Goal: Connect with others: Connect with others

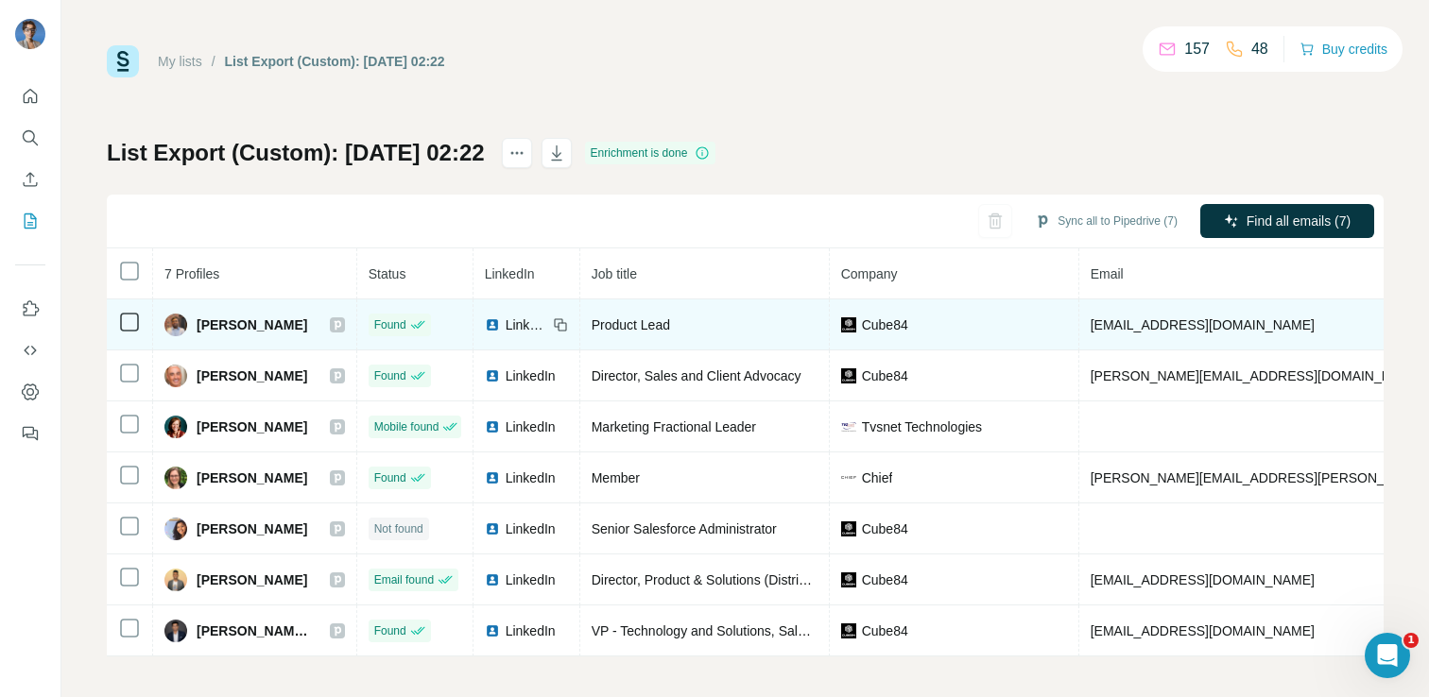
click at [224, 325] on span "Arun Jayaraman" at bounding box center [252, 325] width 111 height 19
copy div "Arun Jayaraman"
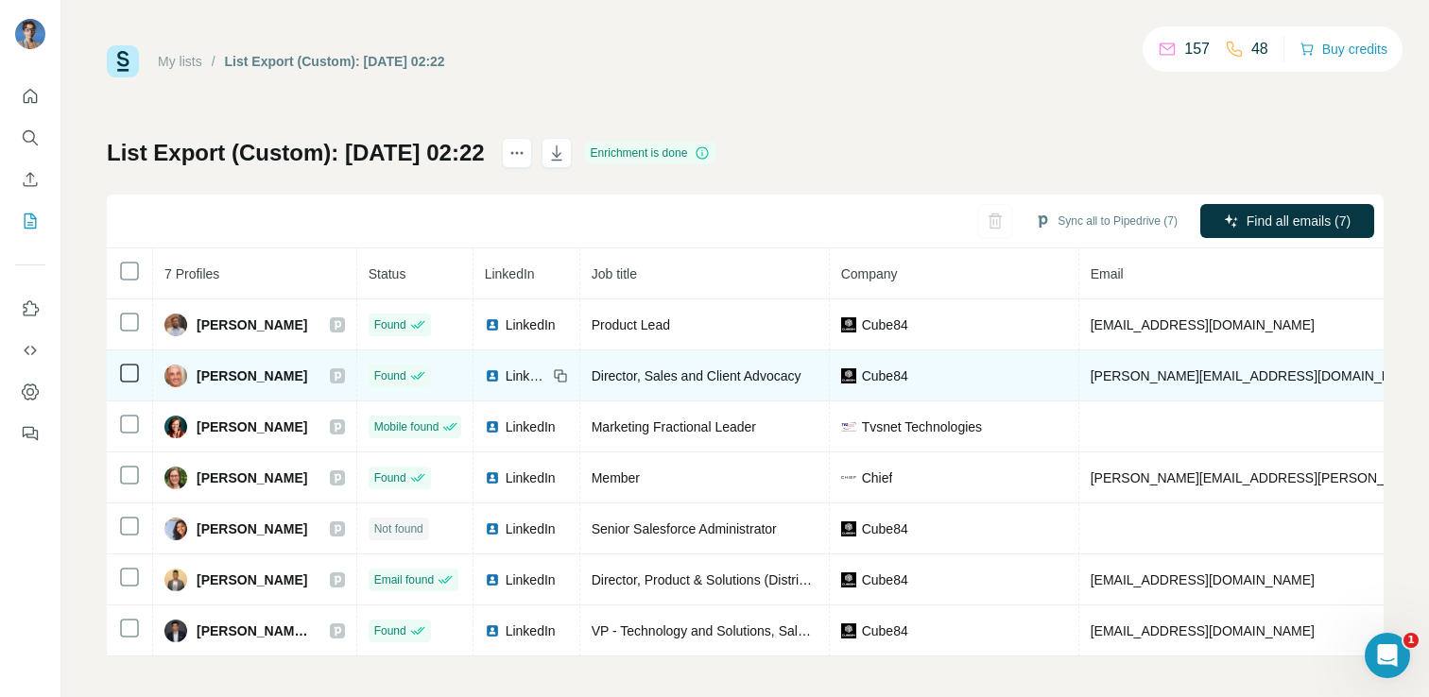
click at [229, 377] on span "Doug Heilbrun" at bounding box center [252, 376] width 111 height 19
copy div "Doug Heilbrun"
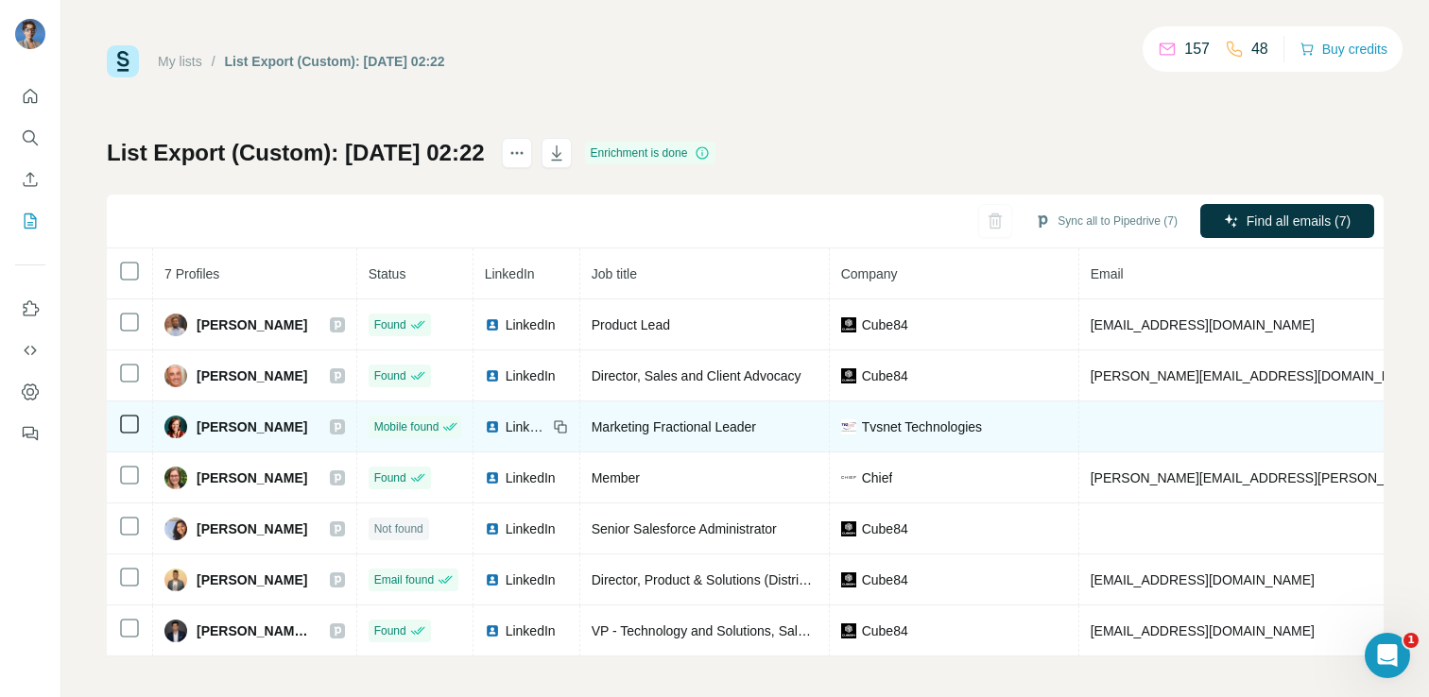
click at [245, 424] on span "Isabel Asander" at bounding box center [252, 427] width 111 height 19
copy div "Isabel Asander"
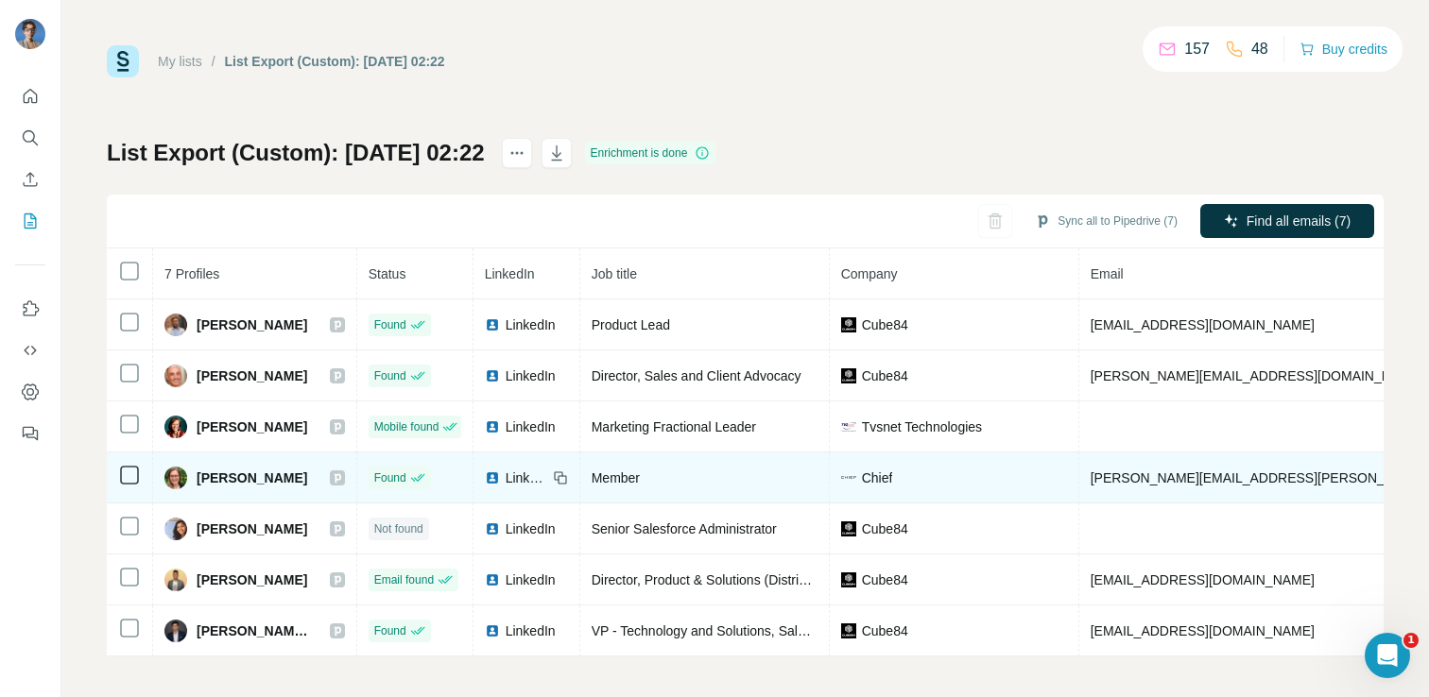
click at [249, 474] on span "Jennifer Fiocca" at bounding box center [252, 478] width 111 height 19
copy div "Jennifer Fiocca"
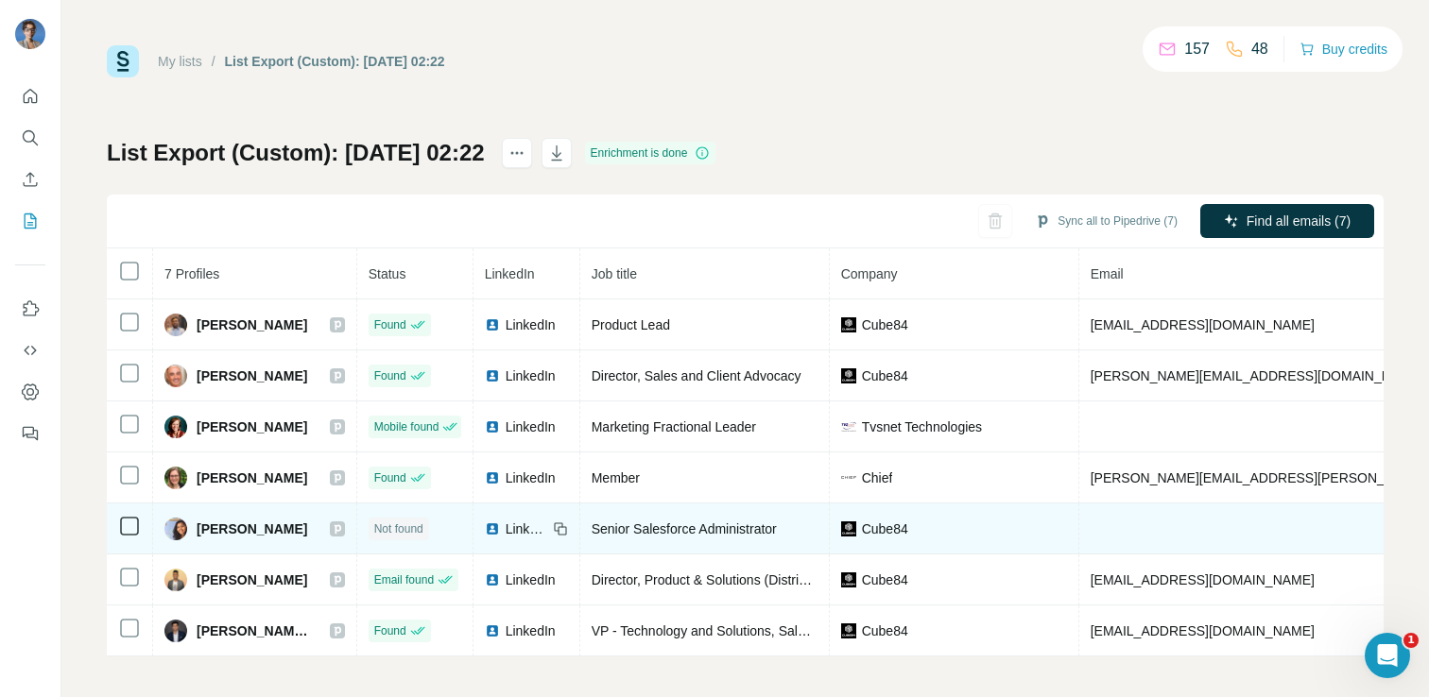
click at [245, 525] on span "Ruby Palanivel" at bounding box center [252, 529] width 111 height 19
copy div "Ruby Palanivel"
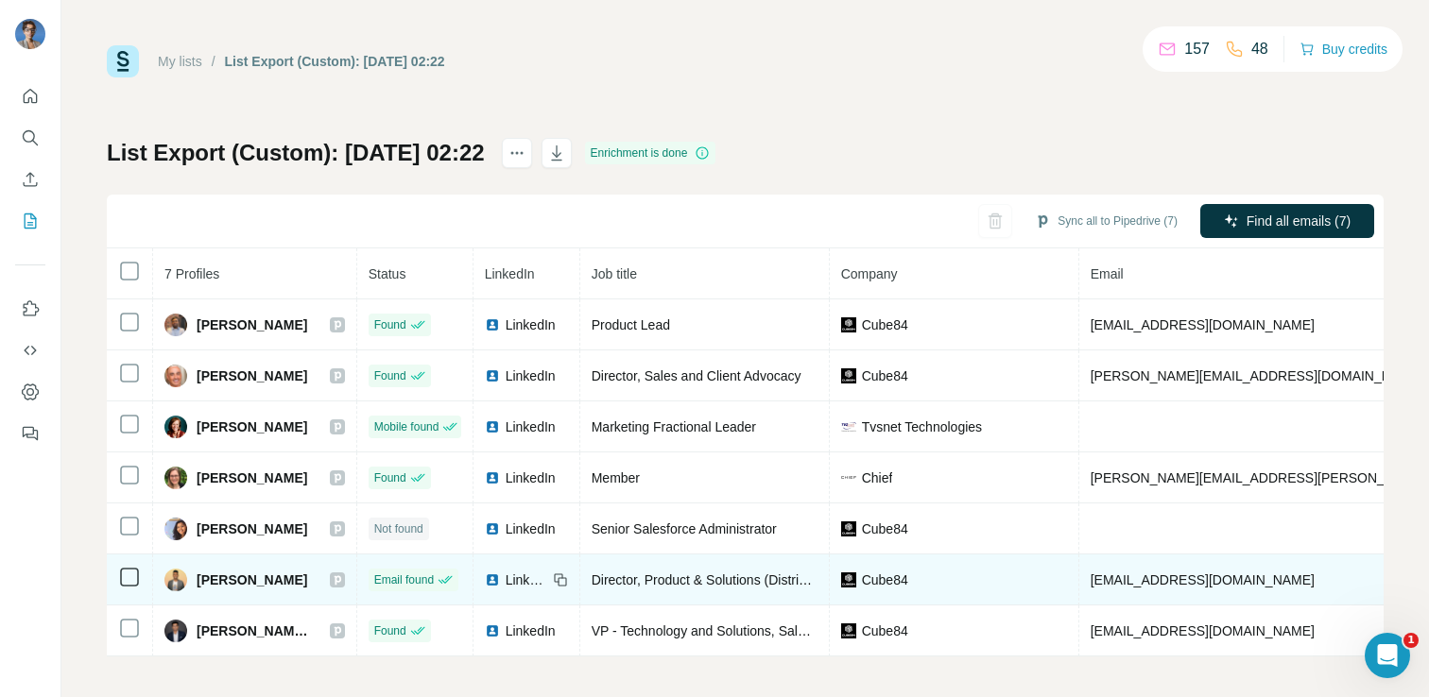
click at [256, 575] on span "Sridhar Ramamoorthy" at bounding box center [252, 580] width 111 height 19
copy span "Ramamoorthy"
click at [226, 581] on span "Sridhar Ramamoorthy" at bounding box center [252, 580] width 111 height 19
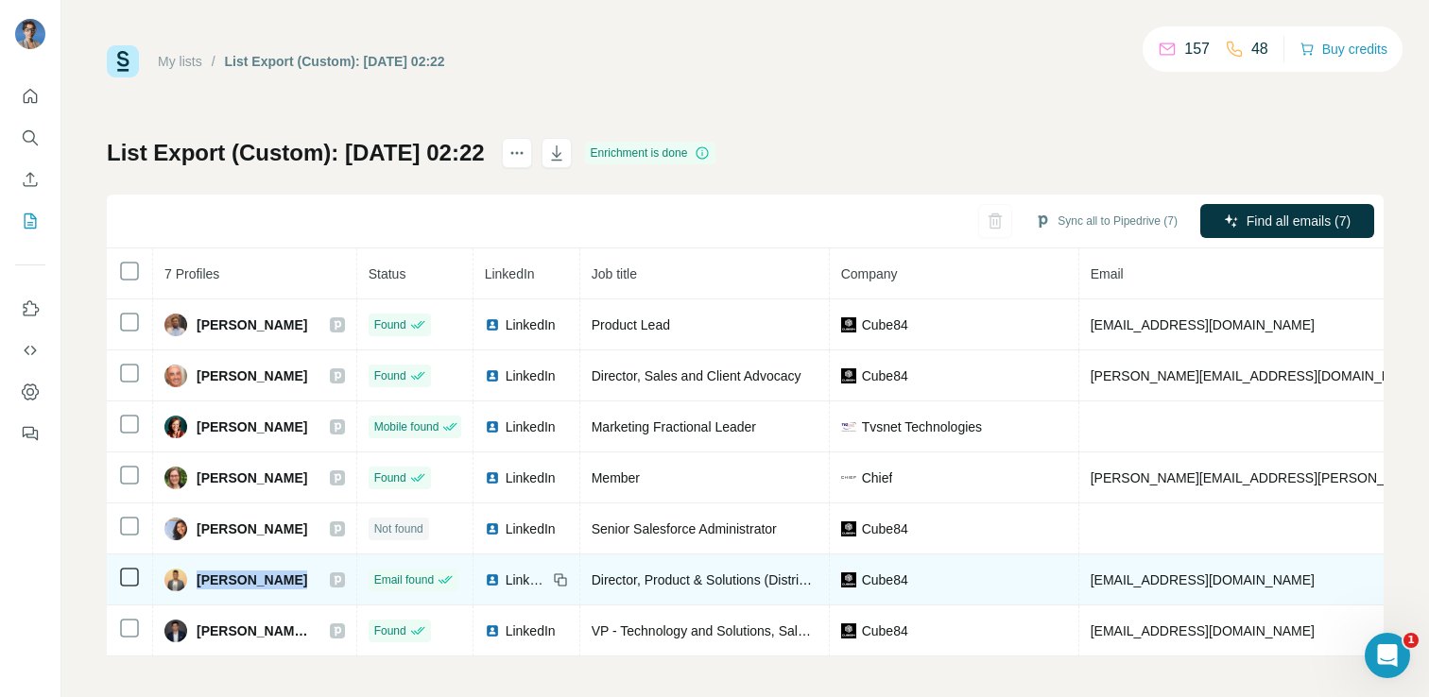
click at [226, 581] on span "Sridhar Ramamoorthy" at bounding box center [252, 580] width 111 height 19
copy div "Sridhar Ramamoorthy"
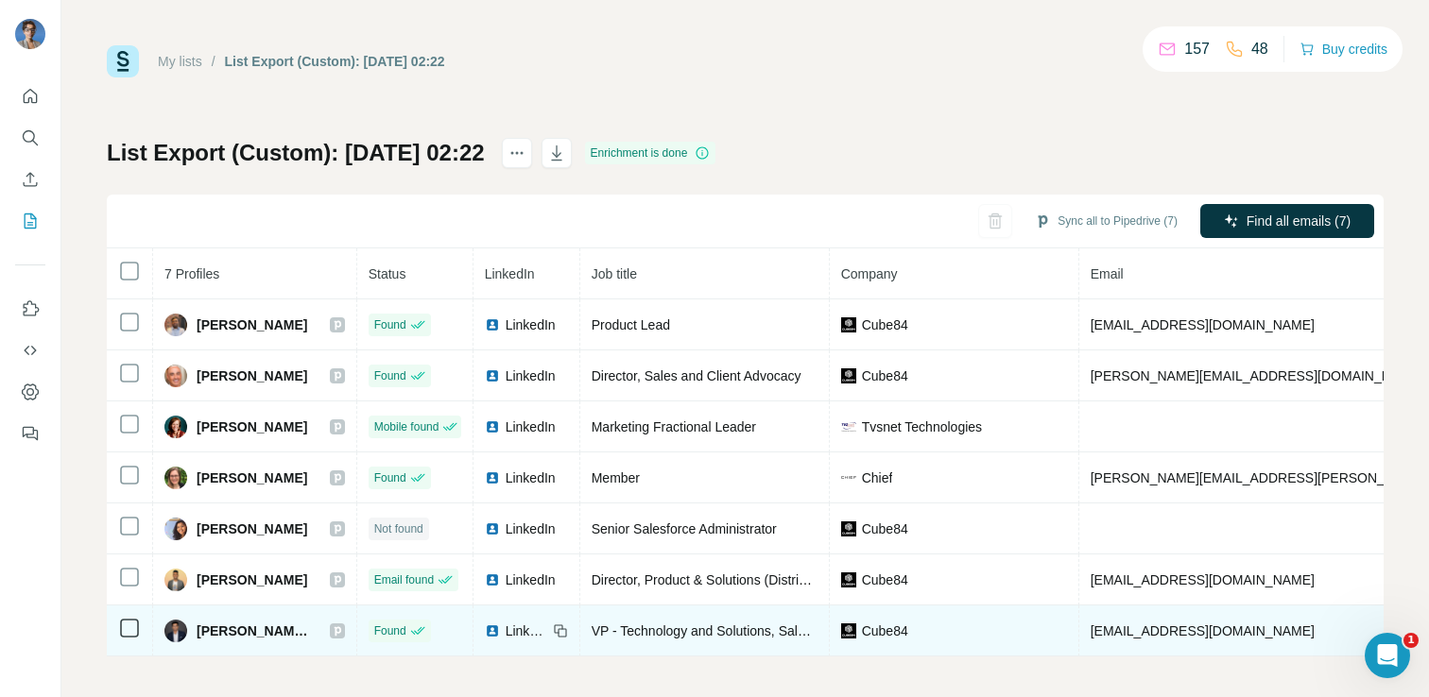
click at [245, 620] on div "Sunil Jith S H" at bounding box center [237, 631] width 146 height 23
click at [239, 637] on span "Sunil Jith S H" at bounding box center [254, 631] width 114 height 19
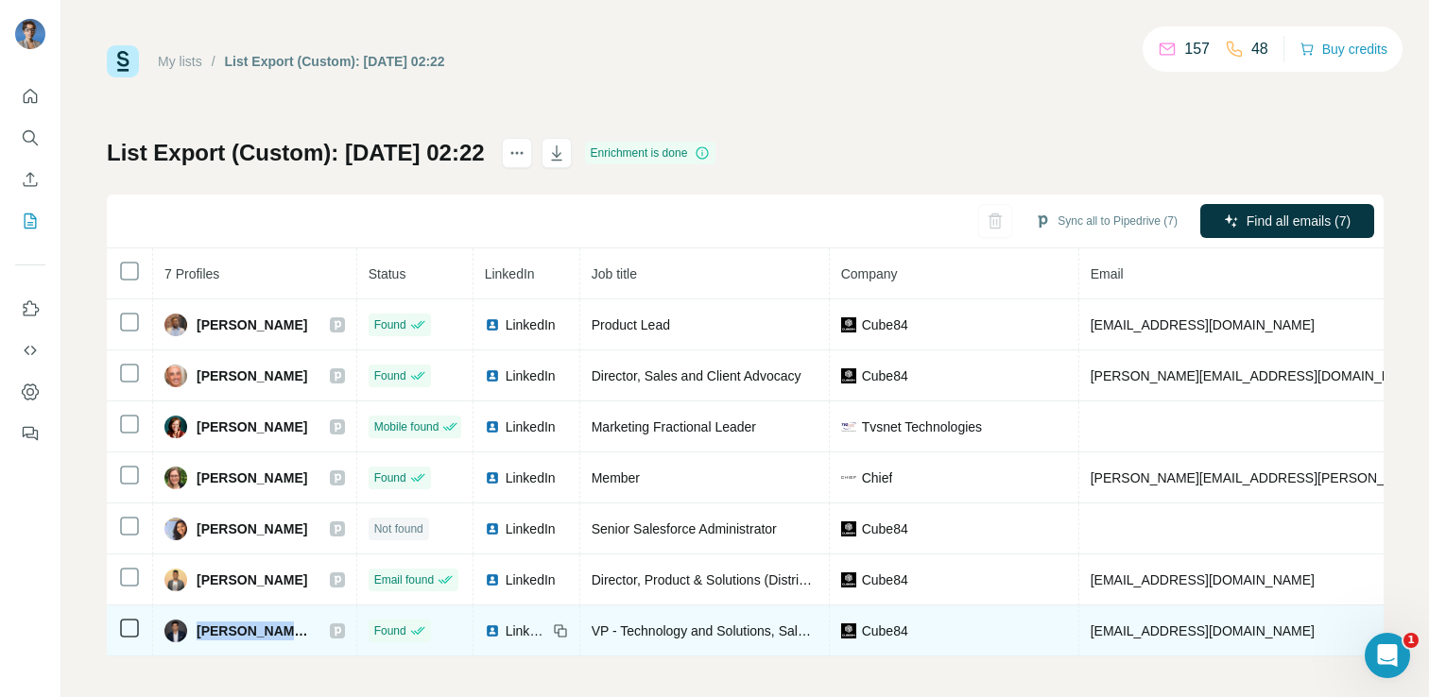
copy div "Sunil Jith S H"
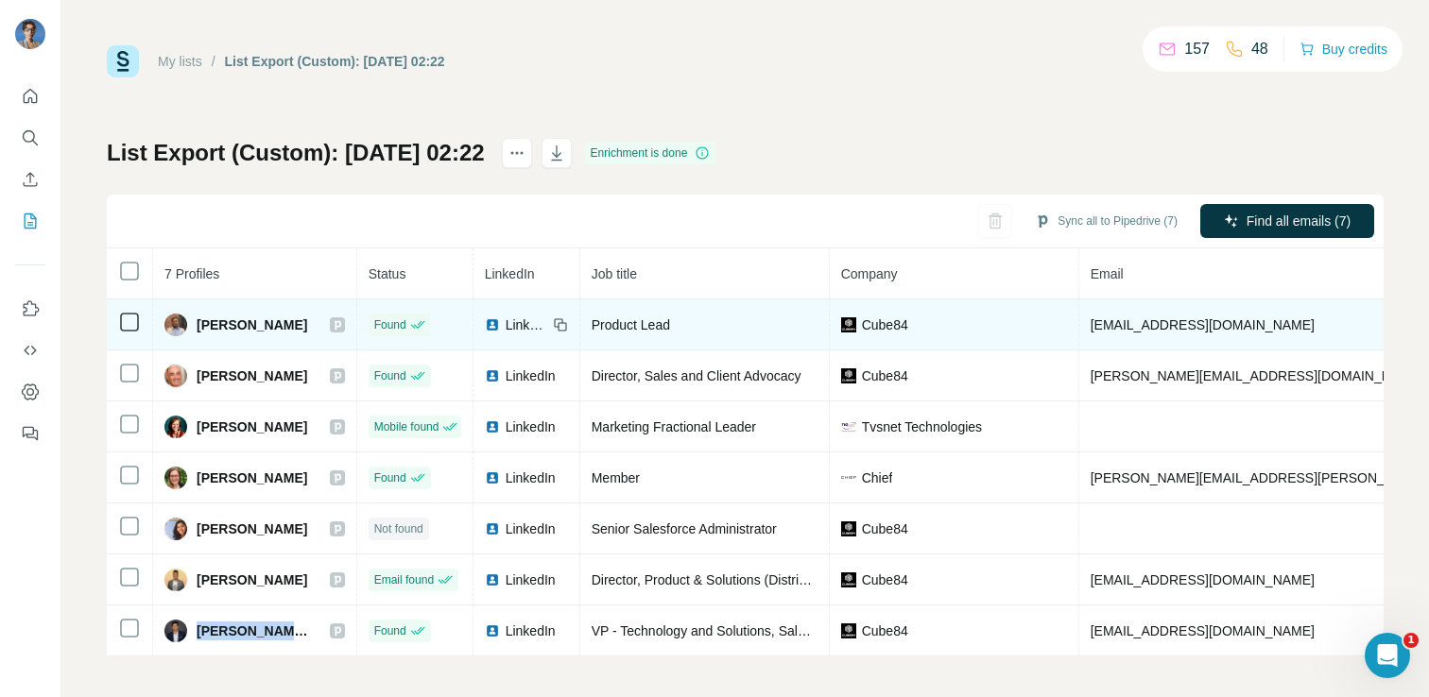
click at [495, 324] on img at bounding box center [492, 325] width 15 height 15
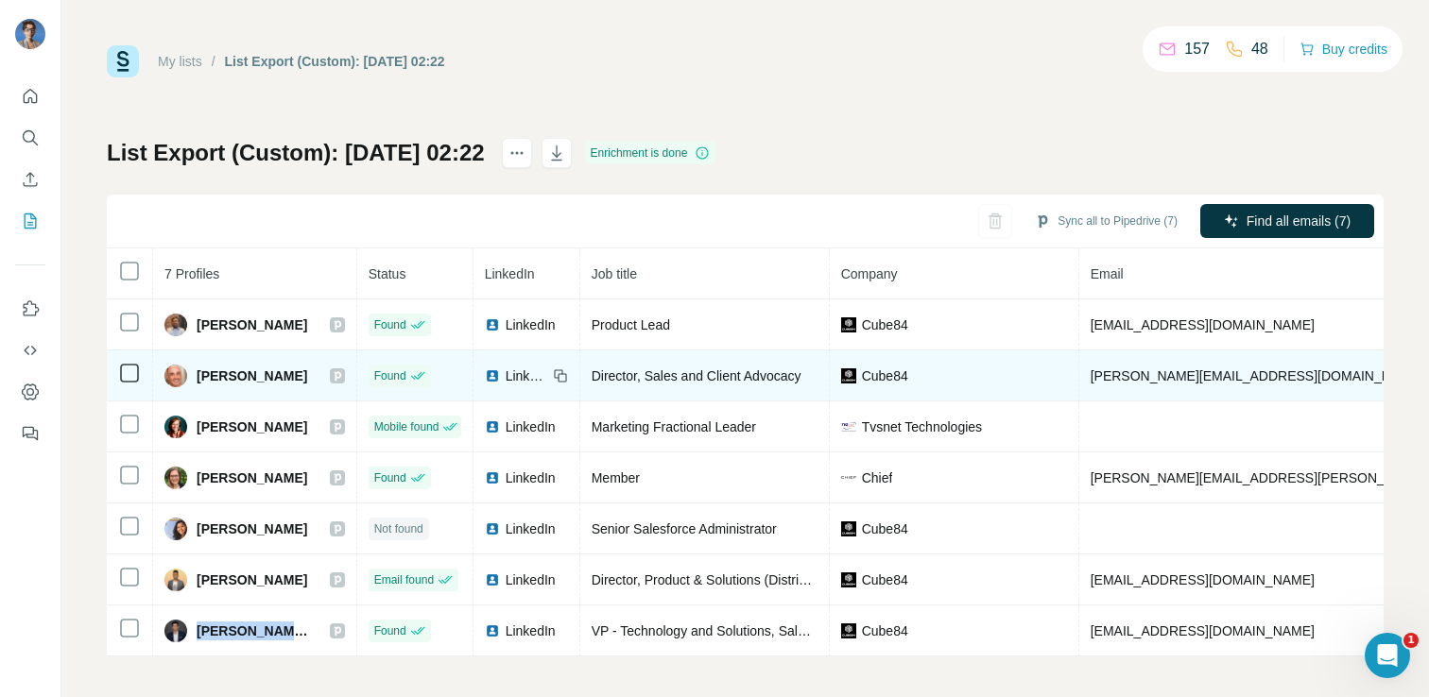
click at [500, 377] on img at bounding box center [492, 376] width 15 height 15
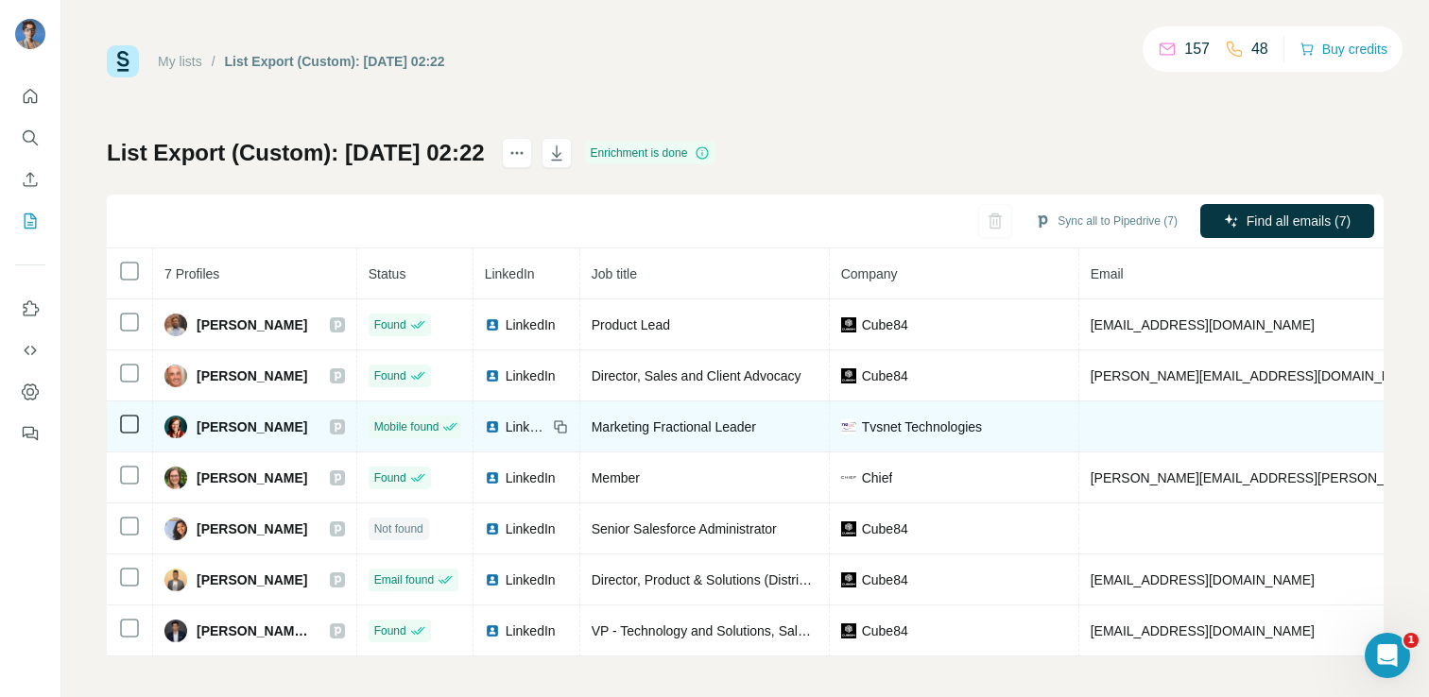
click at [501, 435] on div "LinkedIn" at bounding box center [516, 427] width 62 height 19
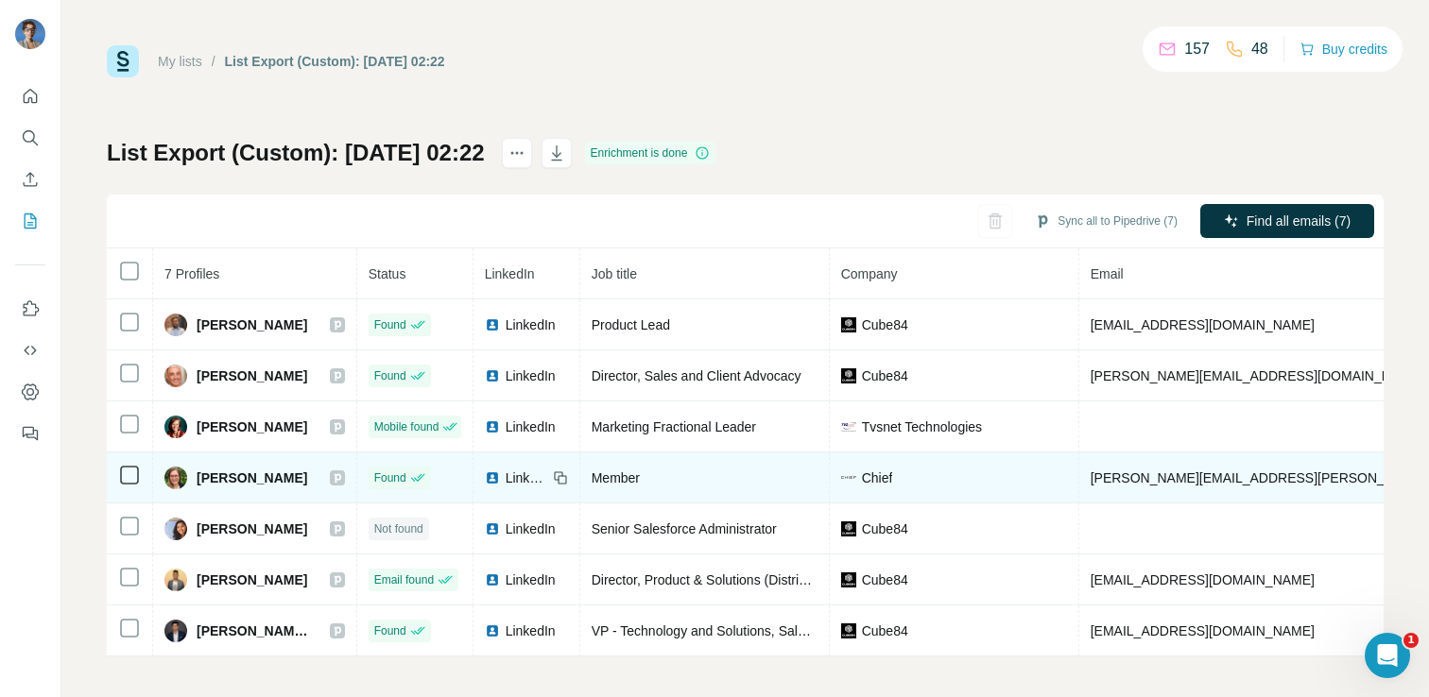
click at [506, 486] on div "LinkedIn" at bounding box center [516, 478] width 62 height 19
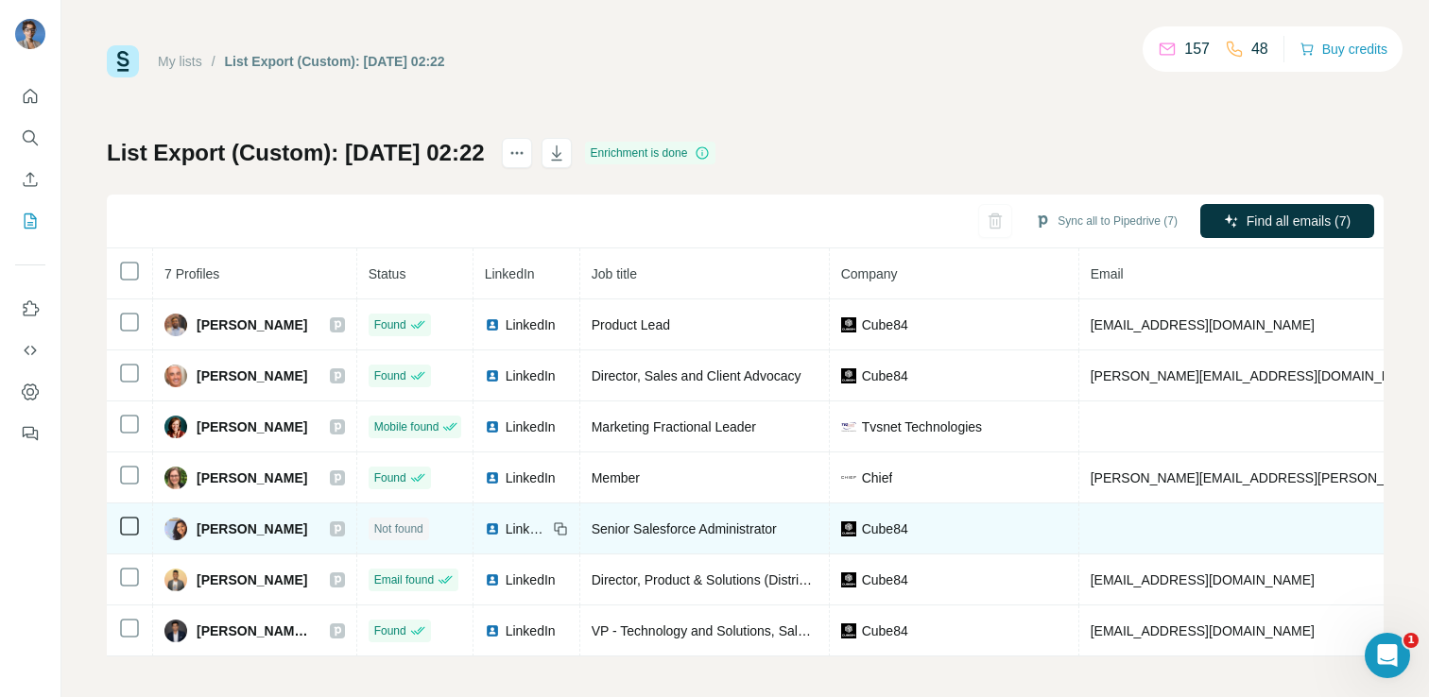
click at [508, 525] on span "LinkedIn" at bounding box center [527, 529] width 42 height 19
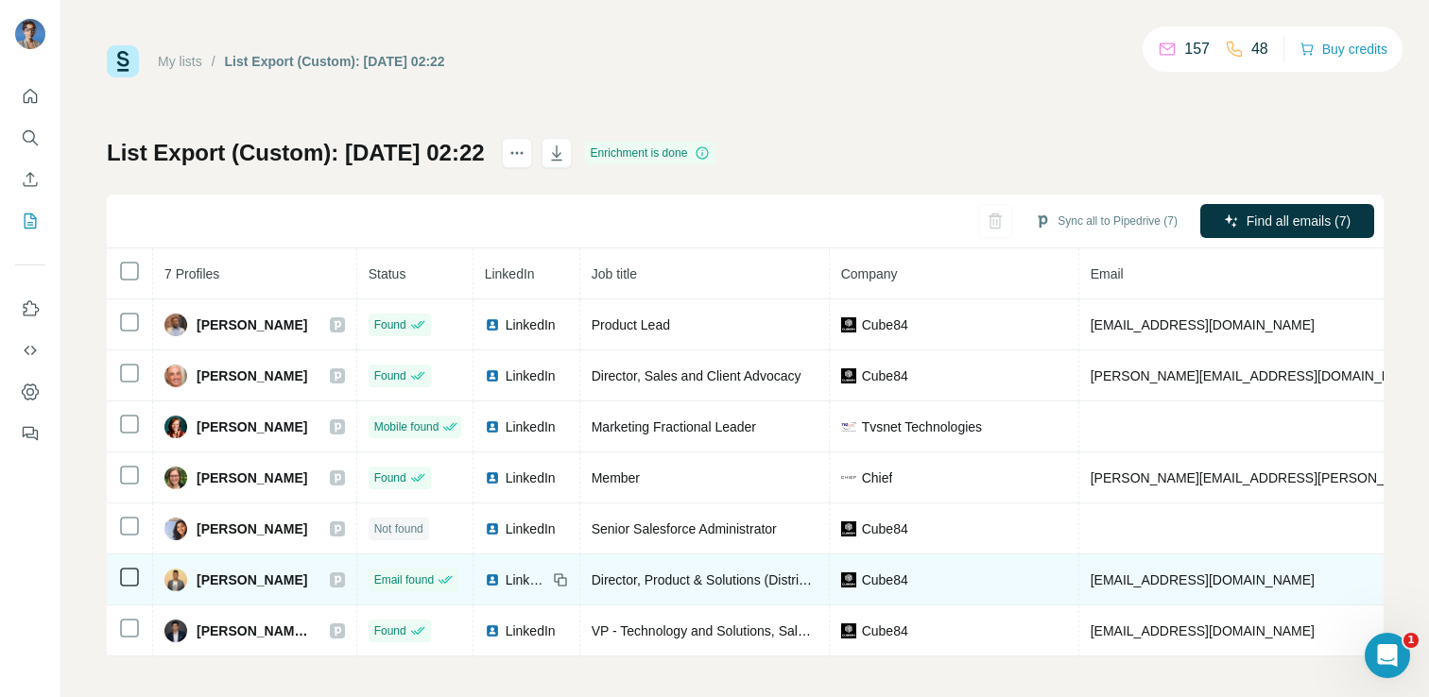
click at [507, 576] on div "LinkedIn" at bounding box center [516, 580] width 62 height 19
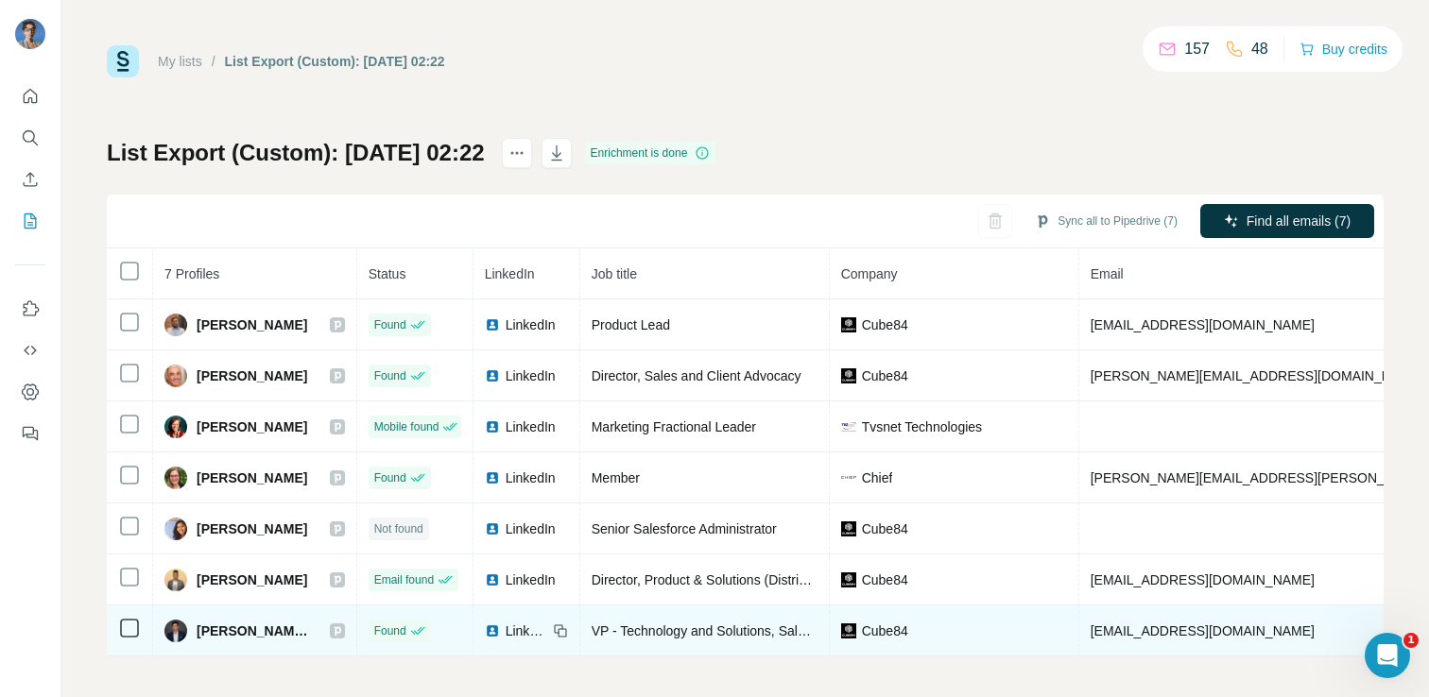
click at [506, 631] on div "LinkedIn" at bounding box center [516, 631] width 62 height 19
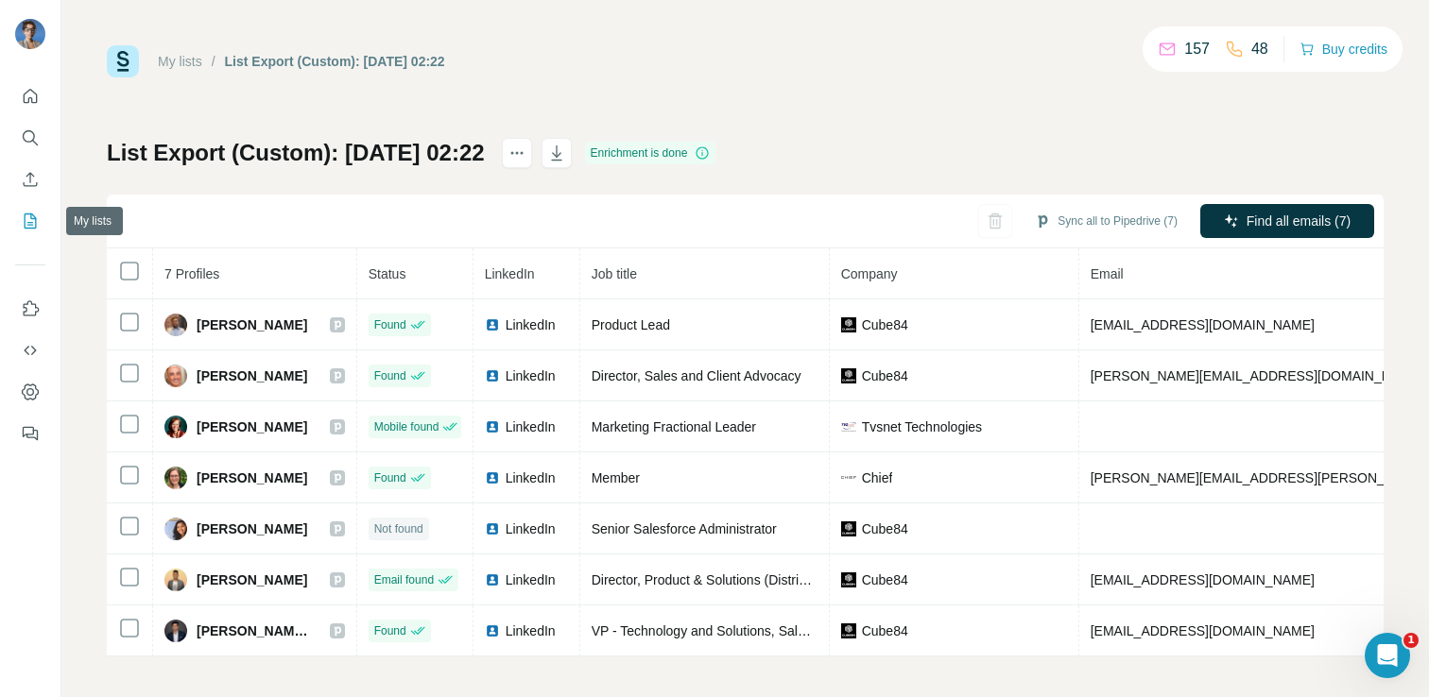
click at [23, 225] on icon "My lists" at bounding box center [30, 221] width 19 height 19
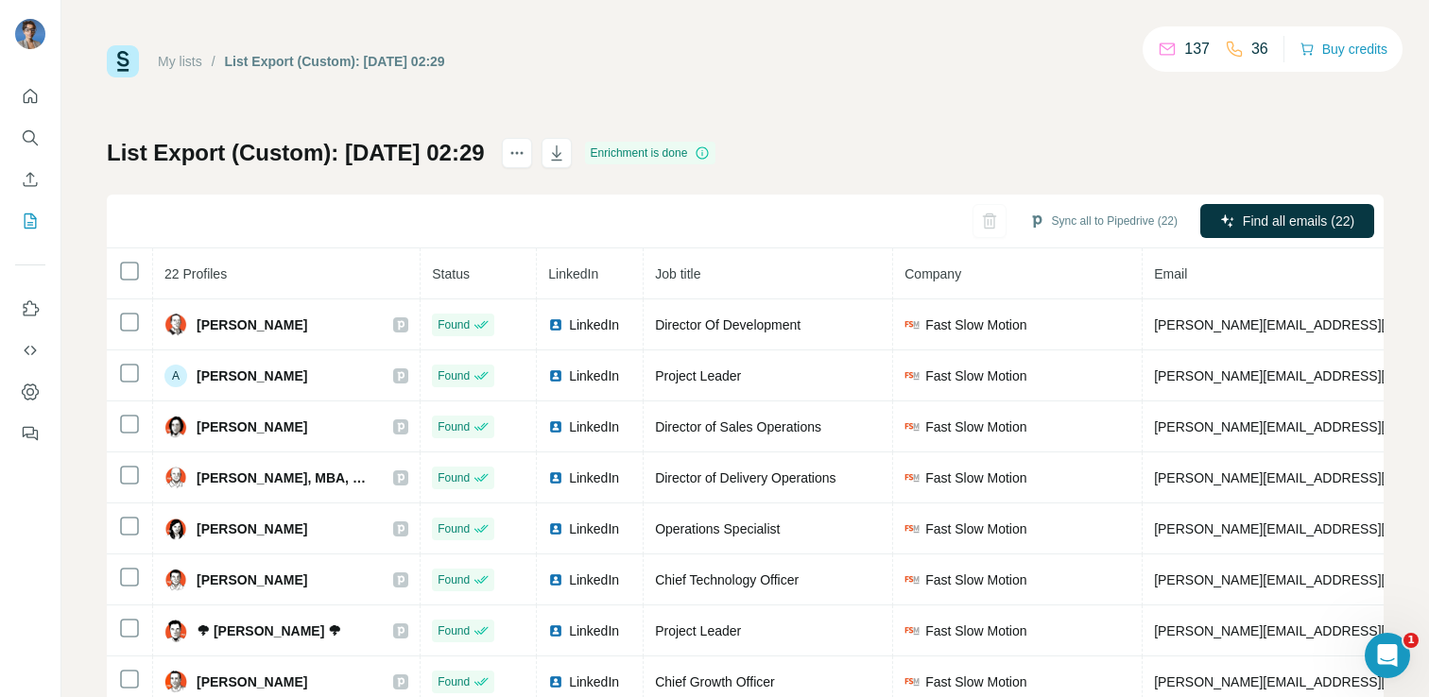
scroll to position [95, 0]
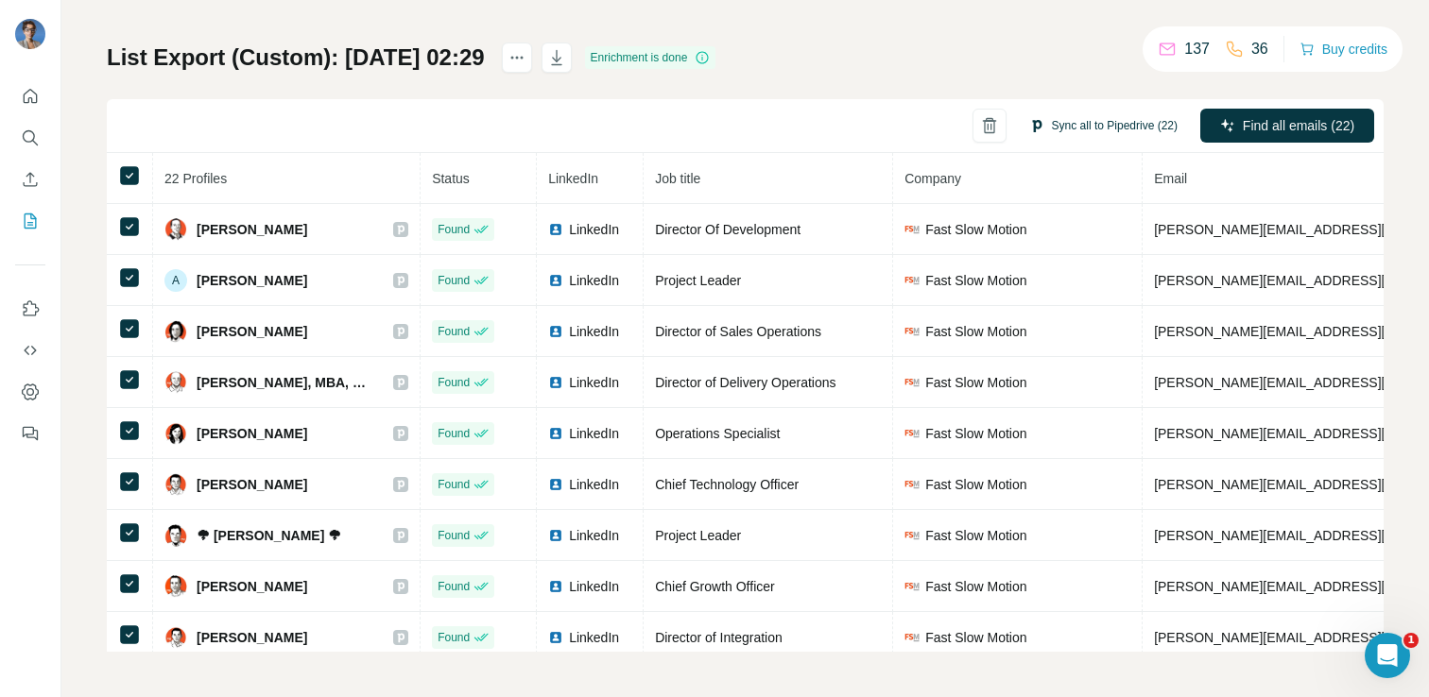
click at [1125, 122] on button "Sync all to Pipedrive (22)" at bounding box center [1103, 126] width 175 height 28
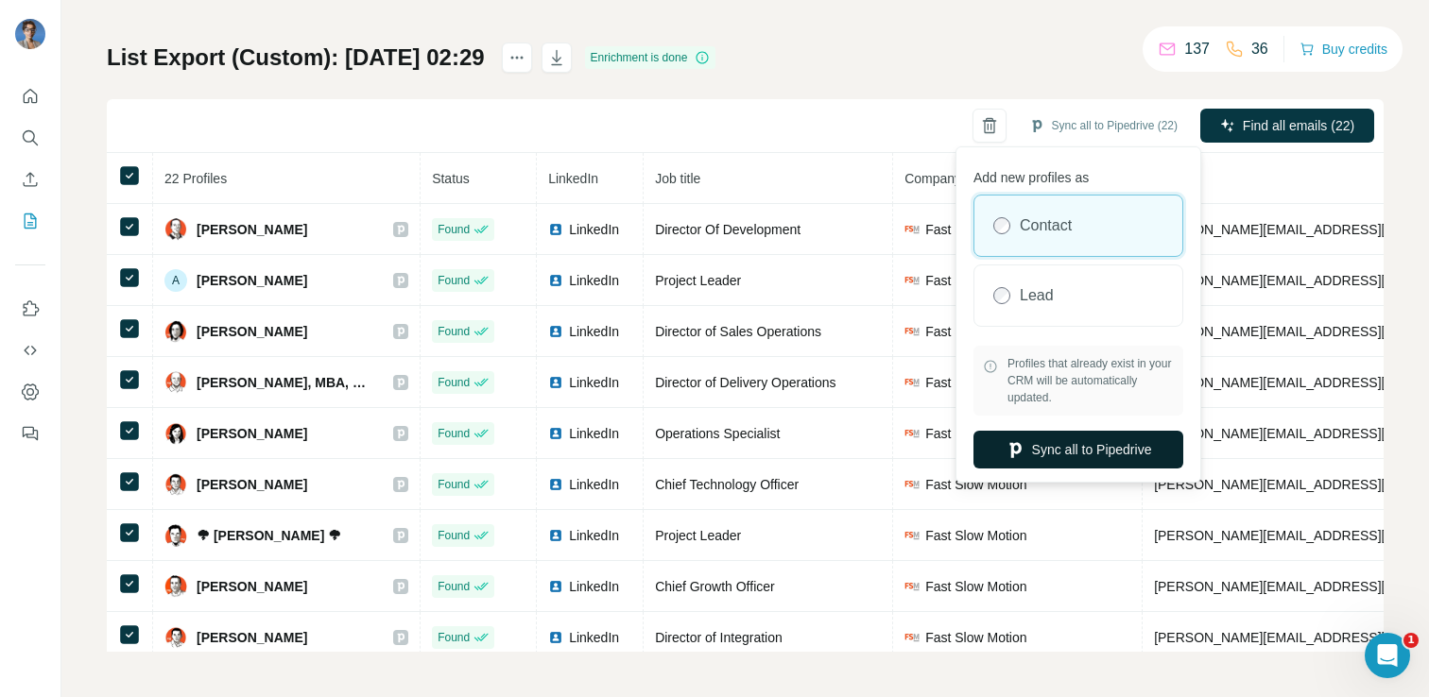
click at [1052, 454] on button "Sync all to Pipedrive" at bounding box center [1078, 450] width 210 height 38
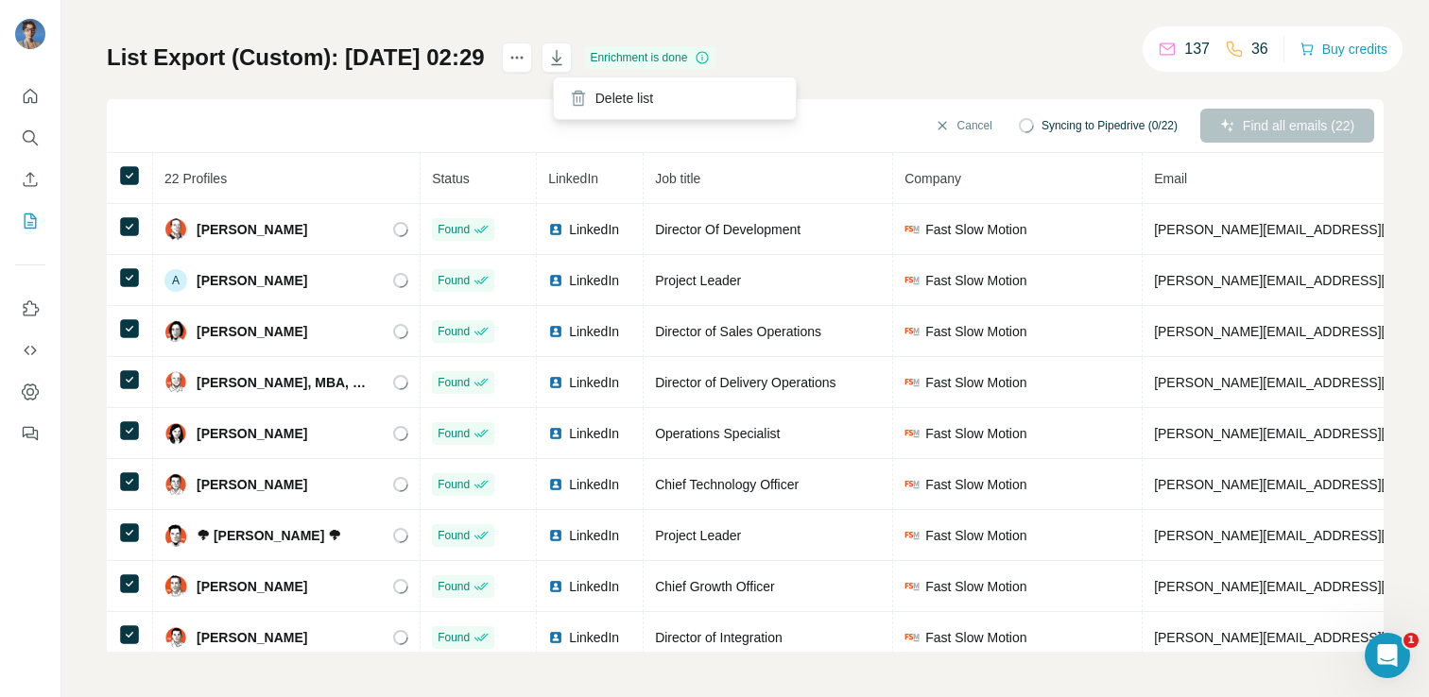
click at [570, 77] on div "Delete list" at bounding box center [675, 98] width 244 height 43
click at [467, 108] on div "Cancel Syncing to Pipedrive (9/22) Find all emails (22)" at bounding box center [745, 126] width 1277 height 54
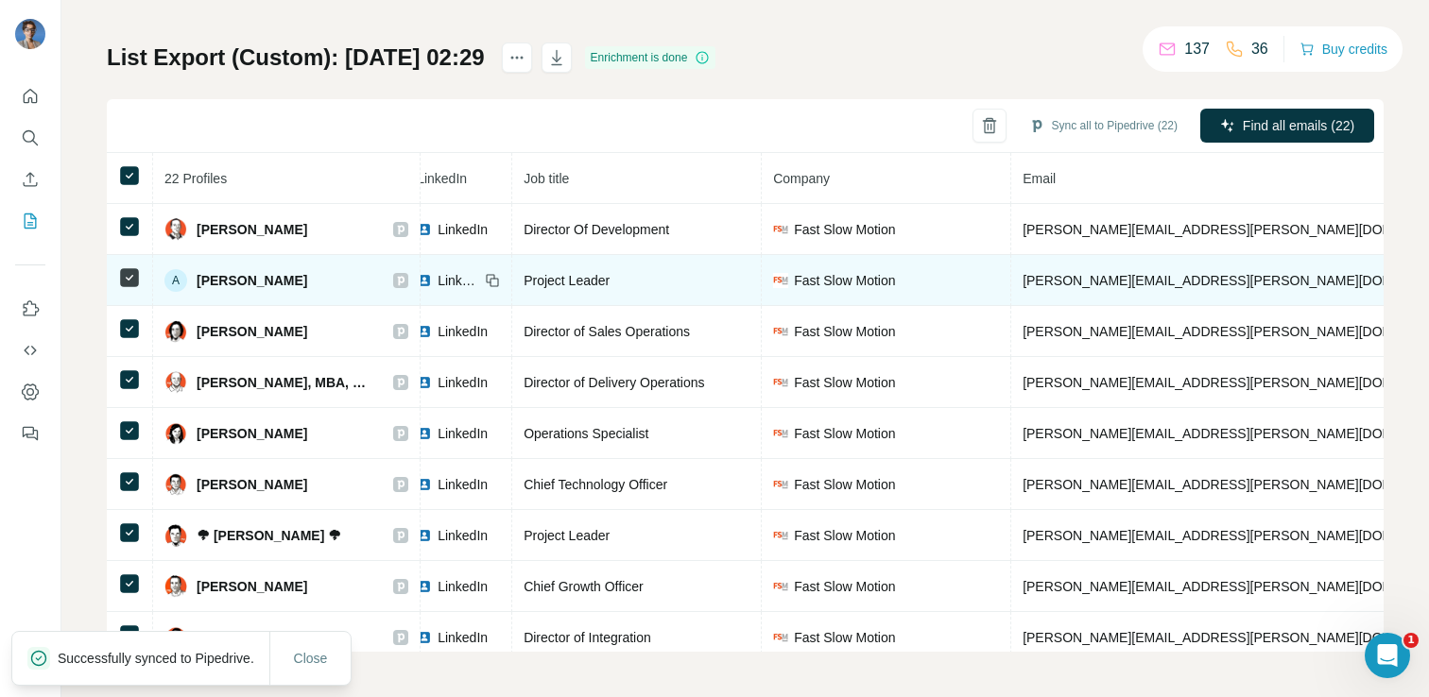
scroll to position [0, 0]
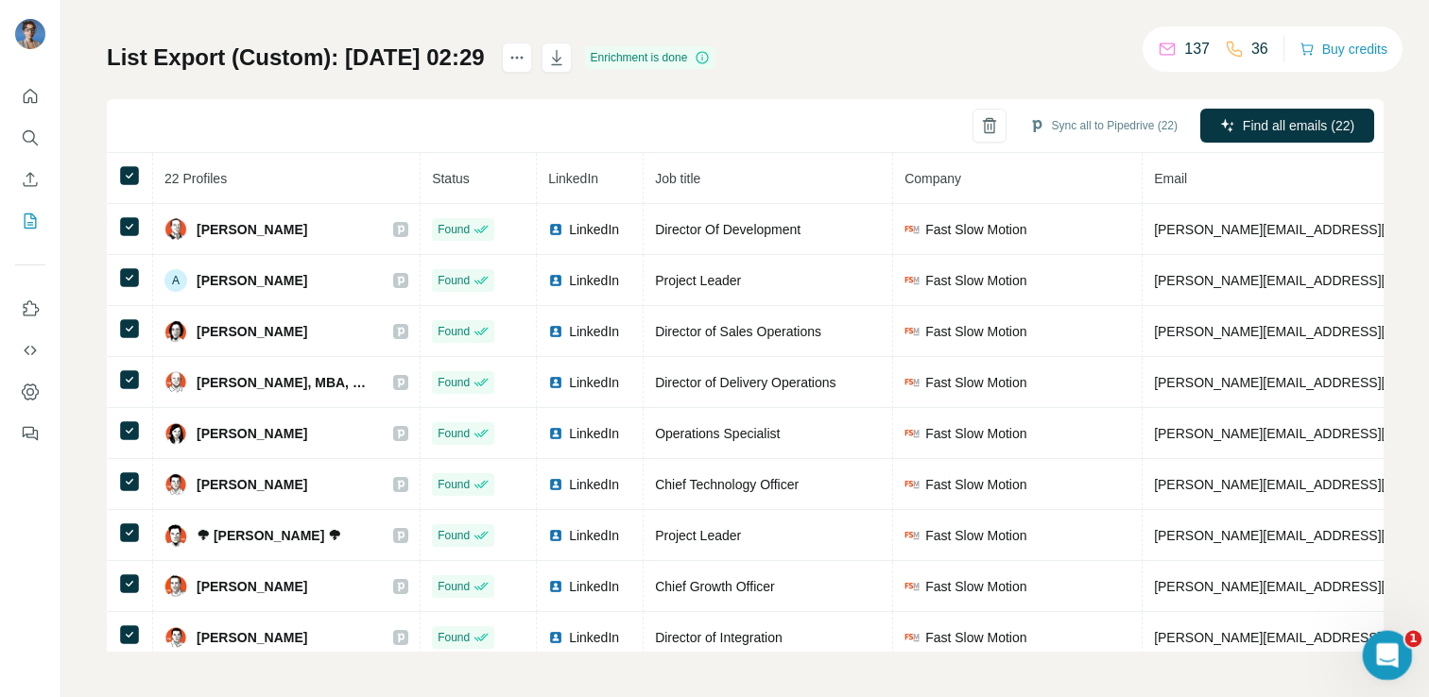
click at [1375, 652] on icon "Open Intercom Messenger" at bounding box center [1384, 653] width 31 height 31
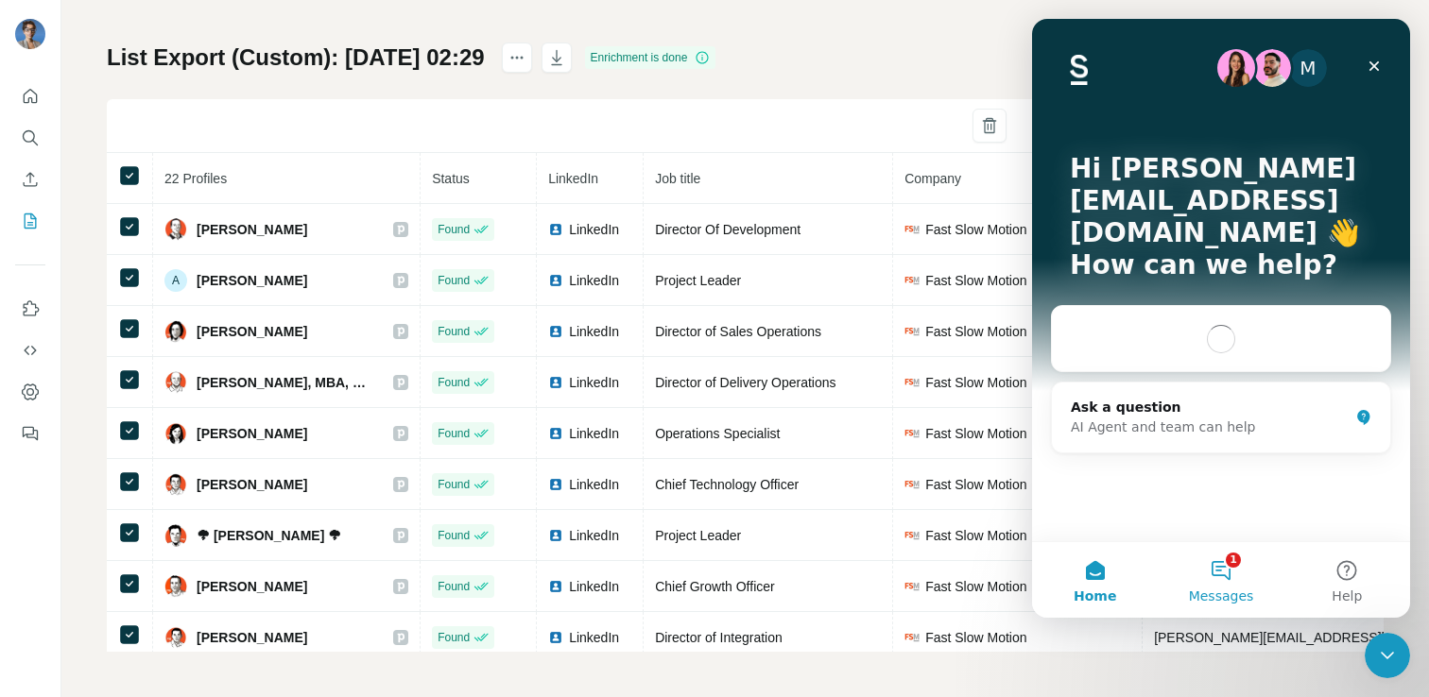
click at [1209, 573] on button "1 Messages" at bounding box center [1221, 580] width 126 height 76
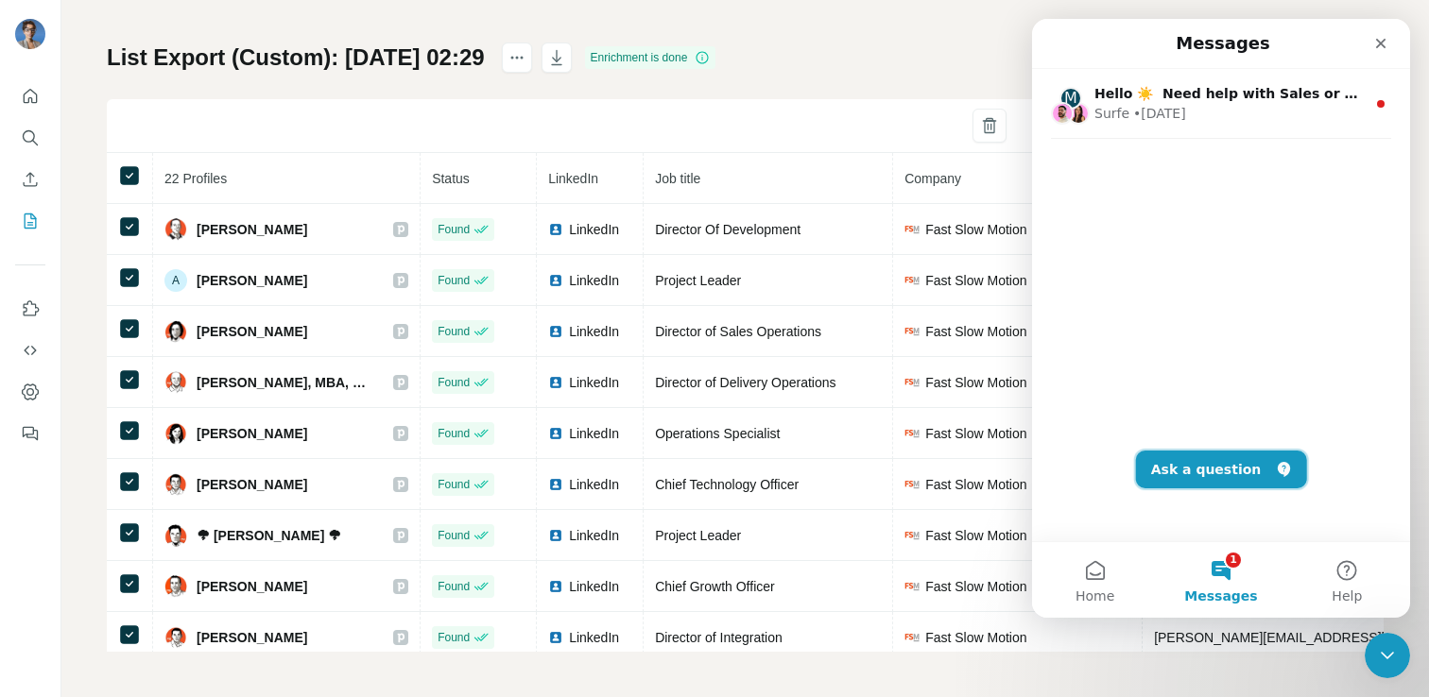
click at [1197, 480] on button "Ask a question" at bounding box center [1221, 470] width 171 height 38
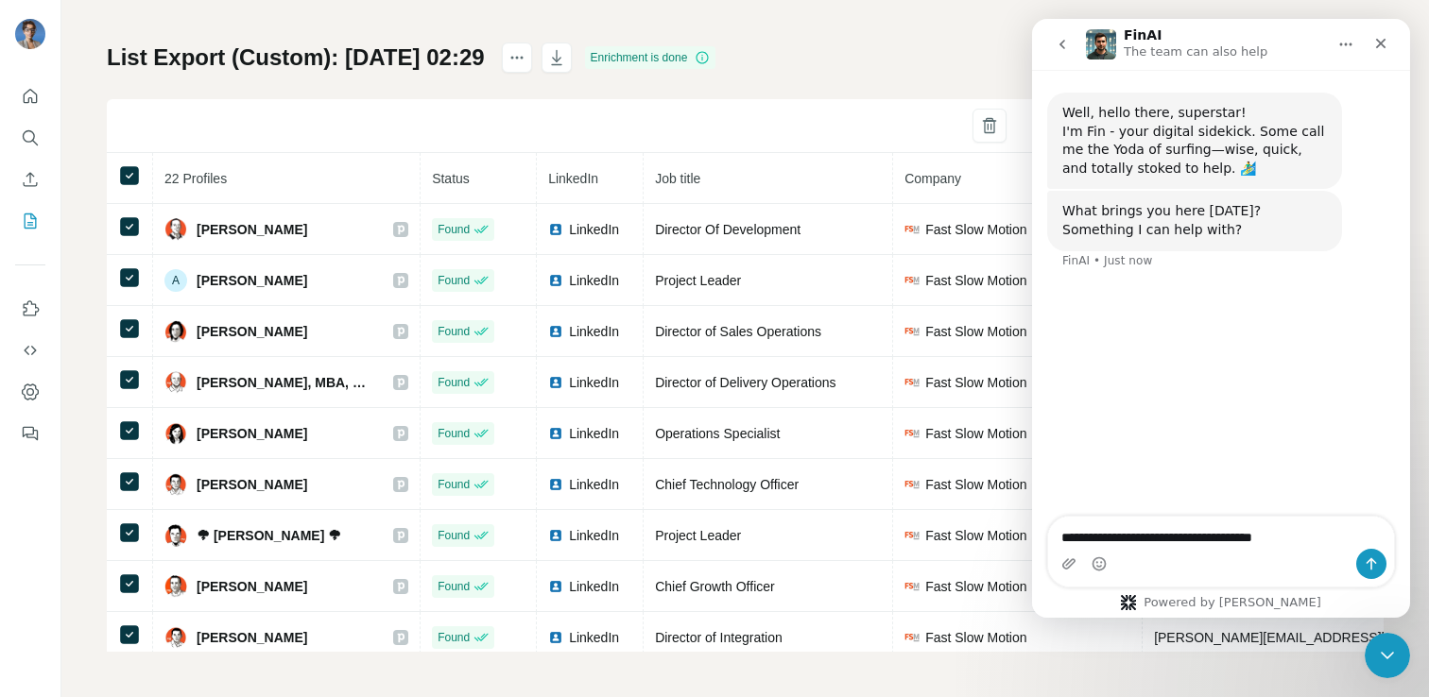
type textarea "**********"
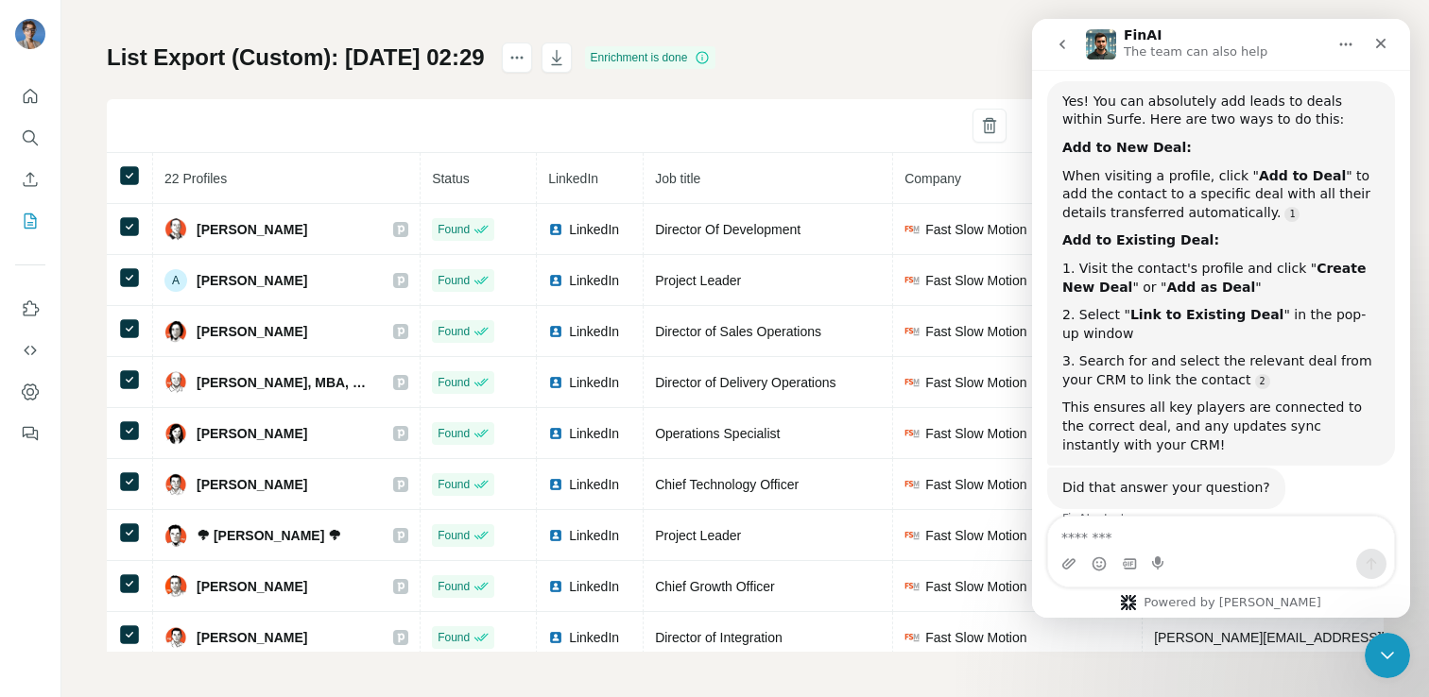
scroll to position [260, 0]
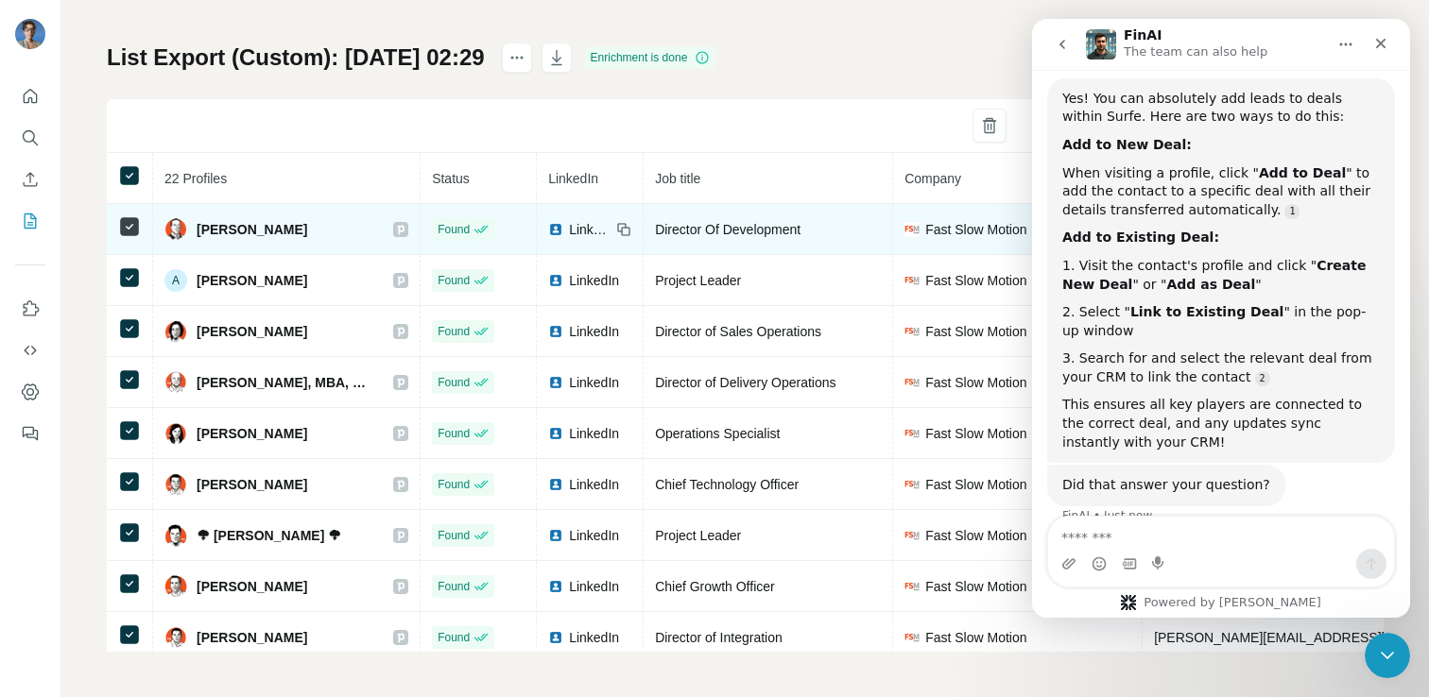
click at [335, 236] on div "Aaron Burke" at bounding box center [286, 229] width 244 height 23
click at [225, 233] on span "Aaron Burke" at bounding box center [252, 229] width 111 height 19
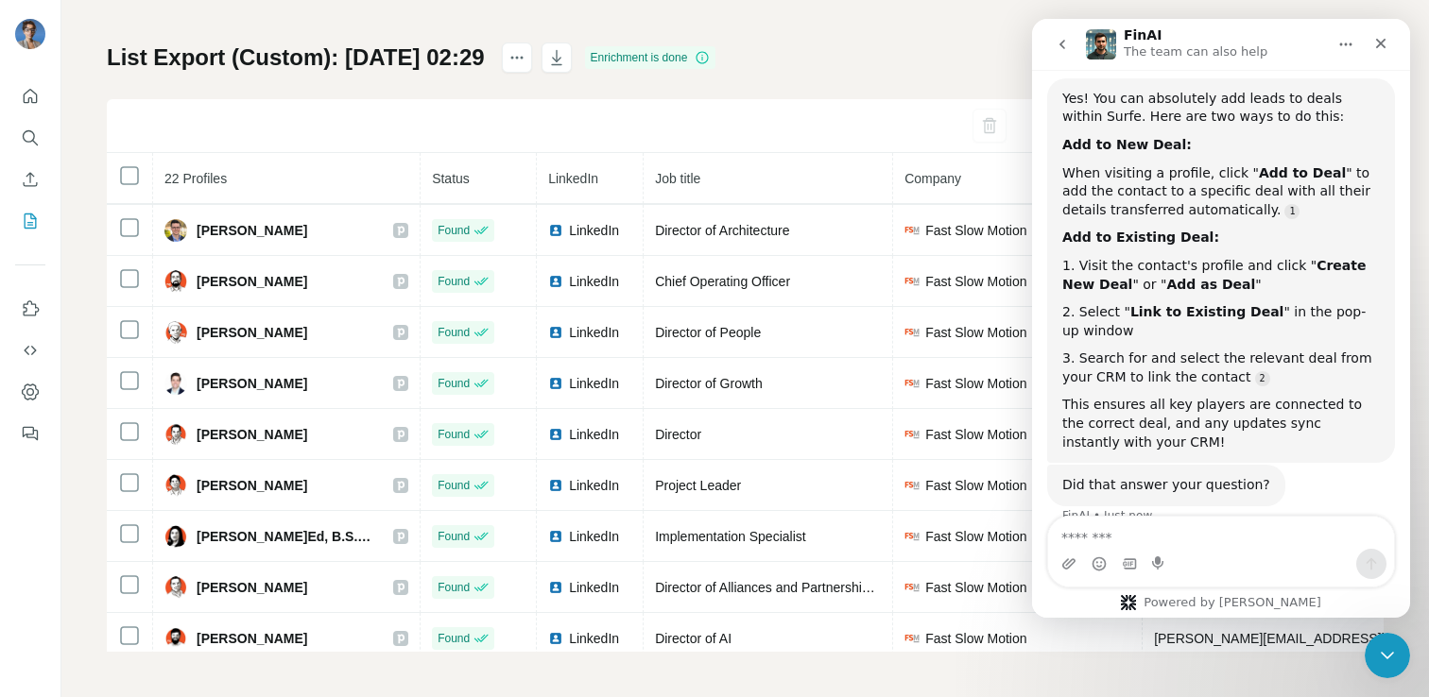
scroll to position [675, 0]
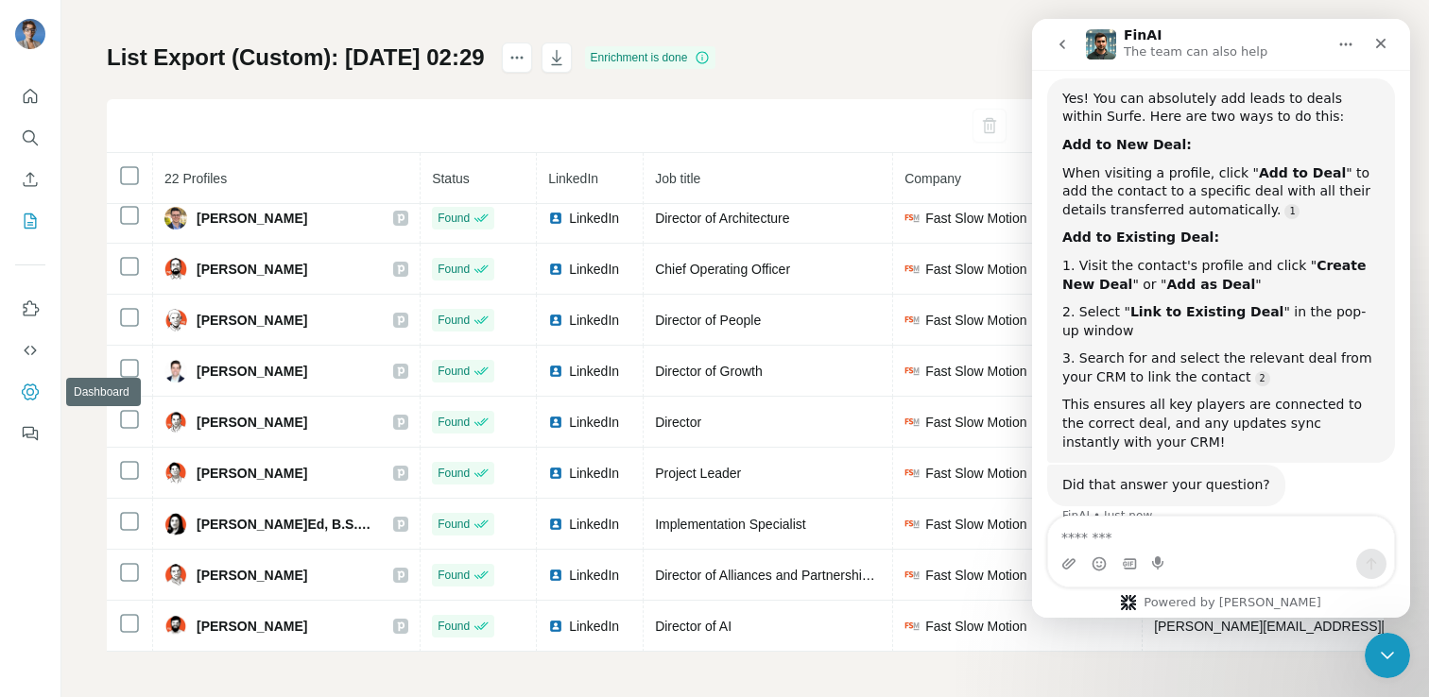
click at [34, 387] on icon "Dashboard" at bounding box center [30, 392] width 19 height 19
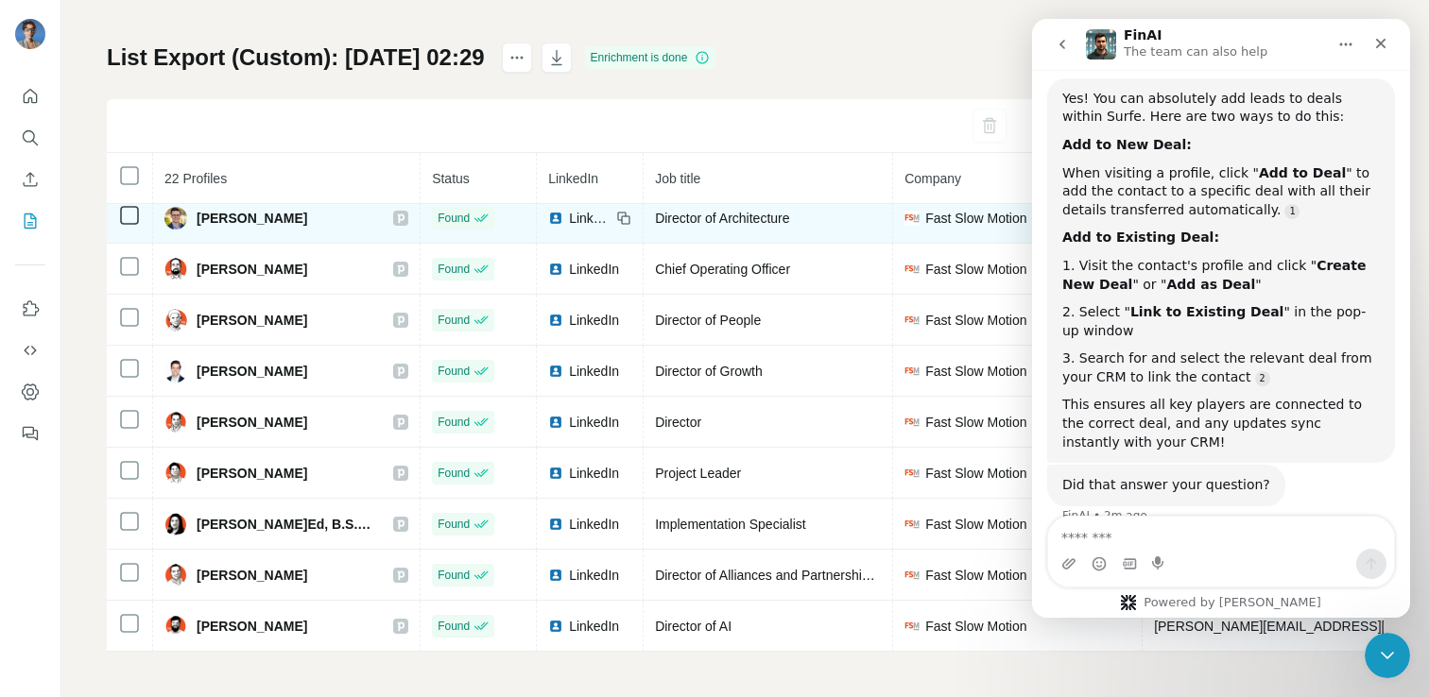
click at [573, 213] on div "LinkedIn" at bounding box center [579, 218] width 62 height 19
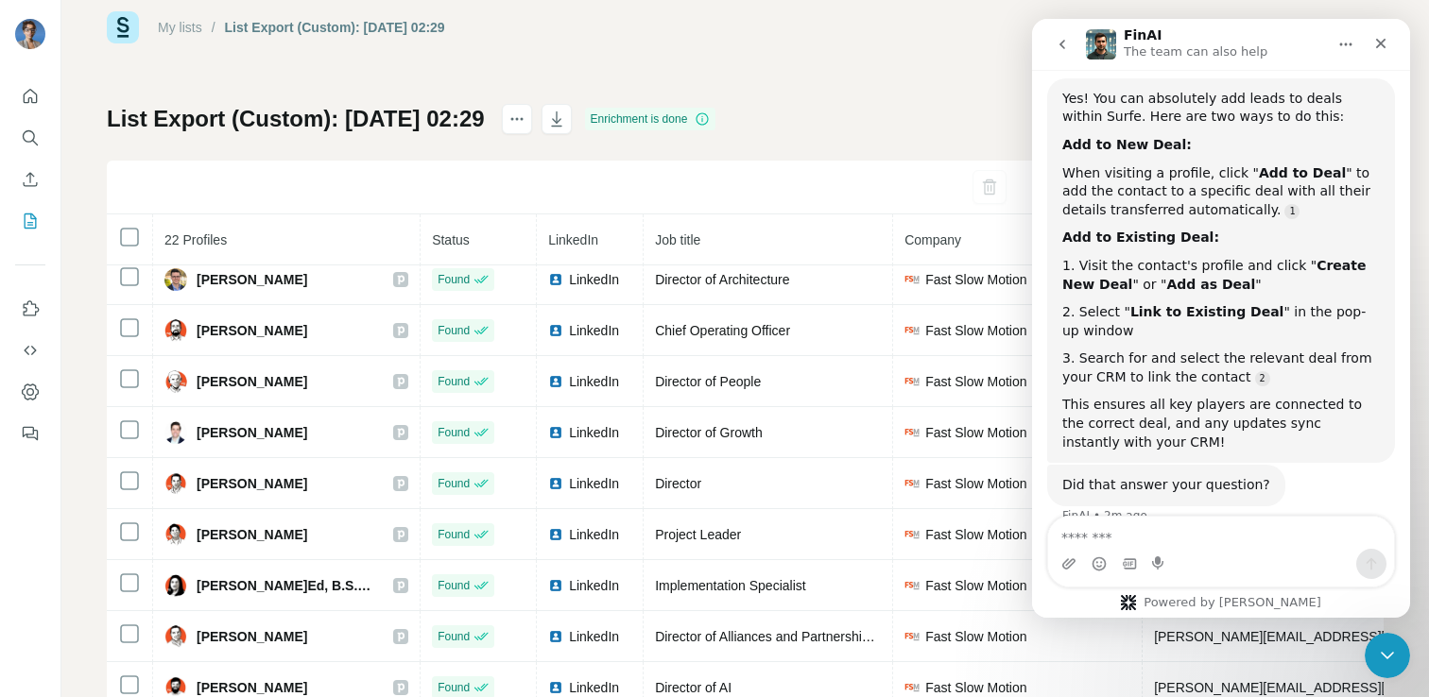
scroll to position [32, 0]
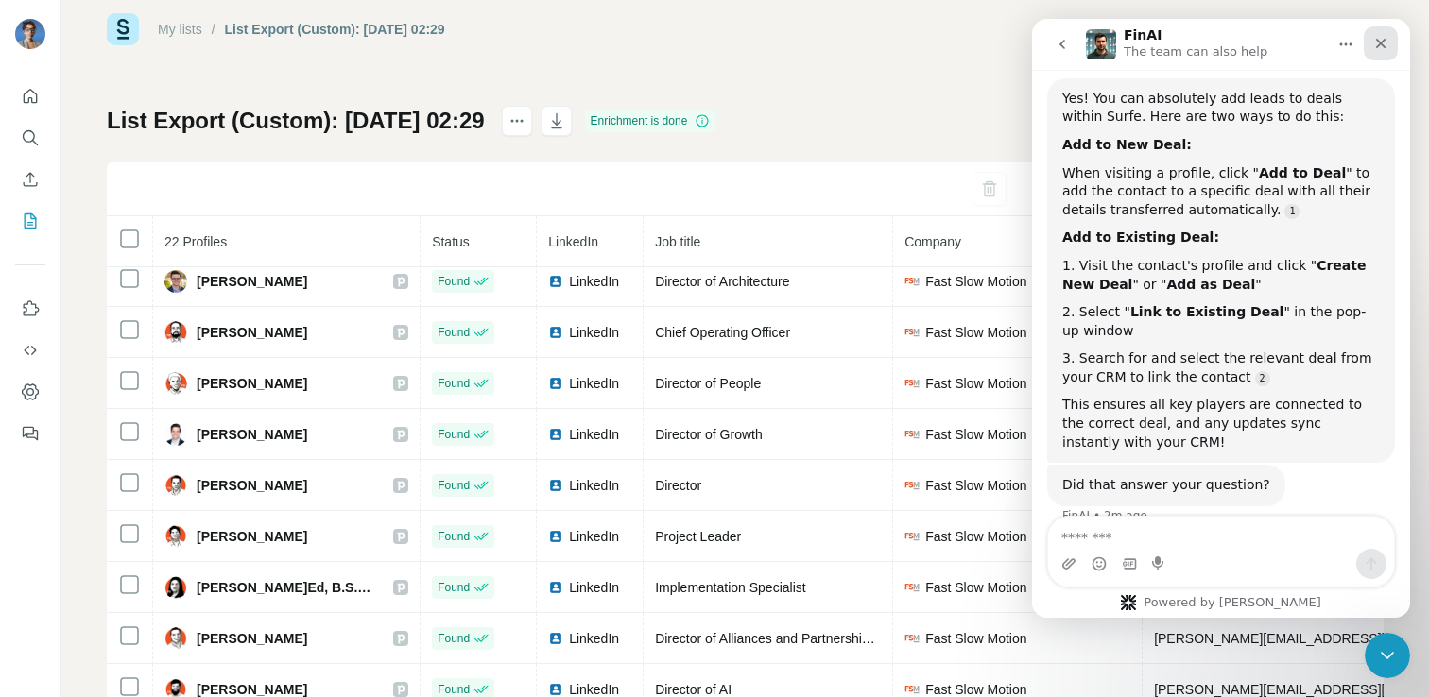
click at [1385, 40] on icon "Close" at bounding box center [1381, 44] width 10 height 10
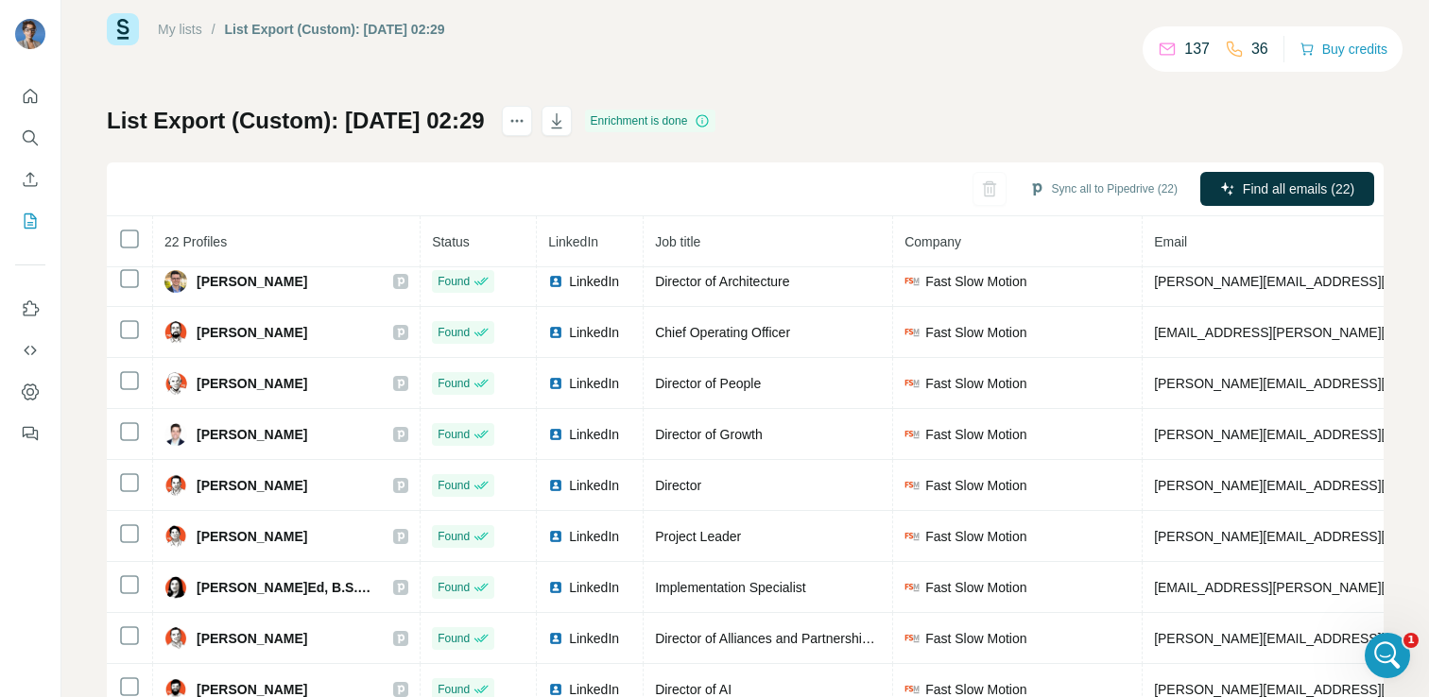
scroll to position [273, 0]
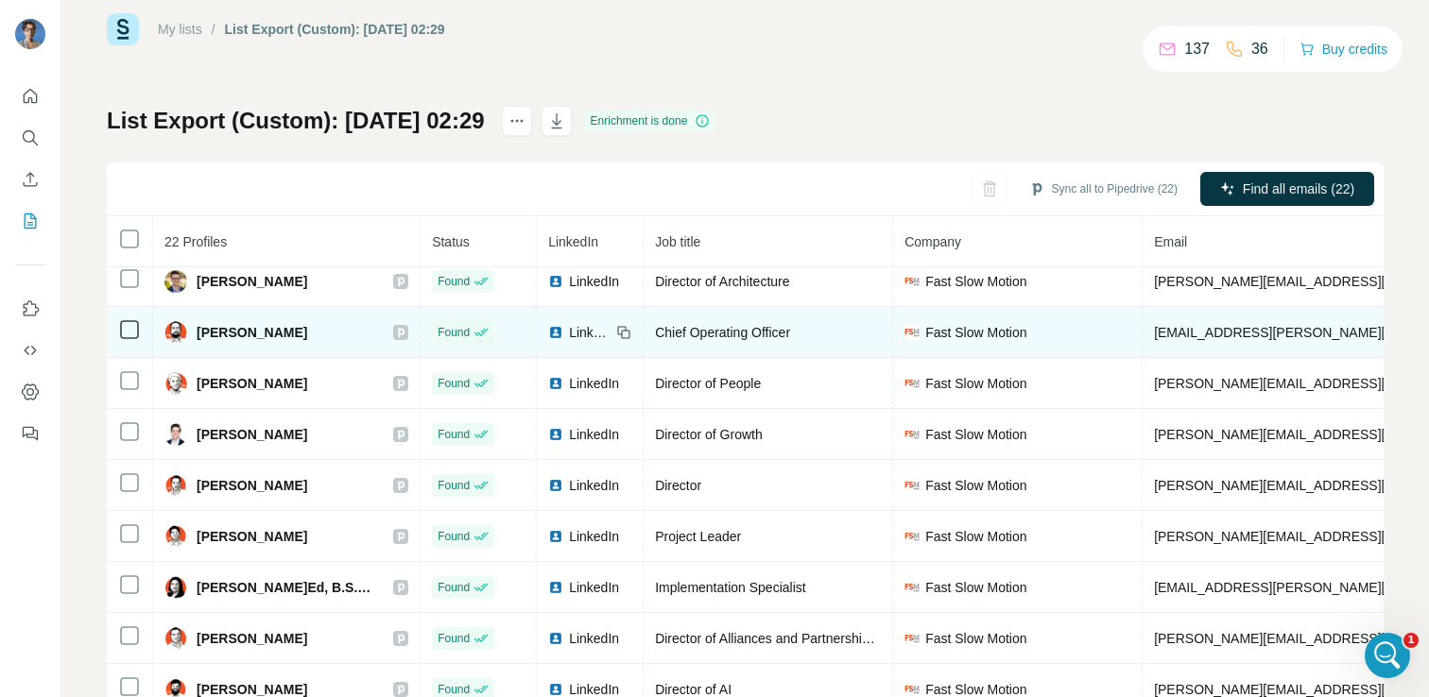
click at [582, 326] on span "LinkedIn" at bounding box center [590, 332] width 42 height 19
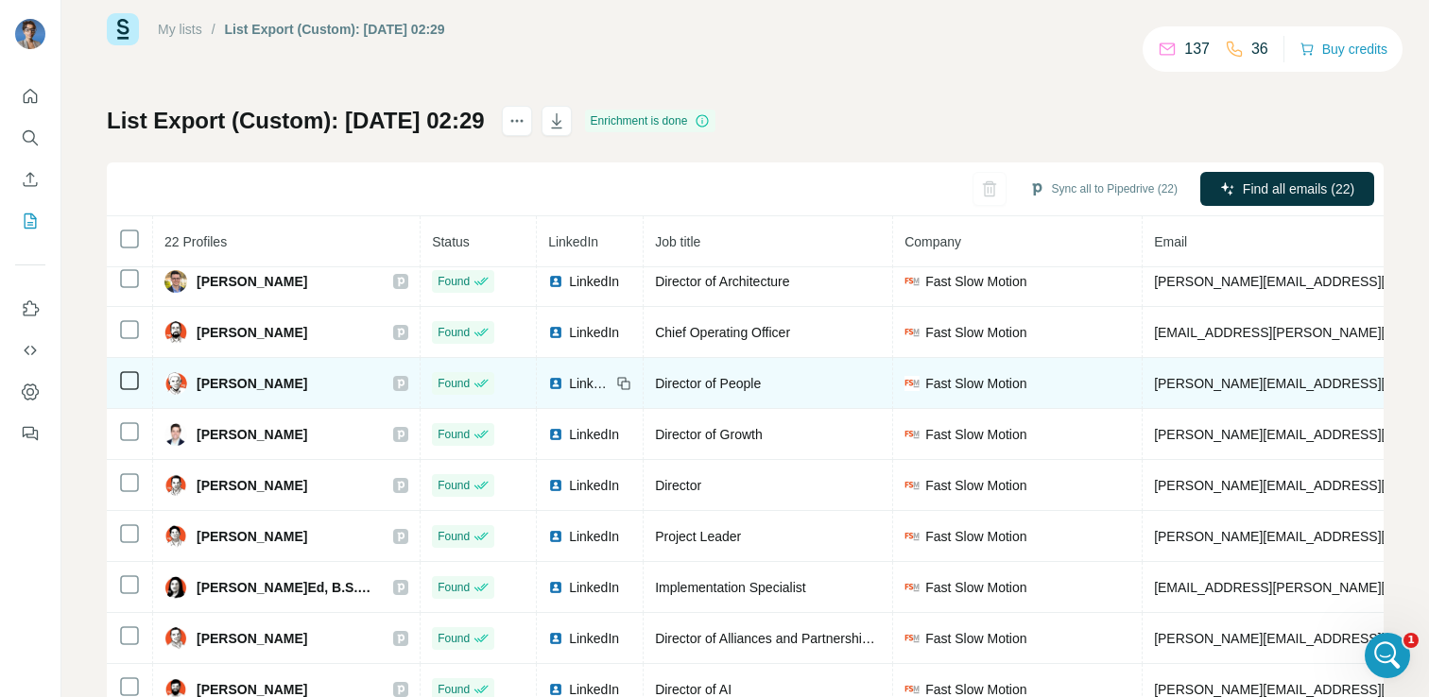
click at [580, 380] on span "LinkedIn" at bounding box center [590, 383] width 42 height 19
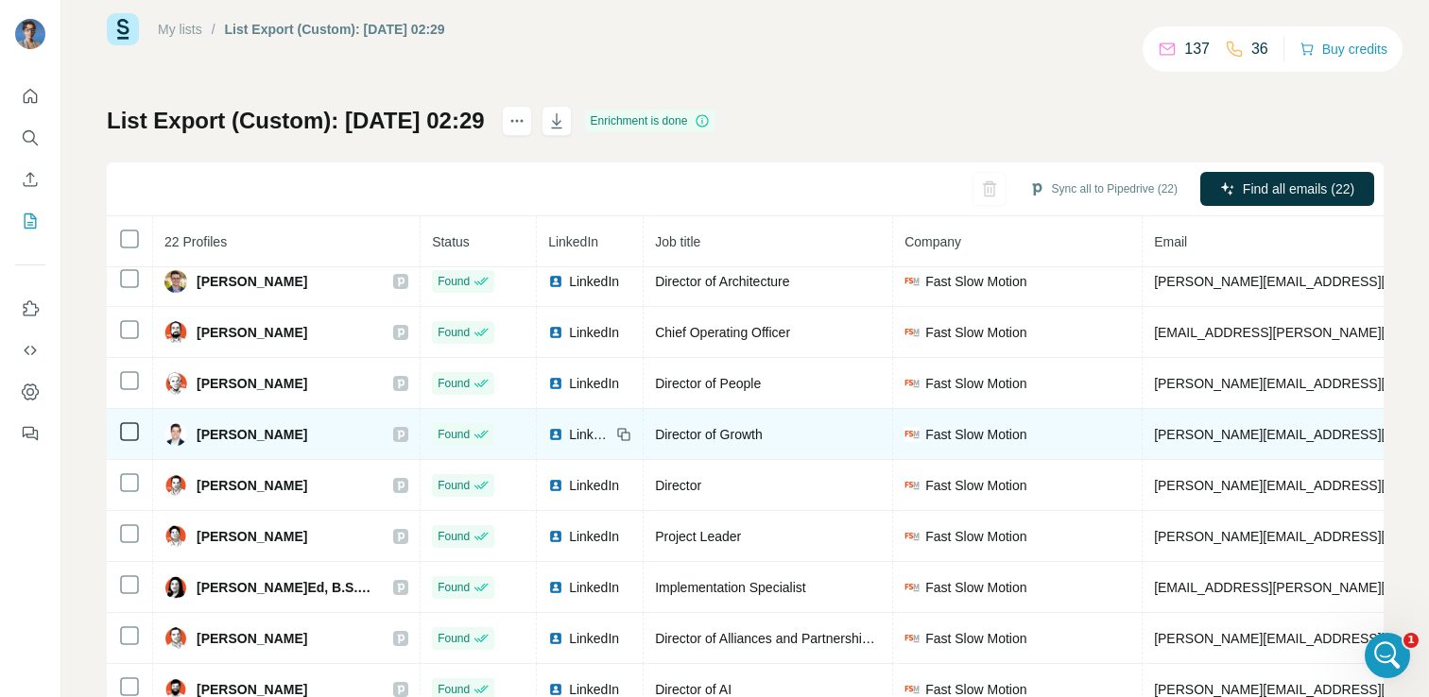
click at [586, 444] on td "LinkedIn" at bounding box center [590, 434] width 107 height 51
click at [582, 431] on span "LinkedIn" at bounding box center [590, 434] width 42 height 19
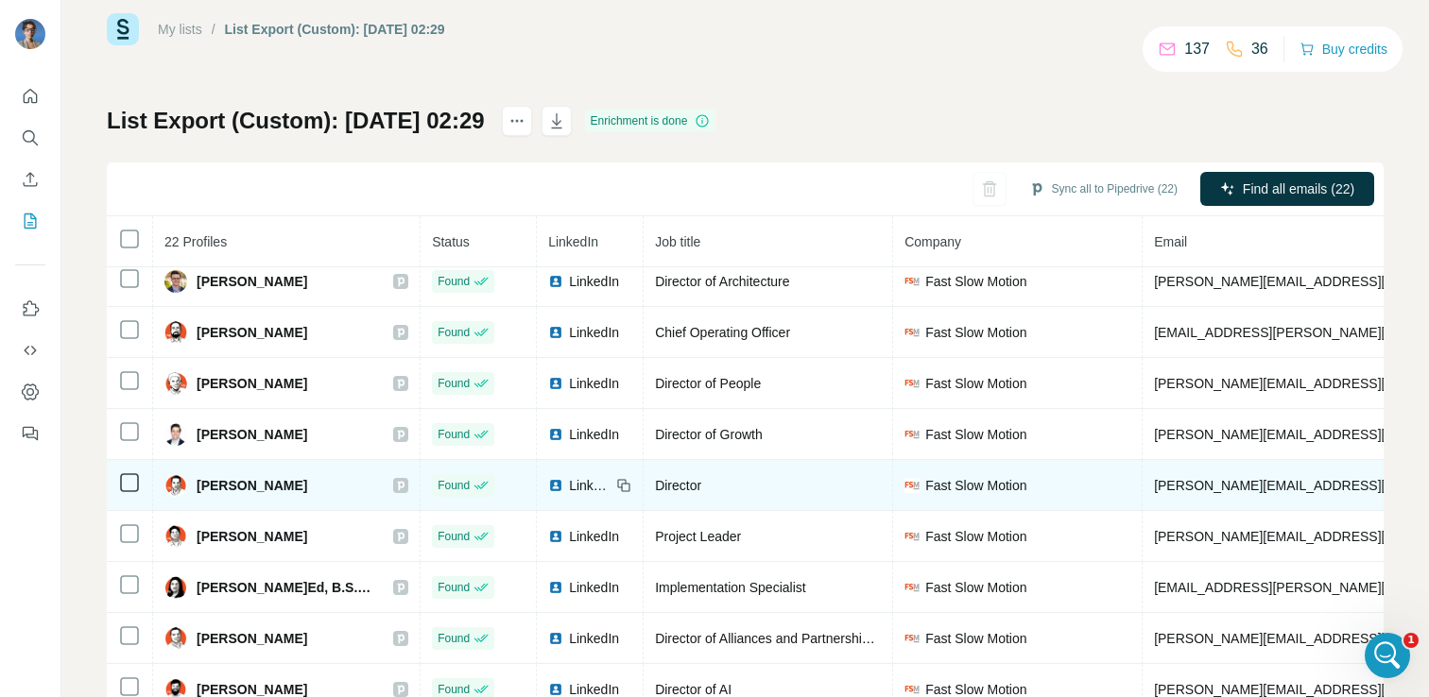
click at [582, 501] on td "LinkedIn" at bounding box center [590, 485] width 107 height 51
click at [582, 478] on span "LinkedIn" at bounding box center [590, 485] width 42 height 19
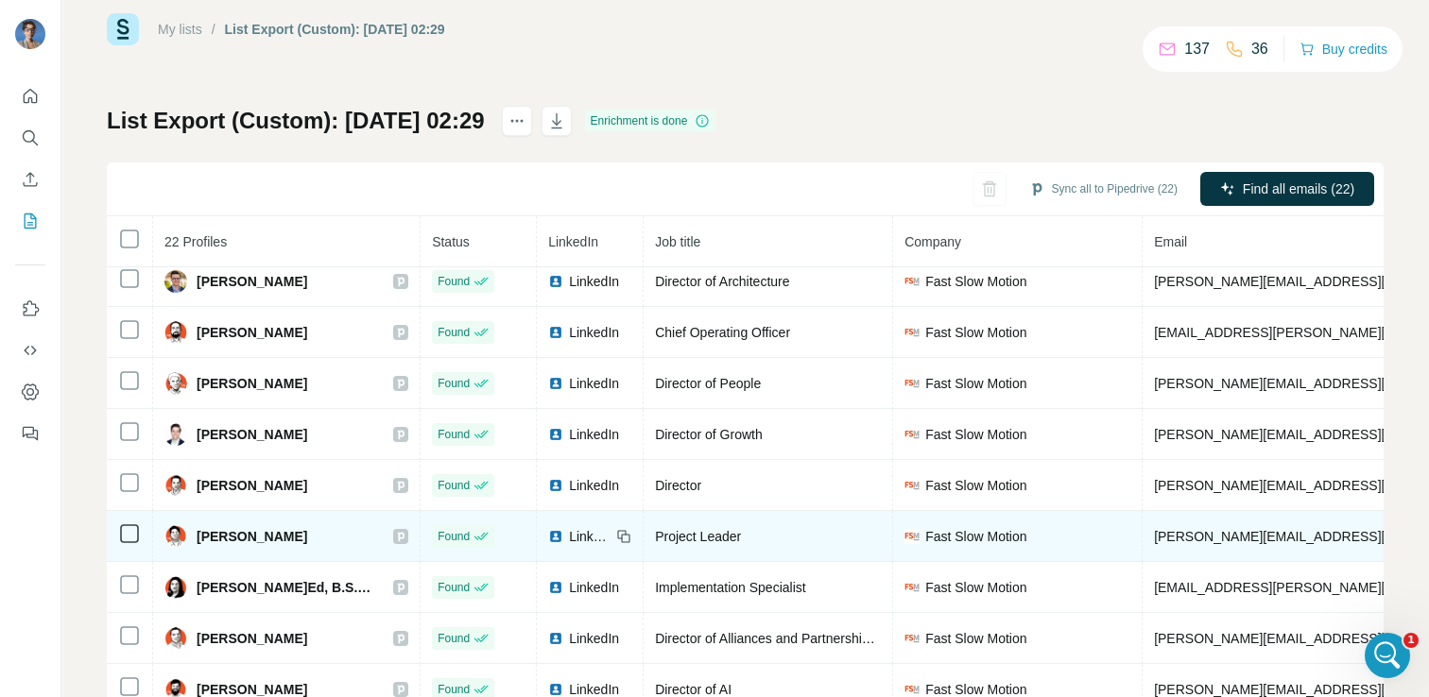
click at [582, 534] on span "LinkedIn" at bounding box center [590, 536] width 42 height 19
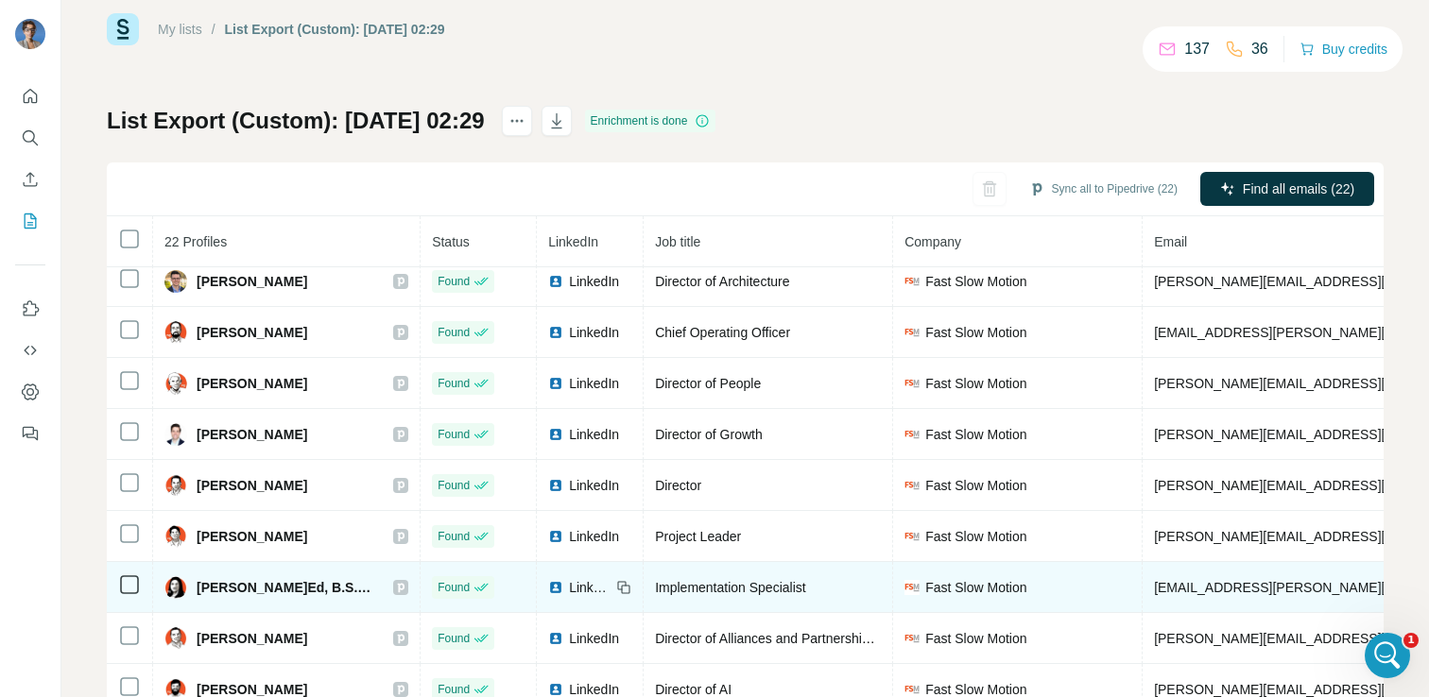
click at [581, 580] on span "LinkedIn" at bounding box center [590, 587] width 42 height 19
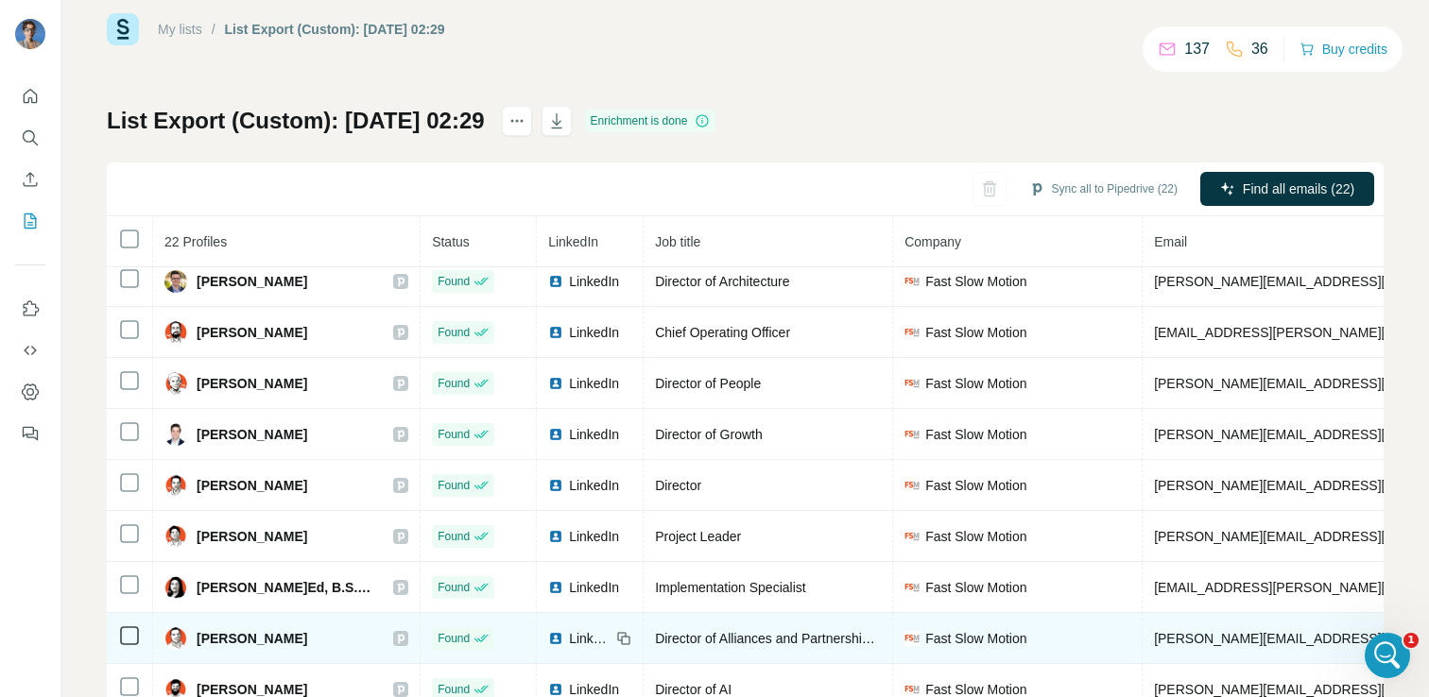
click at [579, 642] on span "LinkedIn" at bounding box center [590, 638] width 42 height 19
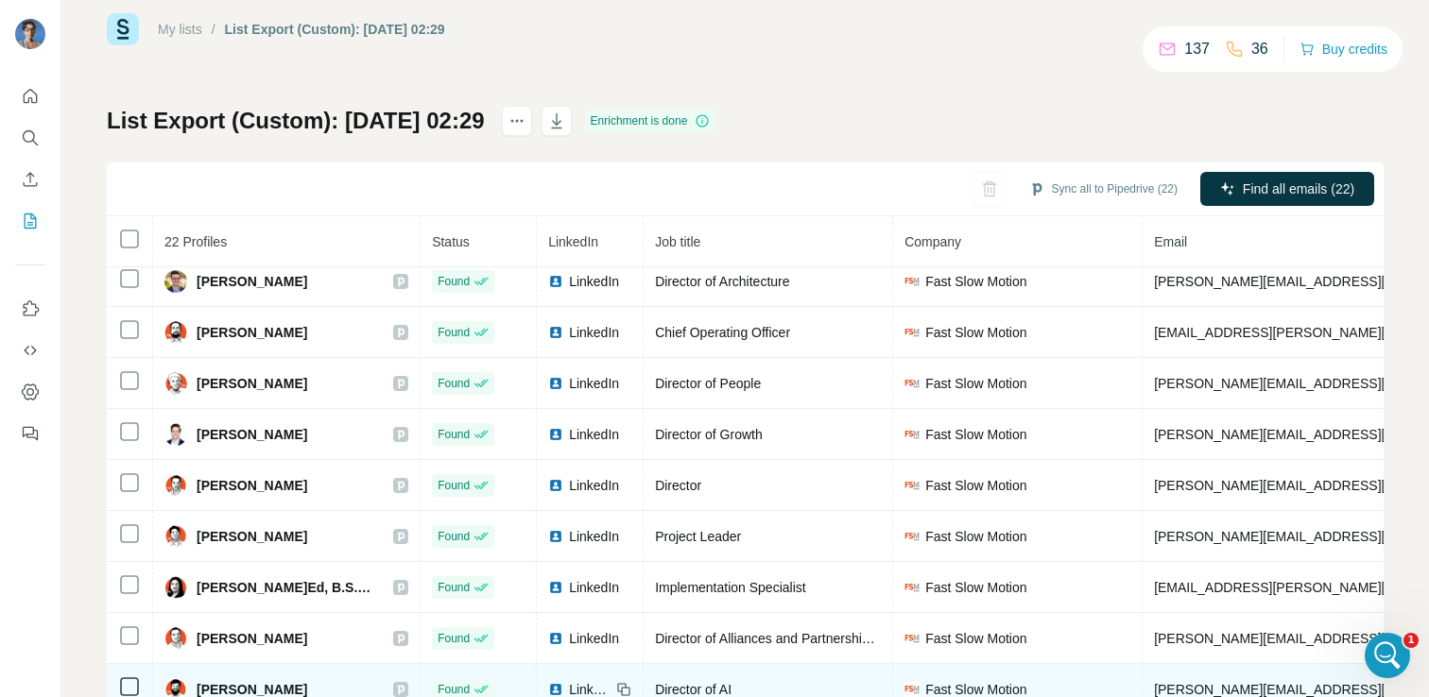
click at [579, 684] on span "LinkedIn" at bounding box center [590, 689] width 42 height 19
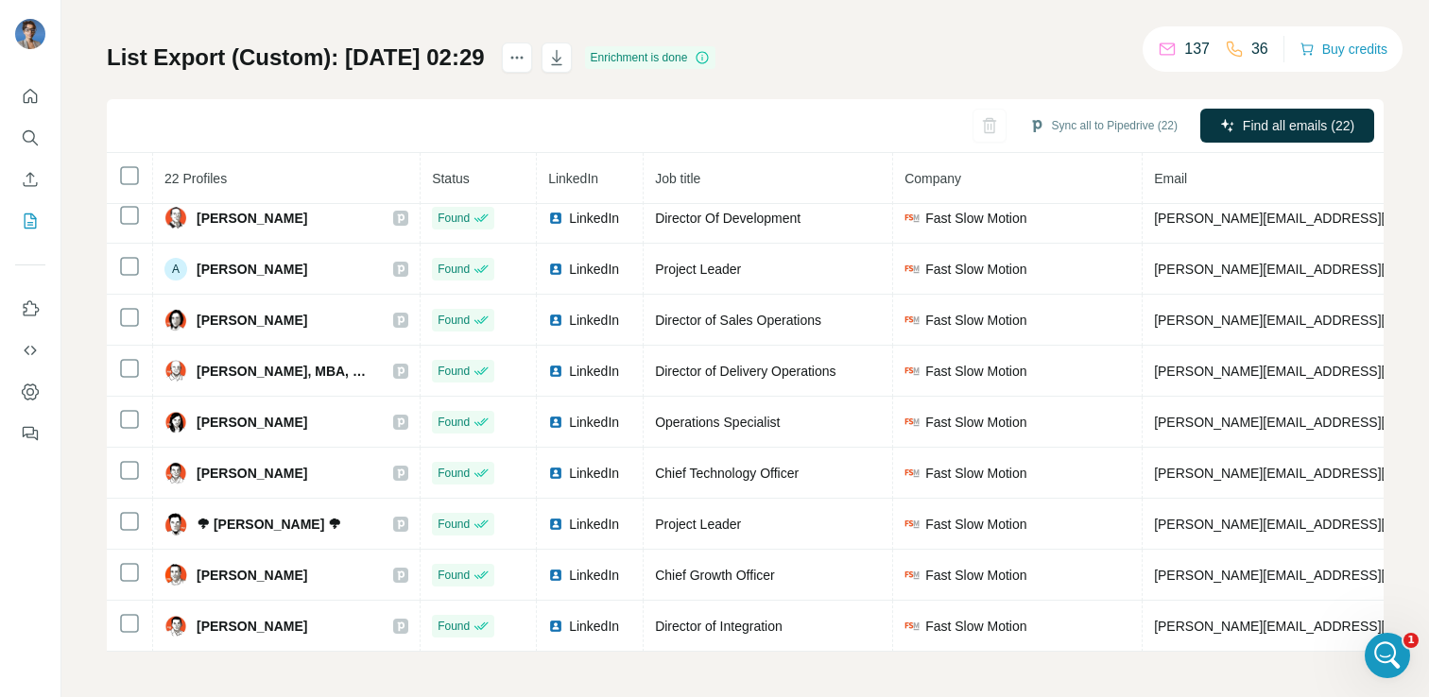
scroll to position [0, 0]
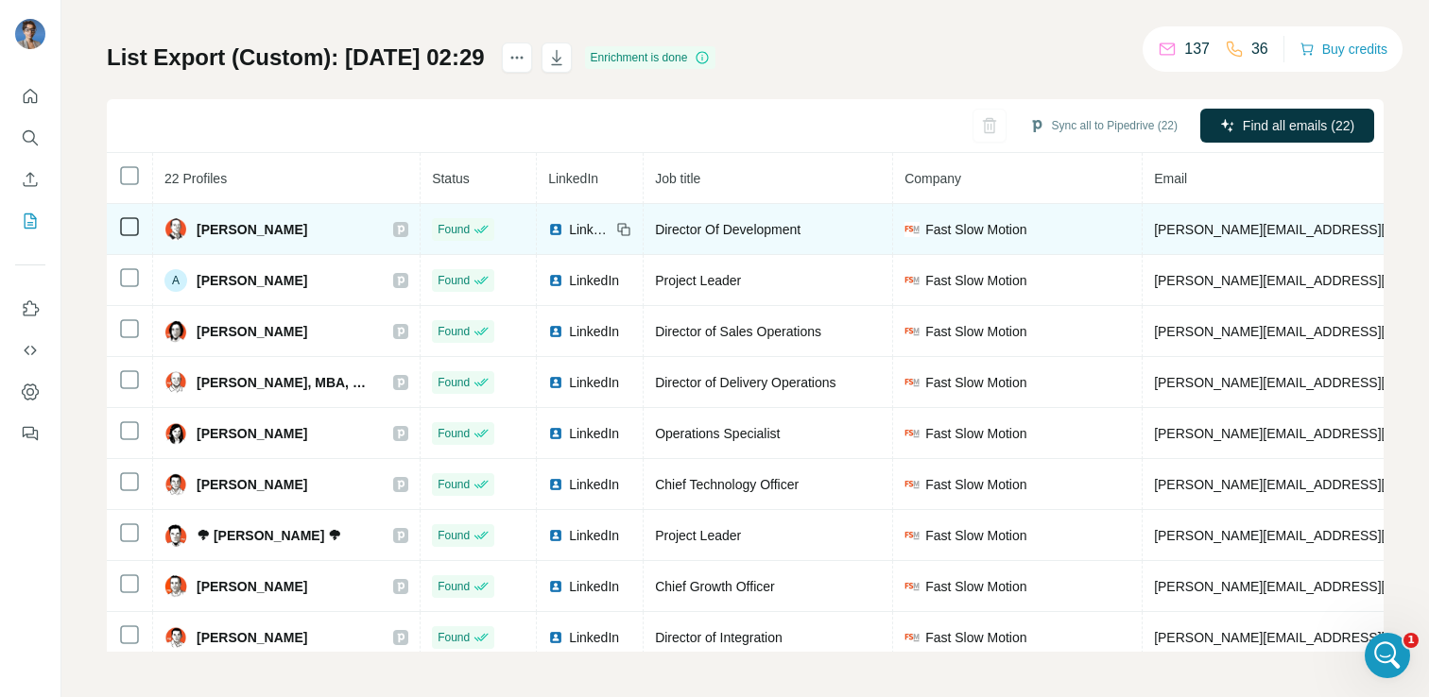
click at [581, 228] on span "LinkedIn" at bounding box center [590, 229] width 42 height 19
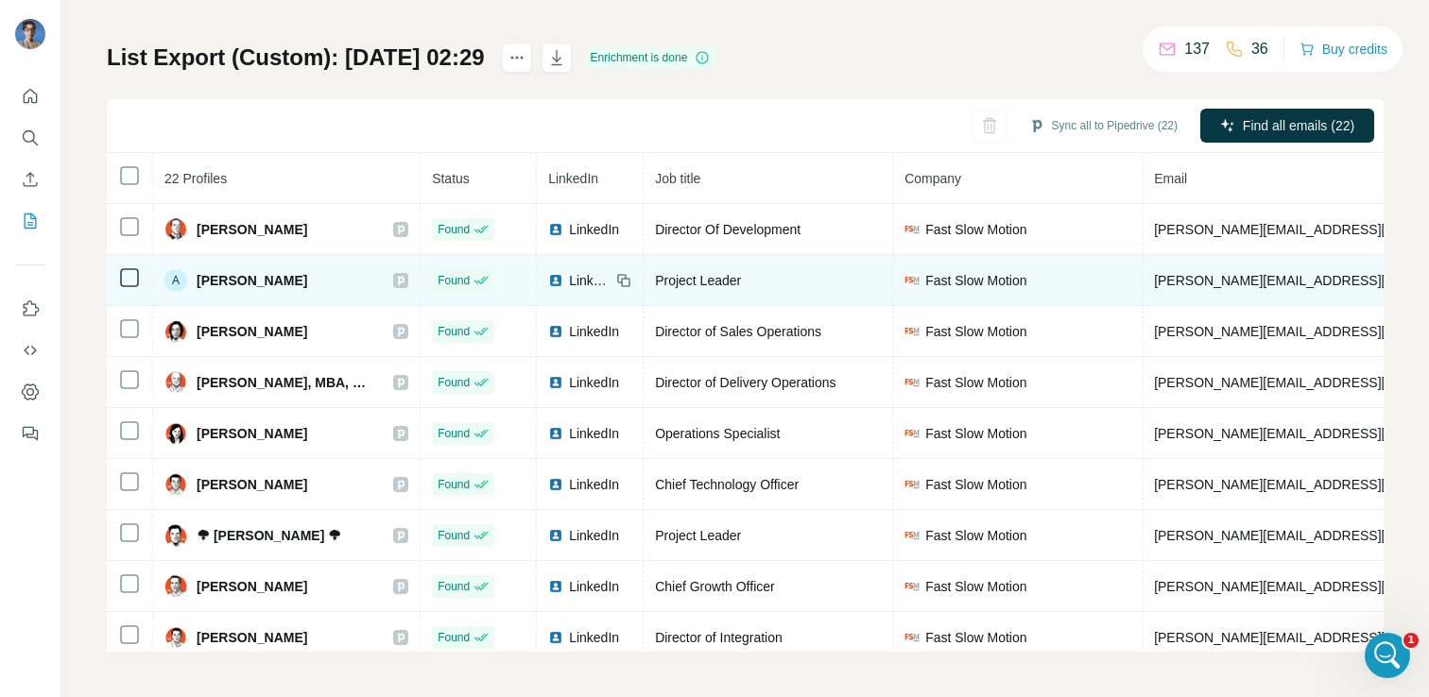
click at [582, 277] on span "LinkedIn" at bounding box center [590, 280] width 42 height 19
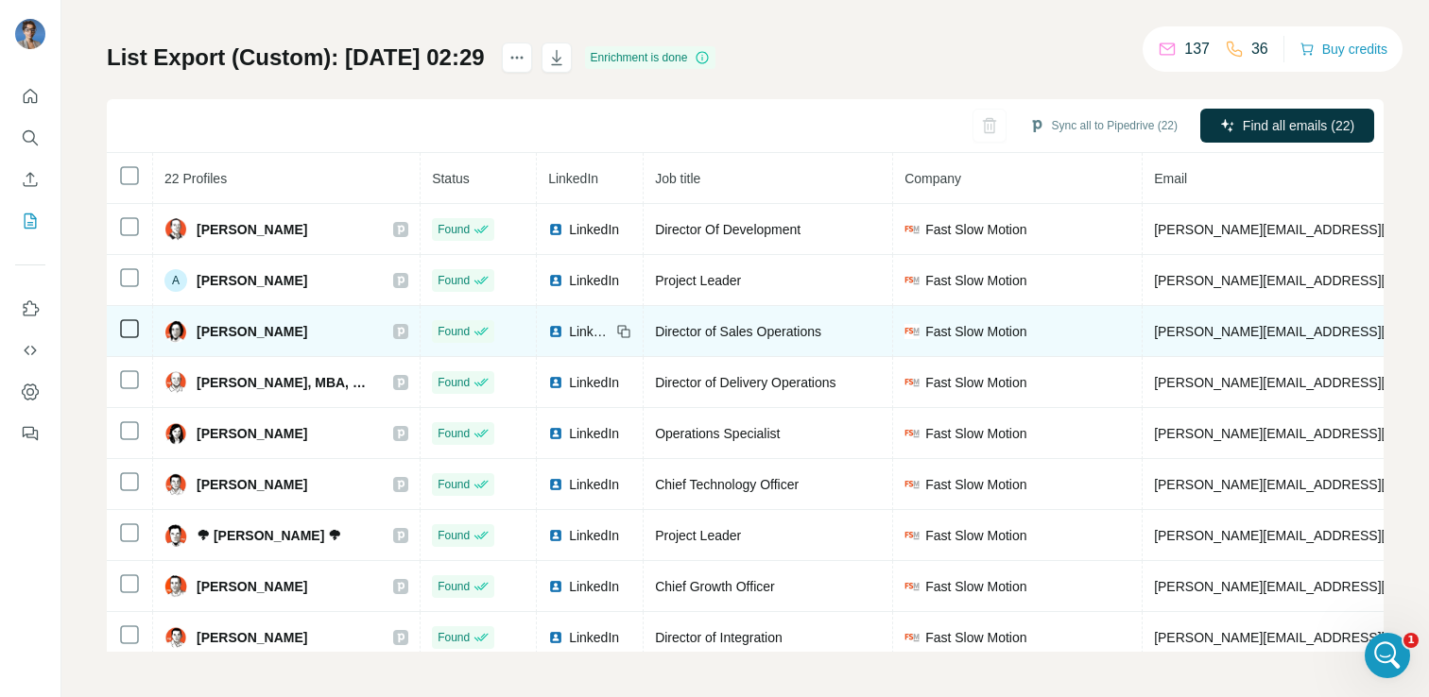
click at [586, 332] on span "LinkedIn" at bounding box center [590, 331] width 42 height 19
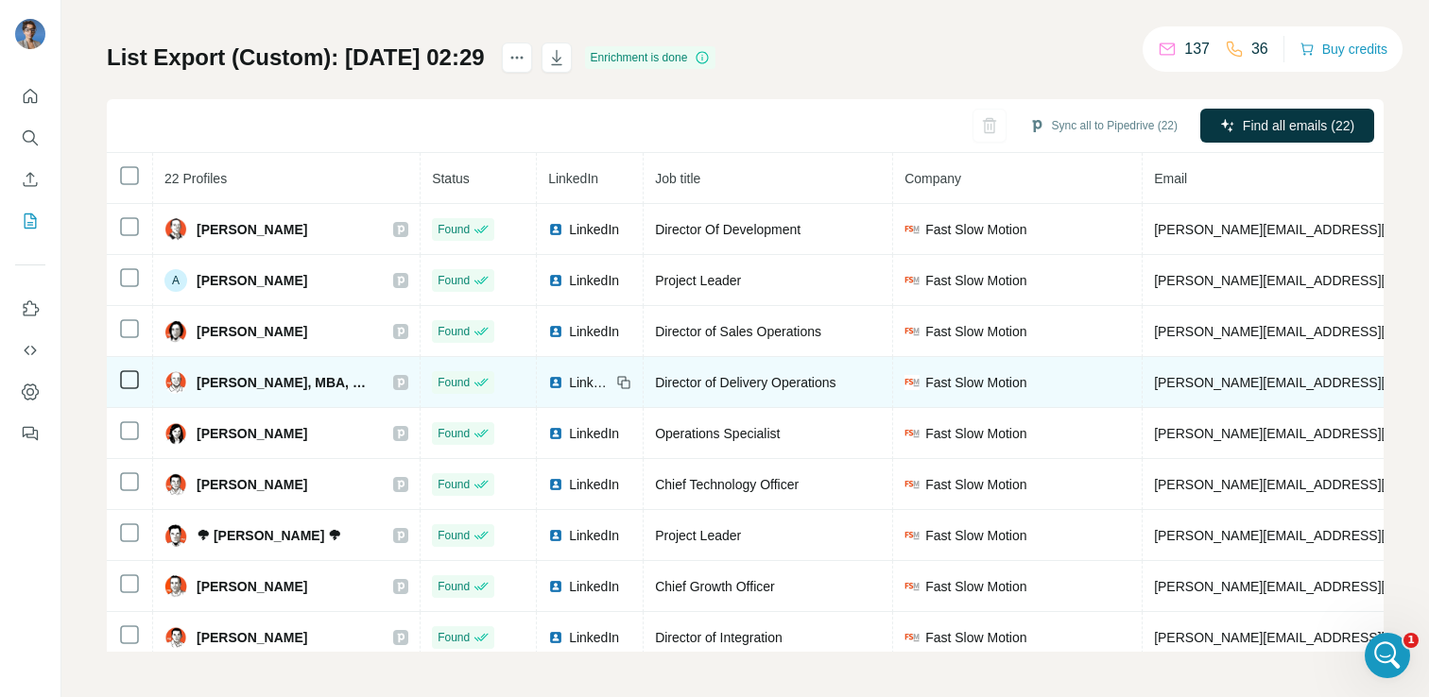
click at [588, 377] on span "LinkedIn" at bounding box center [590, 382] width 42 height 19
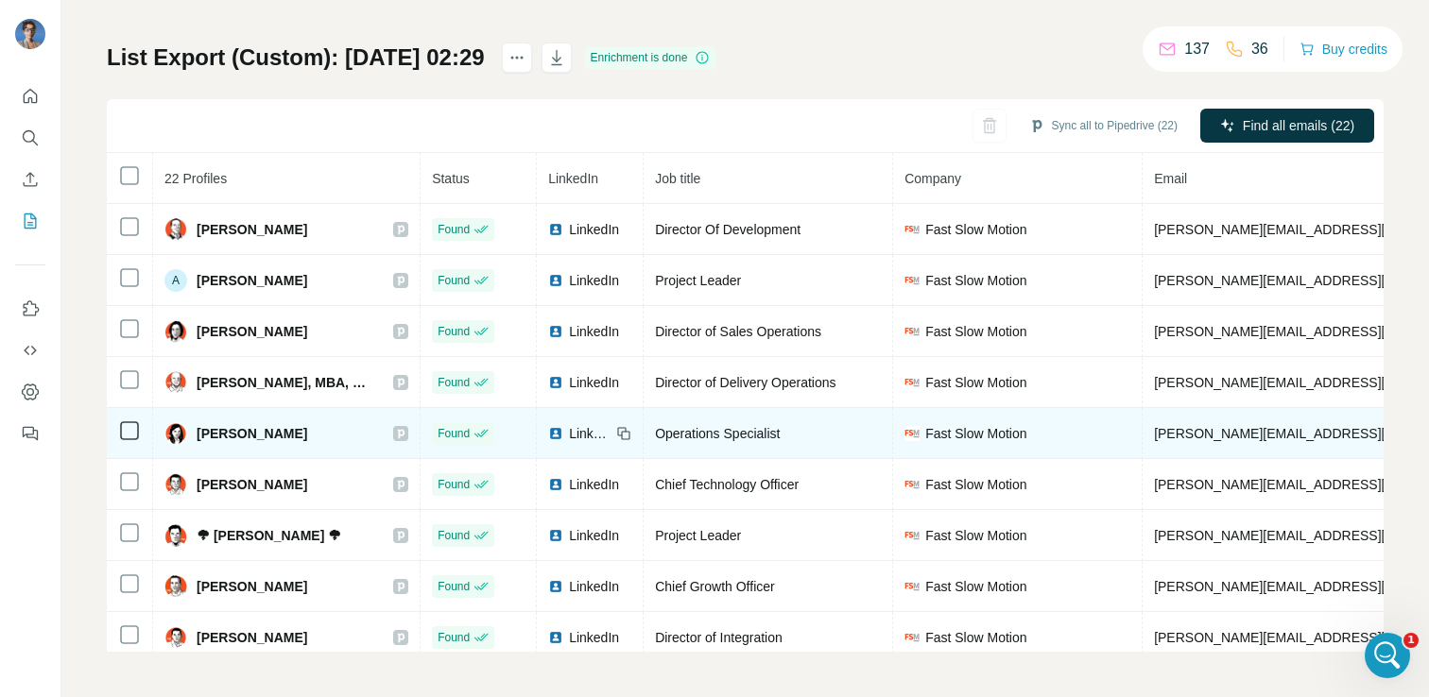
click at [590, 426] on span "LinkedIn" at bounding box center [590, 433] width 42 height 19
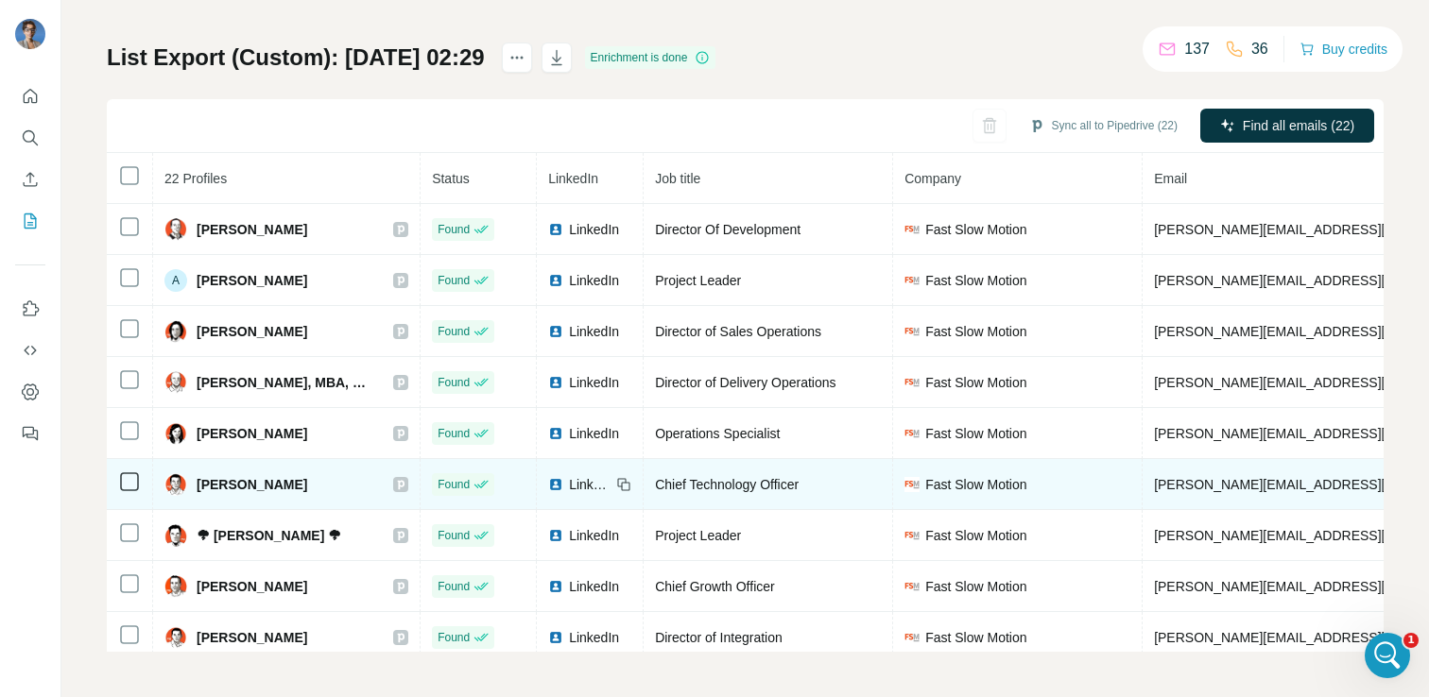
click at [591, 486] on span "LinkedIn" at bounding box center [590, 484] width 42 height 19
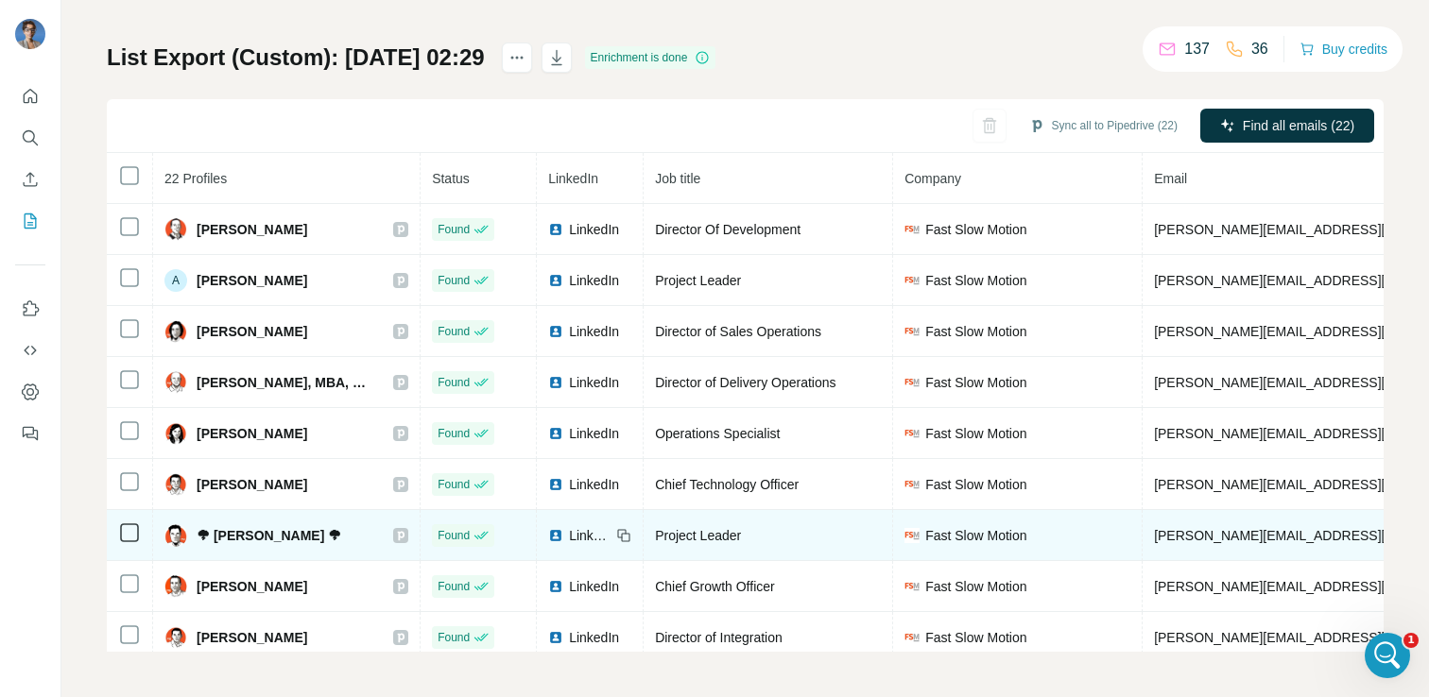
click at [593, 529] on span "LinkedIn" at bounding box center [590, 535] width 42 height 19
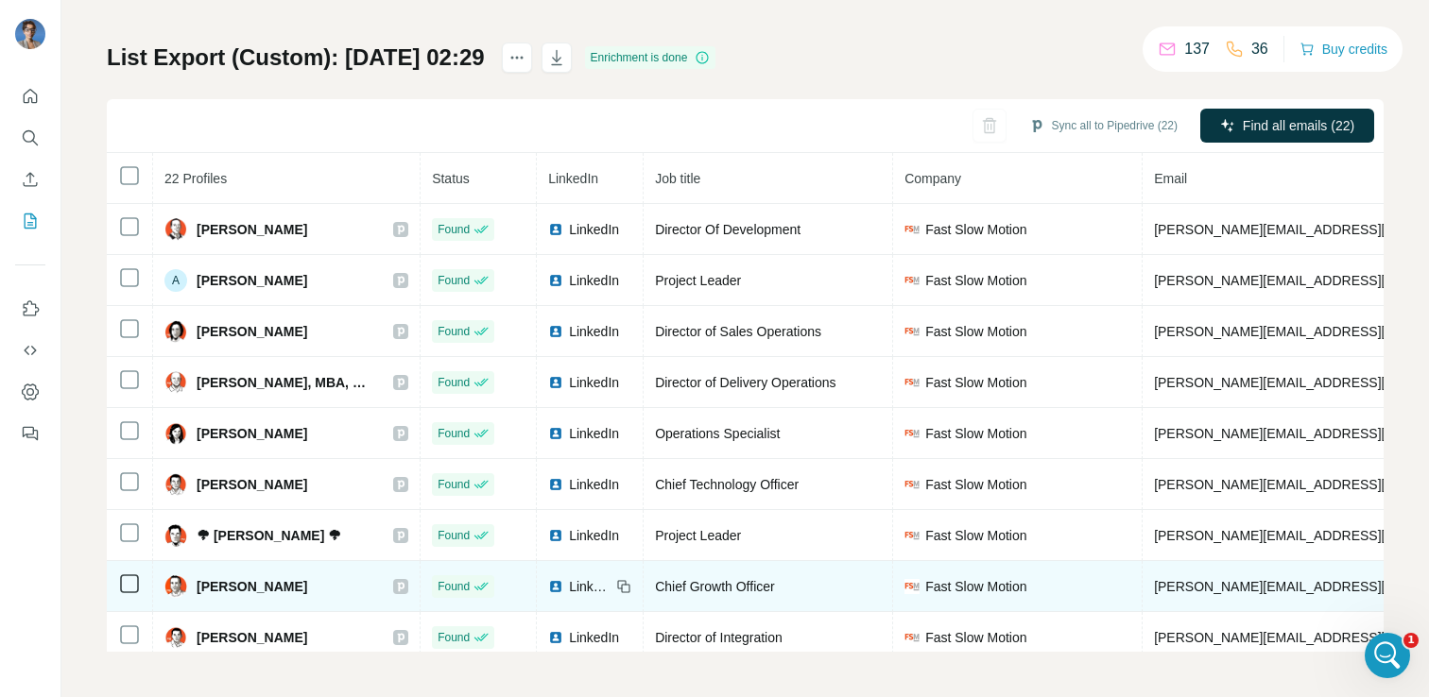
click at [596, 596] on td "LinkedIn" at bounding box center [590, 586] width 107 height 51
click at [592, 585] on span "LinkedIn" at bounding box center [590, 586] width 42 height 19
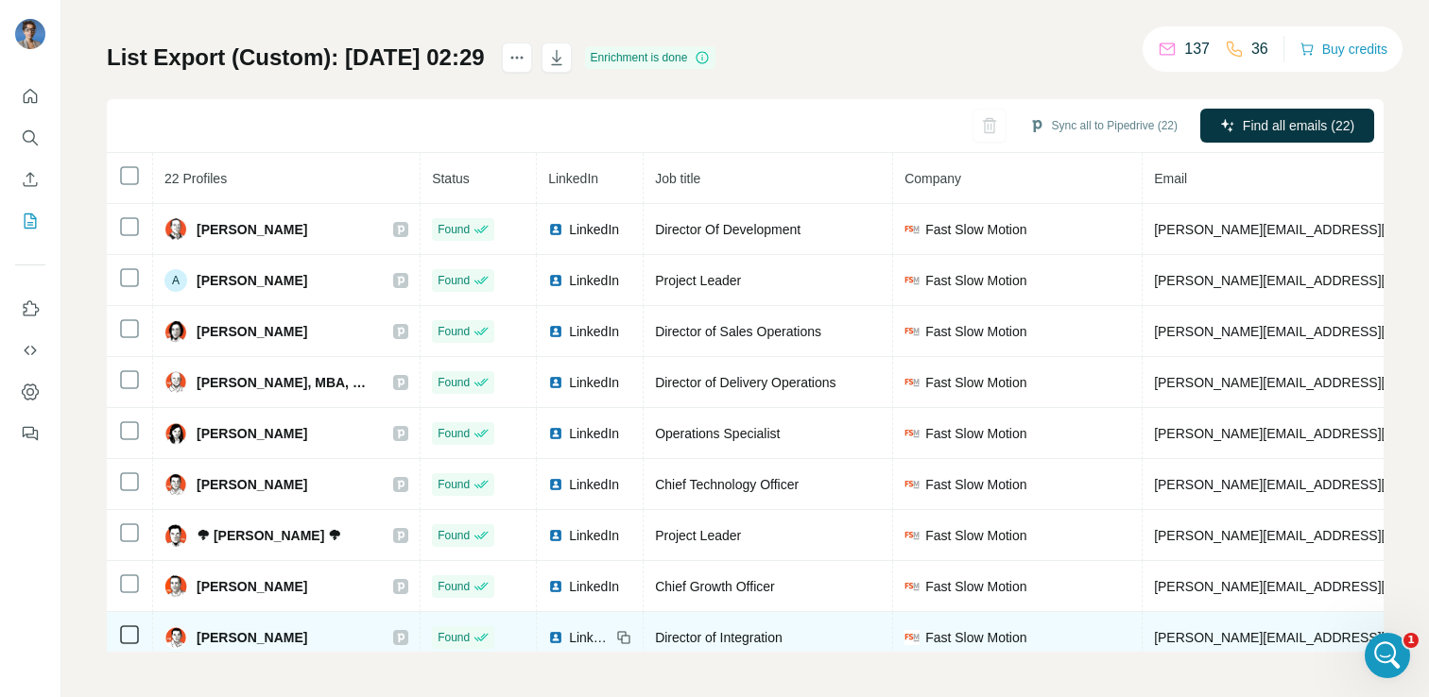
click at [589, 633] on span "LinkedIn" at bounding box center [590, 637] width 42 height 19
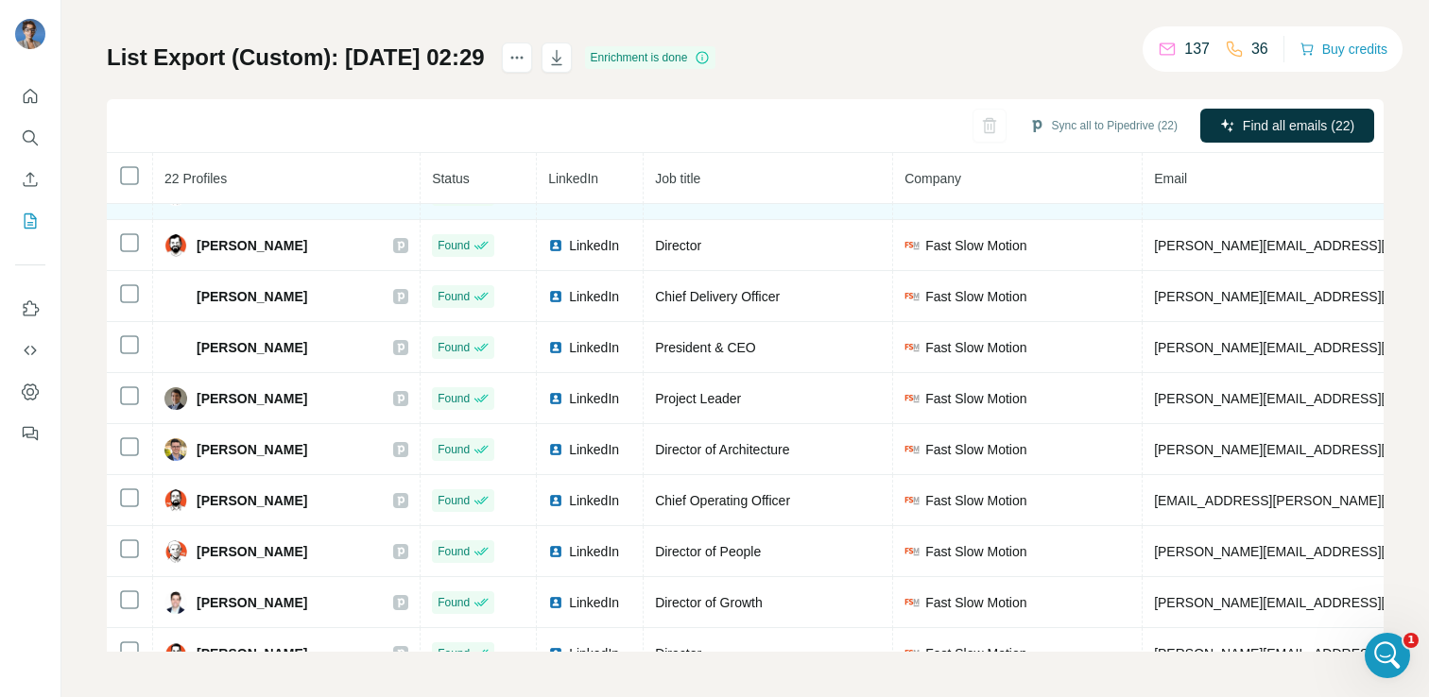
scroll to position [447, 0]
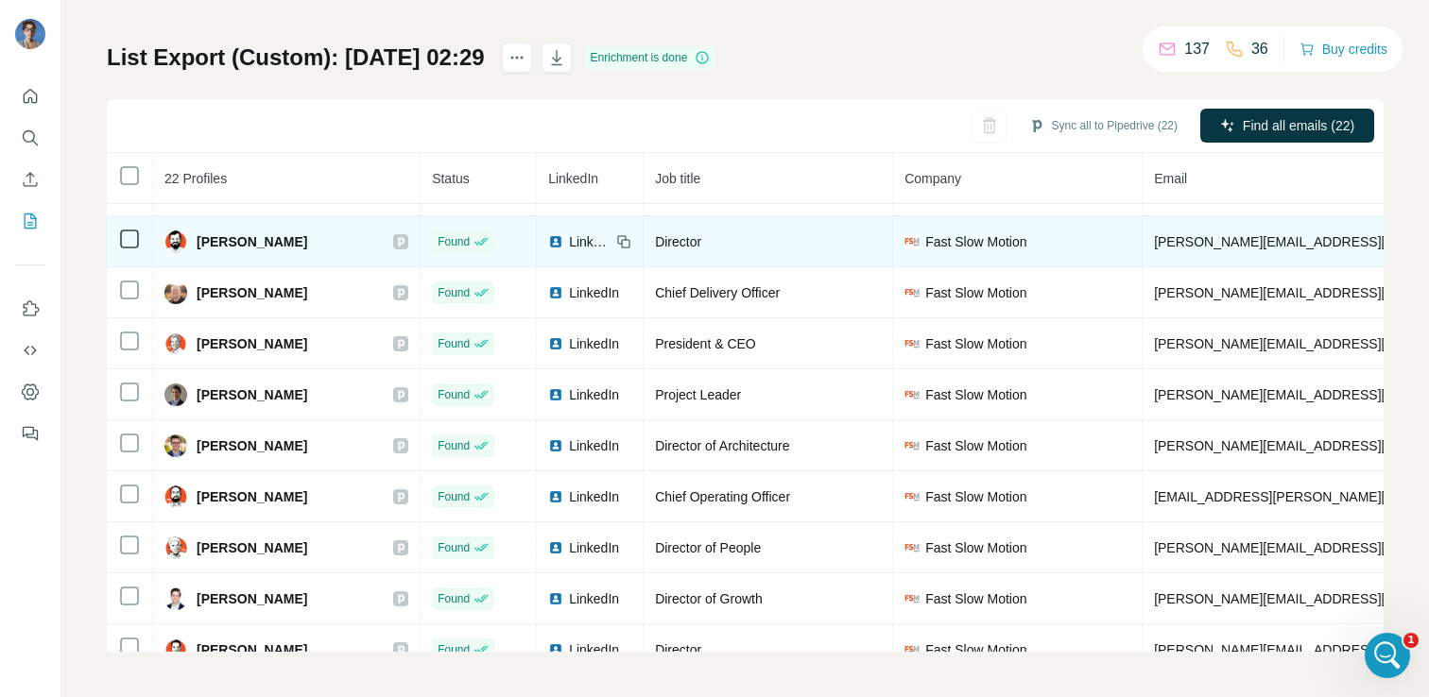
click at [584, 237] on span "LinkedIn" at bounding box center [590, 241] width 42 height 19
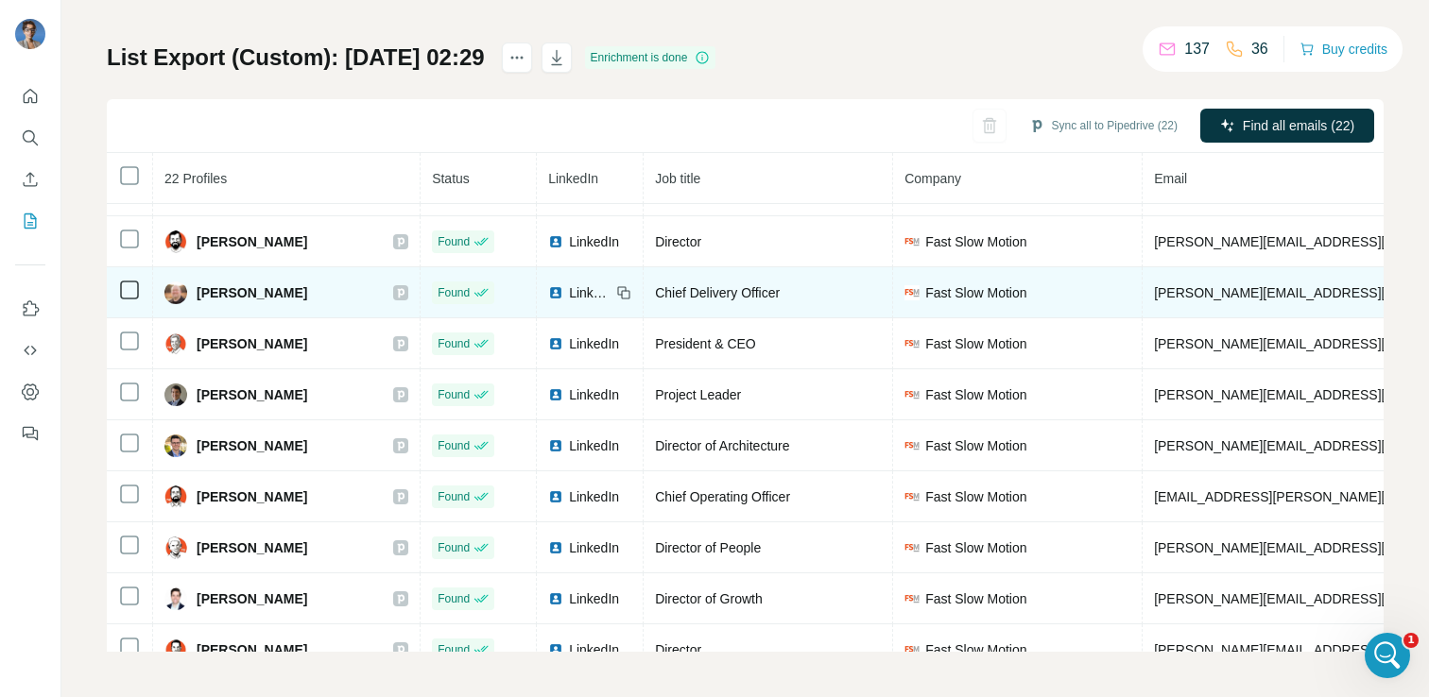
click at [588, 292] on span "LinkedIn" at bounding box center [590, 293] width 42 height 19
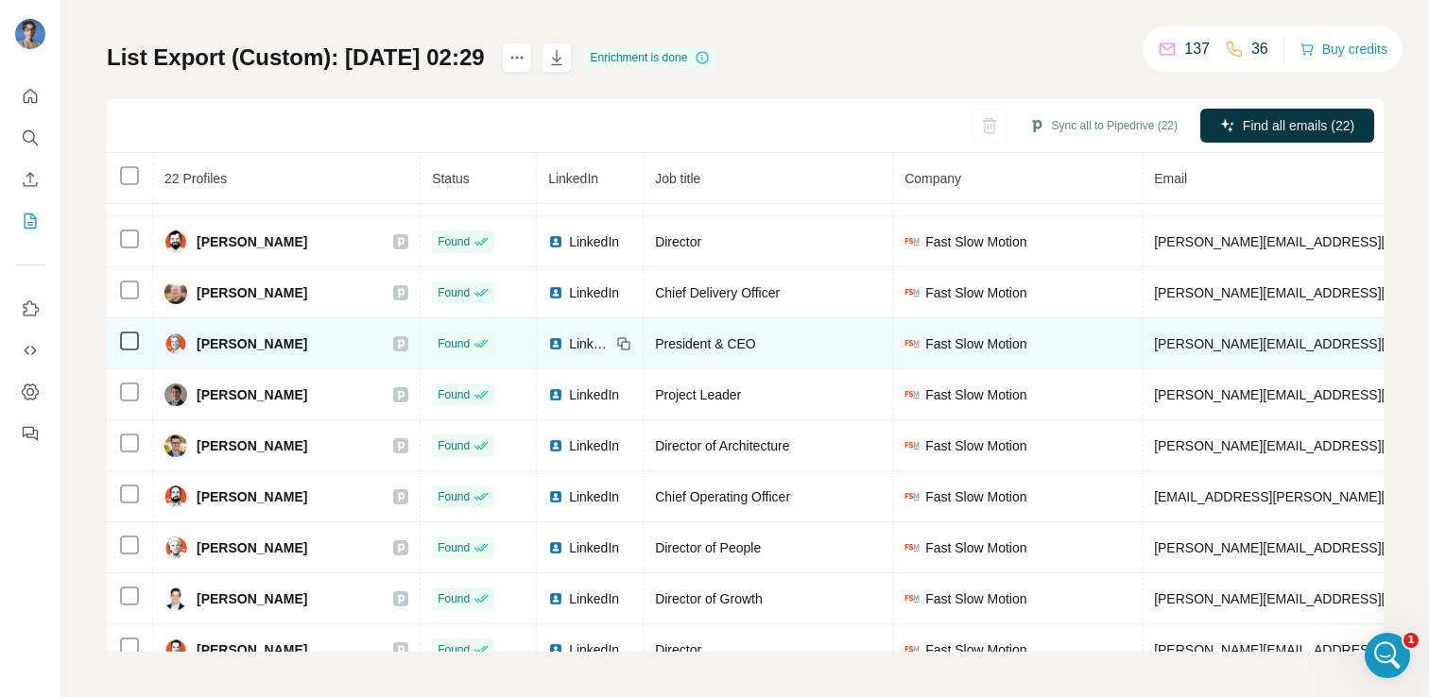
click at [591, 341] on span "LinkedIn" at bounding box center [590, 344] width 42 height 19
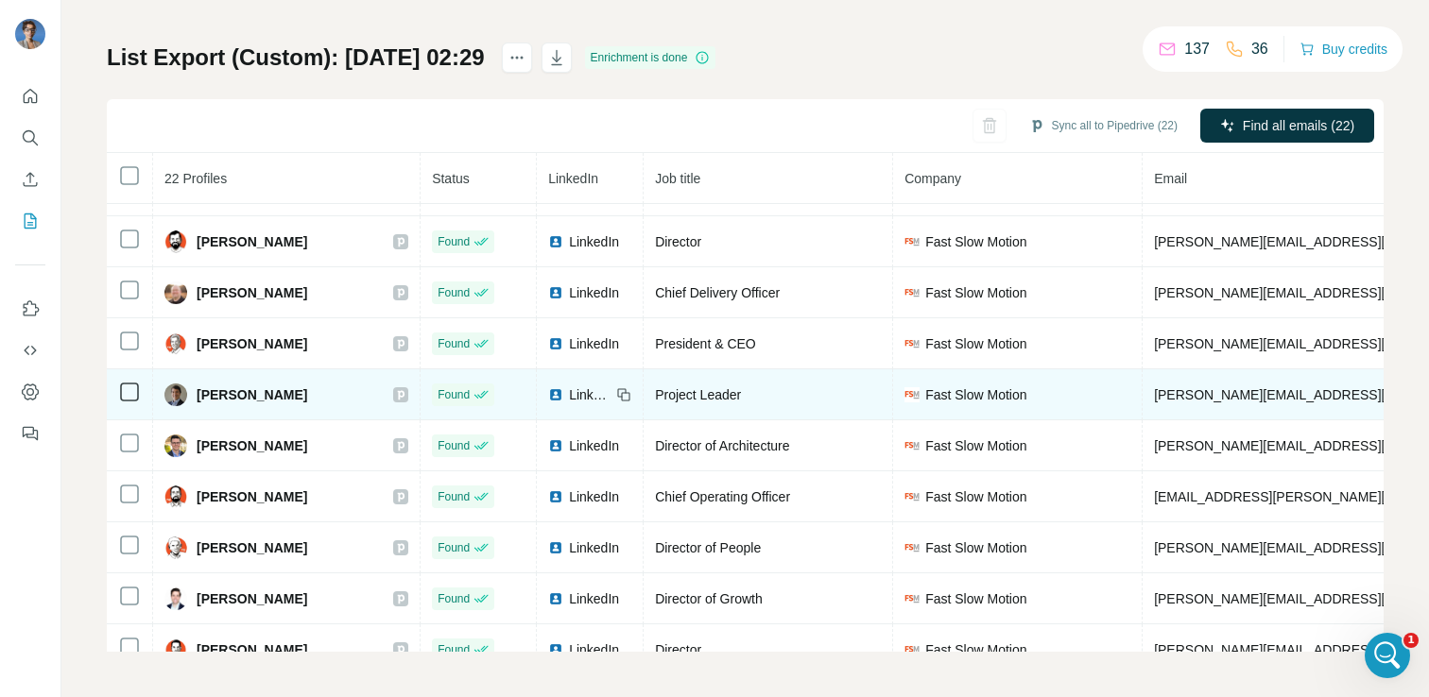
click at [595, 397] on span "LinkedIn" at bounding box center [590, 395] width 42 height 19
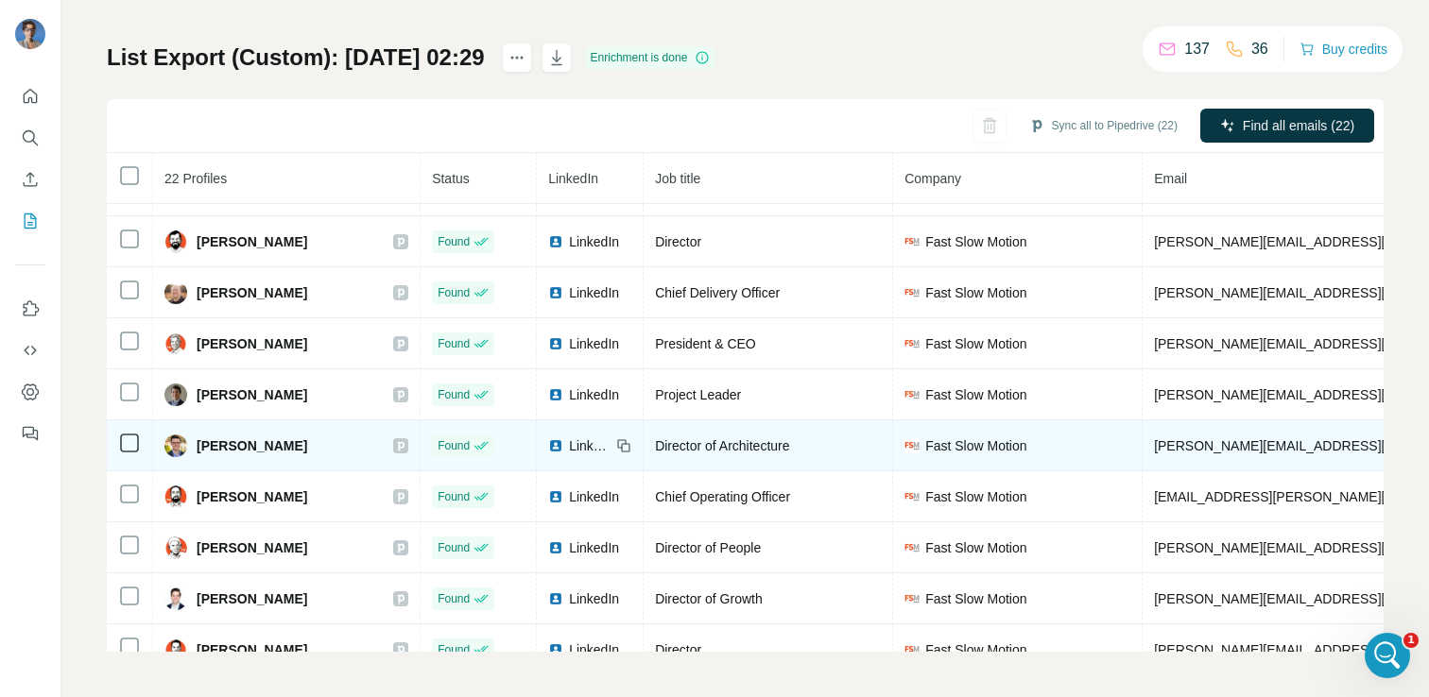
click at [597, 446] on span "LinkedIn" at bounding box center [590, 446] width 42 height 19
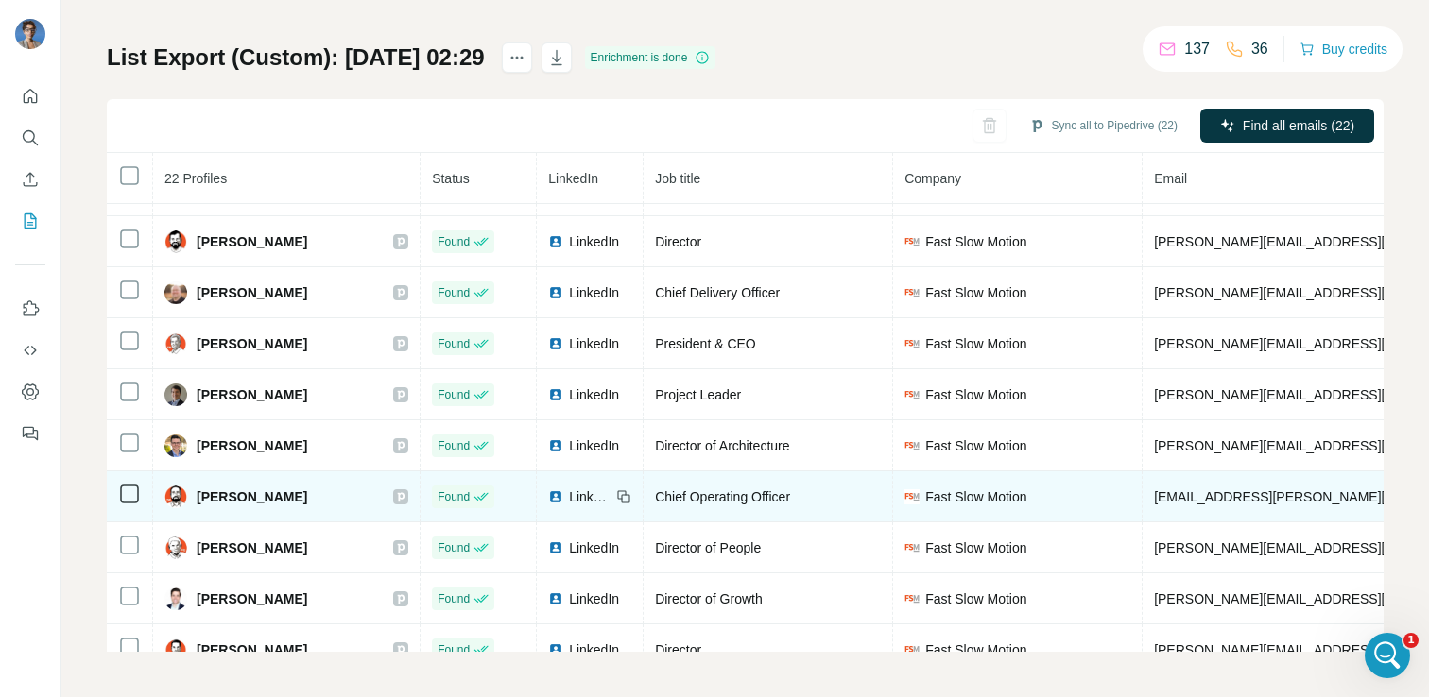
click at [597, 498] on span "LinkedIn" at bounding box center [590, 497] width 42 height 19
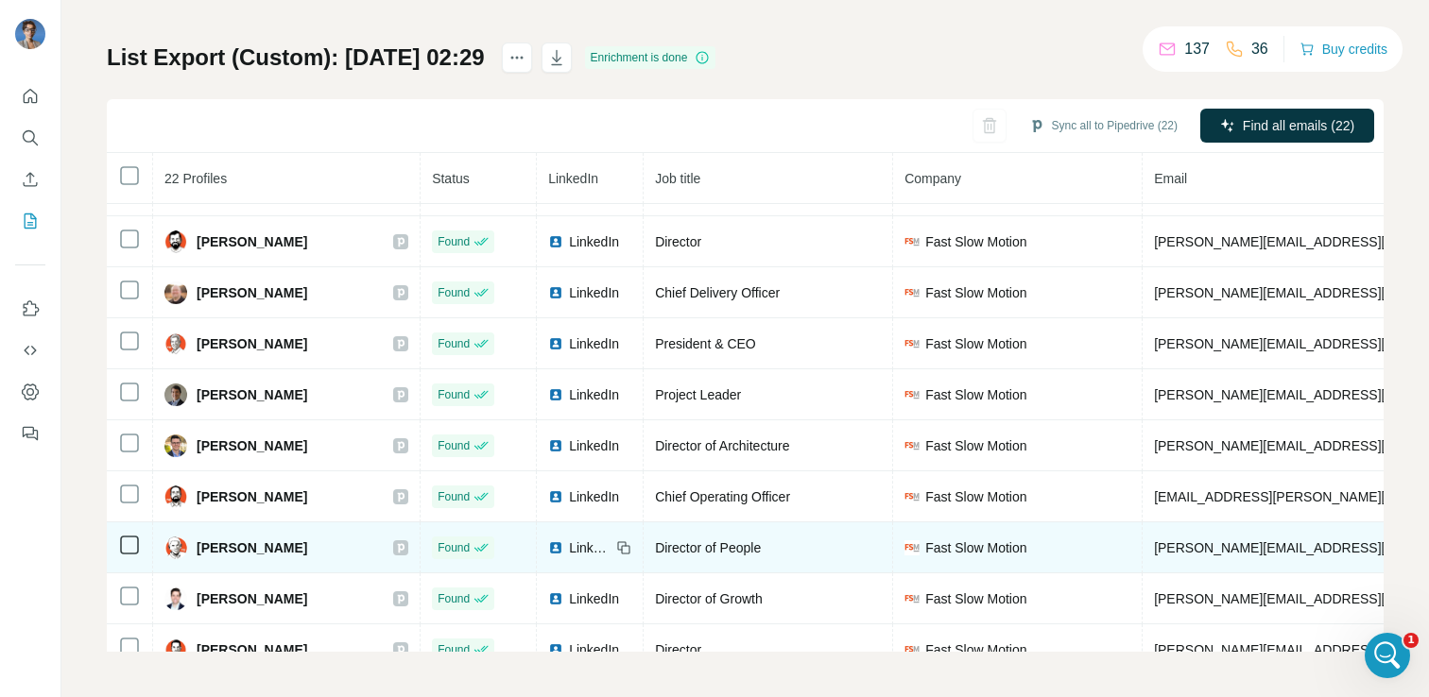
click at [596, 543] on span "LinkedIn" at bounding box center [590, 548] width 42 height 19
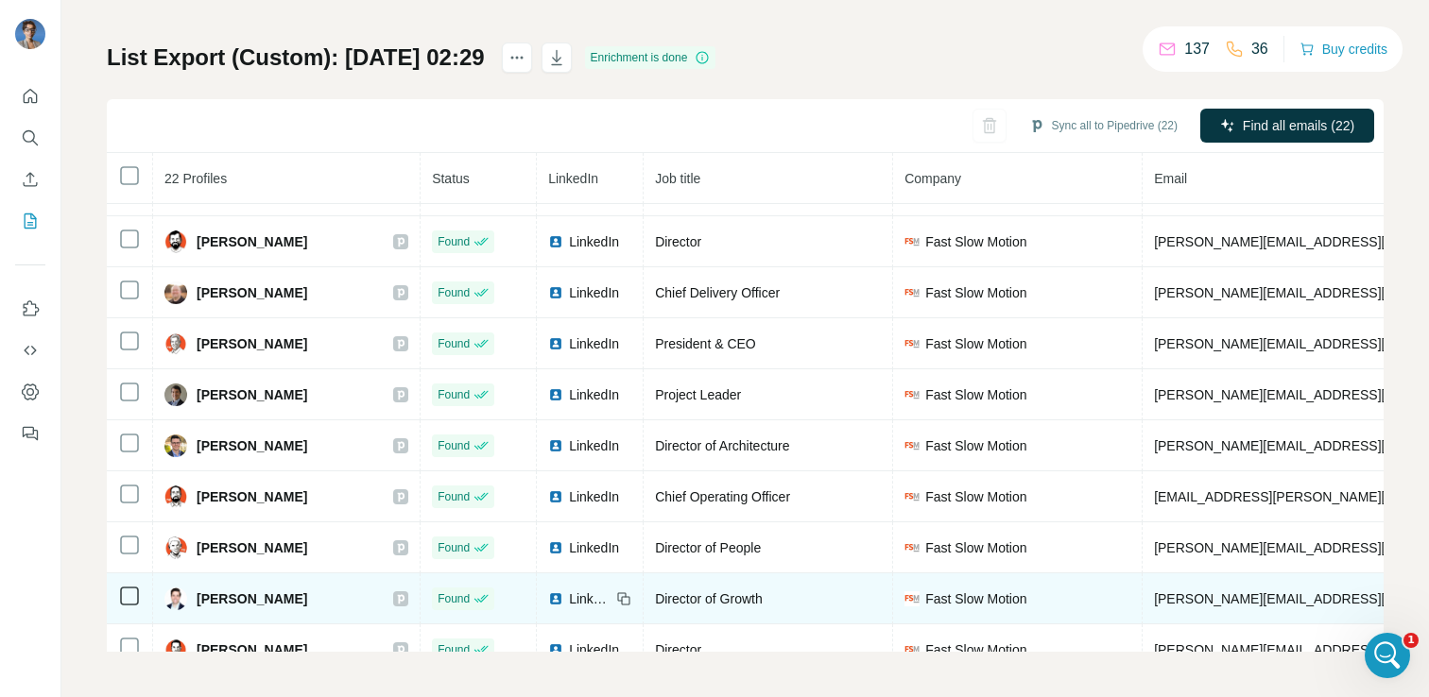
click at [598, 593] on span "LinkedIn" at bounding box center [590, 599] width 42 height 19
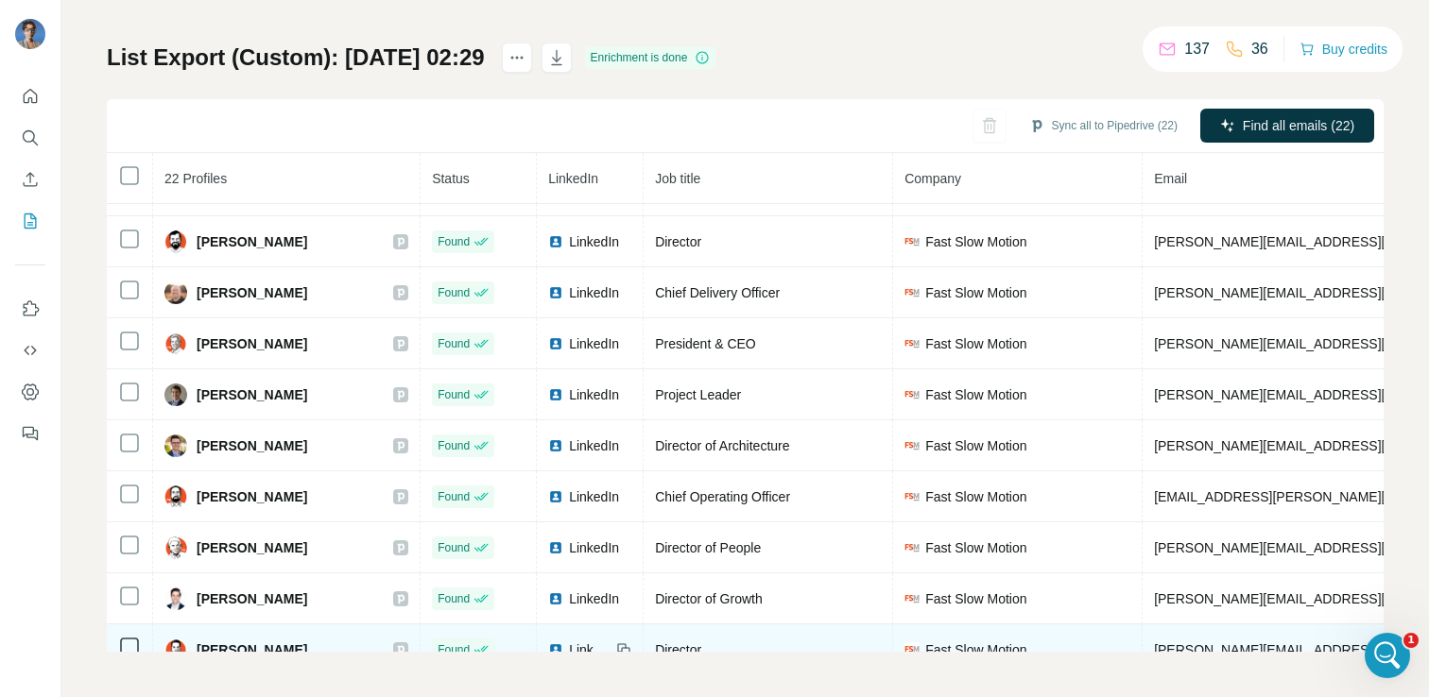
click at [601, 648] on span "LinkedIn" at bounding box center [590, 650] width 42 height 19
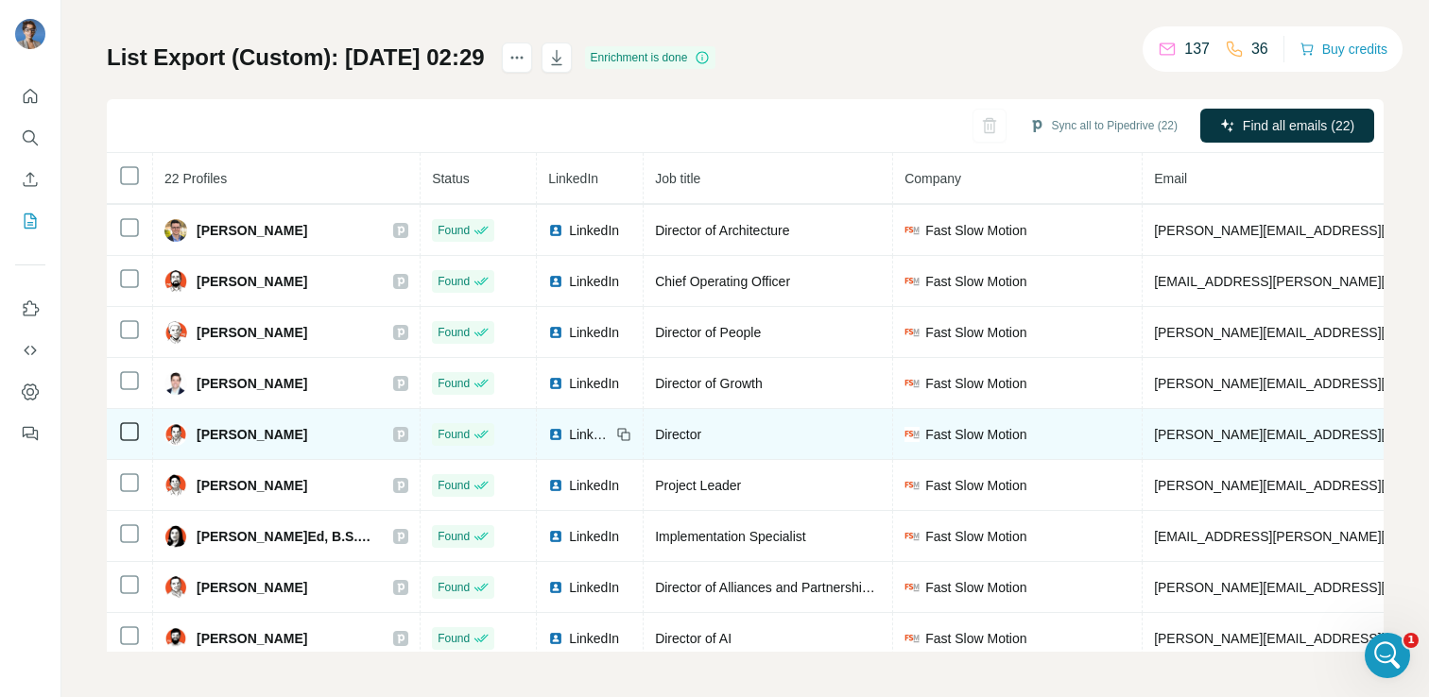
scroll to position [675, 0]
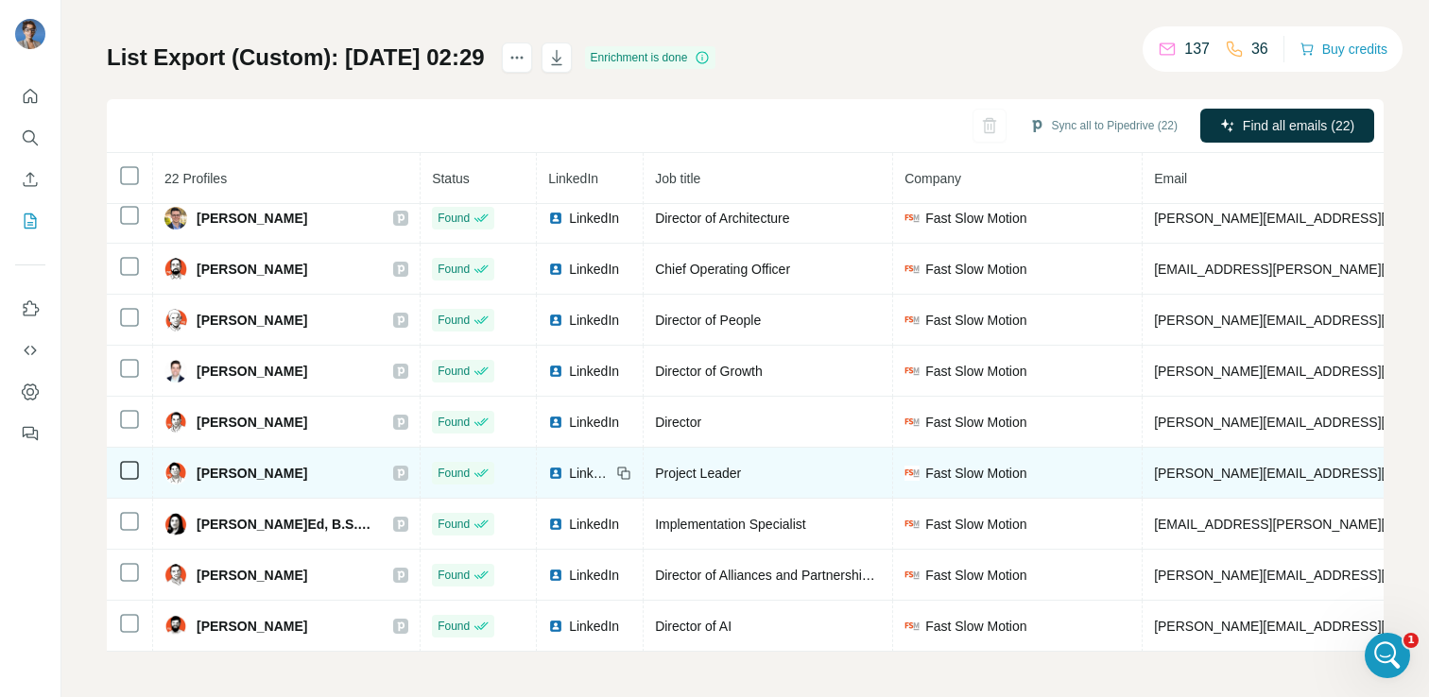
click at [593, 465] on span "LinkedIn" at bounding box center [590, 473] width 42 height 19
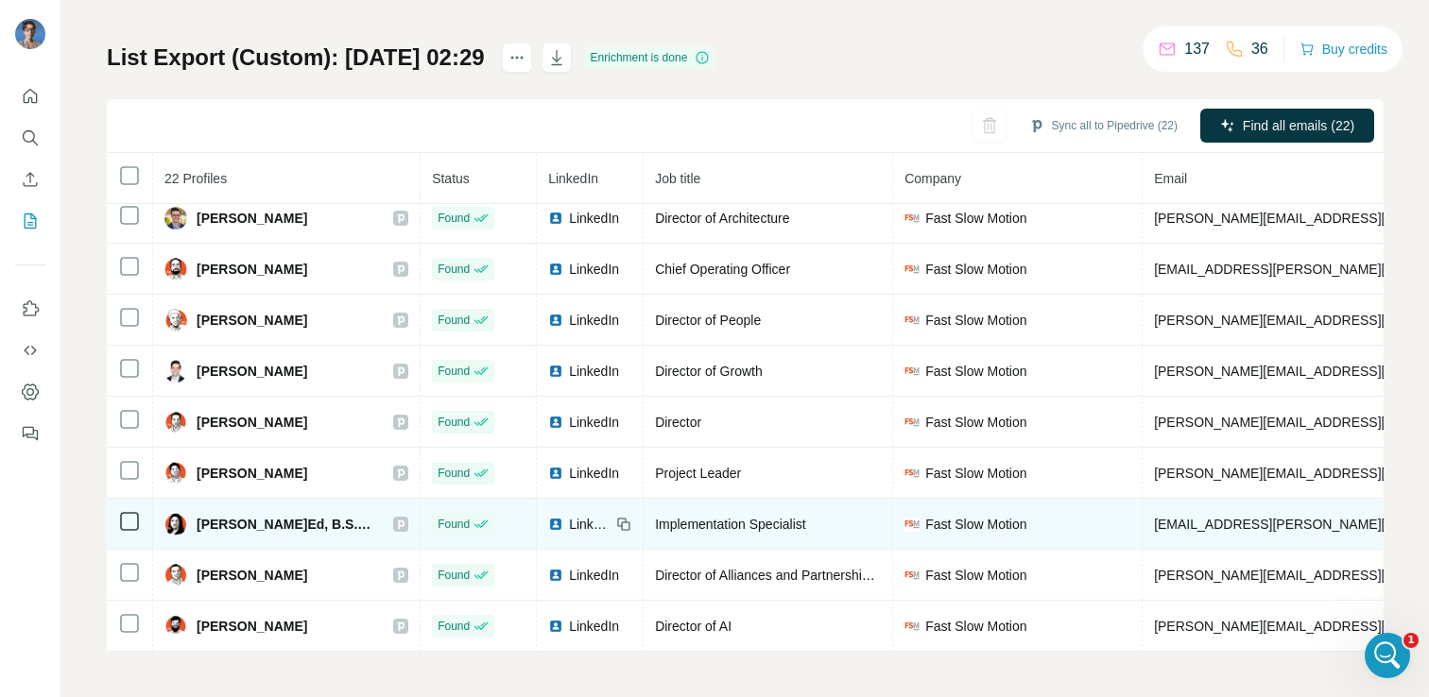
click at [593, 527] on span "LinkedIn" at bounding box center [590, 524] width 42 height 19
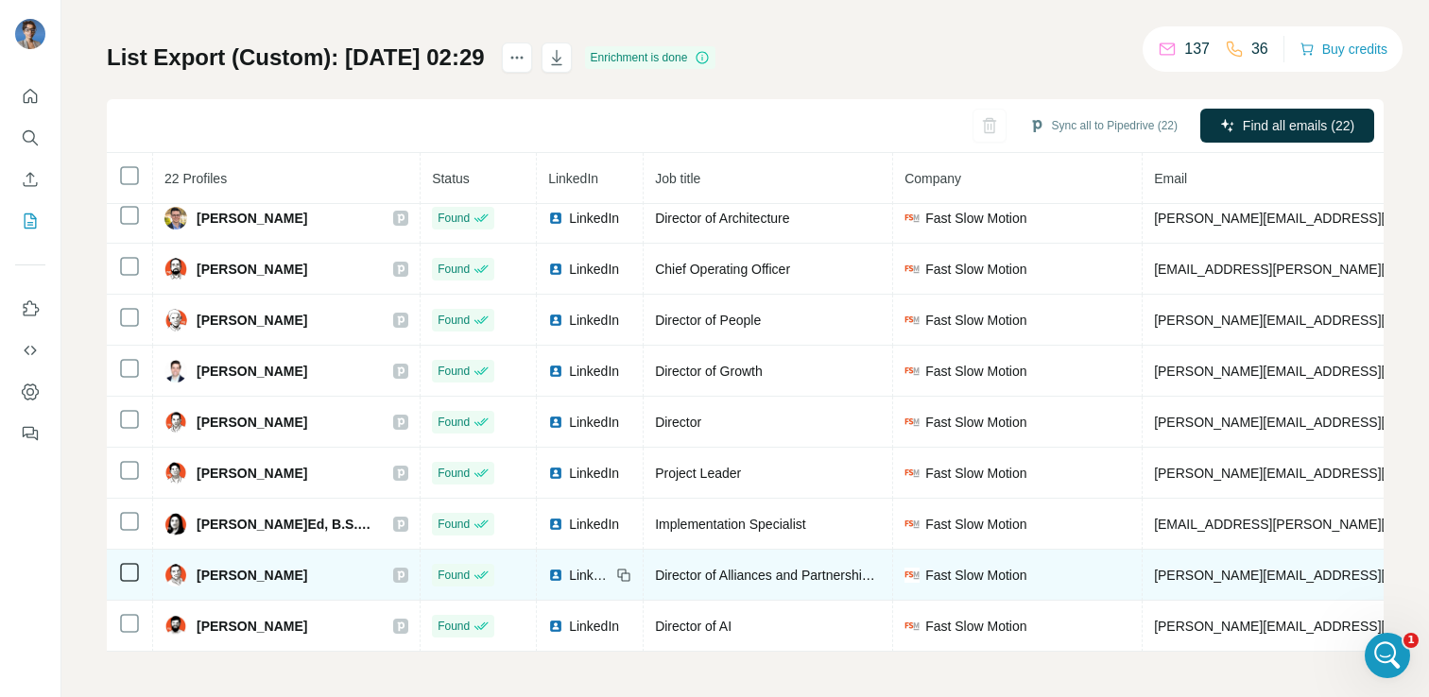
click at [595, 581] on span "LinkedIn" at bounding box center [590, 575] width 42 height 19
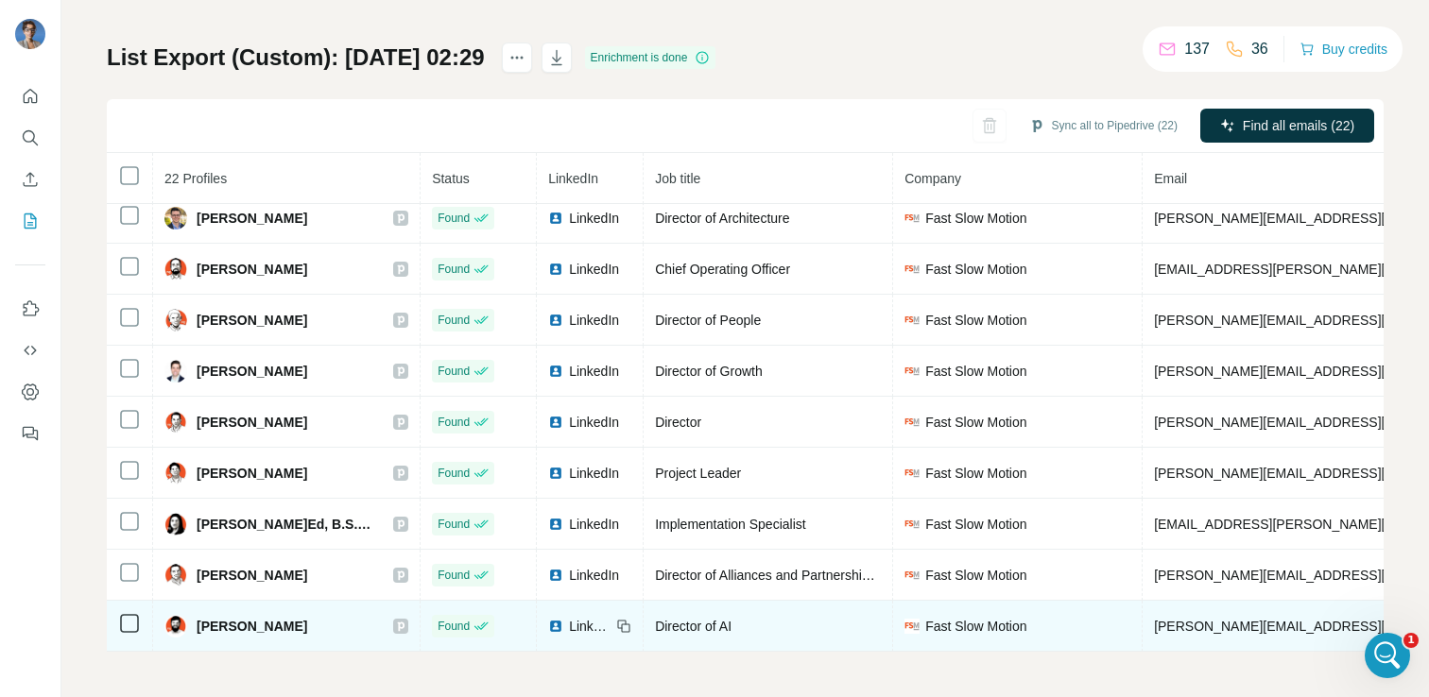
click at [594, 617] on span "LinkedIn" at bounding box center [590, 626] width 42 height 19
click at [585, 622] on span "LinkedIn" at bounding box center [590, 626] width 42 height 19
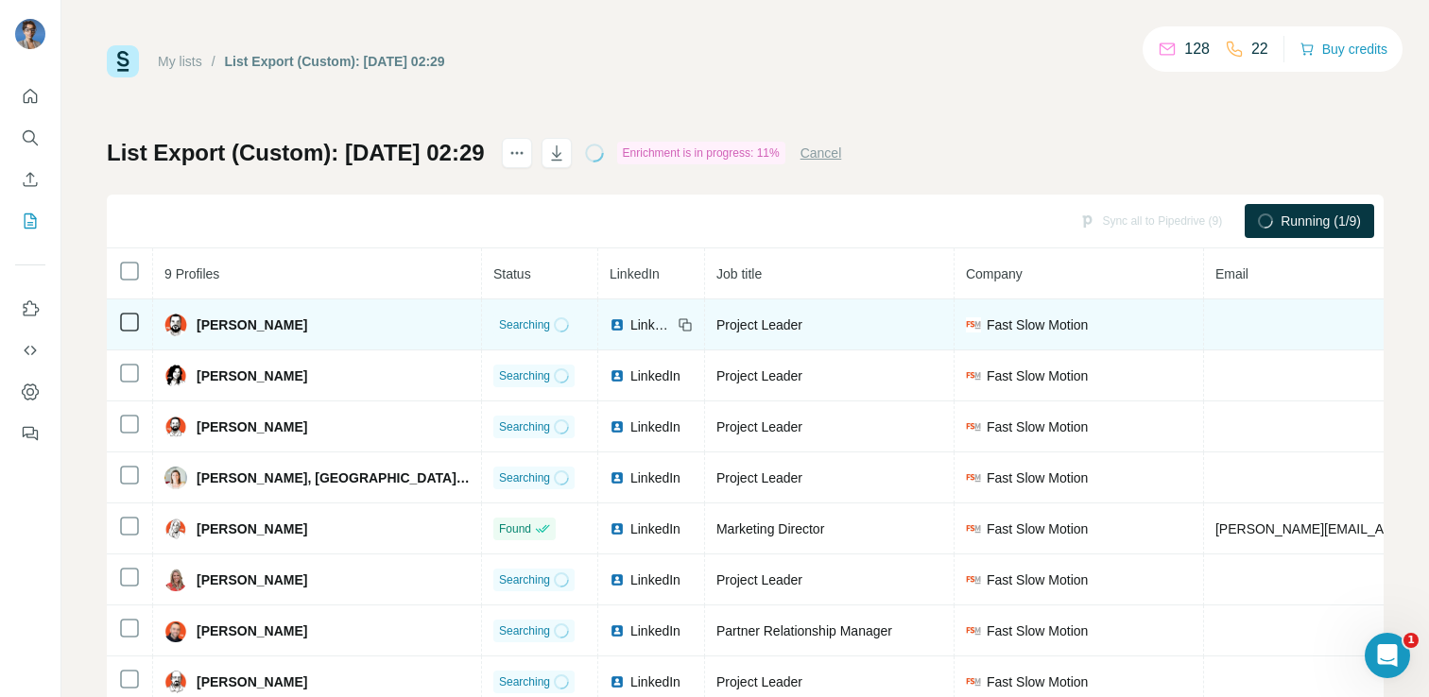
click at [236, 318] on span "Eric Johnson" at bounding box center [252, 325] width 111 height 19
copy span "Eric Johnson"
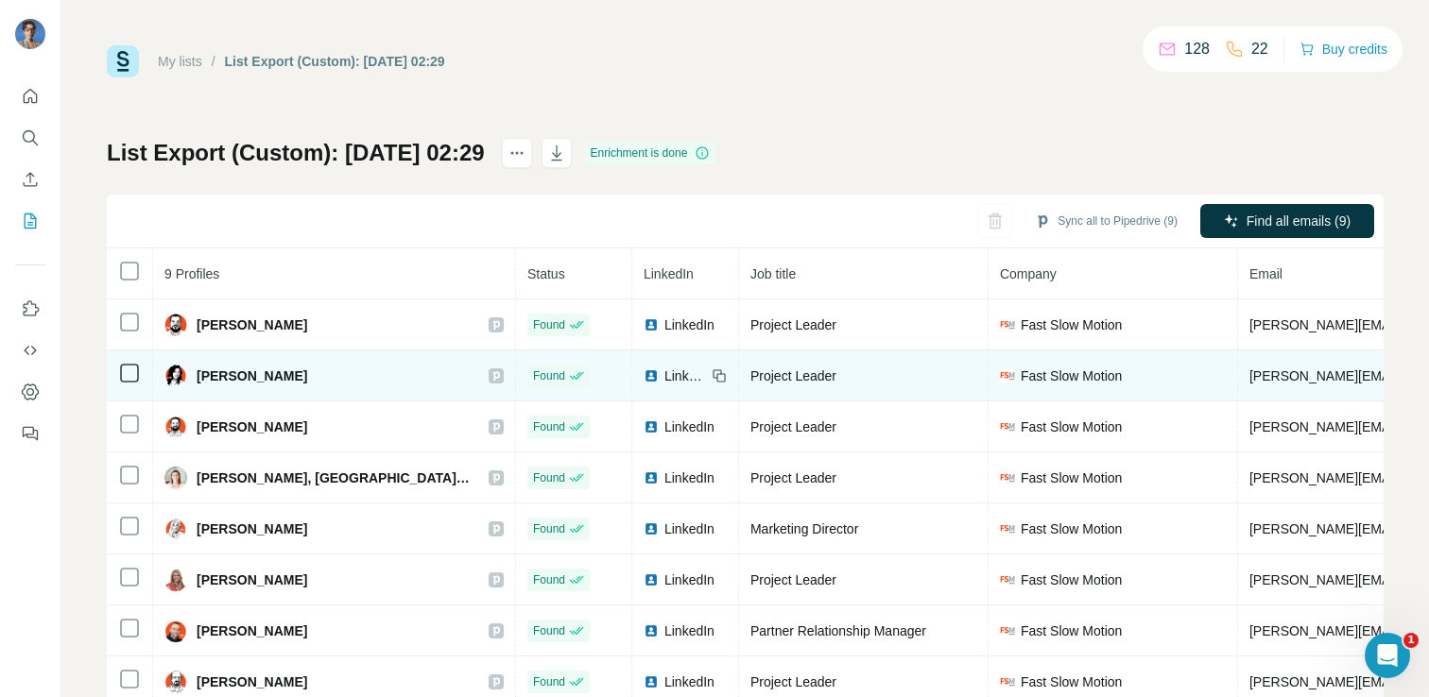
click at [239, 377] on span "Hillary Elmore" at bounding box center [252, 376] width 111 height 19
copy div "Hillary Elmore"
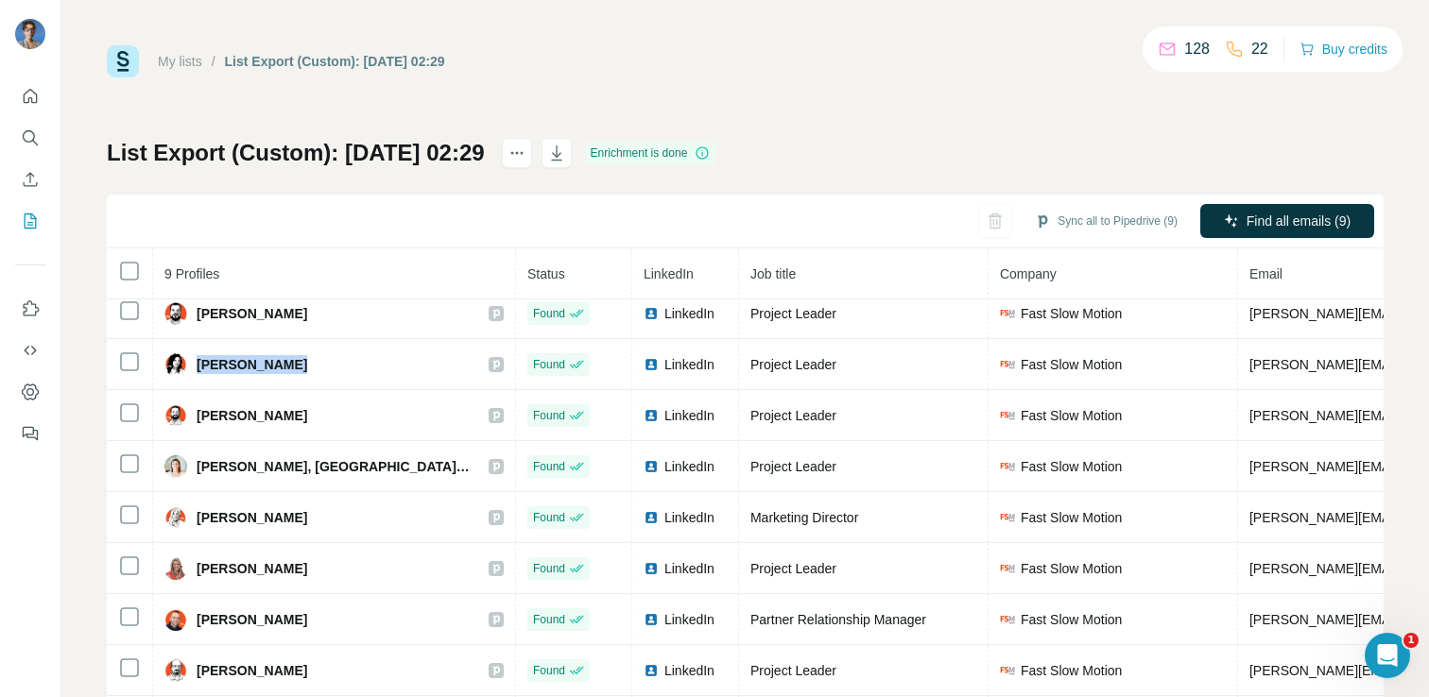
scroll to position [95, 0]
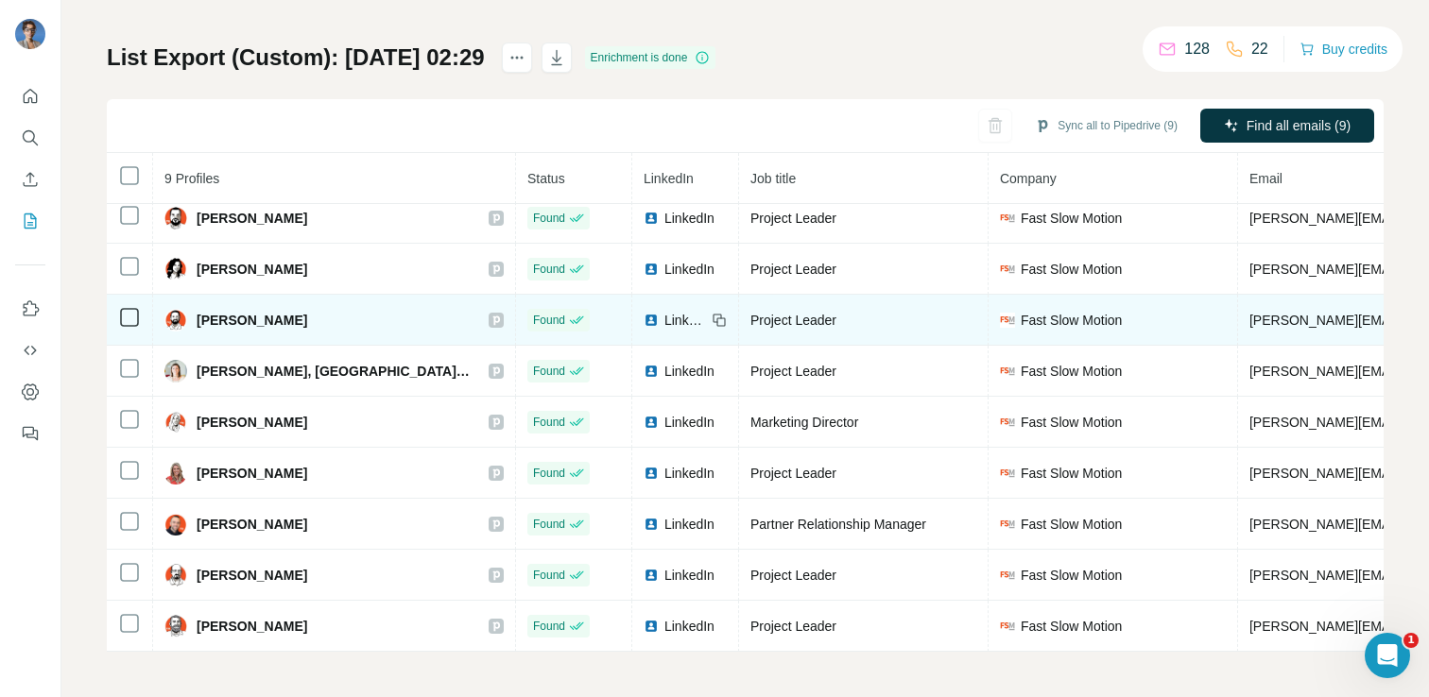
click at [254, 318] on span "Ian MacGeorge" at bounding box center [252, 320] width 111 height 19
copy div "Ian MacGeorge"
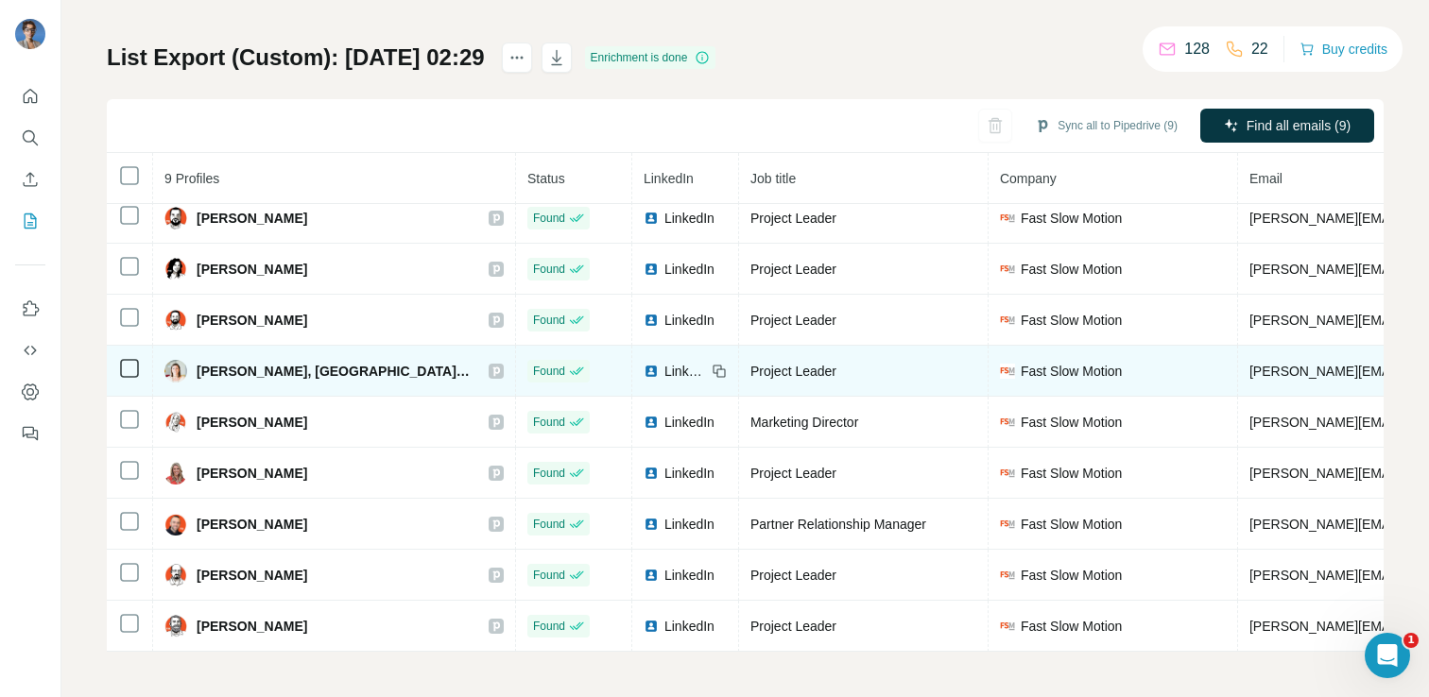
click at [274, 370] on span "Martha Cirulnick, MS, PMP" at bounding box center [333, 371] width 273 height 19
copy div "Martha Cirulnick, MS, PMP"
click at [208, 366] on span "Martha Cirulnick, MS, PMP" at bounding box center [333, 371] width 273 height 19
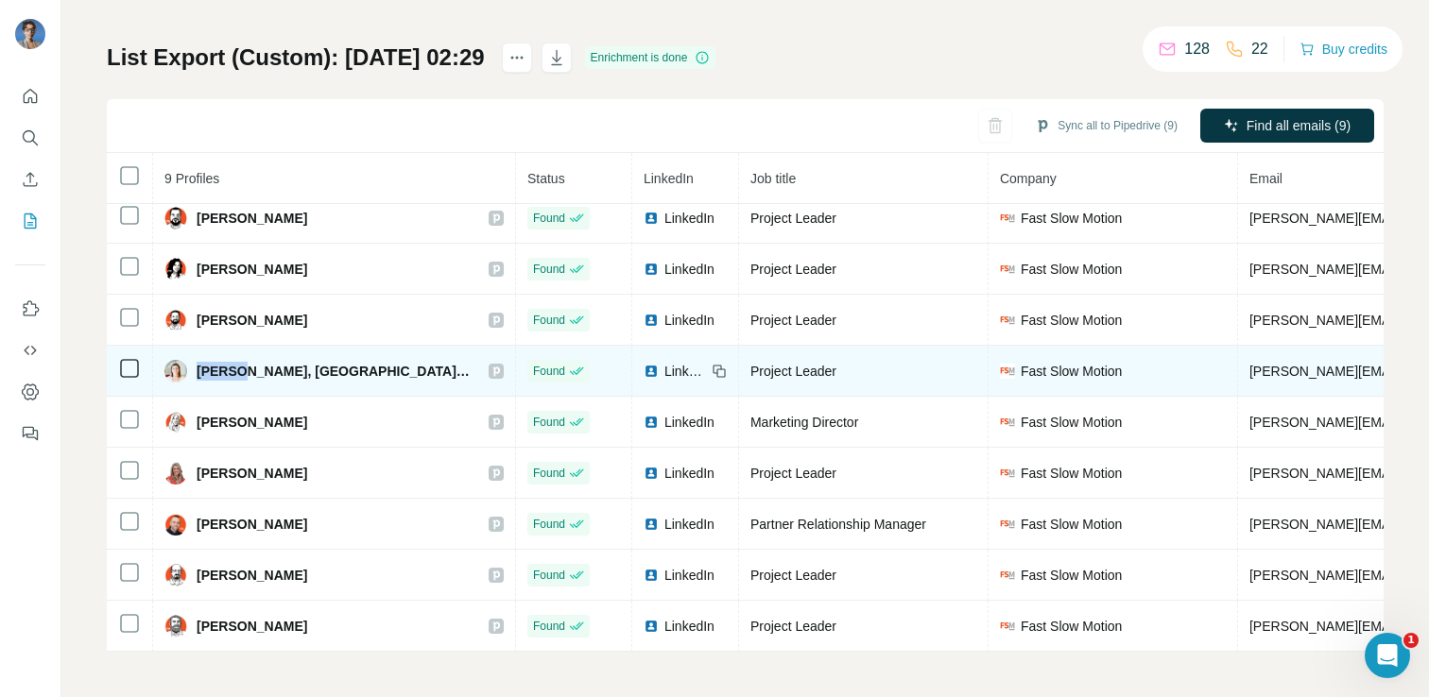
click at [208, 366] on span "Martha Cirulnick, MS, PMP" at bounding box center [333, 371] width 273 height 19
click at [211, 378] on span "Martha Cirulnick, MS, PMP" at bounding box center [333, 371] width 273 height 19
drag, startPoint x: 197, startPoint y: 370, endPoint x: 302, endPoint y: 371, distance: 105.9
click at [302, 371] on span "Martha Cirulnick, MS, PMP" at bounding box center [333, 371] width 273 height 19
copy span "Martha Cirulnick"
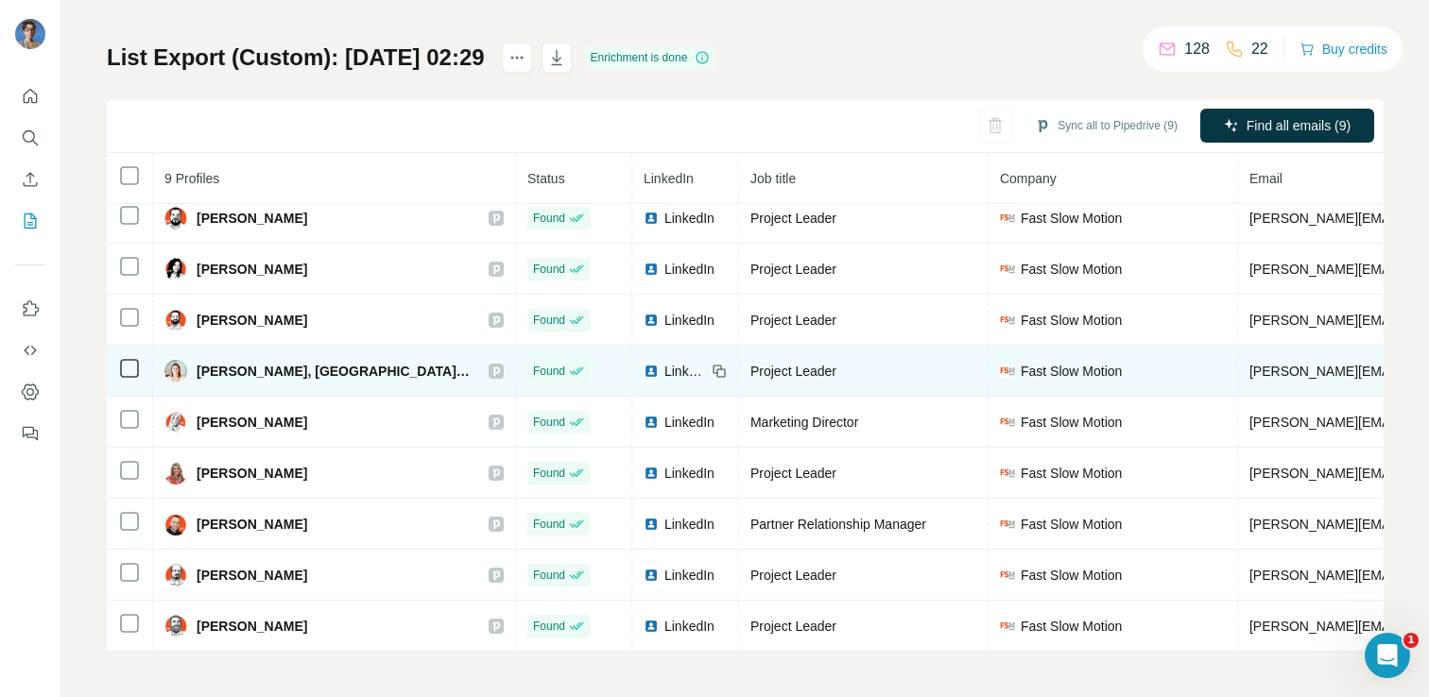
click at [490, 371] on icon at bounding box center [495, 371] width 11 height 15
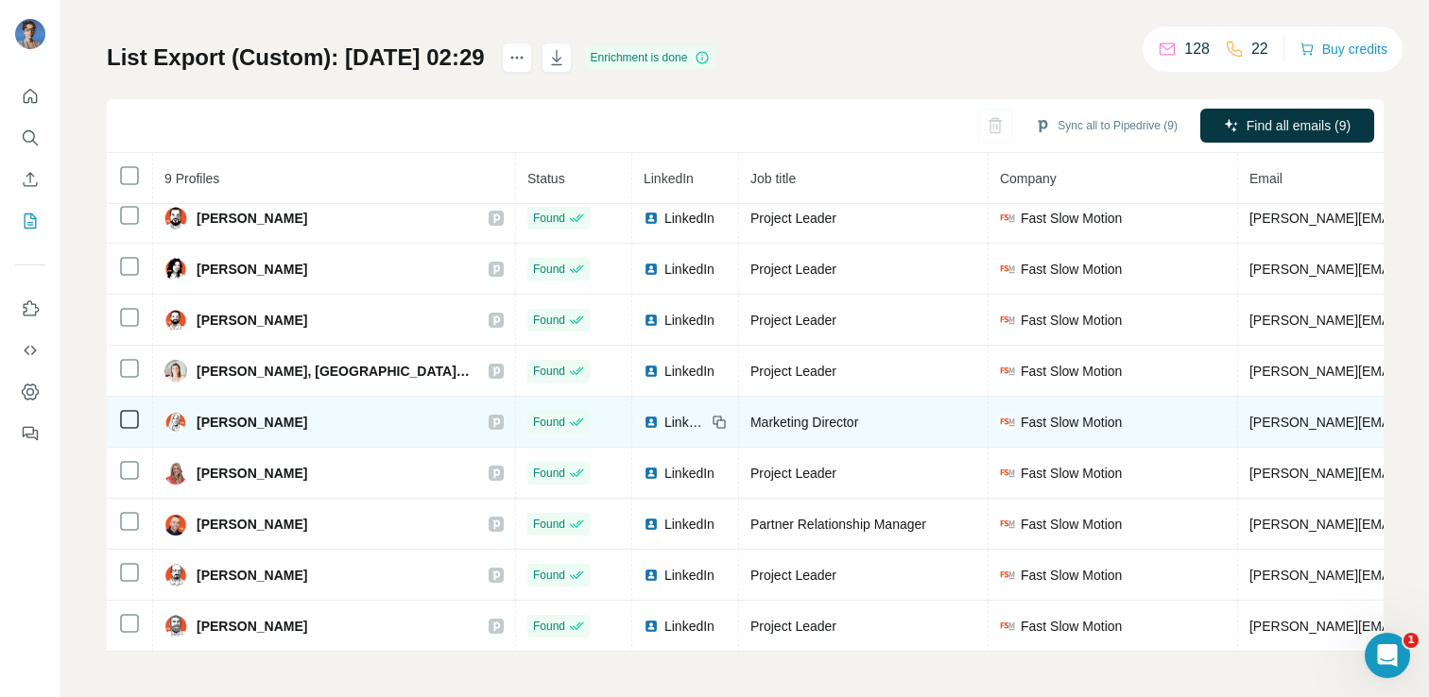
click at [236, 423] on span "Mollie Durbin" at bounding box center [252, 422] width 111 height 19
copy div "Mollie Durbin"
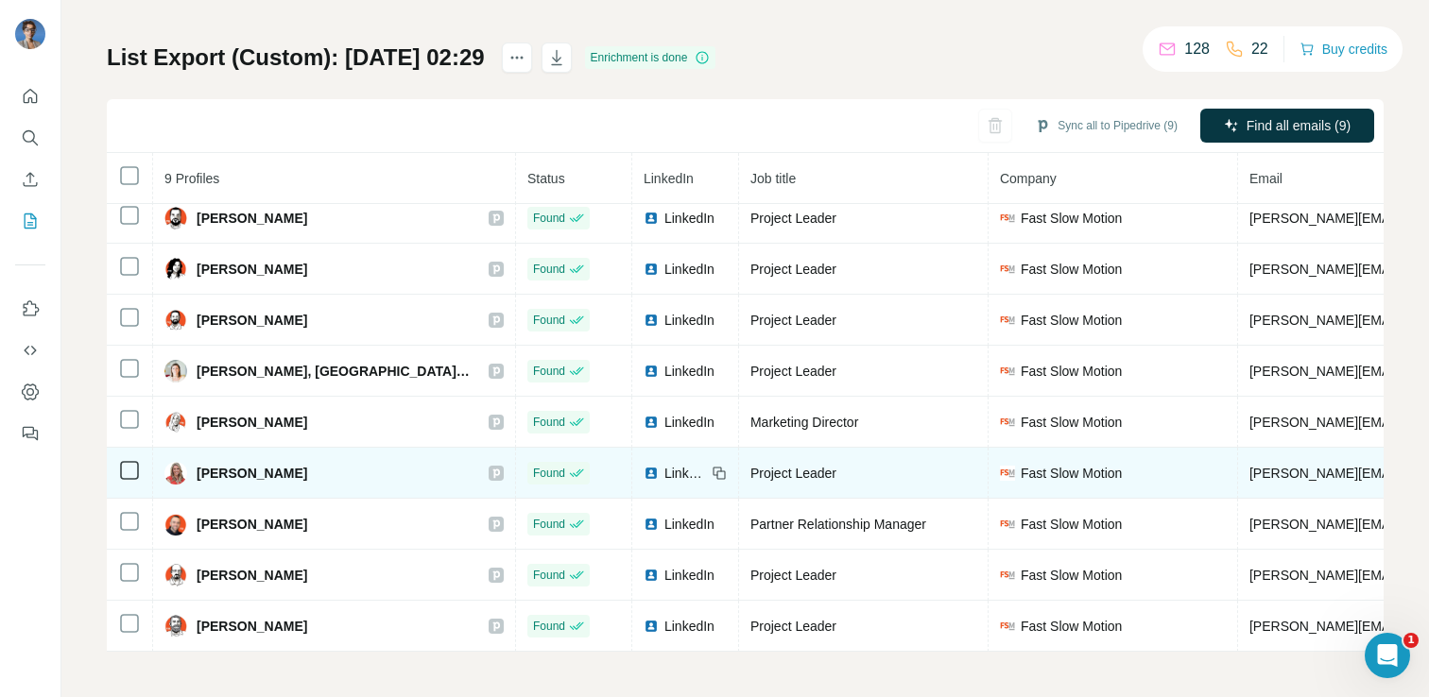
click at [250, 473] on span "Nicole Landes" at bounding box center [252, 473] width 111 height 19
copy div "Nicole Landes"
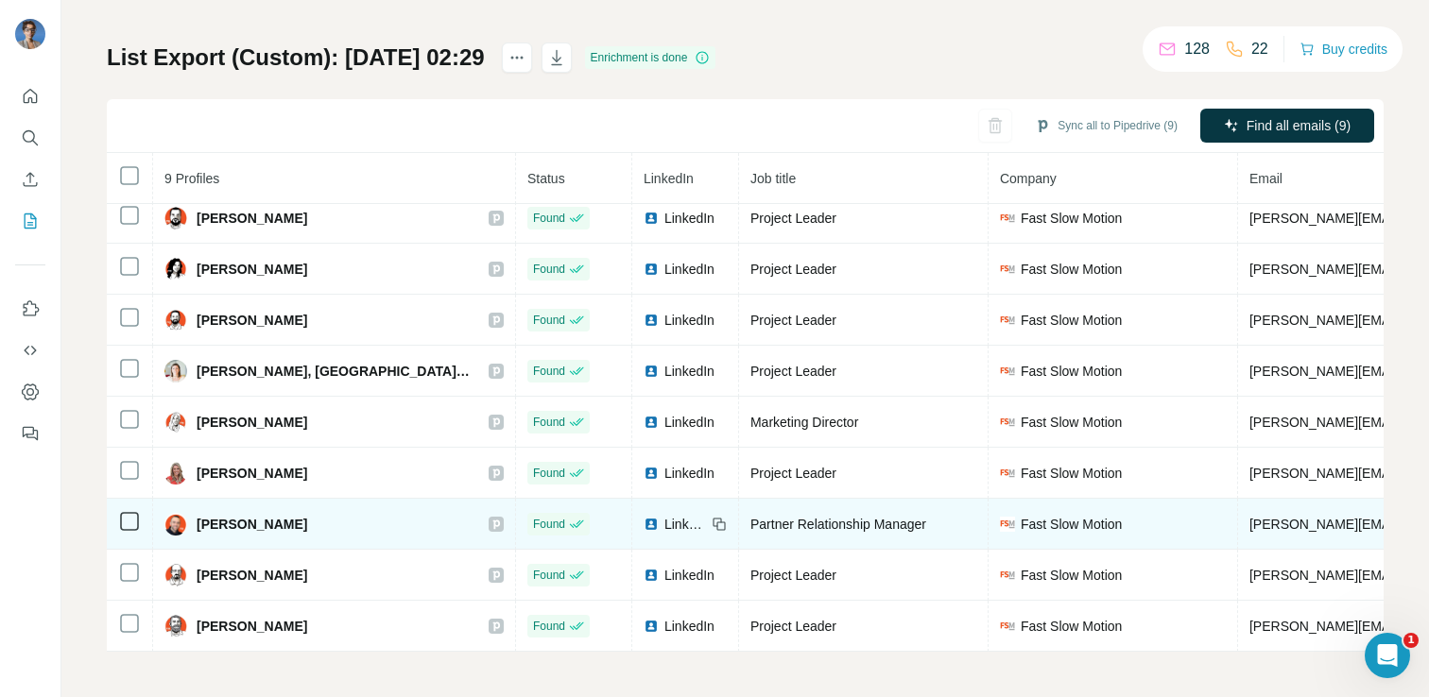
click at [242, 519] on span "Ryan Jones" at bounding box center [252, 524] width 111 height 19
copy div "Ryan Jones"
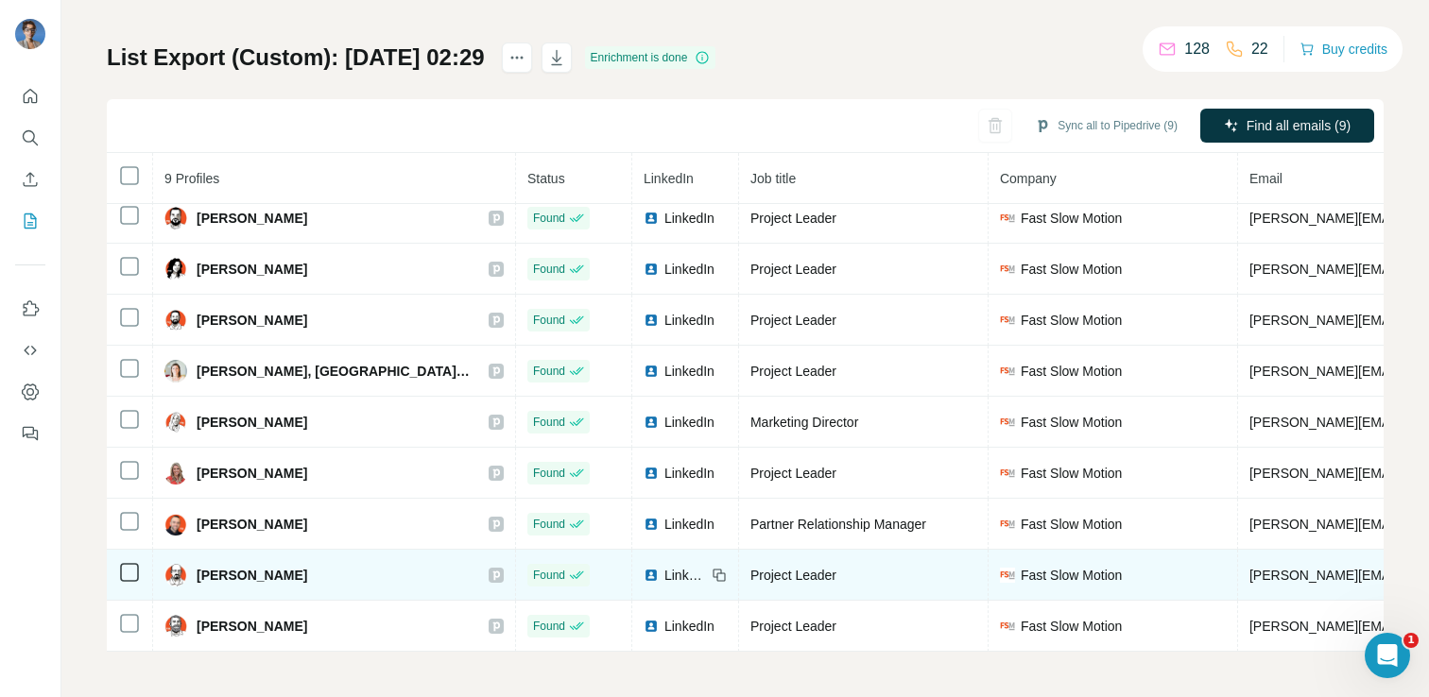
click at [230, 576] on span "Steve Whyte" at bounding box center [252, 575] width 111 height 19
copy div "Steve Whyte"
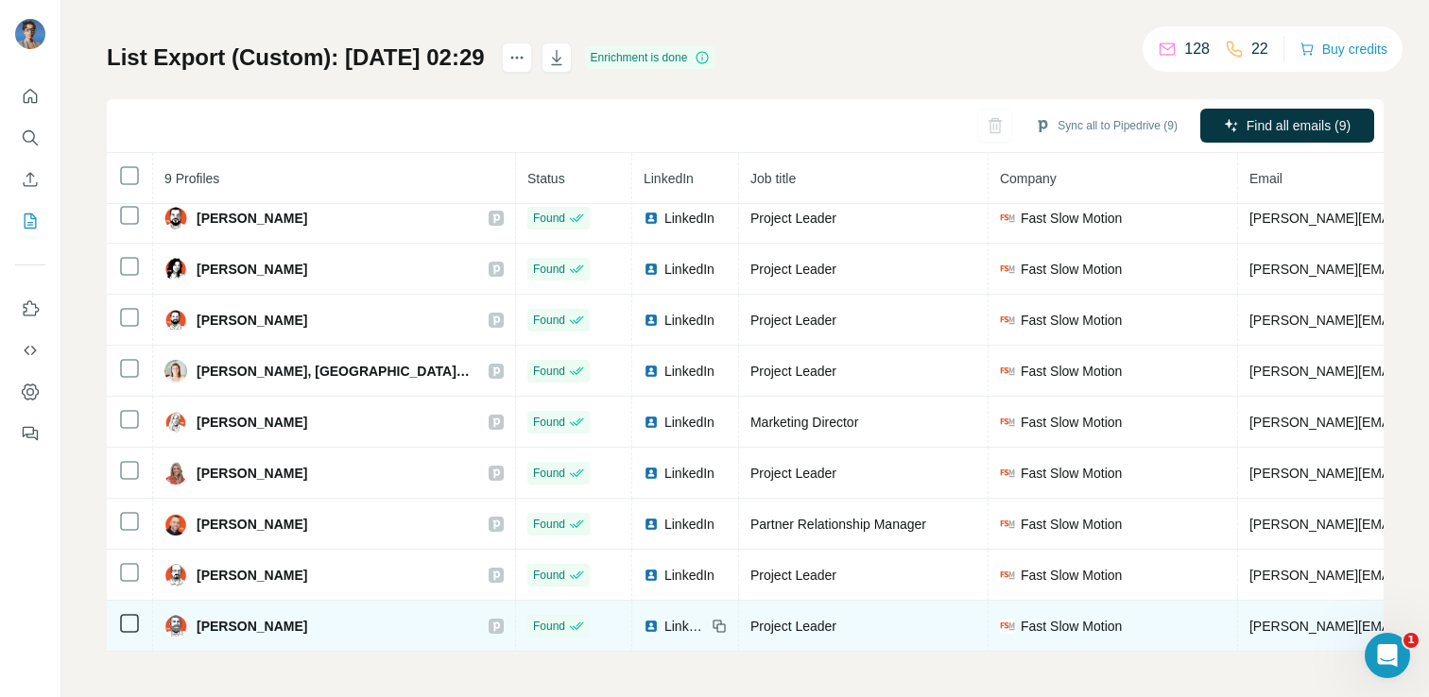
click at [237, 622] on span "Travis Wolf" at bounding box center [252, 626] width 111 height 19
copy div "Travis Wolf"
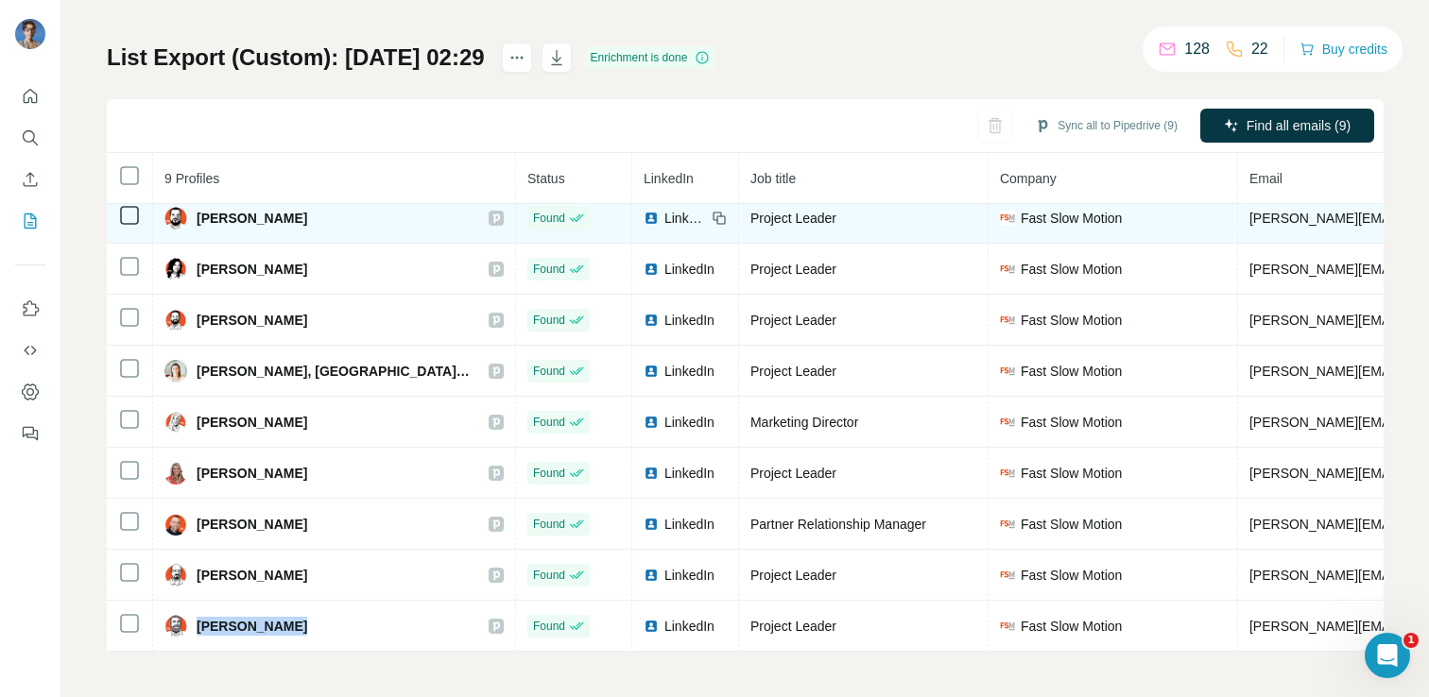
click at [644, 214] on img at bounding box center [651, 218] width 15 height 15
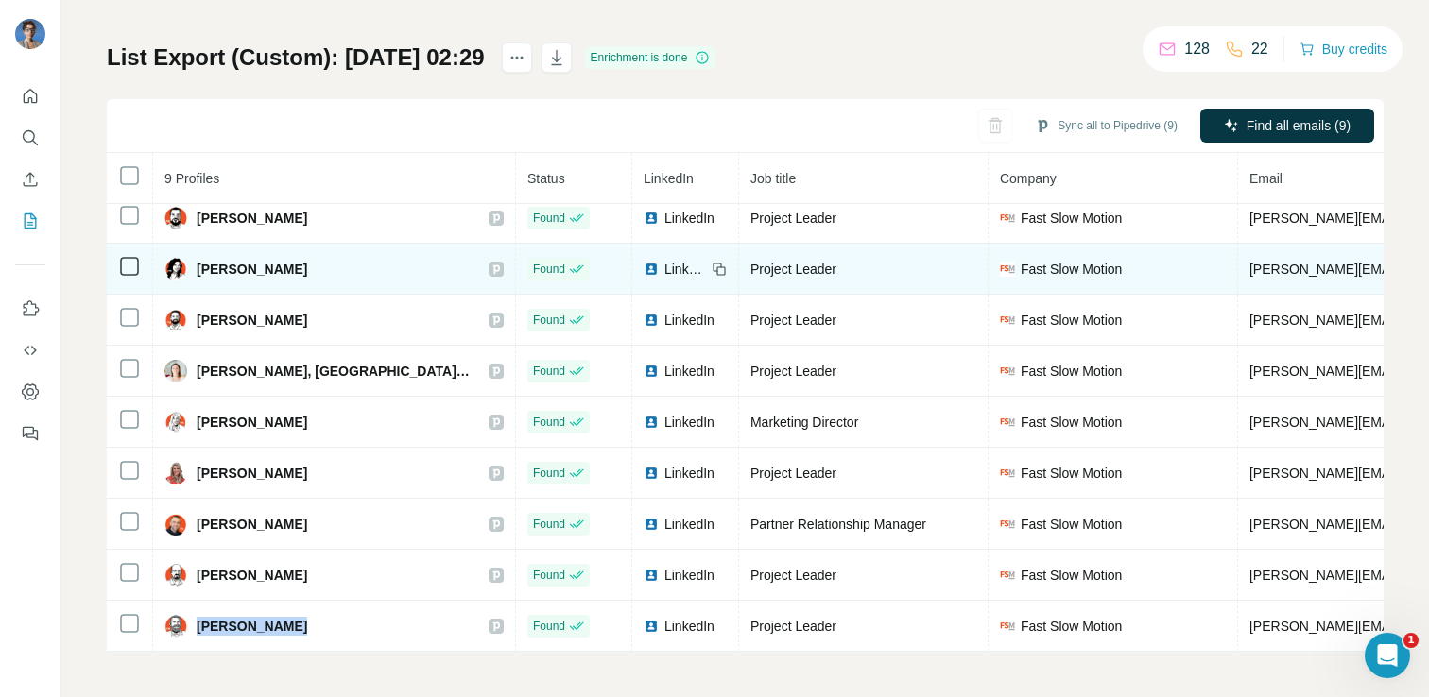
click at [644, 267] on img at bounding box center [651, 269] width 15 height 15
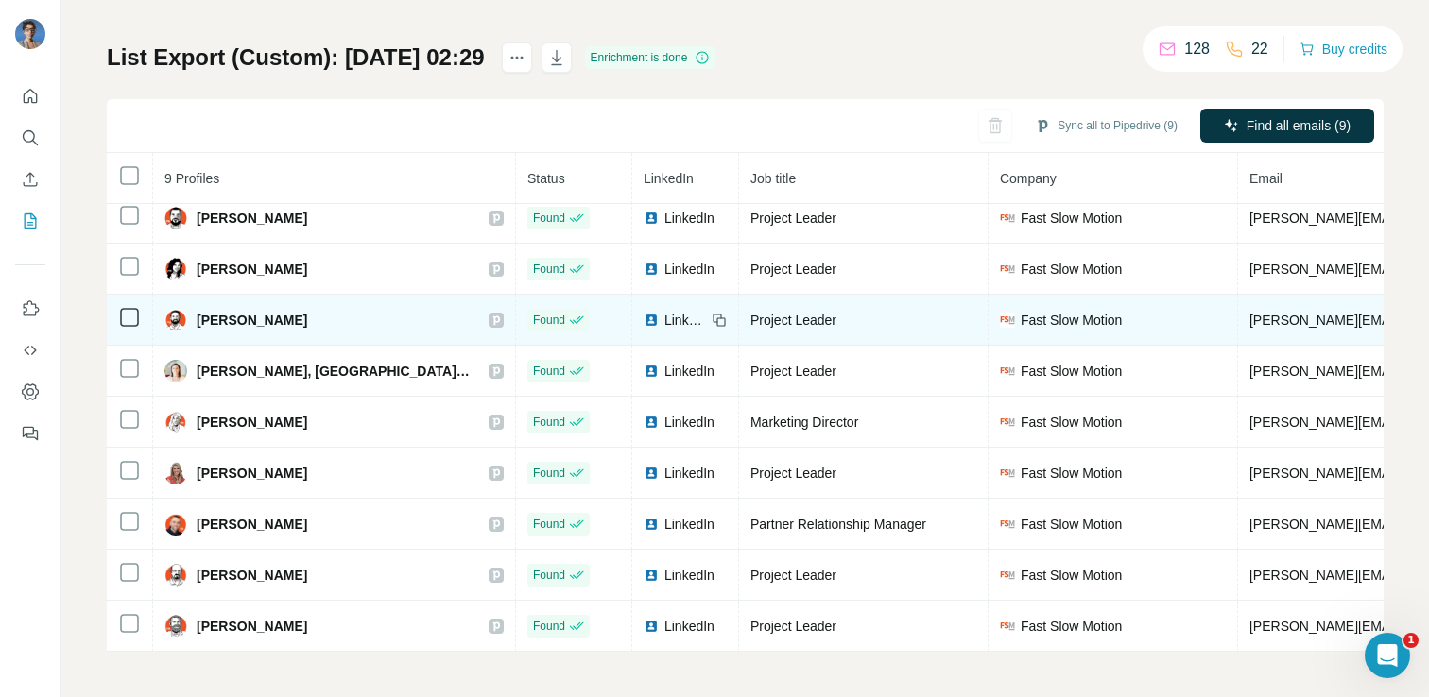
click at [632, 309] on td "LinkedIn" at bounding box center [685, 320] width 107 height 51
click at [644, 319] on img at bounding box center [651, 320] width 15 height 15
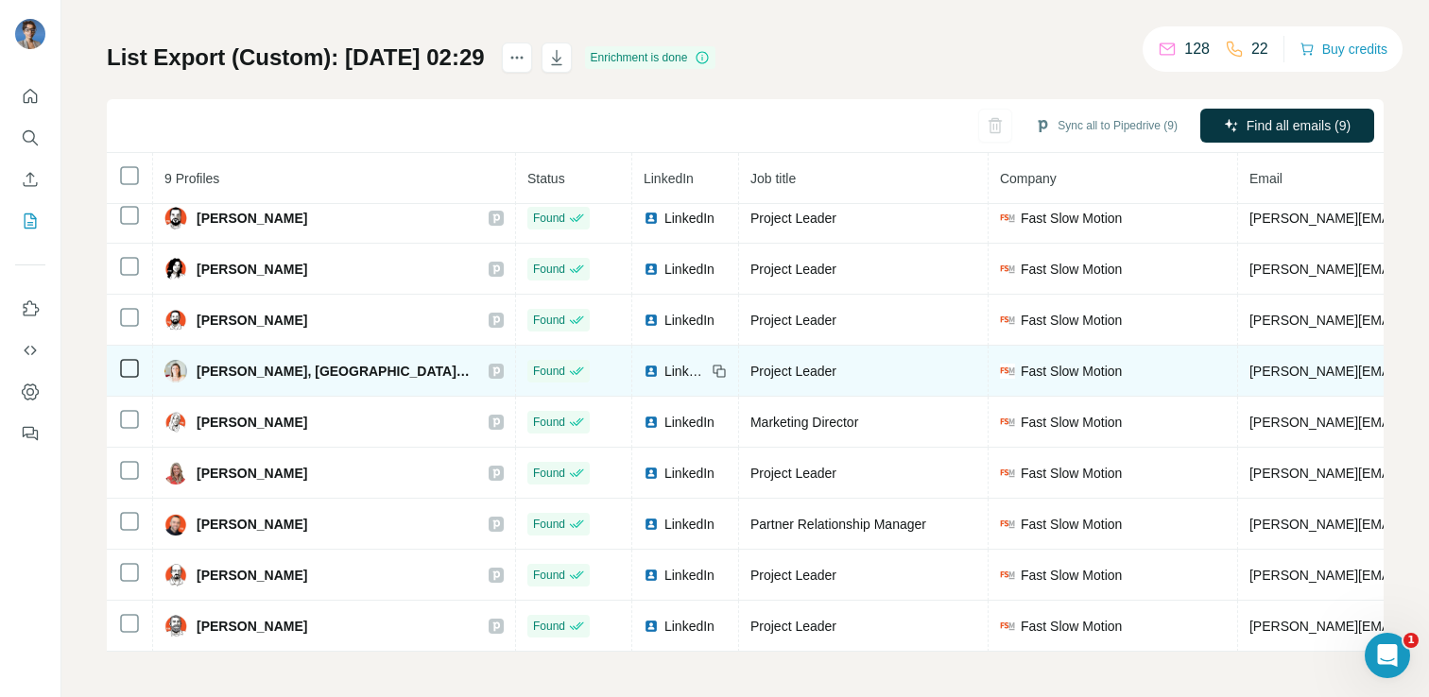
click at [644, 371] on img at bounding box center [651, 371] width 15 height 15
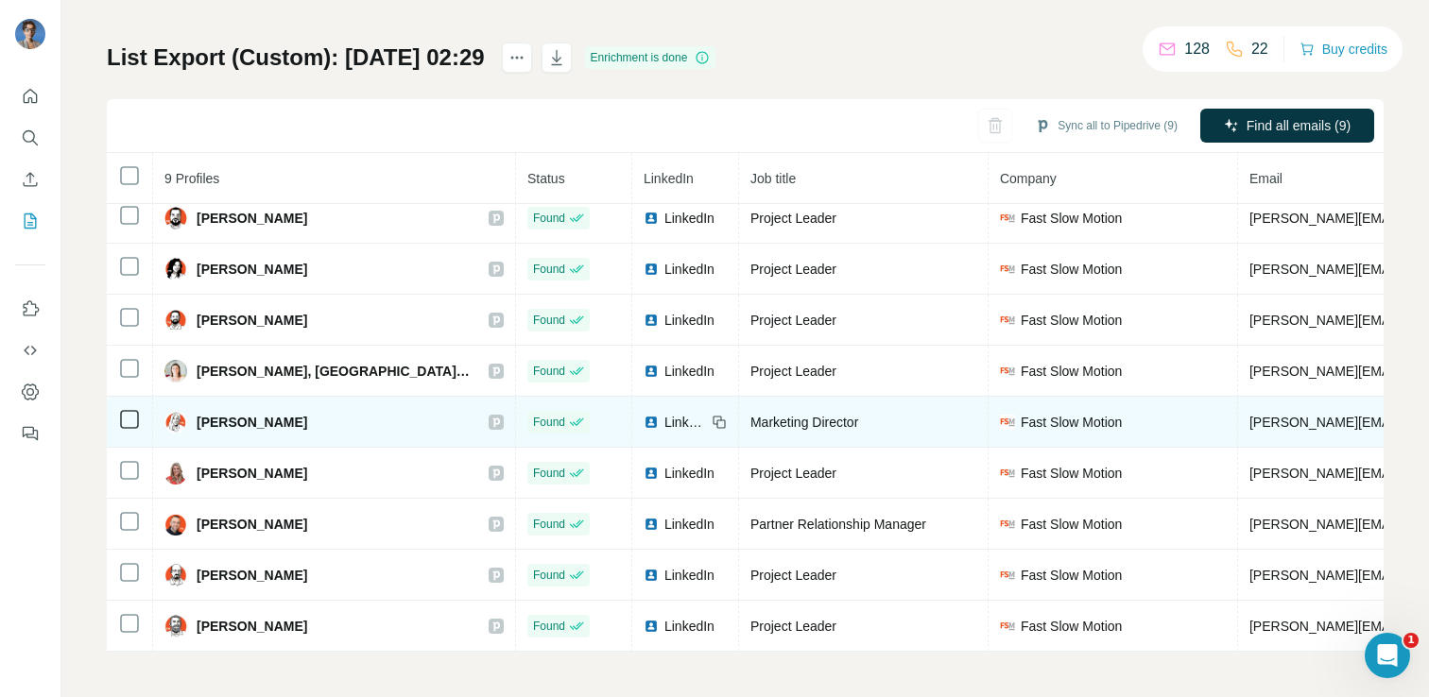
click at [644, 425] on img at bounding box center [651, 422] width 15 height 15
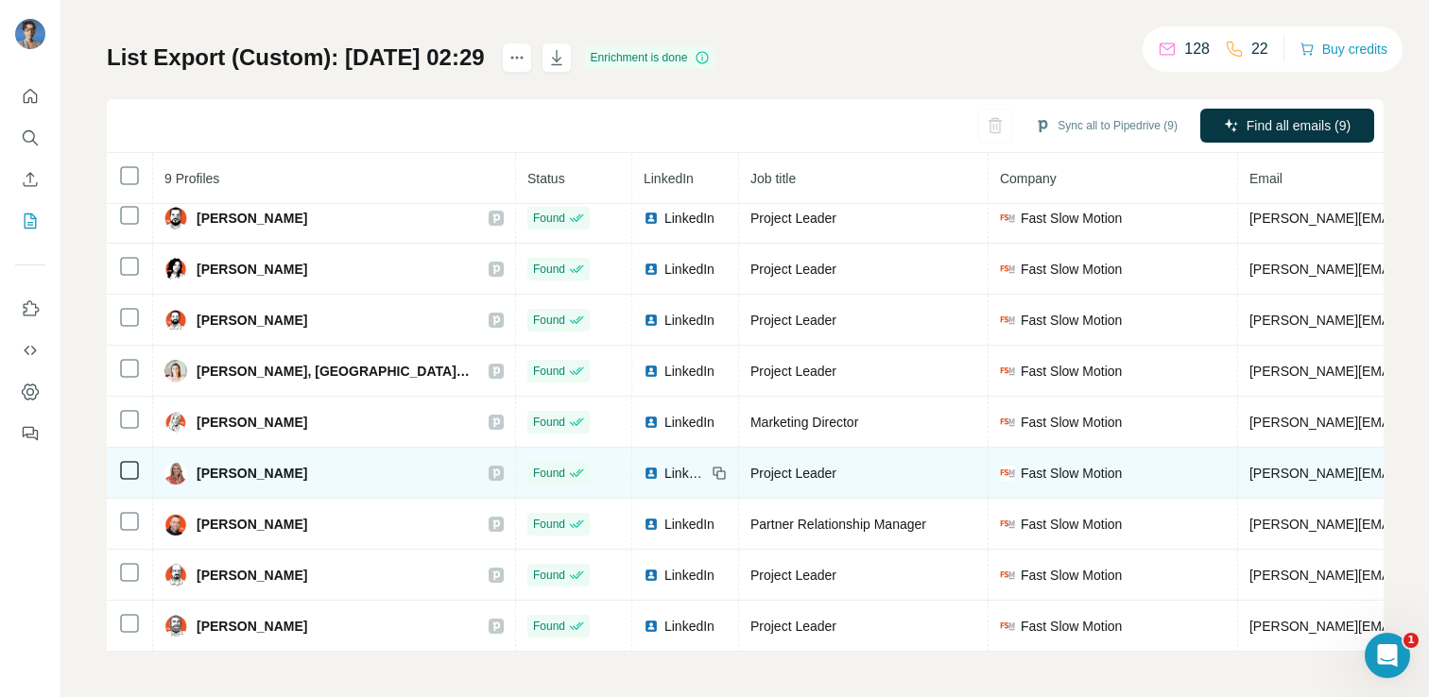
click at [644, 469] on img at bounding box center [651, 473] width 15 height 15
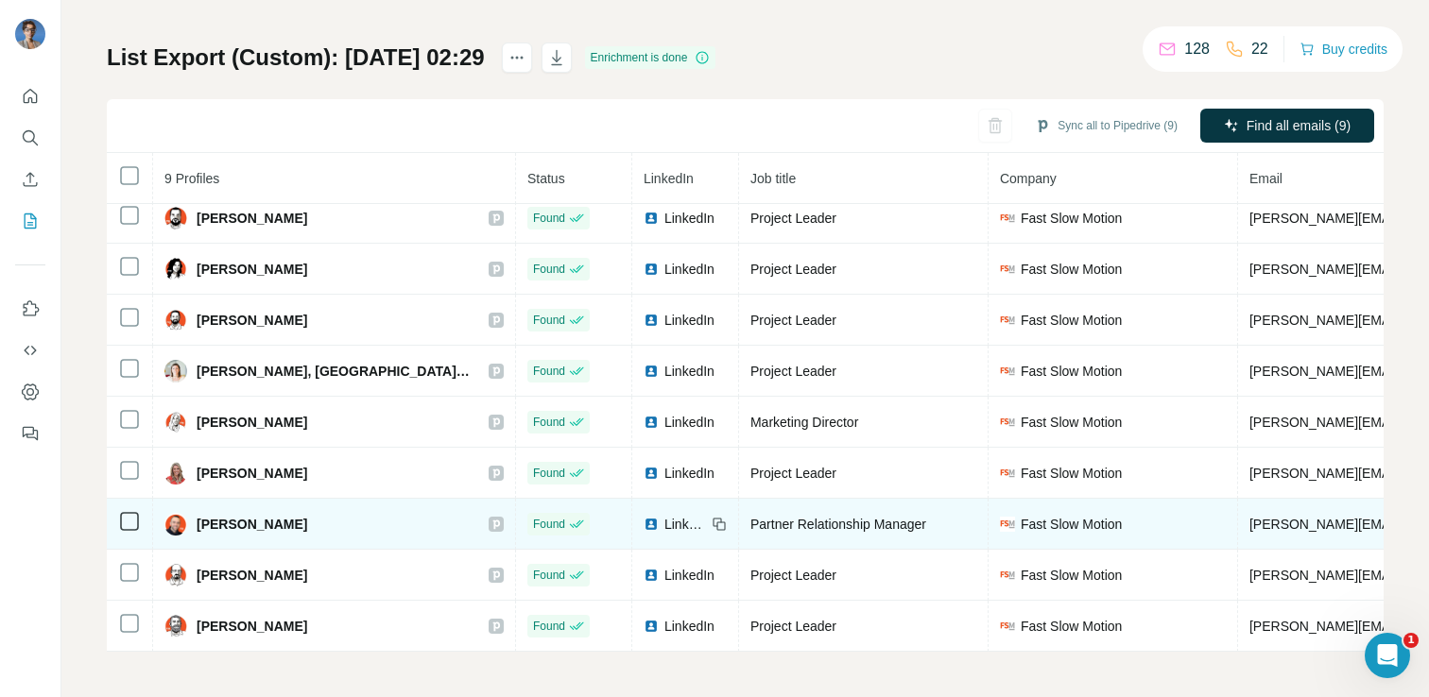
click at [644, 523] on img at bounding box center [651, 524] width 15 height 15
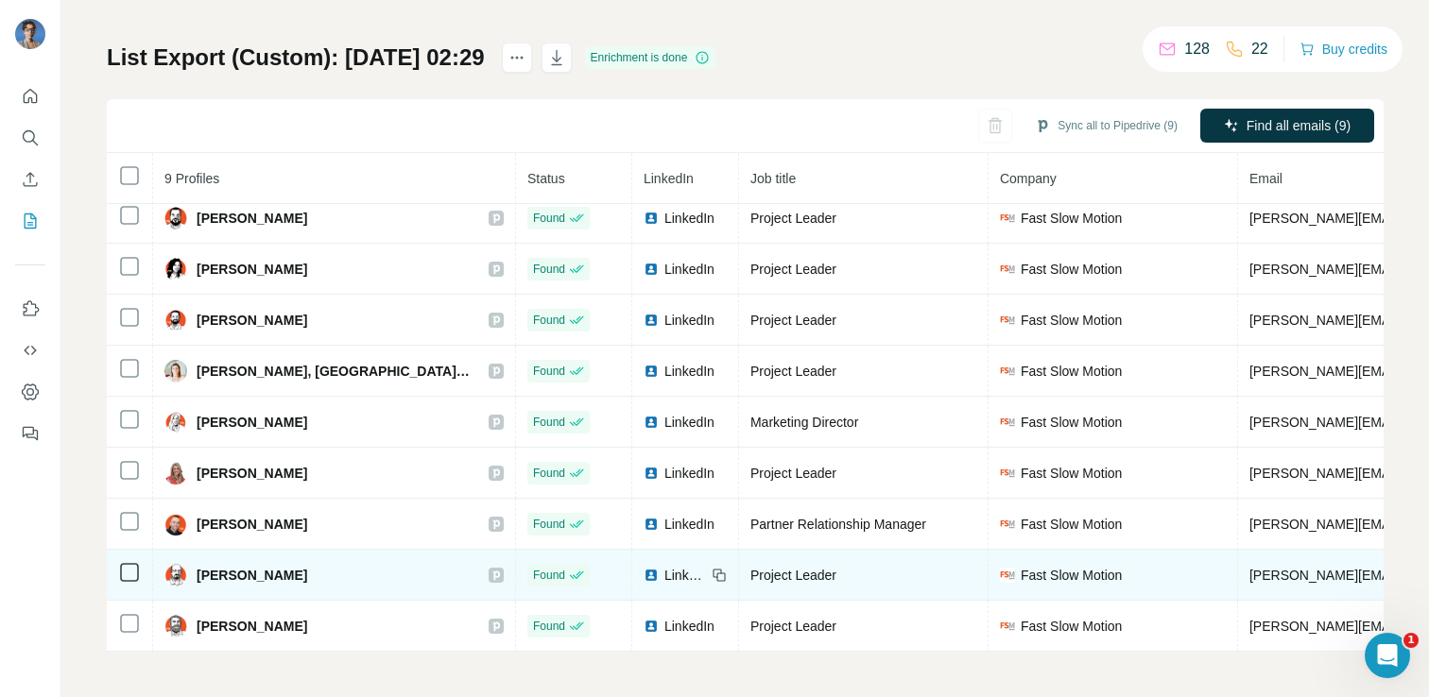
click at [644, 584] on div "LinkedIn" at bounding box center [675, 575] width 62 height 19
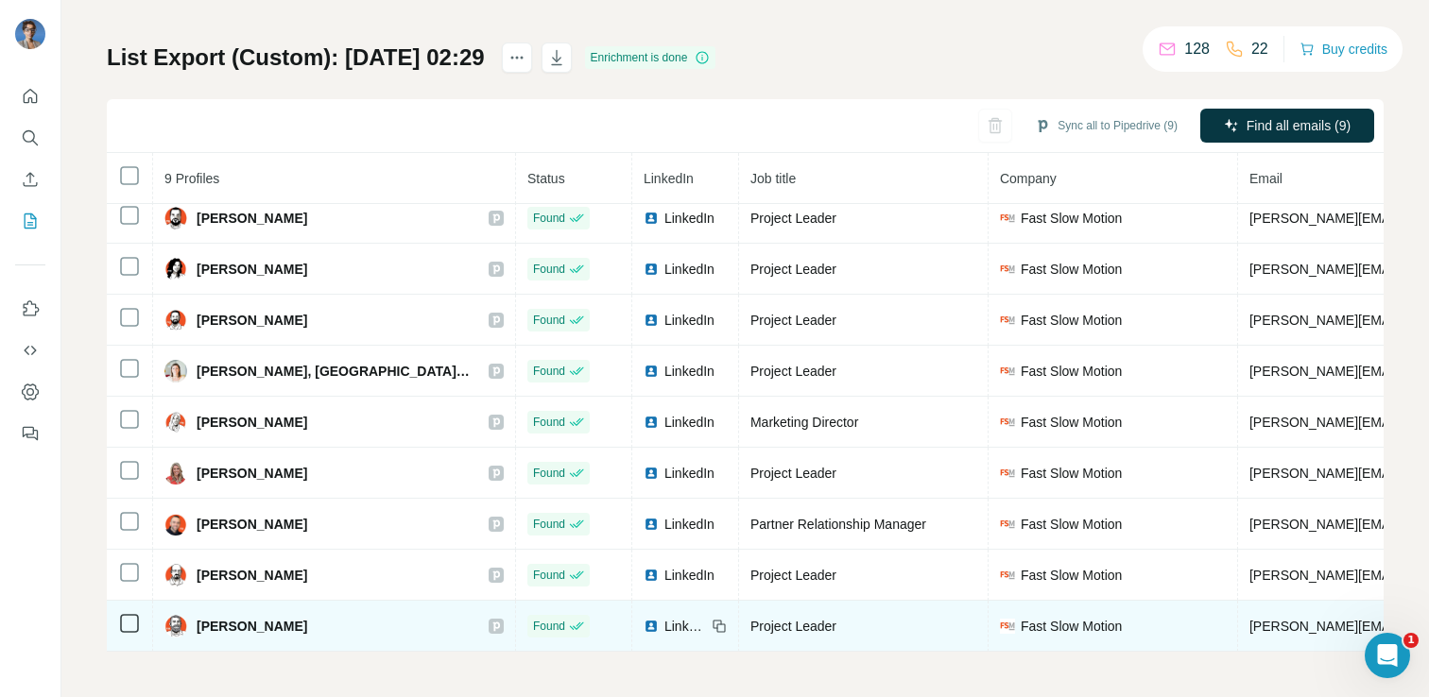
click at [644, 624] on img at bounding box center [651, 626] width 15 height 15
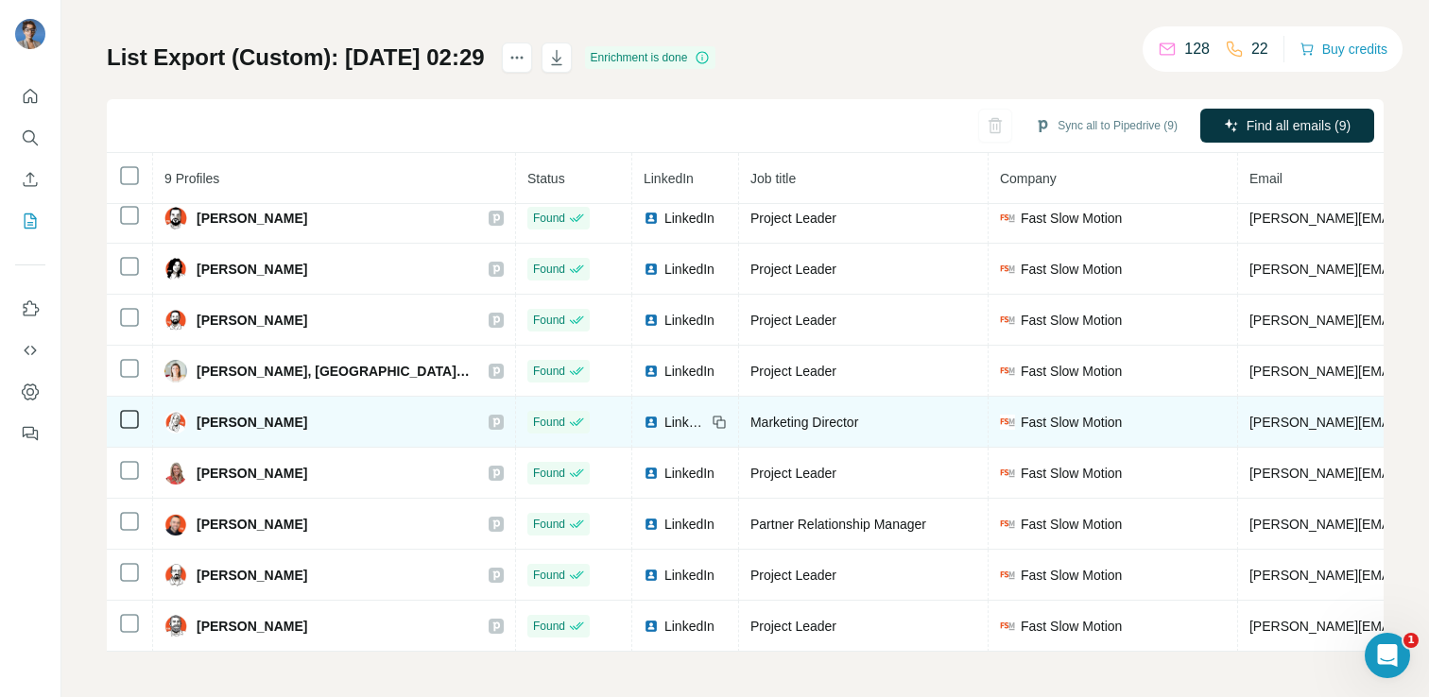
scroll to position [0, 0]
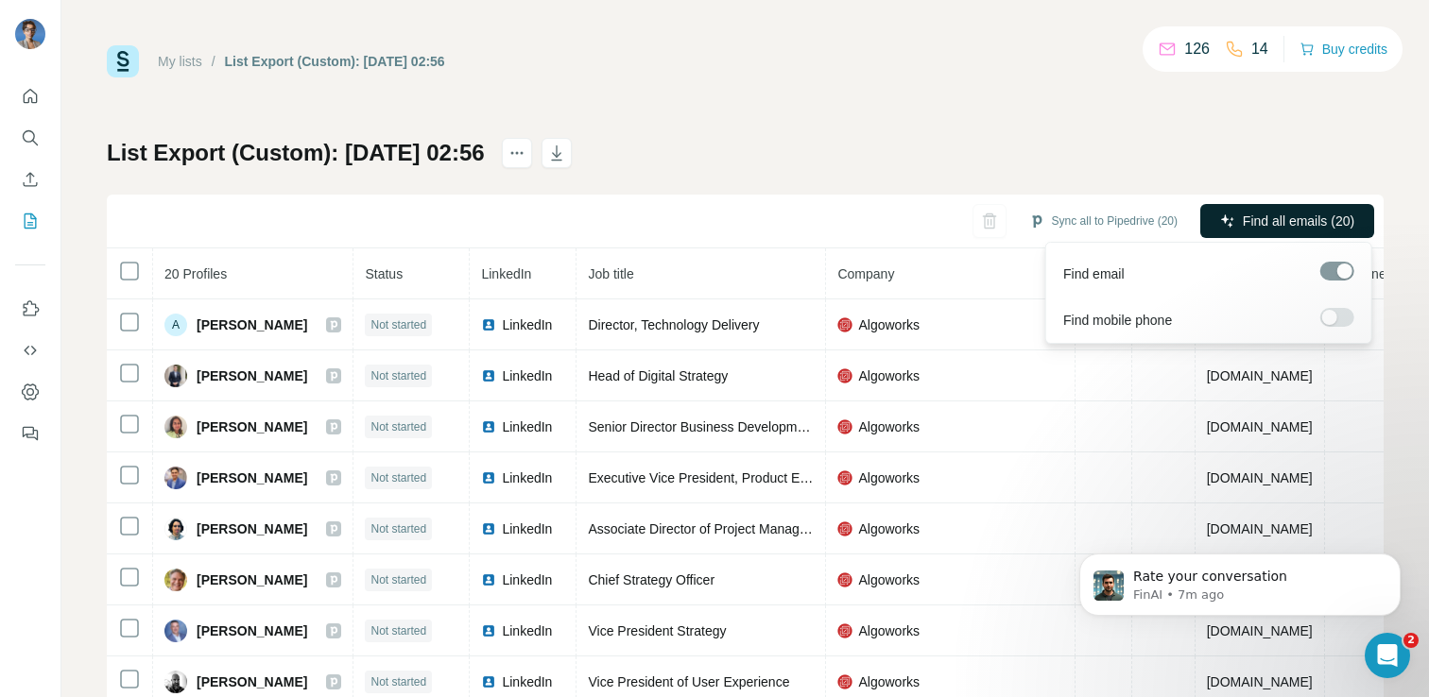
click at [1327, 221] on span "Find all emails (20)" at bounding box center [1299, 221] width 112 height 19
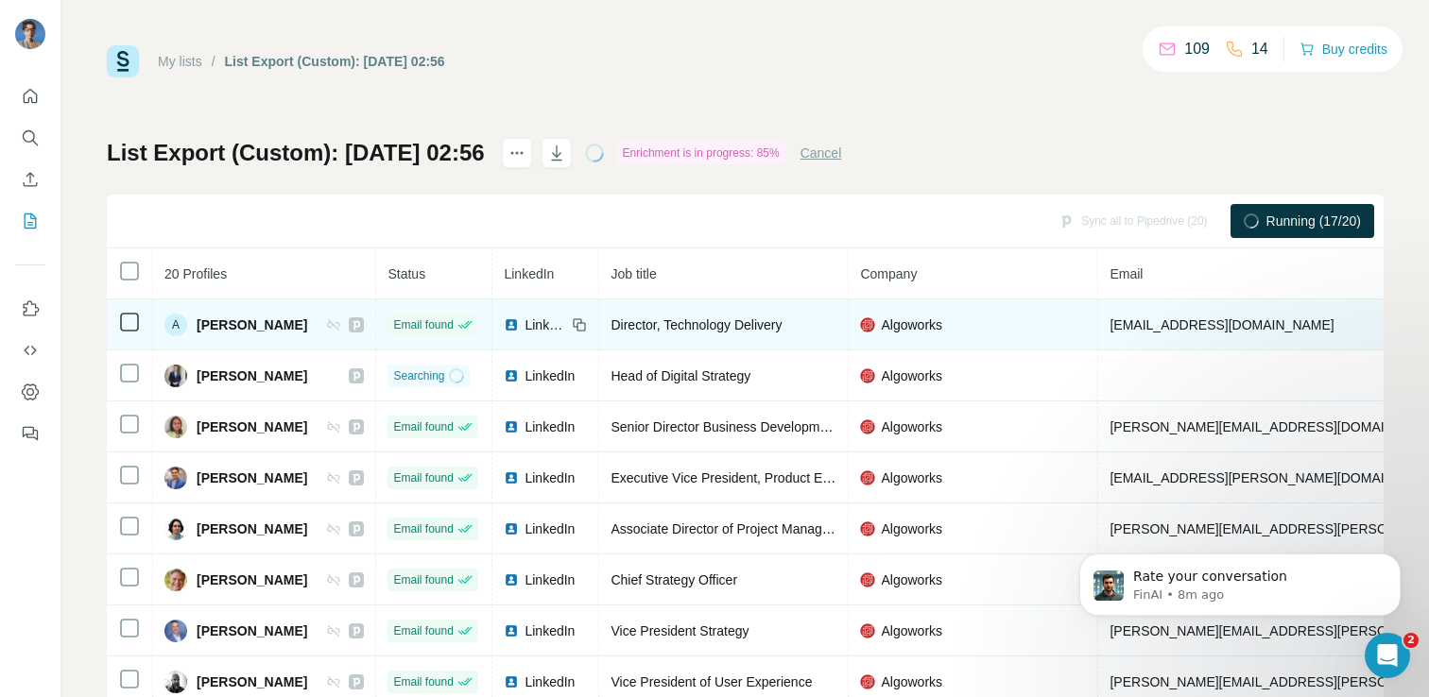
click at [526, 328] on span "LinkedIn" at bounding box center [546, 325] width 42 height 19
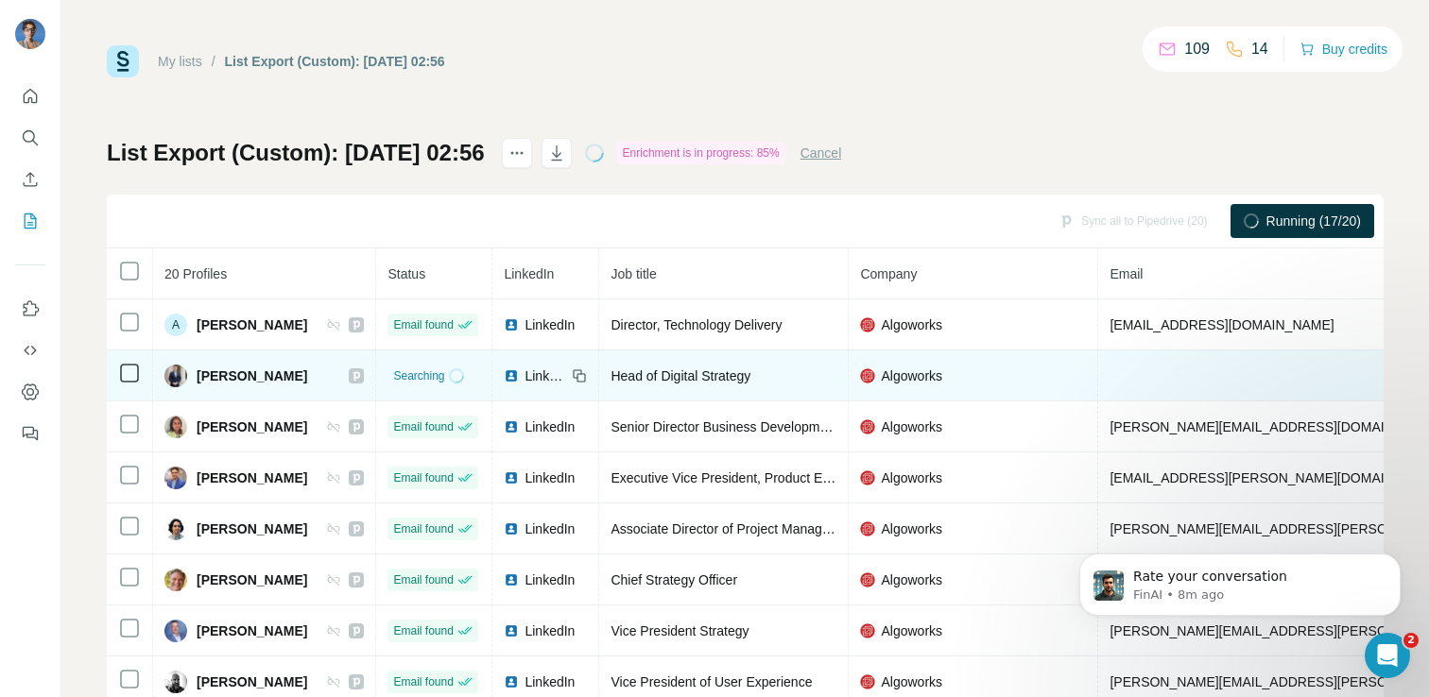
click at [526, 380] on span "LinkedIn" at bounding box center [546, 376] width 42 height 19
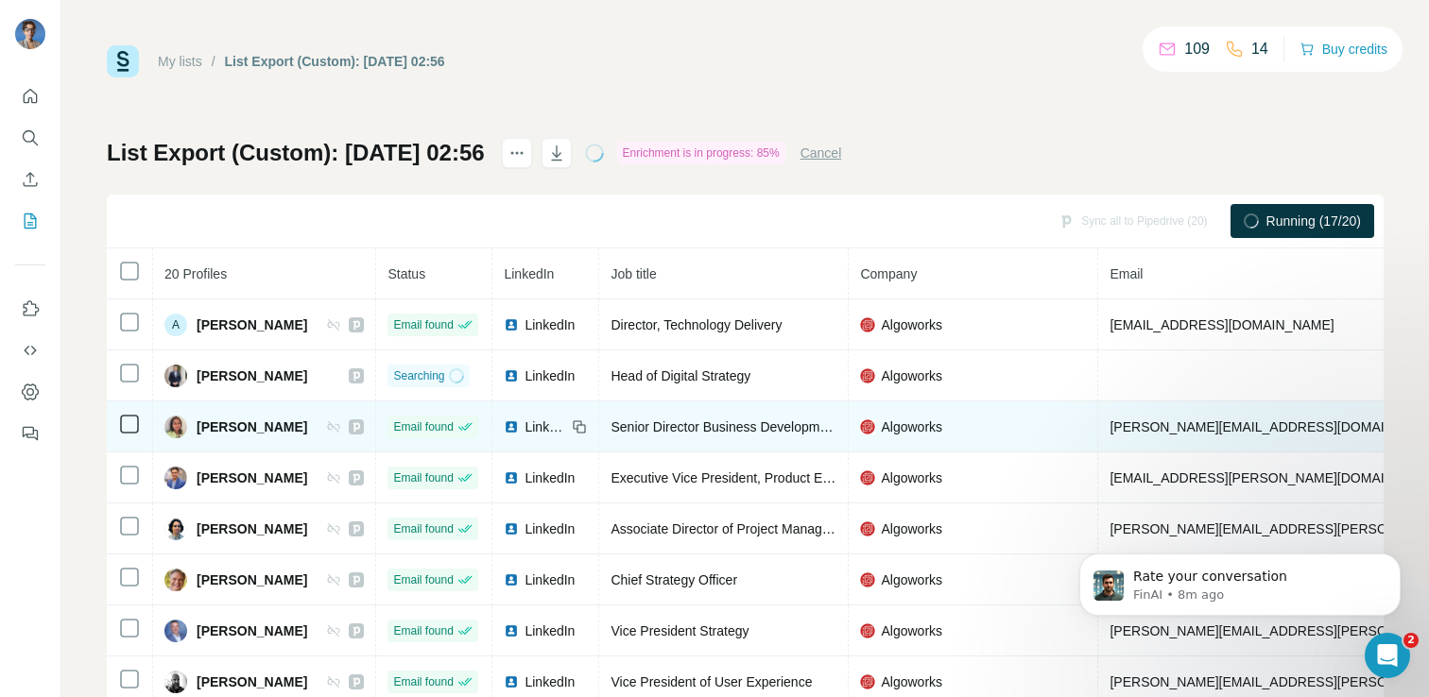
click at [527, 414] on td "LinkedIn" at bounding box center [545, 427] width 107 height 51
click at [525, 424] on span "LinkedIn" at bounding box center [546, 427] width 42 height 19
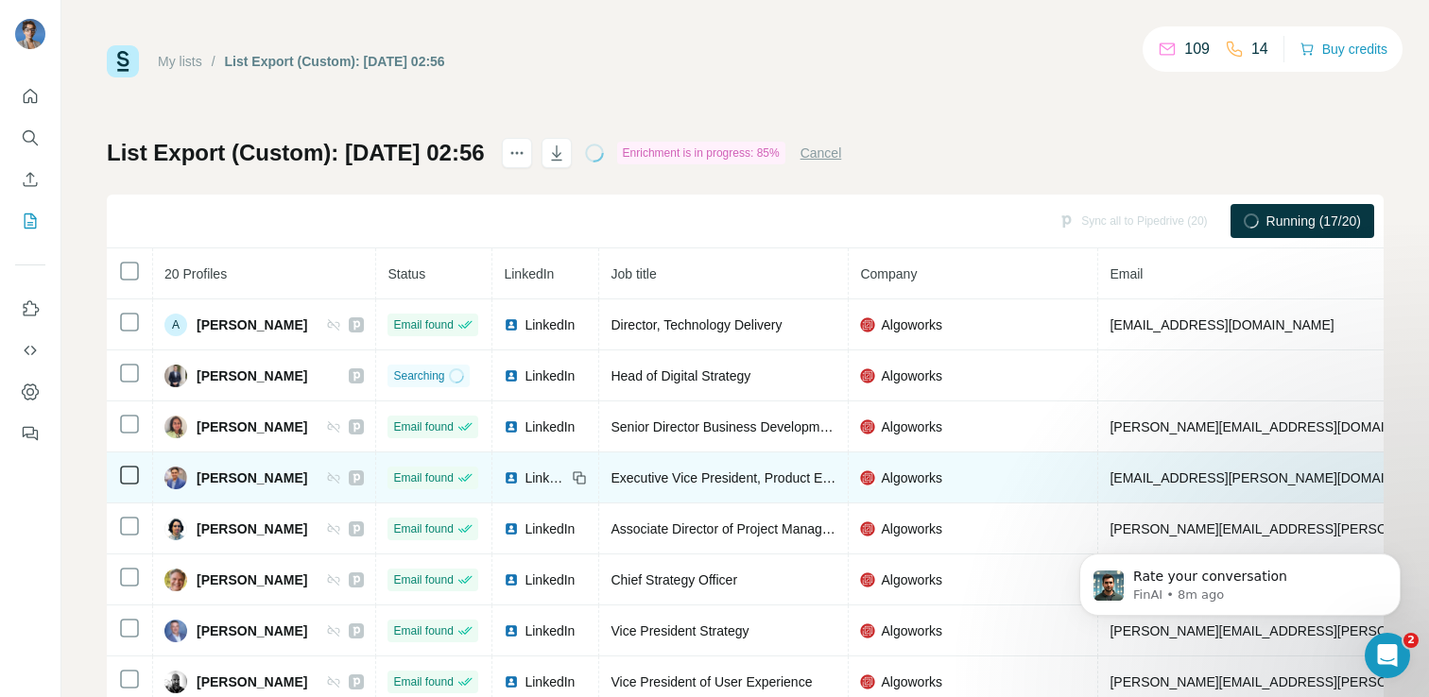
click at [531, 479] on span "LinkedIn" at bounding box center [546, 478] width 42 height 19
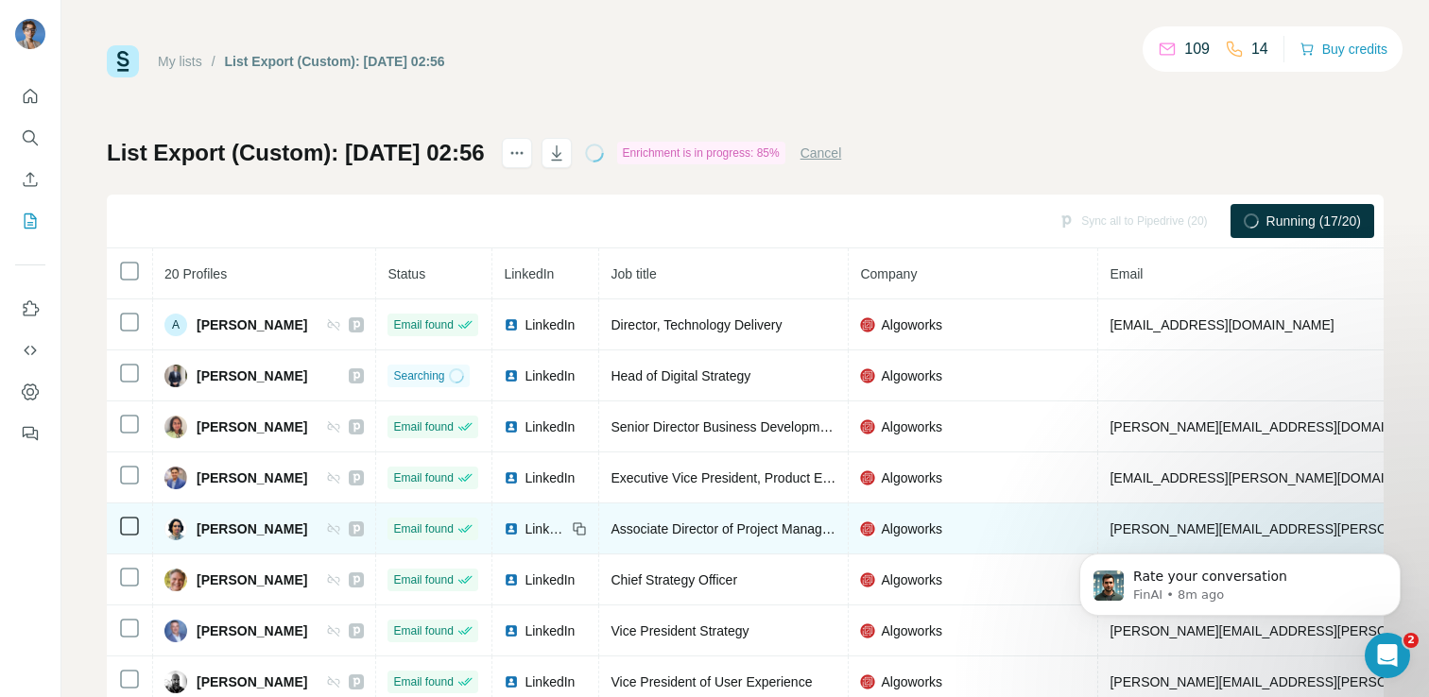
click at [531, 525] on span "LinkedIn" at bounding box center [546, 529] width 42 height 19
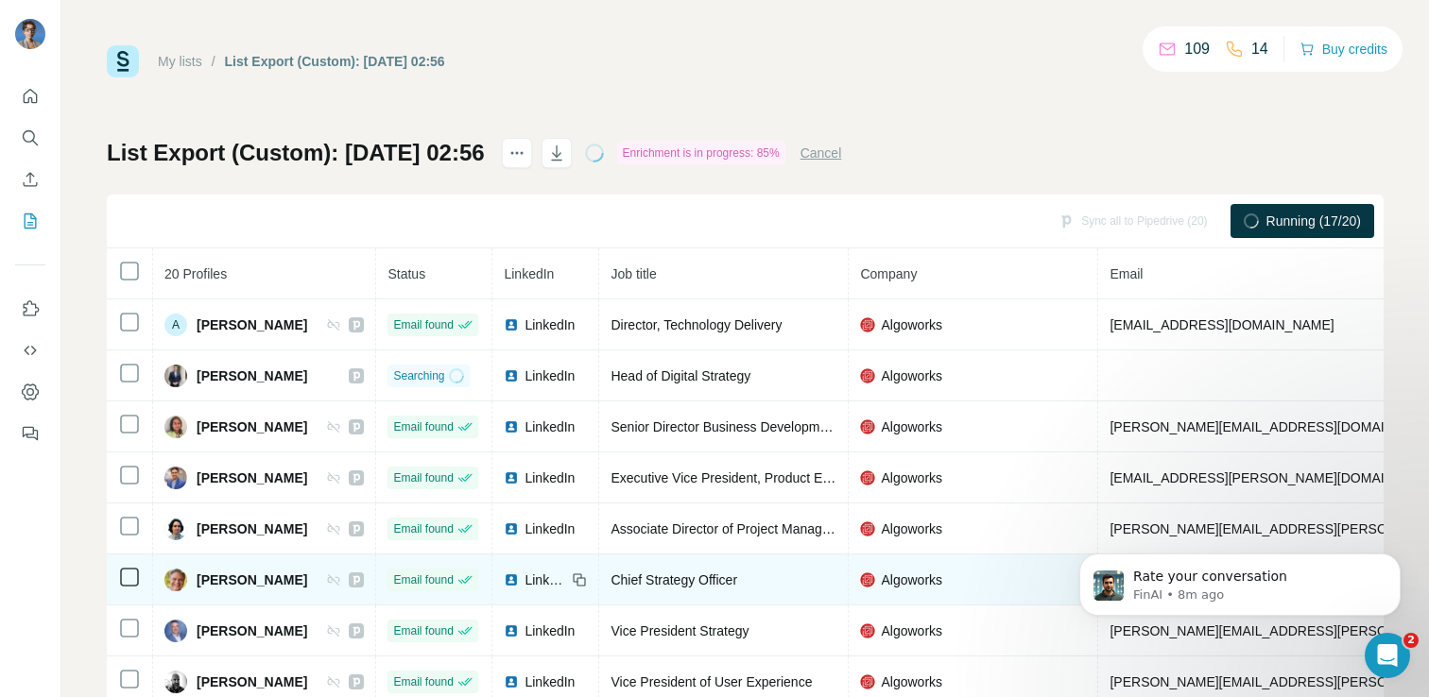
click at [529, 576] on span "LinkedIn" at bounding box center [546, 580] width 42 height 19
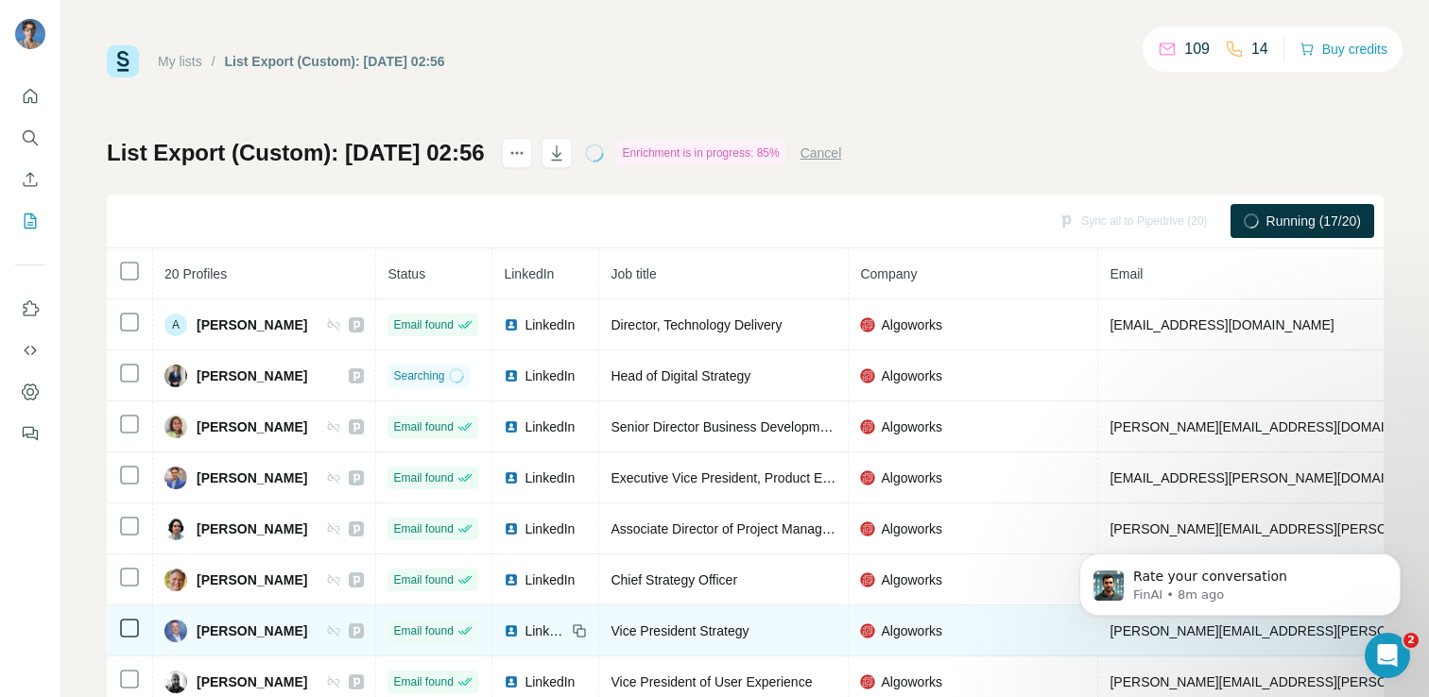
click at [537, 637] on span "LinkedIn" at bounding box center [546, 631] width 42 height 19
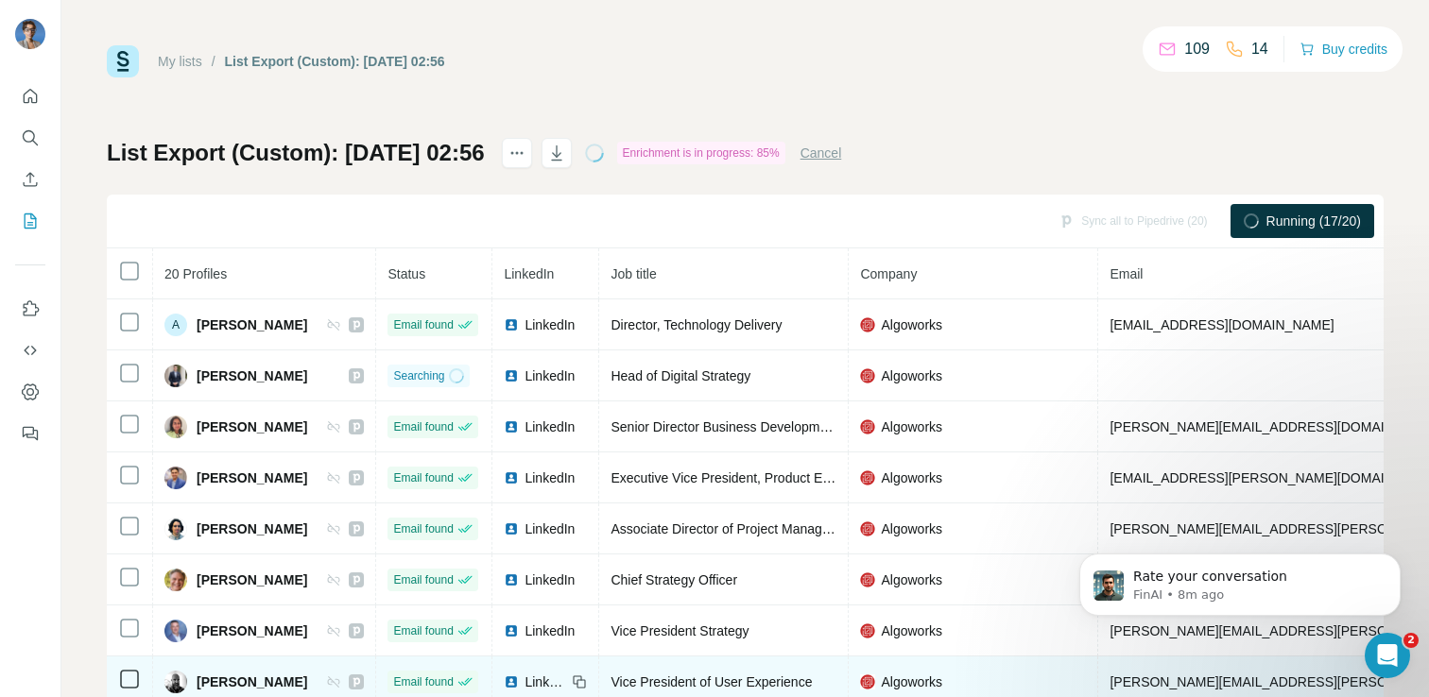
click at [535, 679] on span "LinkedIn" at bounding box center [546, 682] width 42 height 19
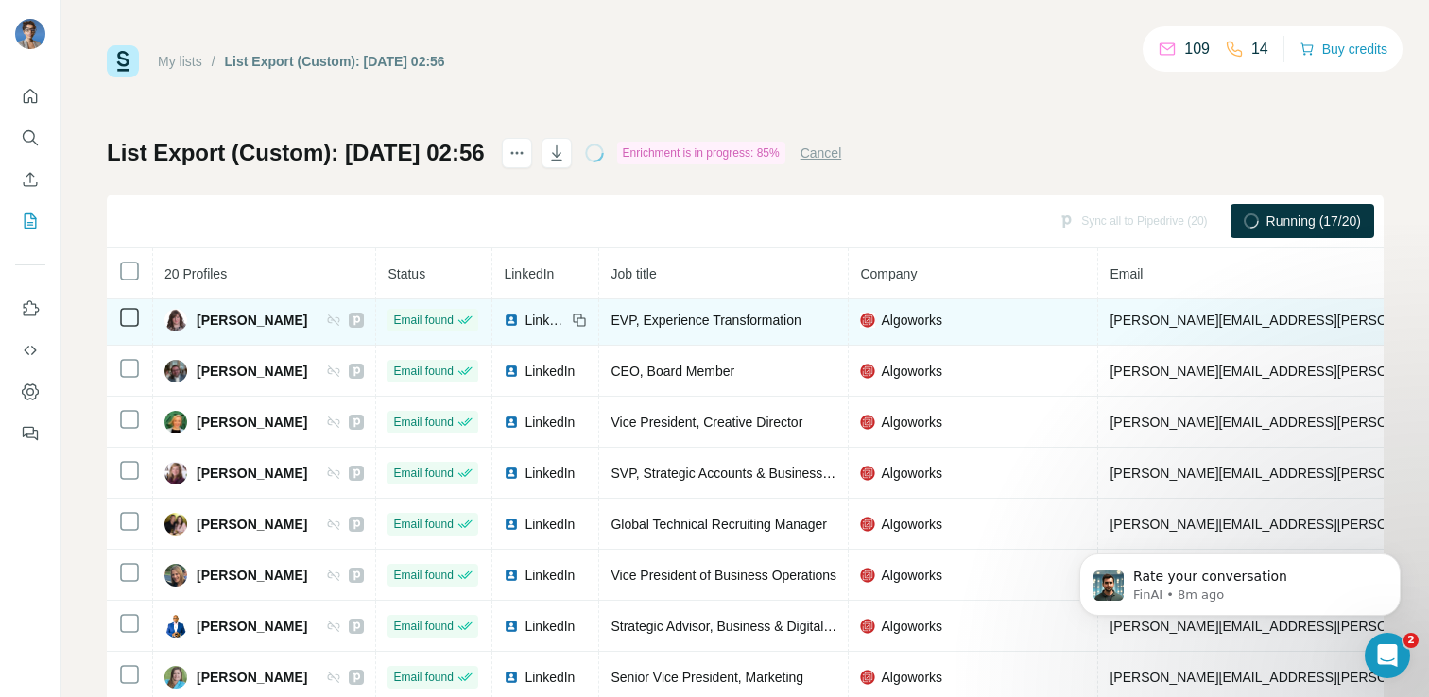
scroll to position [418, 0]
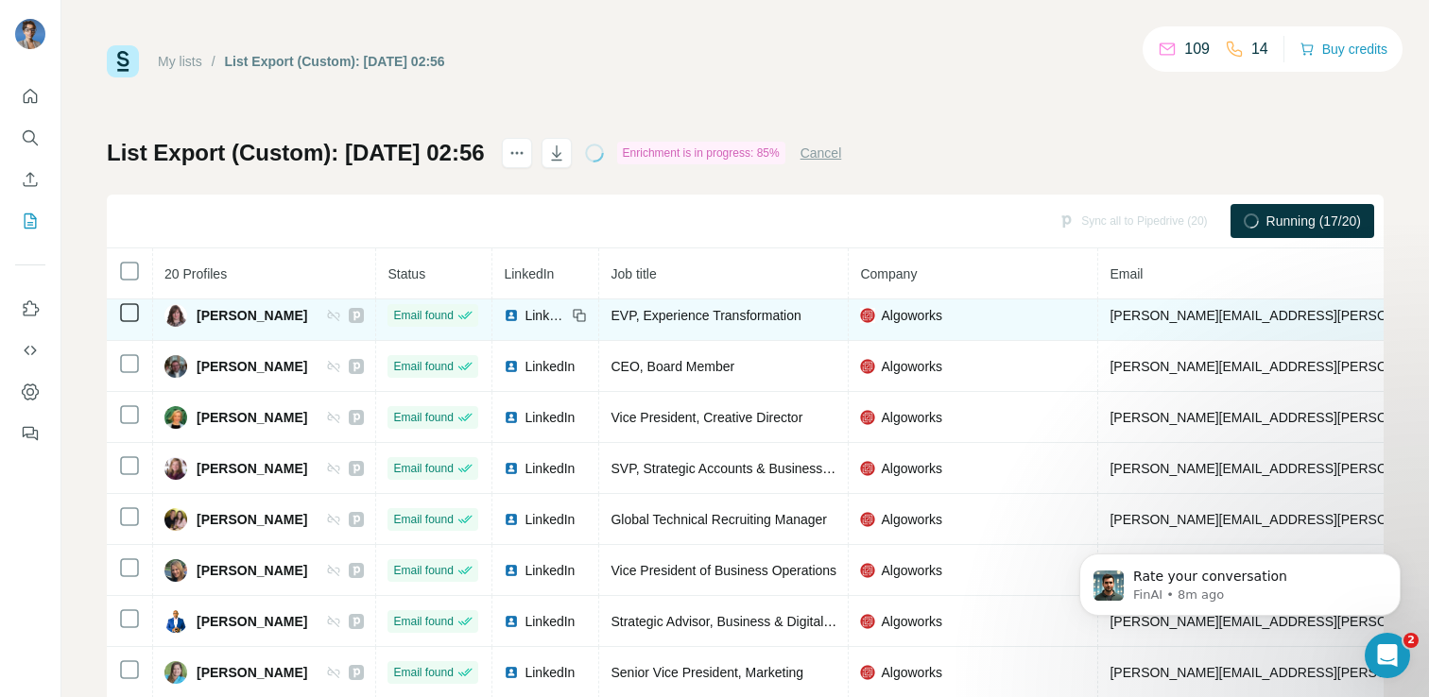
click at [525, 315] on span "LinkedIn" at bounding box center [546, 315] width 42 height 19
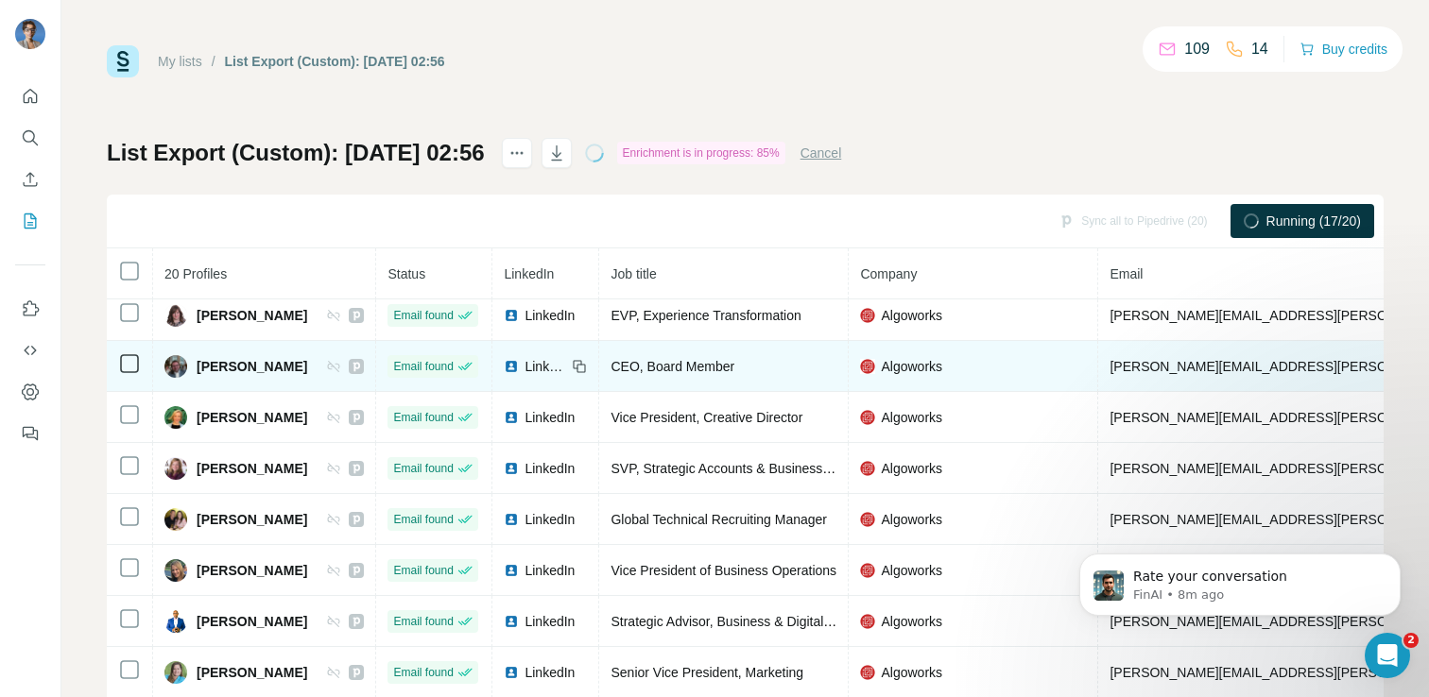
click at [529, 364] on span "LinkedIn" at bounding box center [546, 366] width 42 height 19
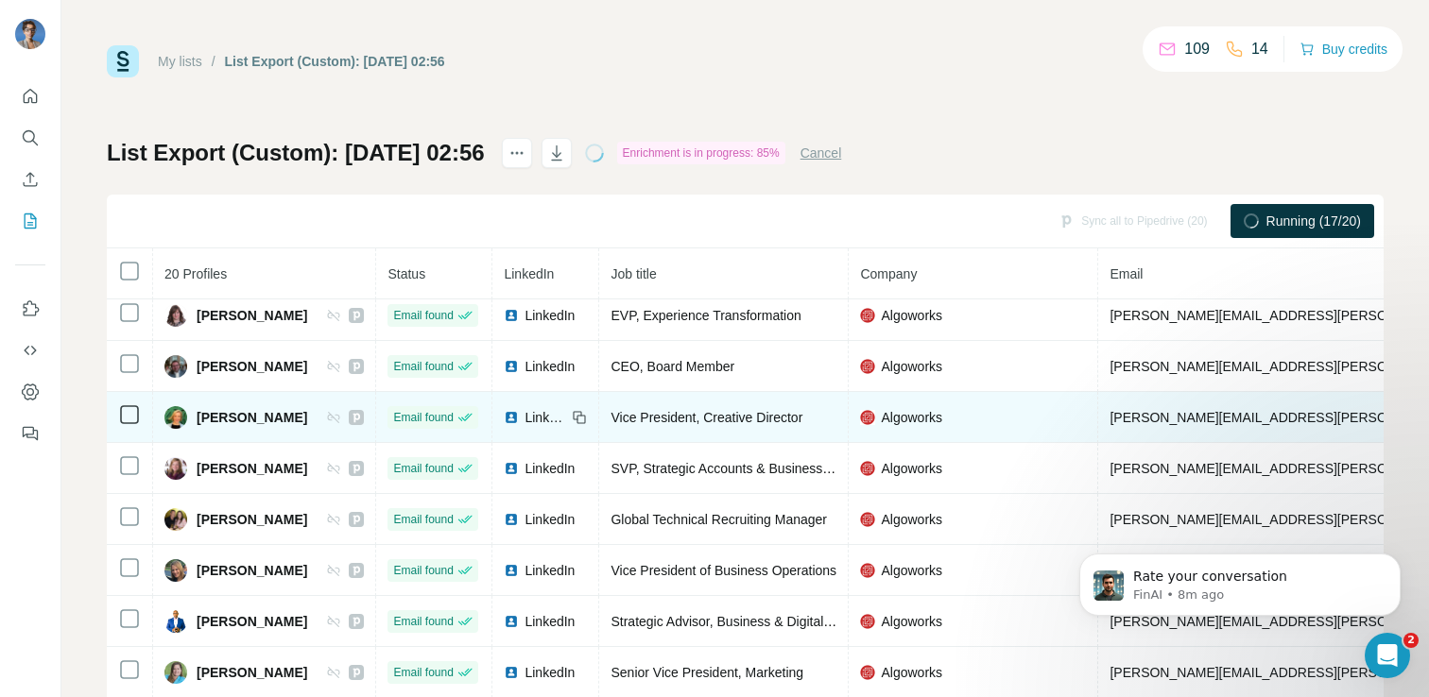
click at [535, 415] on span "LinkedIn" at bounding box center [546, 417] width 42 height 19
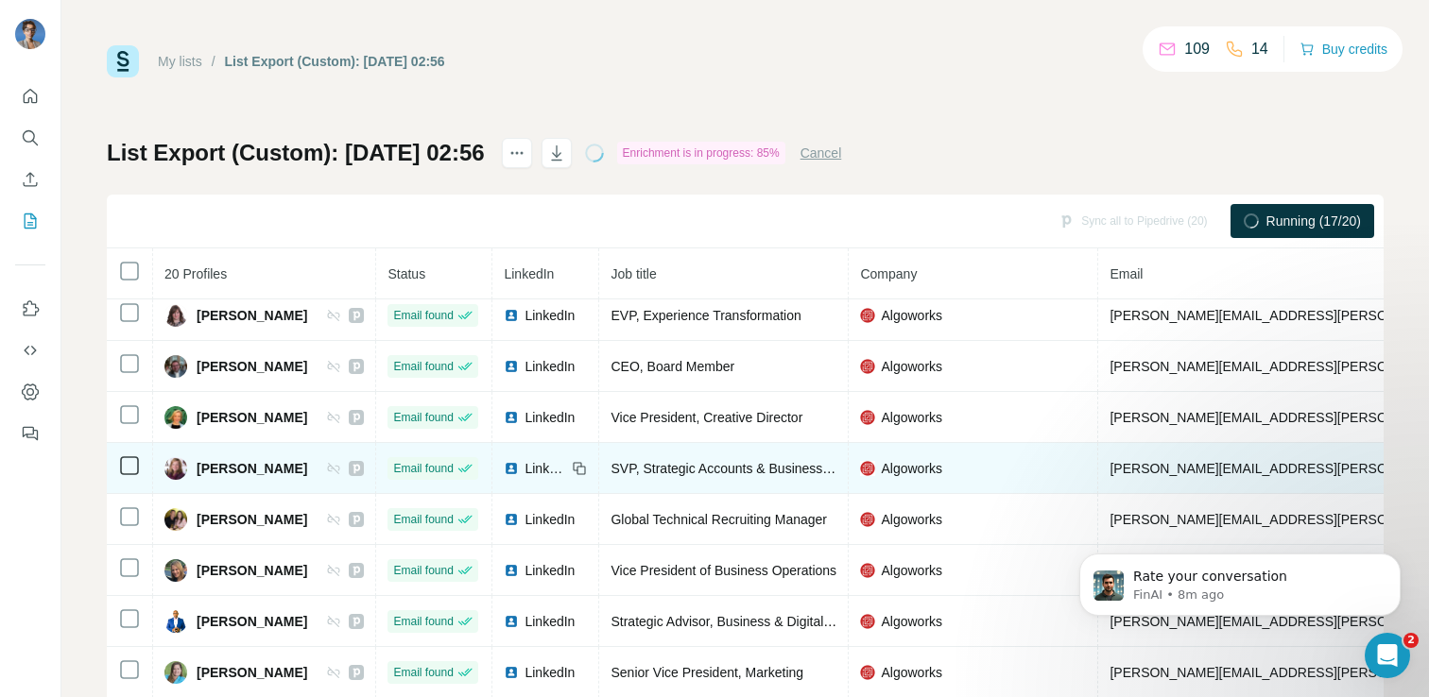
click at [536, 474] on span "LinkedIn" at bounding box center [546, 468] width 42 height 19
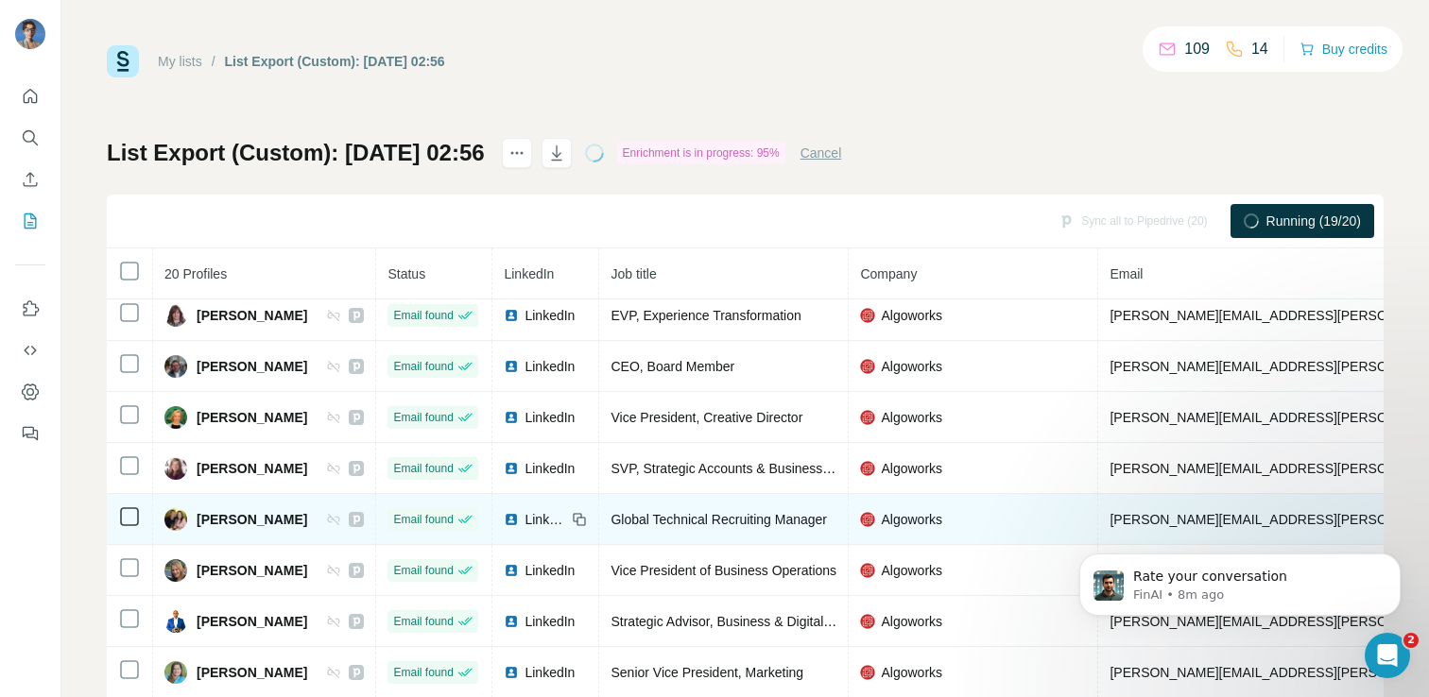
click at [541, 519] on span "LinkedIn" at bounding box center [546, 519] width 42 height 19
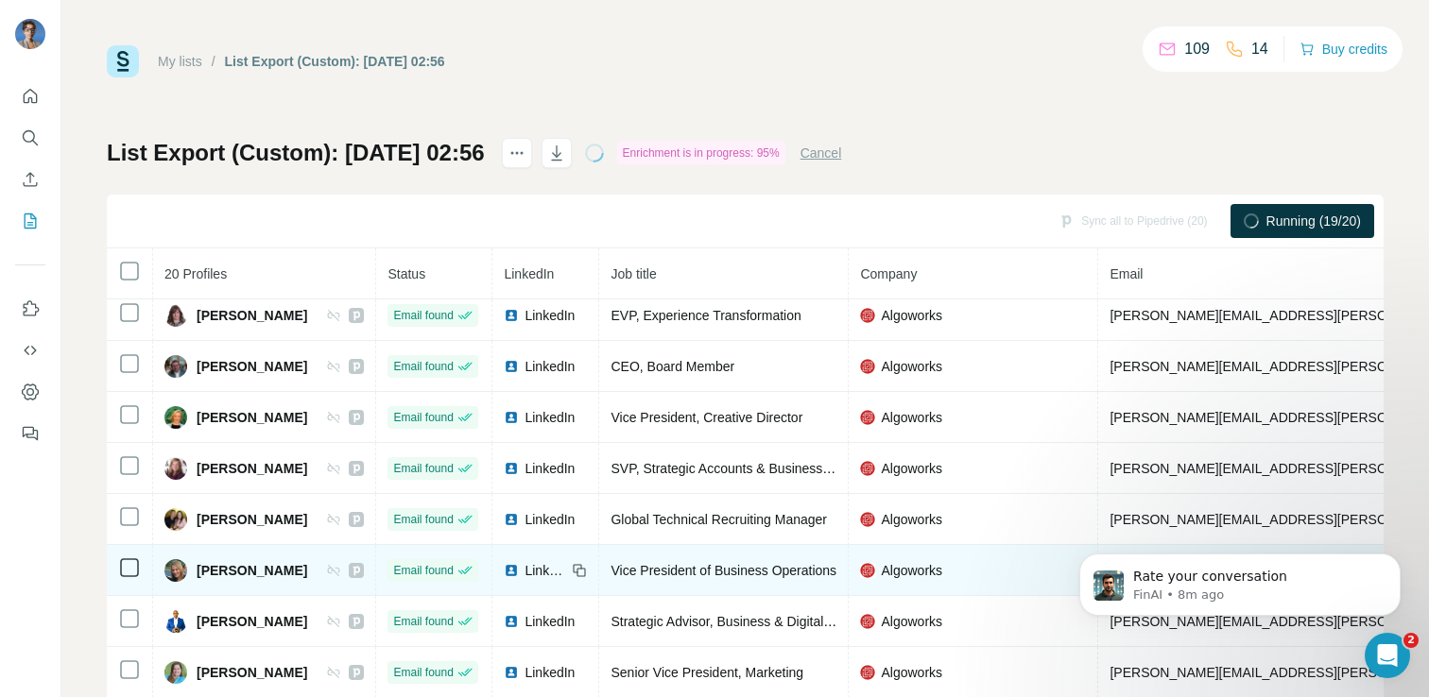
click at [532, 568] on span "LinkedIn" at bounding box center [546, 570] width 42 height 19
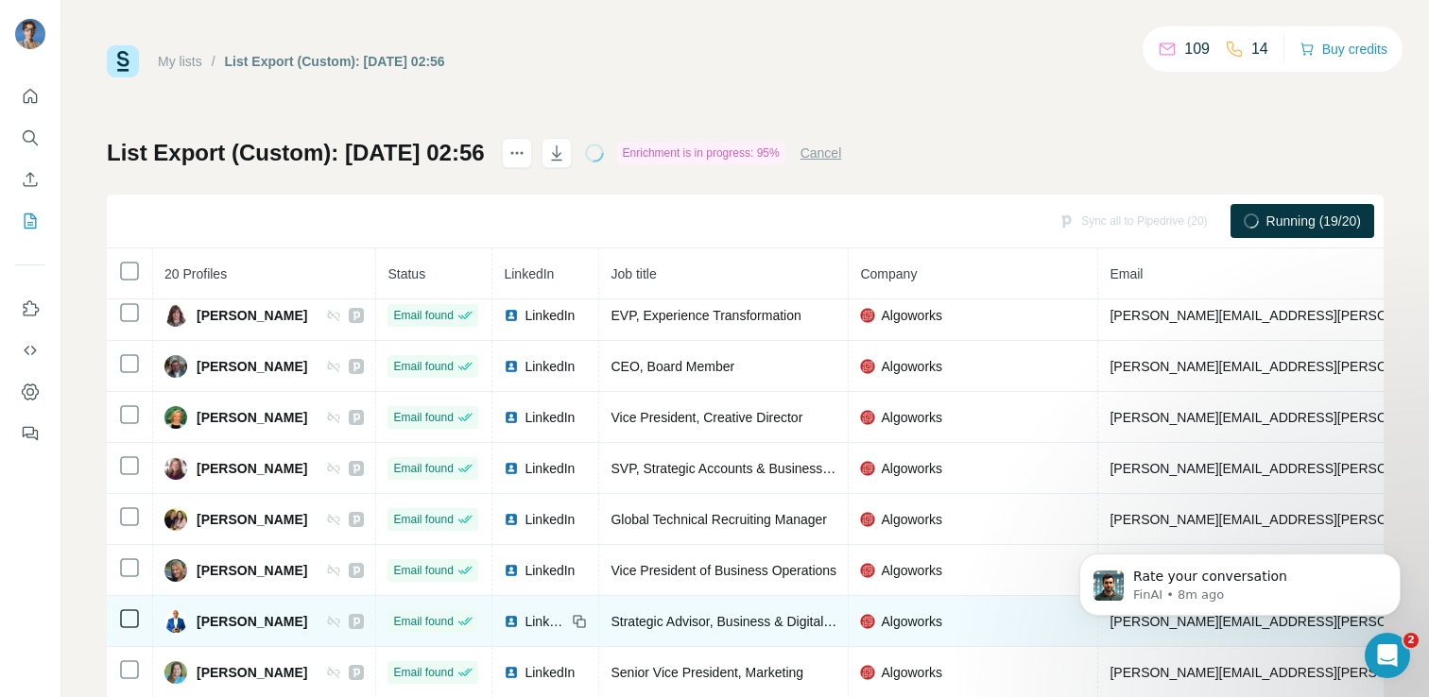
click at [536, 618] on span "LinkedIn" at bounding box center [546, 621] width 42 height 19
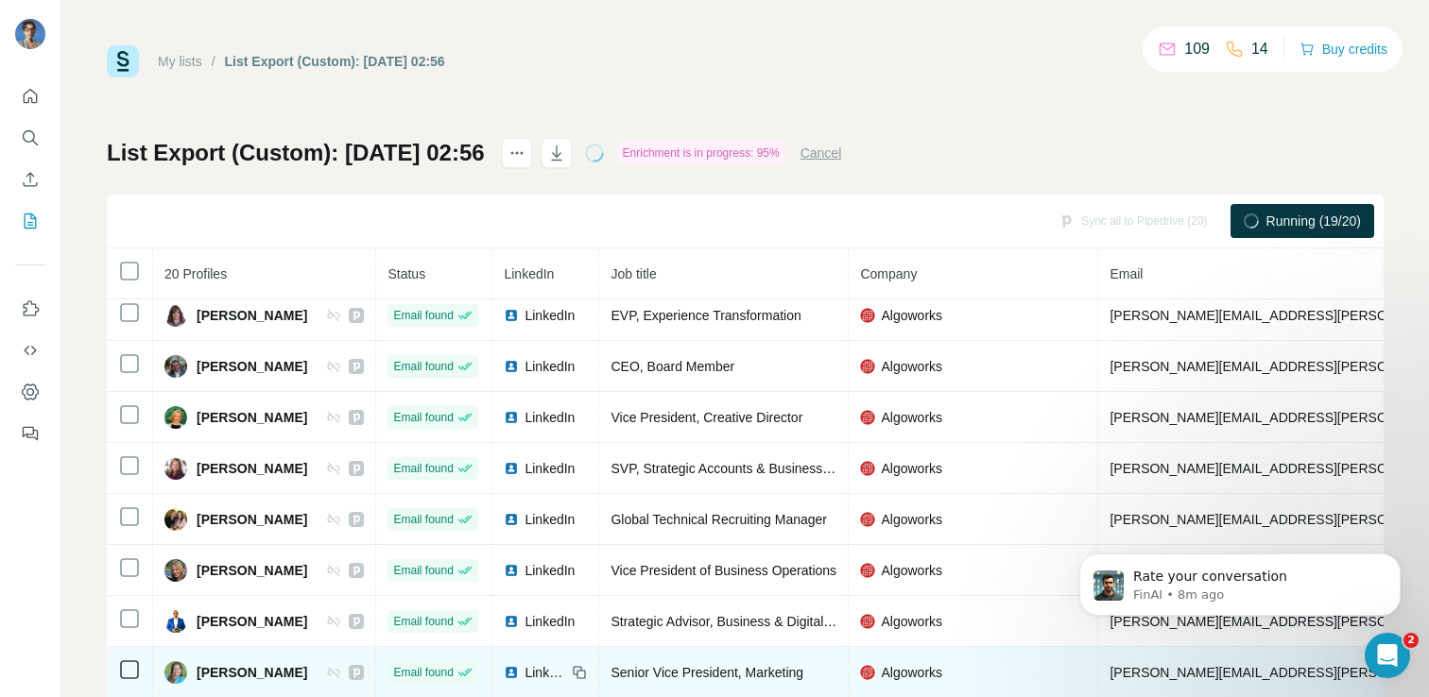
click at [537, 672] on span "LinkedIn" at bounding box center [546, 672] width 42 height 19
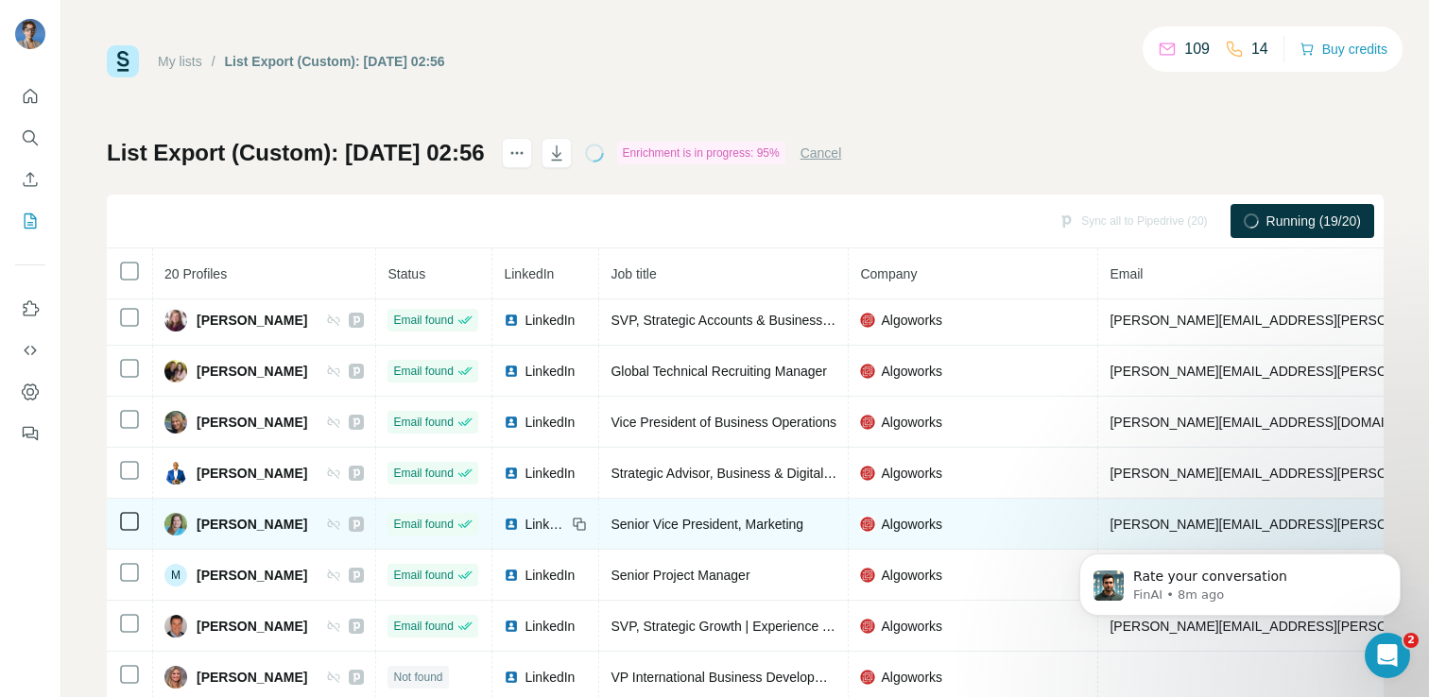
scroll to position [573, 0]
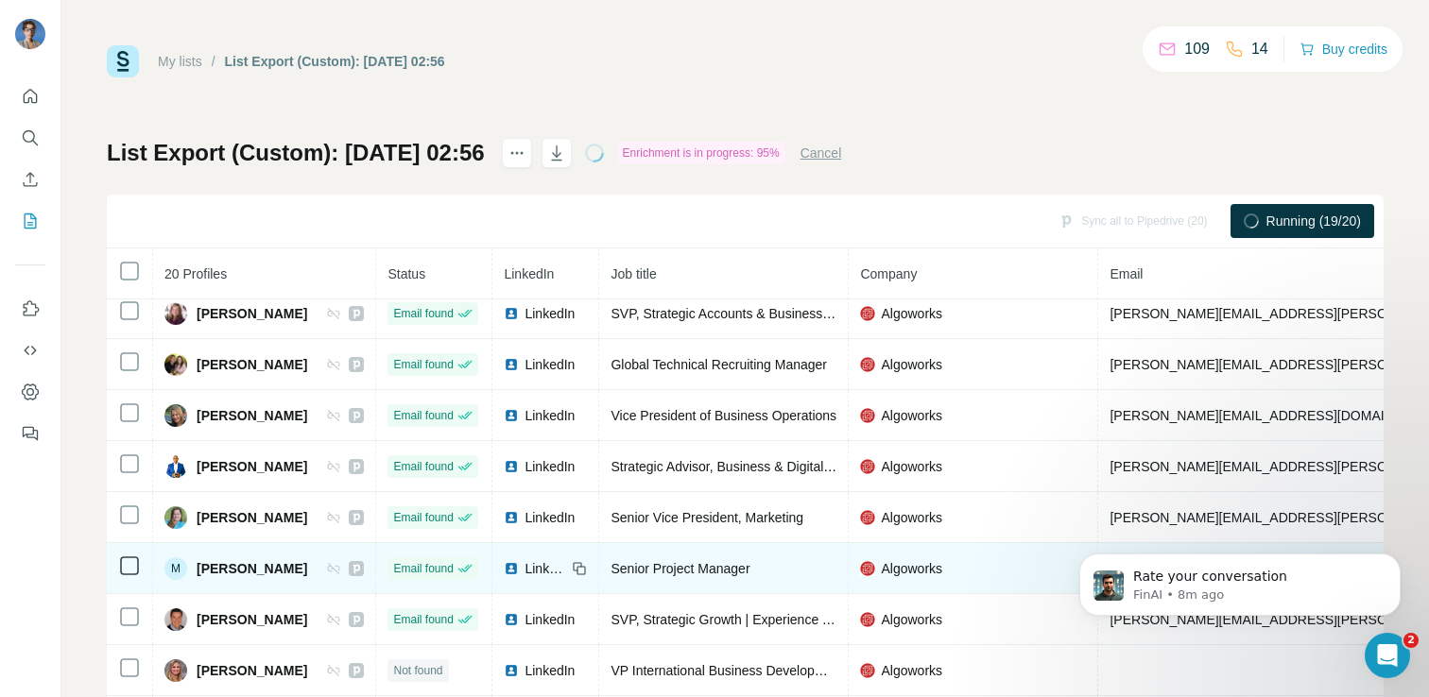
click at [525, 564] on span "LinkedIn" at bounding box center [546, 568] width 42 height 19
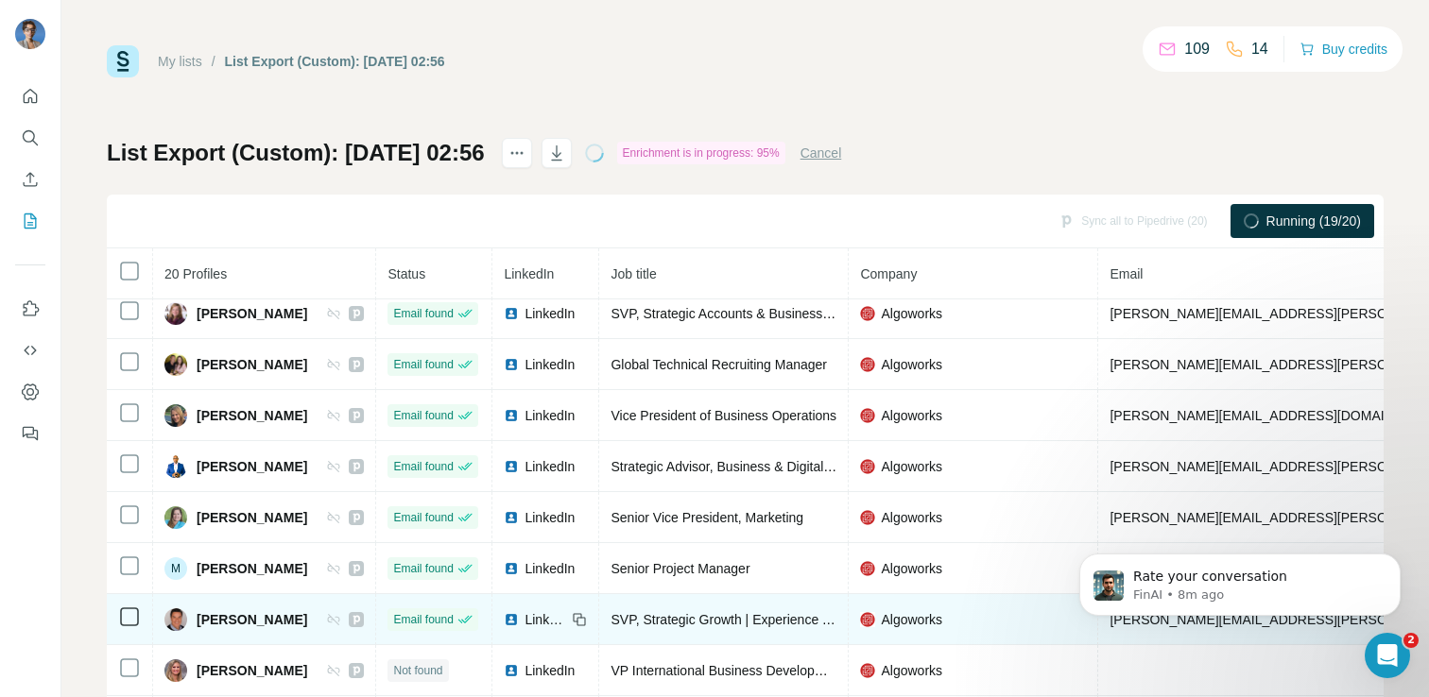
click at [528, 620] on span "LinkedIn" at bounding box center [546, 620] width 42 height 19
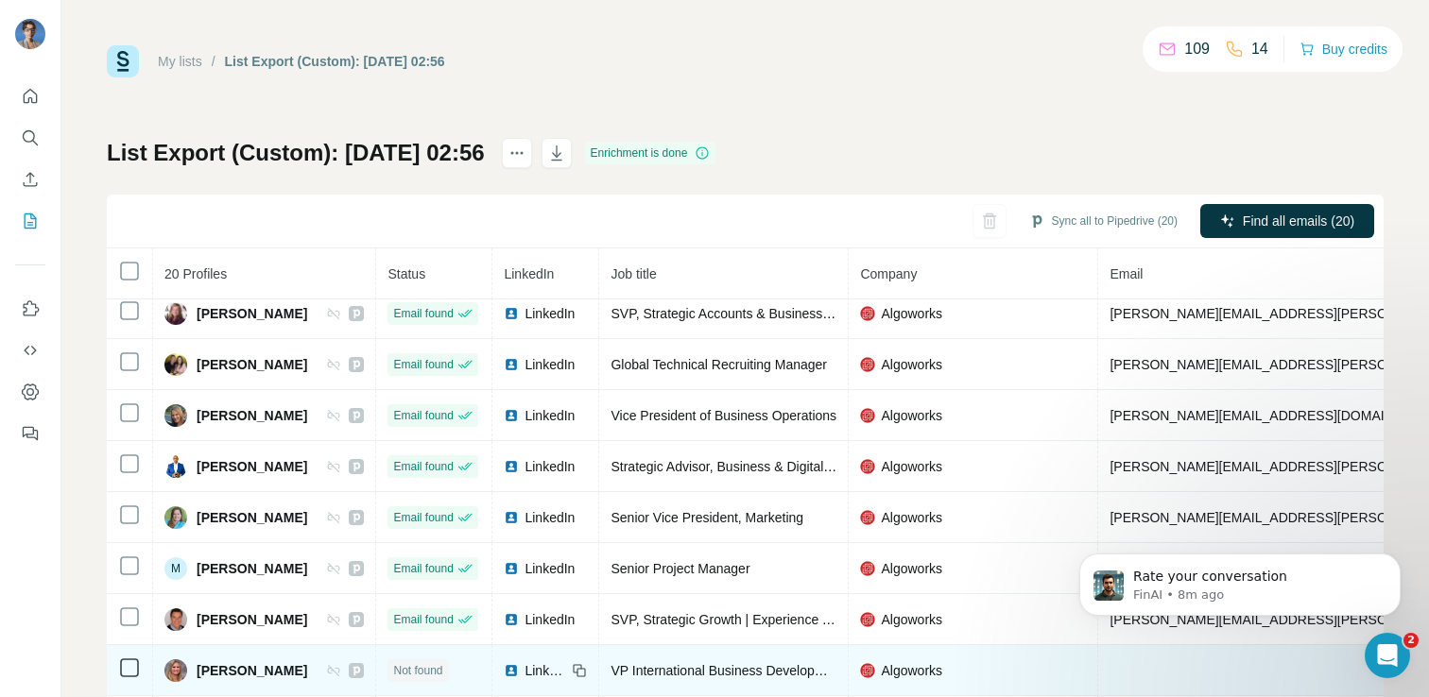
click at [531, 671] on span "LinkedIn" at bounding box center [546, 671] width 42 height 19
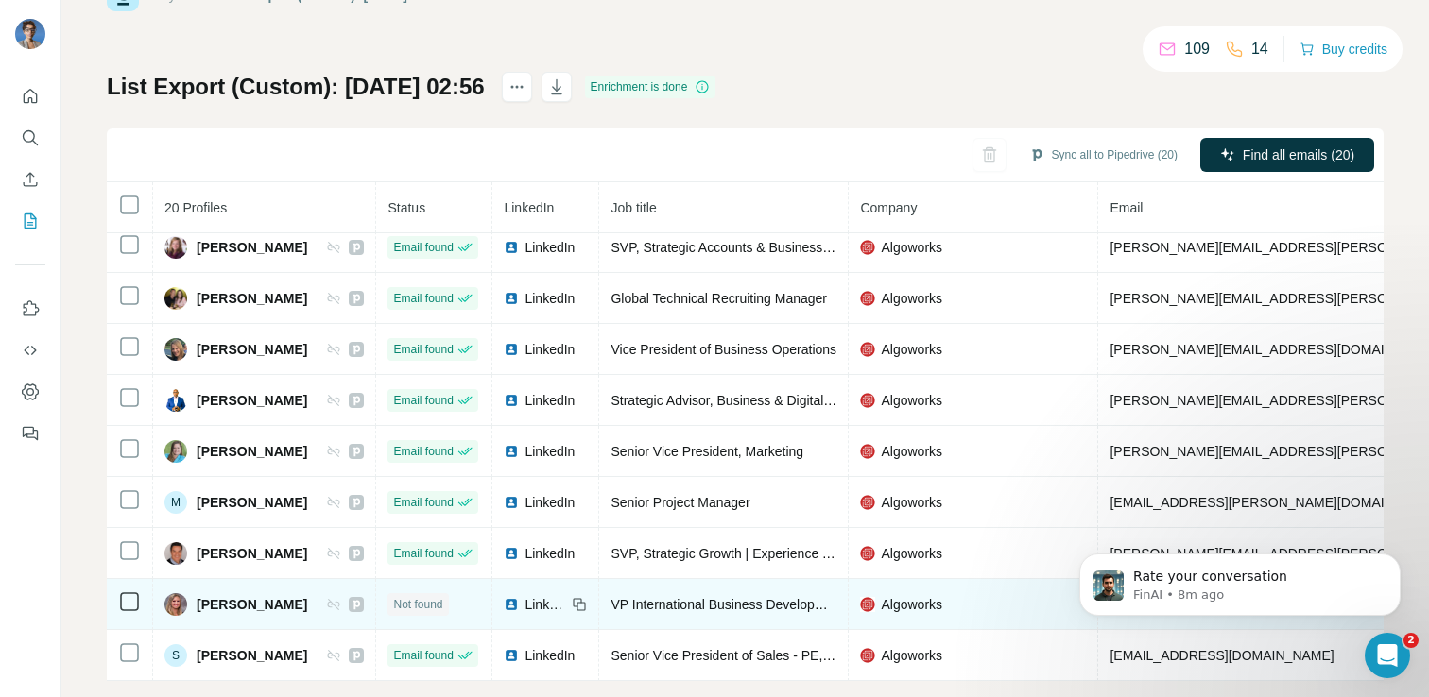
scroll to position [95, 0]
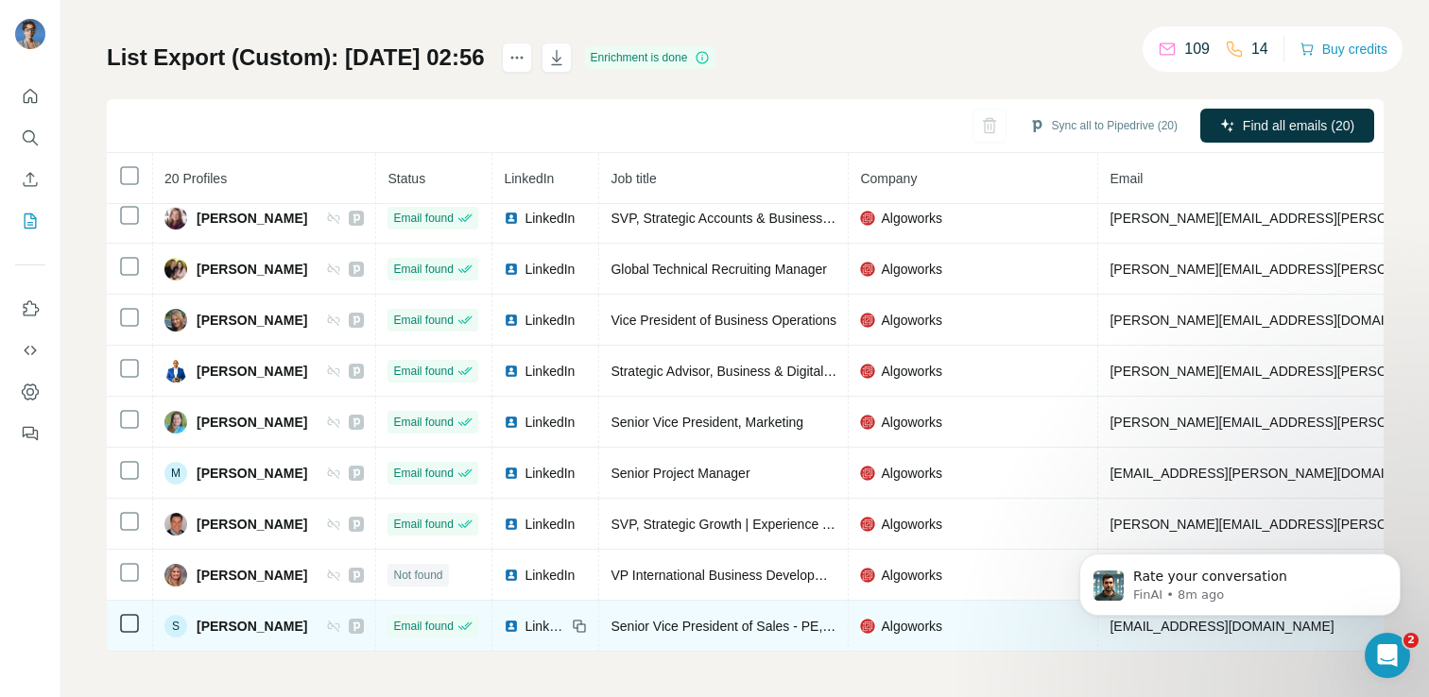
click at [532, 619] on span "LinkedIn" at bounding box center [546, 626] width 42 height 19
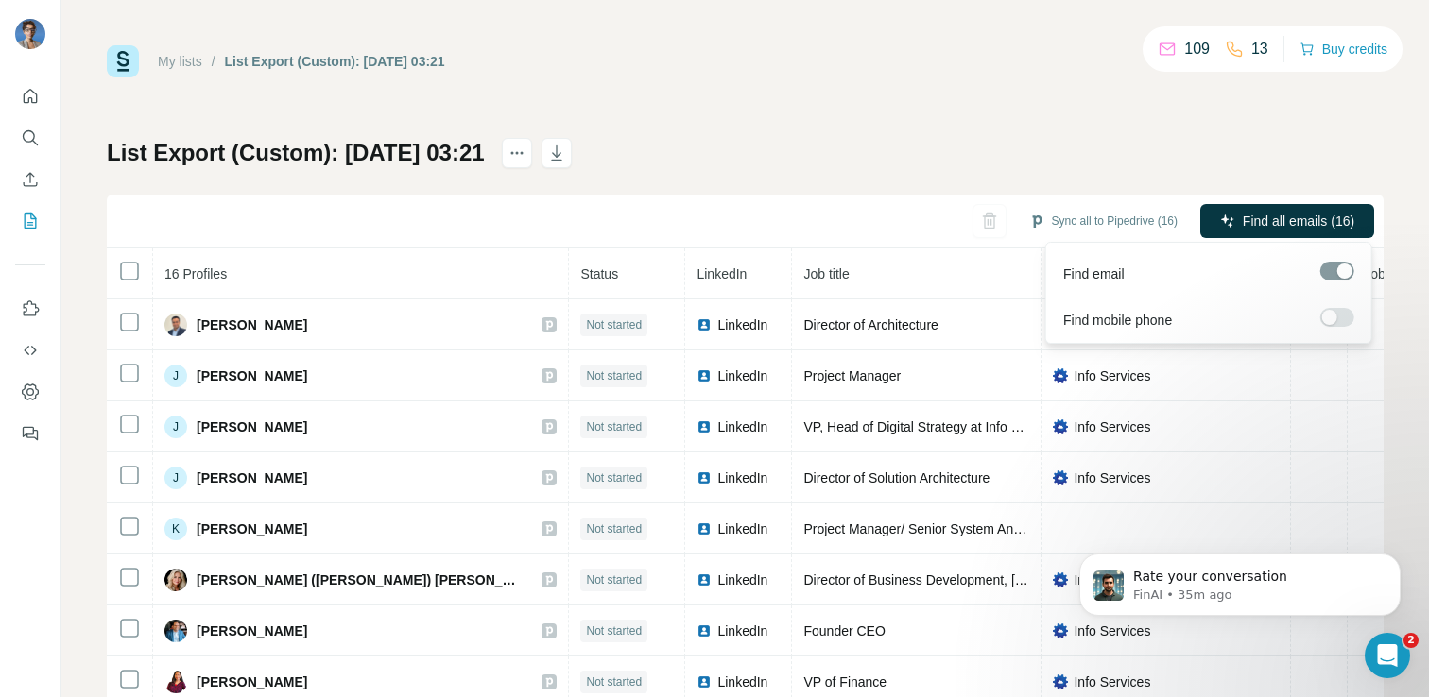
click at [1338, 218] on span "Find all emails (16)" at bounding box center [1299, 221] width 112 height 19
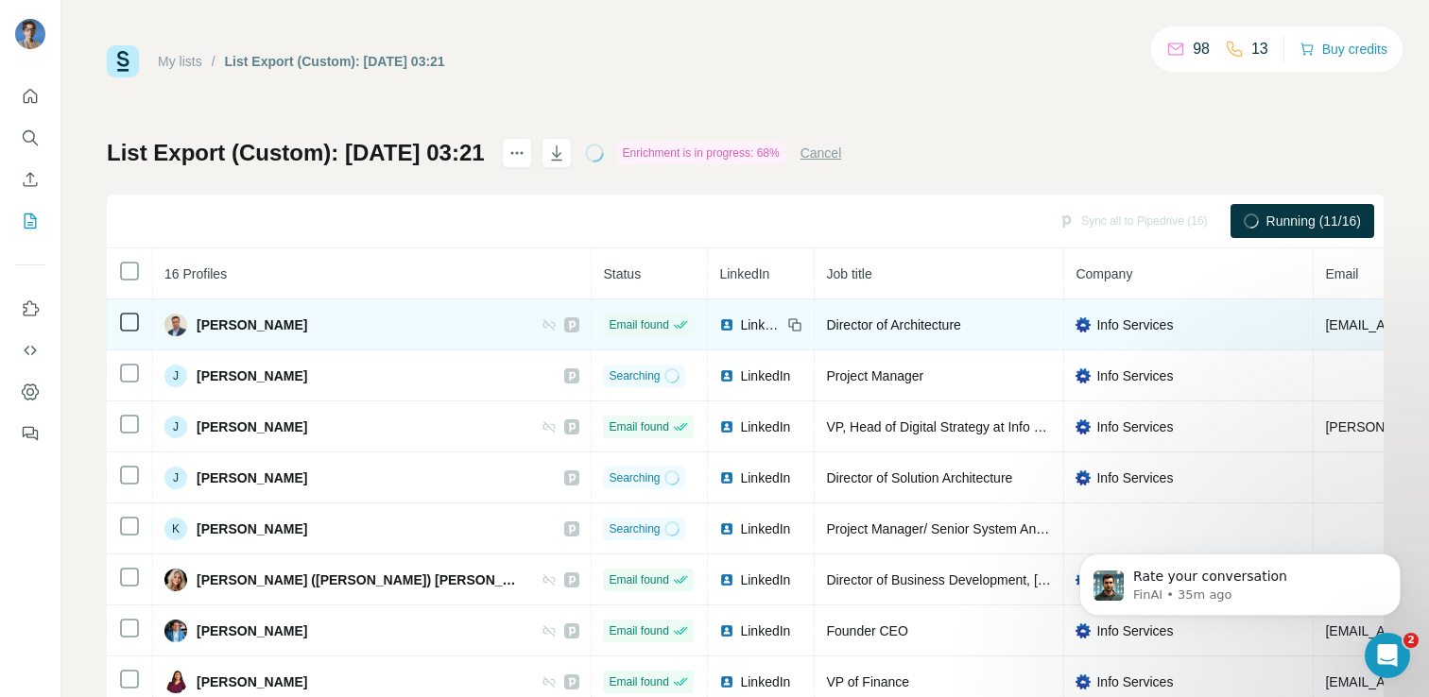
click at [740, 323] on span "LinkedIn" at bounding box center [761, 325] width 42 height 19
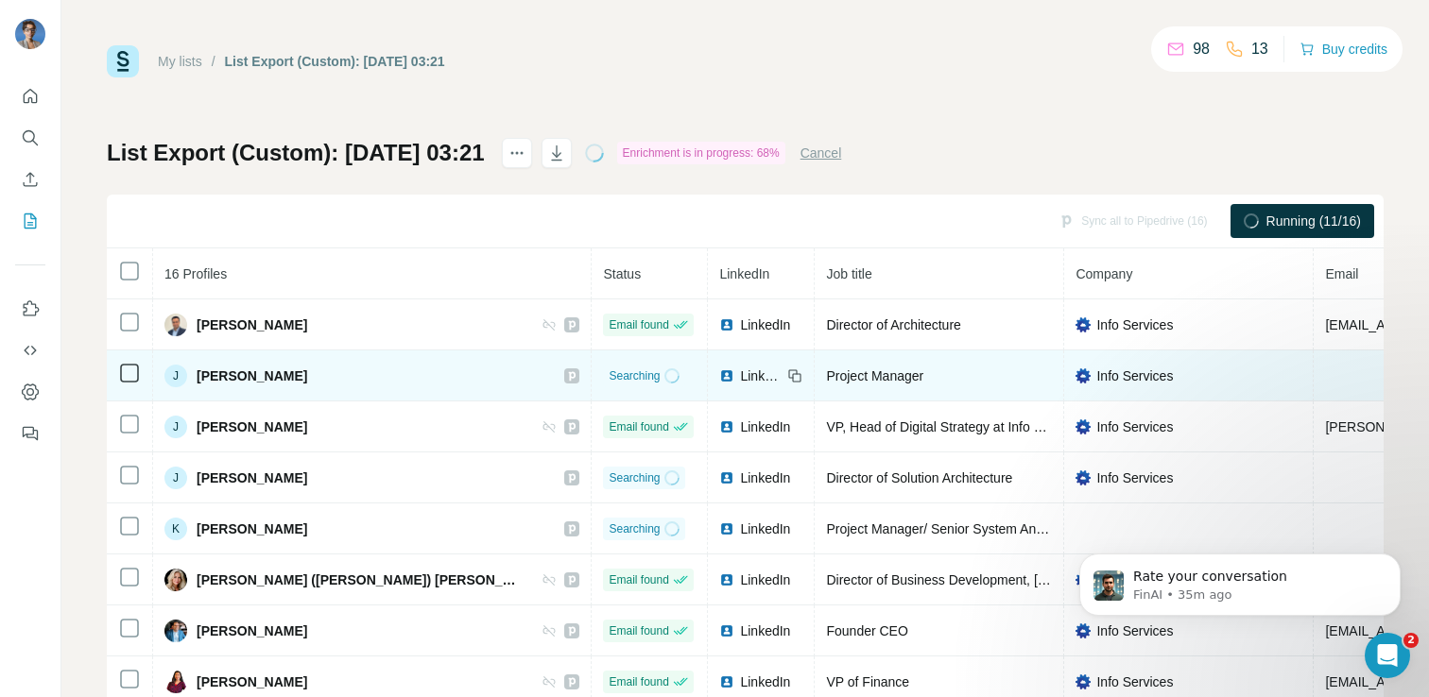
click at [740, 382] on span "LinkedIn" at bounding box center [761, 376] width 42 height 19
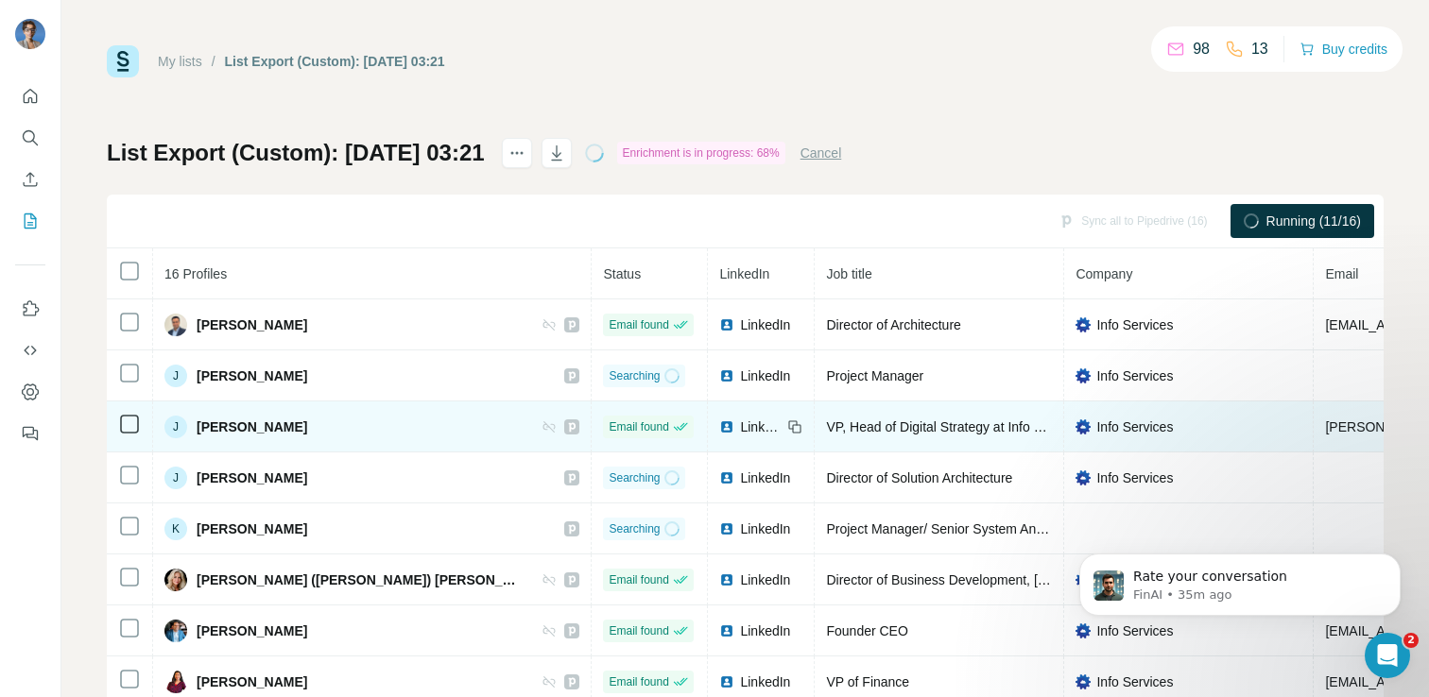
click at [740, 429] on span "LinkedIn" at bounding box center [761, 427] width 42 height 19
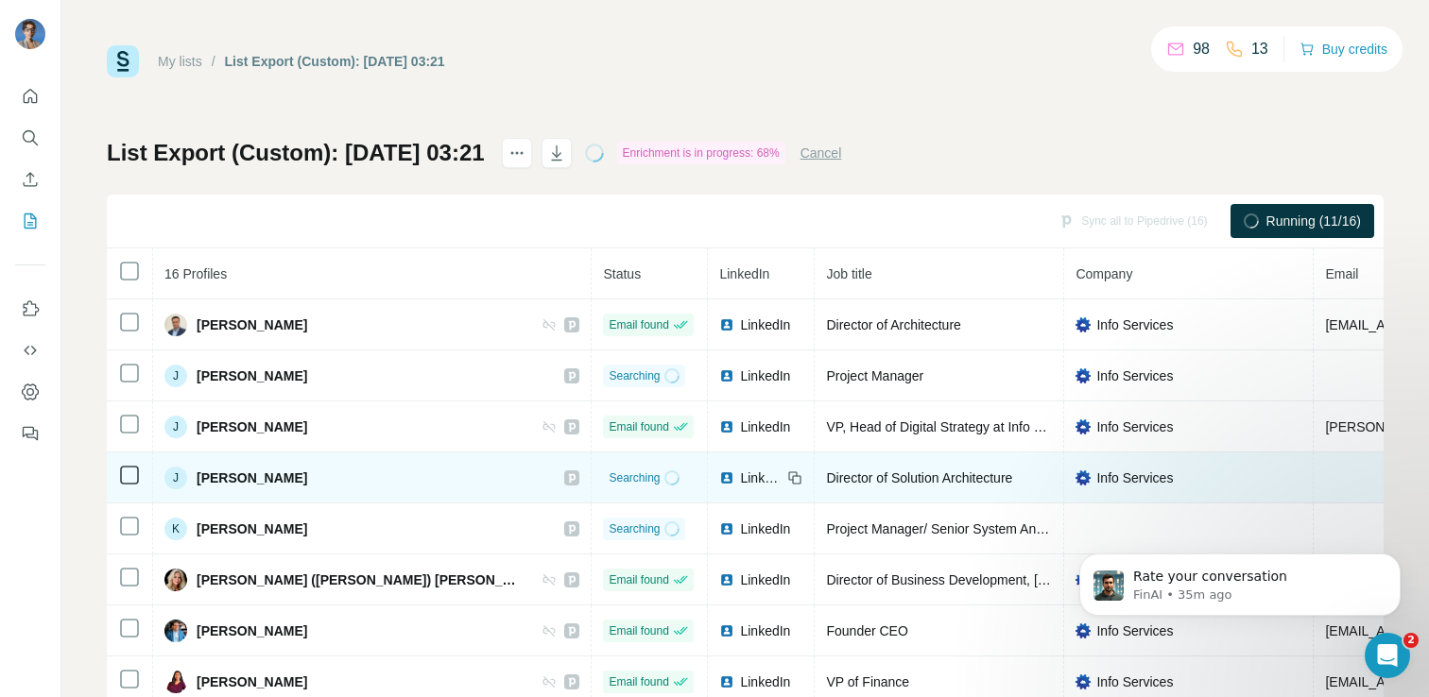
click at [740, 475] on span "LinkedIn" at bounding box center [761, 478] width 42 height 19
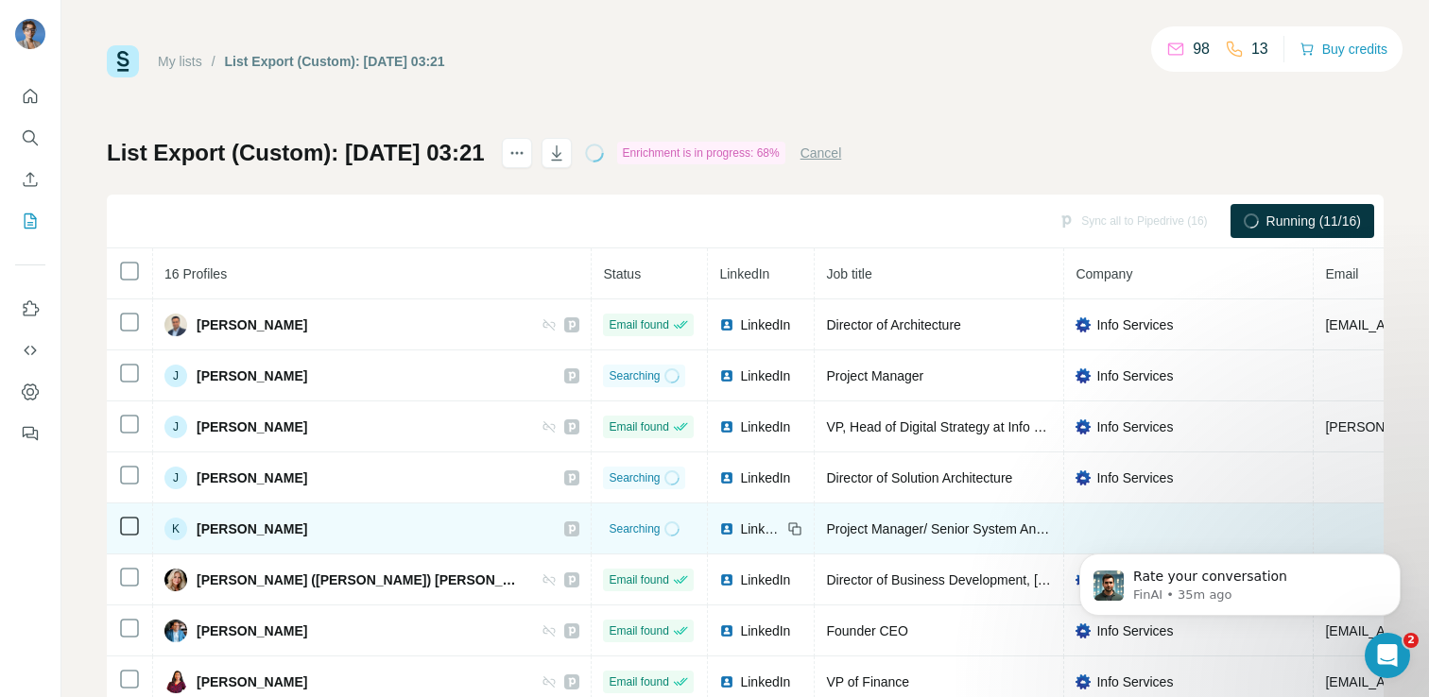
click at [740, 526] on span "LinkedIn" at bounding box center [761, 529] width 42 height 19
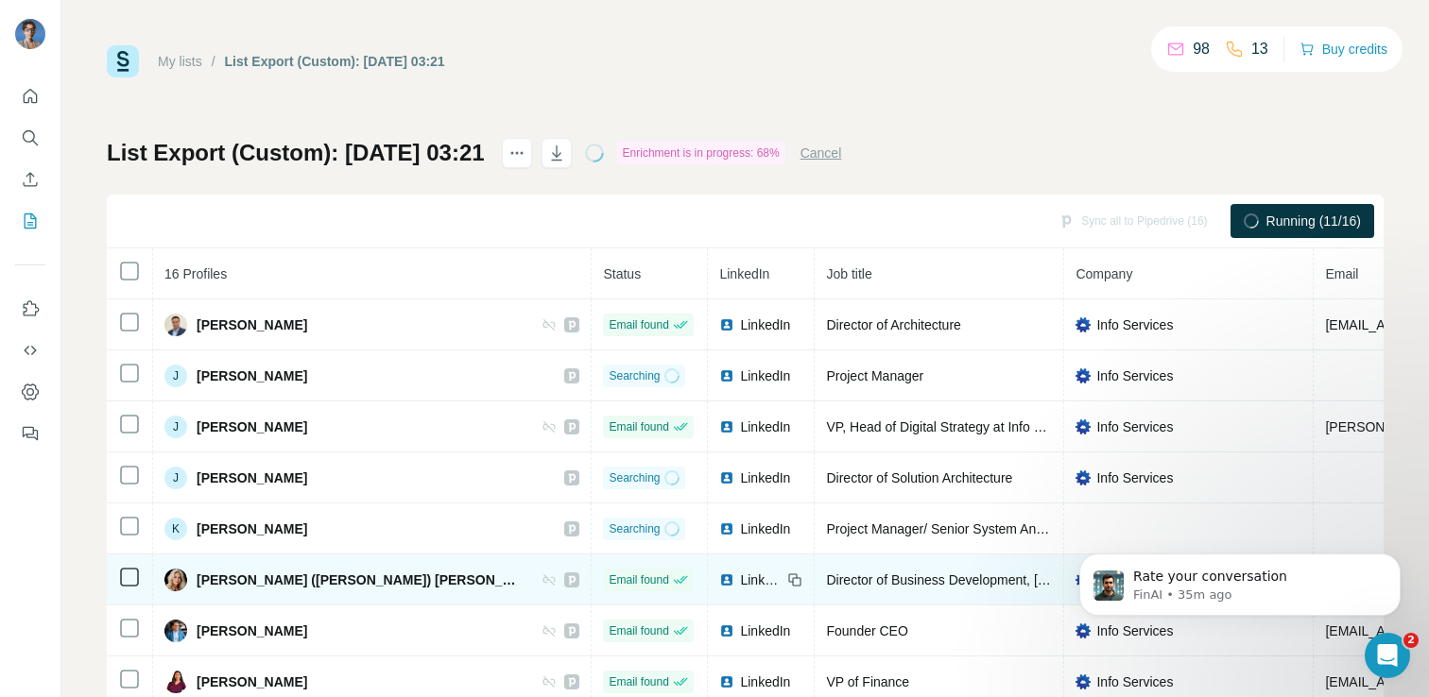
click at [740, 585] on span "LinkedIn" at bounding box center [761, 580] width 42 height 19
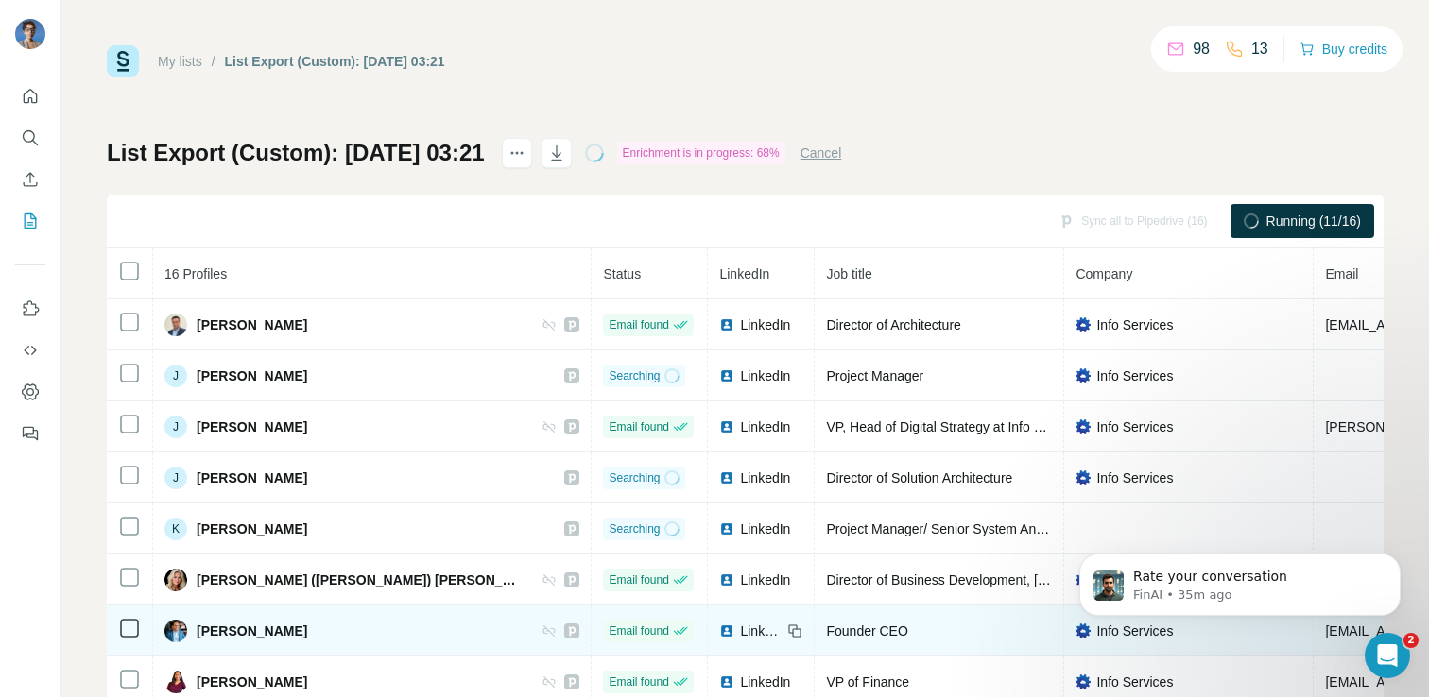
click at [740, 635] on span "LinkedIn" at bounding box center [761, 631] width 42 height 19
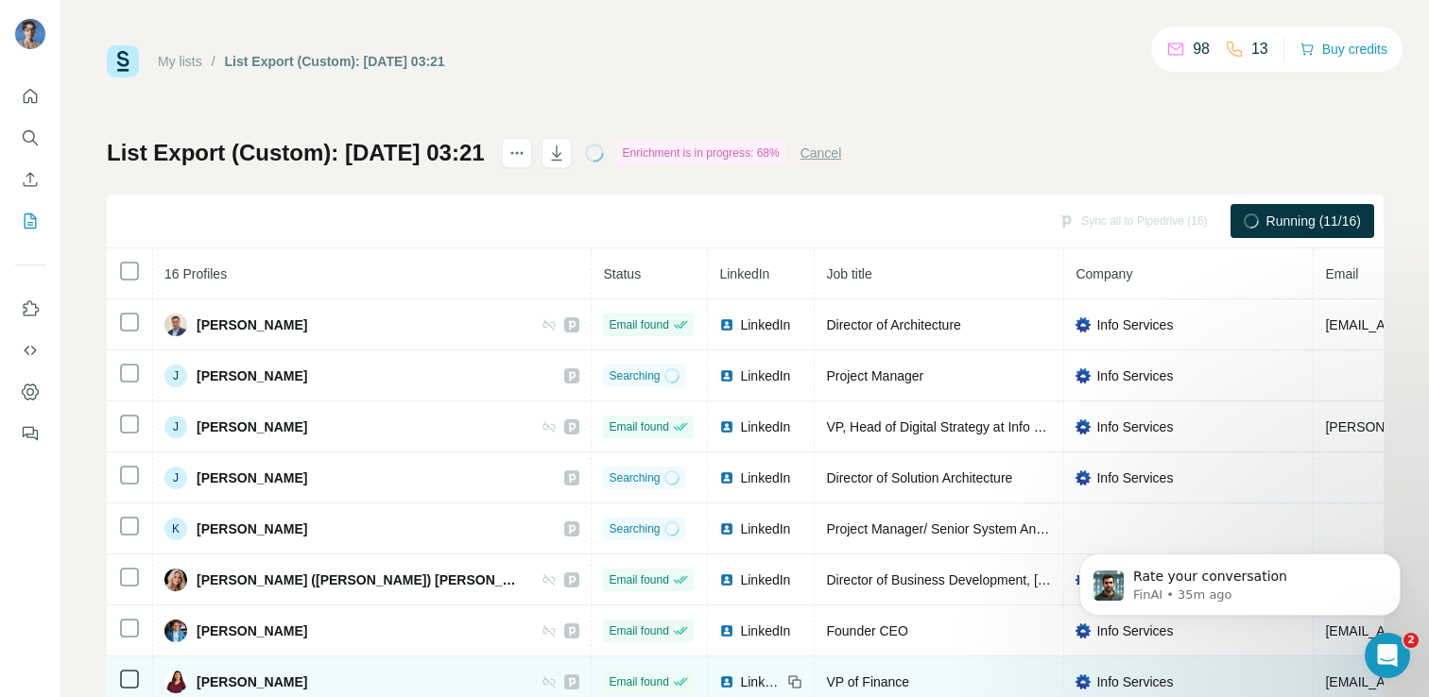
click at [740, 681] on span "LinkedIn" at bounding box center [761, 682] width 42 height 19
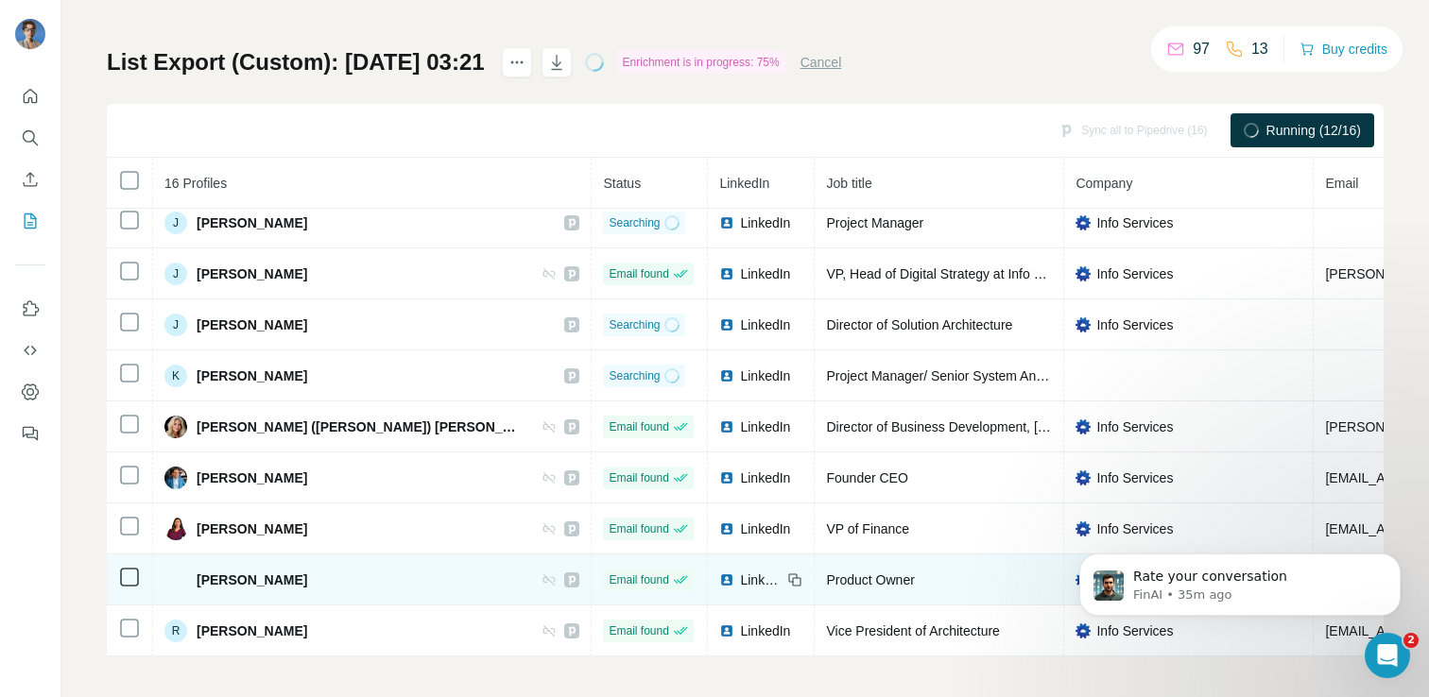
scroll to position [95, 0]
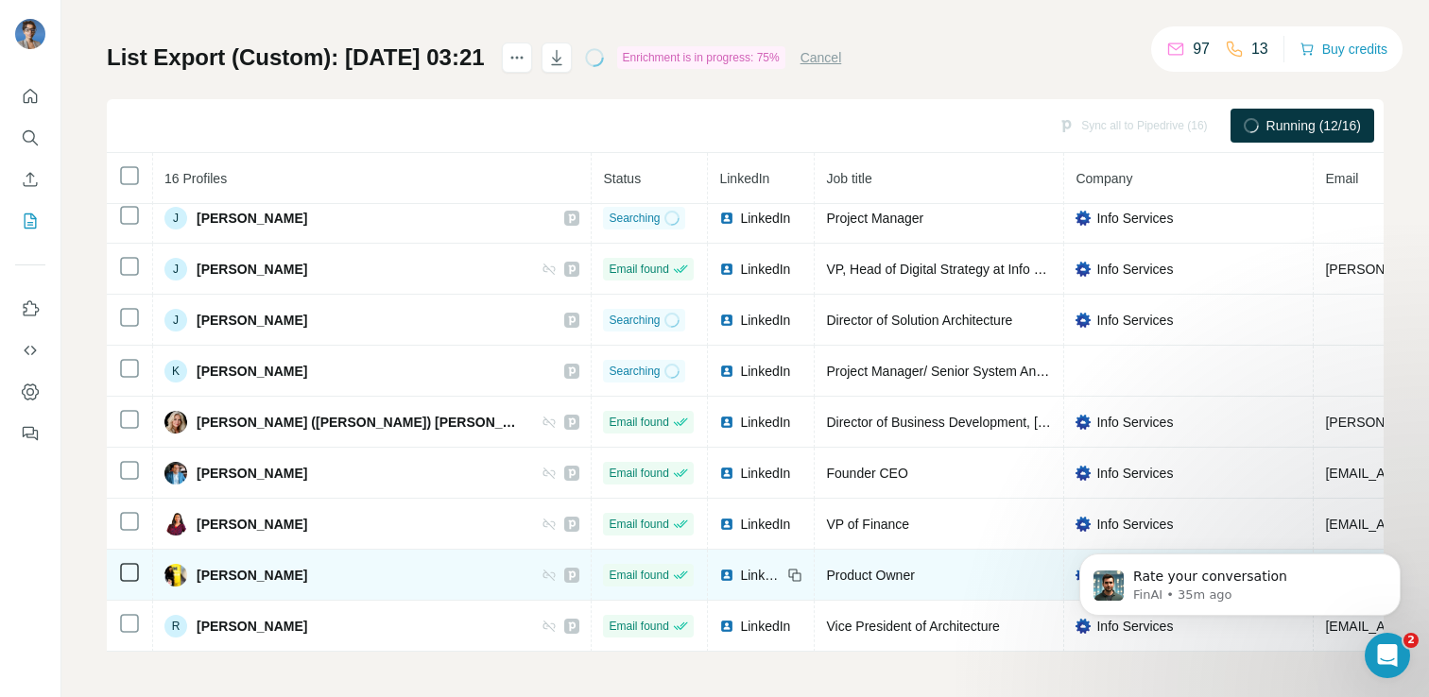
click at [740, 568] on span "LinkedIn" at bounding box center [761, 575] width 42 height 19
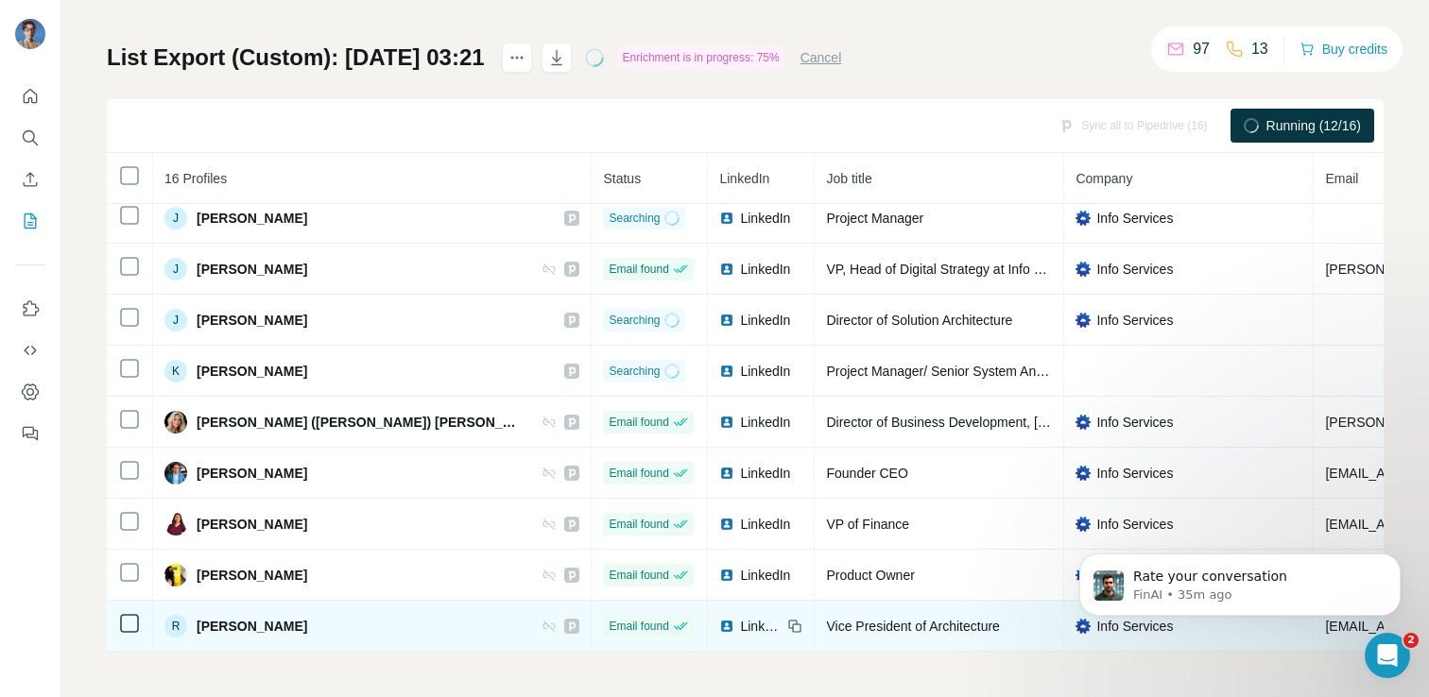
click at [740, 626] on span "LinkedIn" at bounding box center [761, 626] width 42 height 19
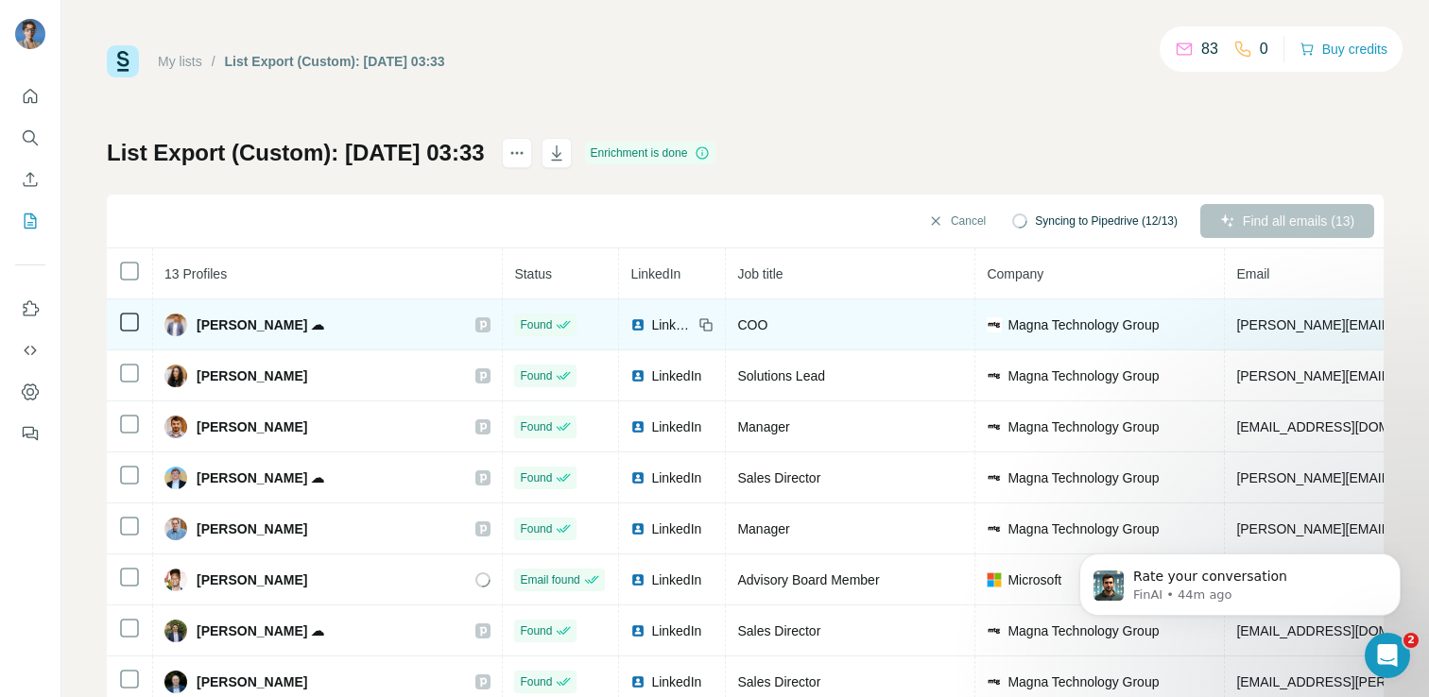
click at [651, 323] on span "LinkedIn" at bounding box center [672, 325] width 42 height 19
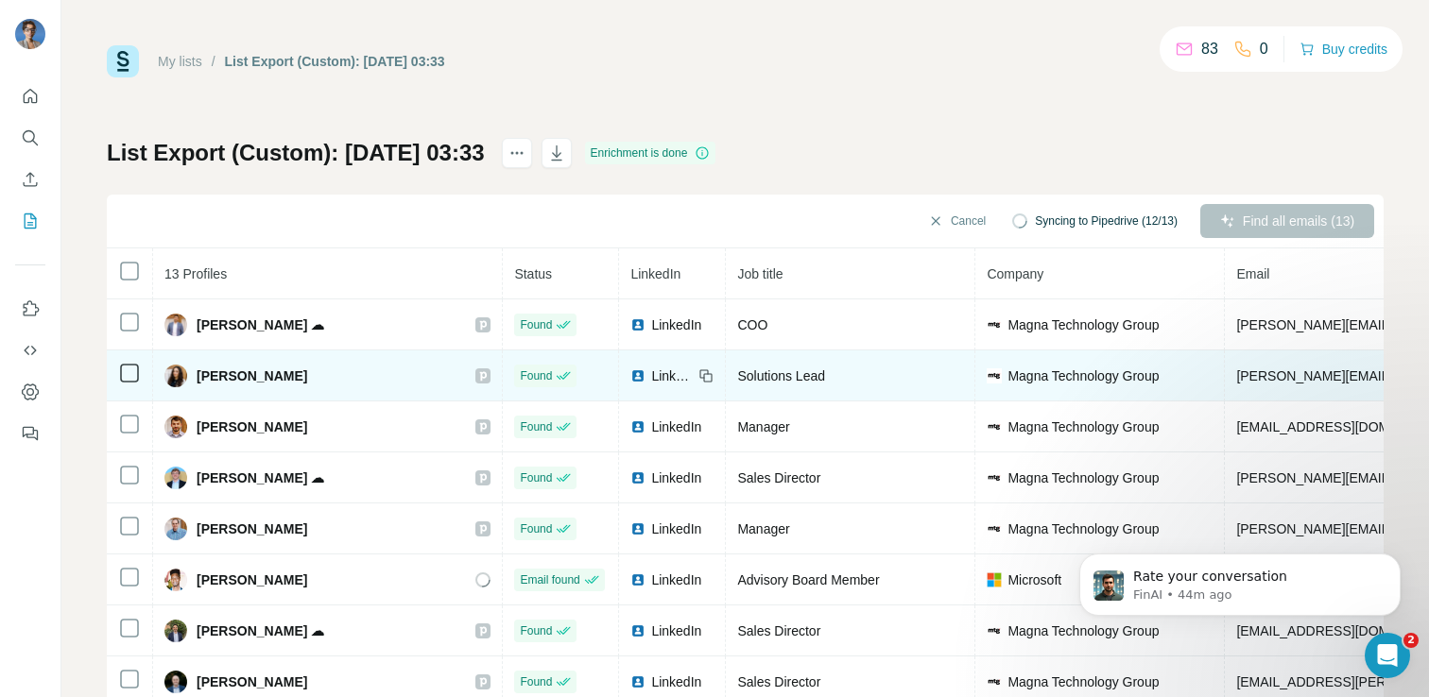
click at [651, 377] on span "LinkedIn" at bounding box center [672, 376] width 42 height 19
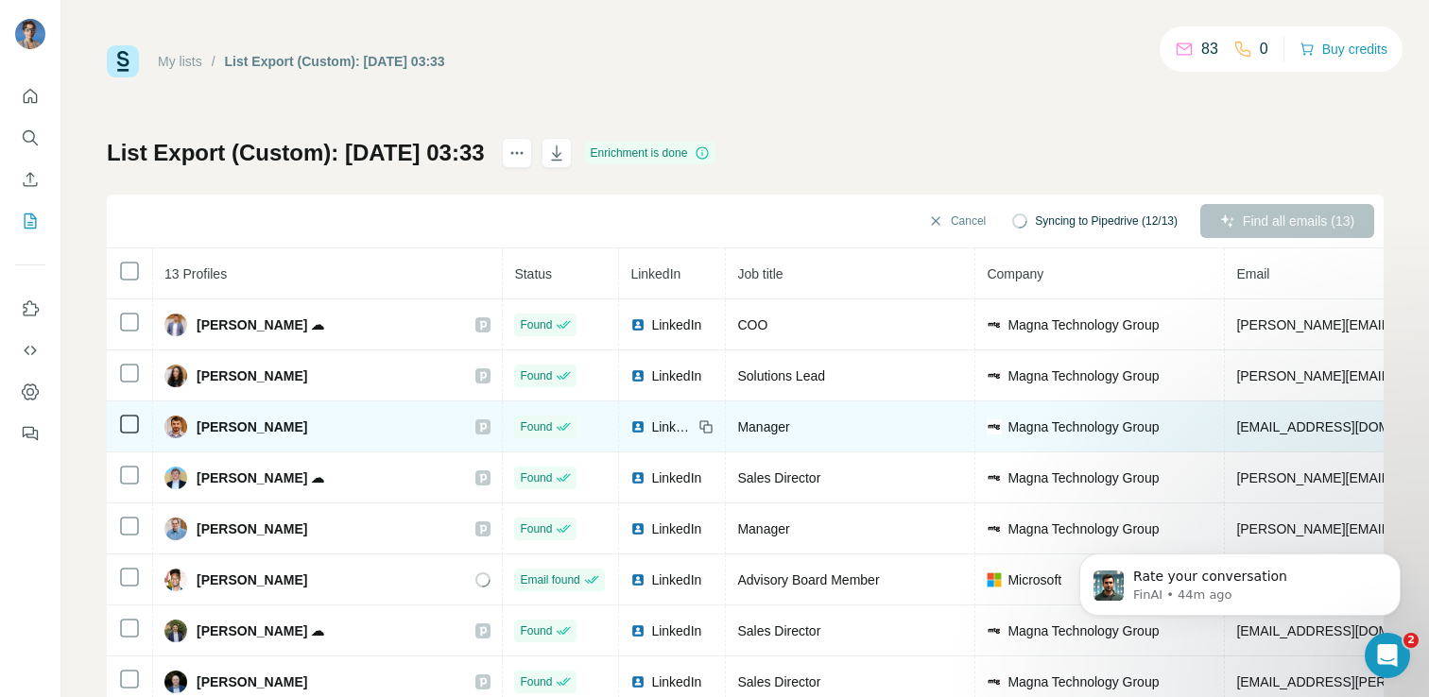
click at [651, 425] on span "LinkedIn" at bounding box center [672, 427] width 42 height 19
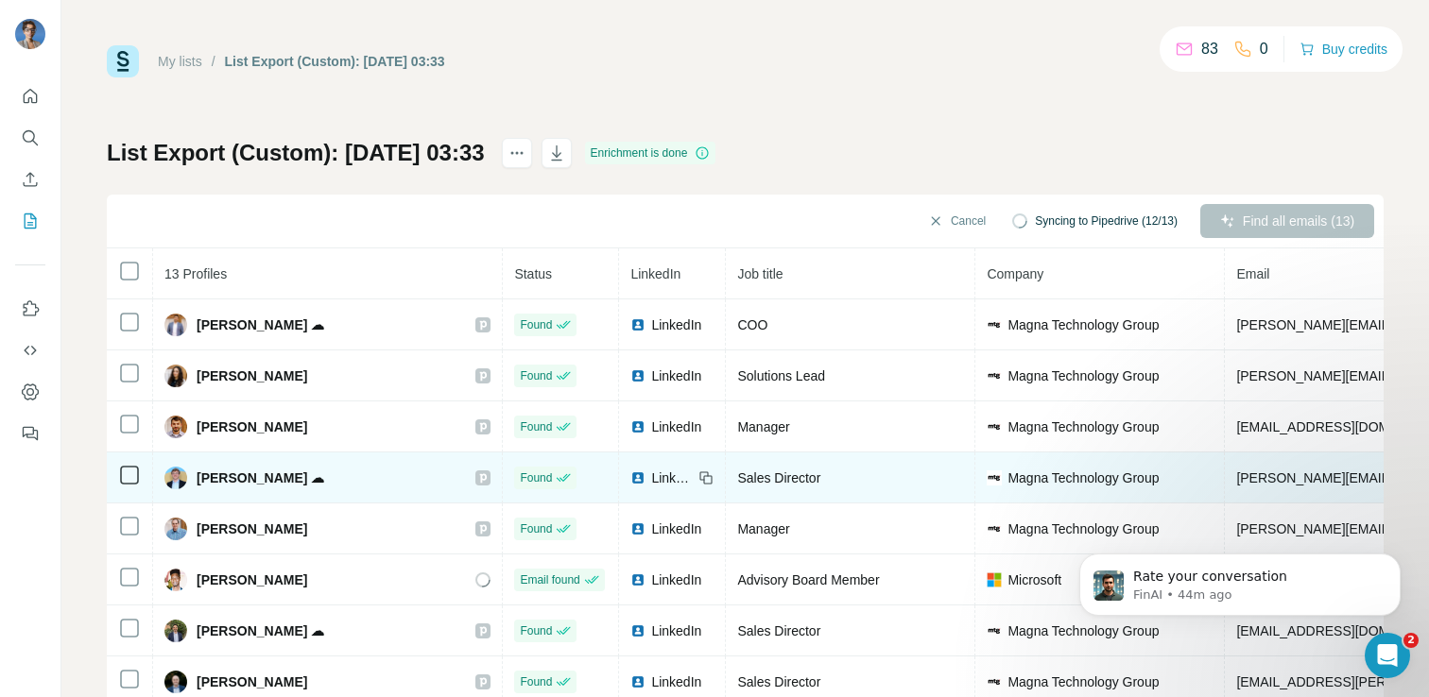
click at [651, 478] on span "LinkedIn" at bounding box center [672, 478] width 42 height 19
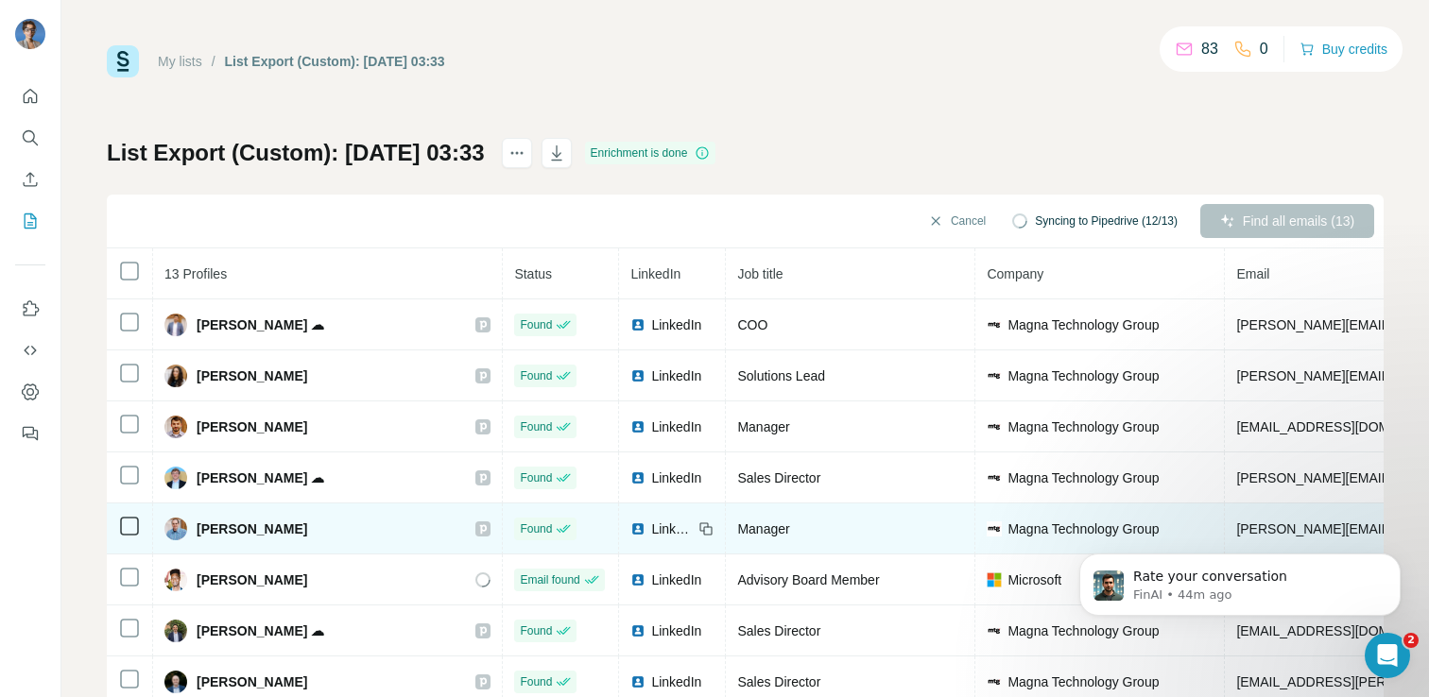
click at [651, 526] on span "LinkedIn" at bounding box center [672, 529] width 42 height 19
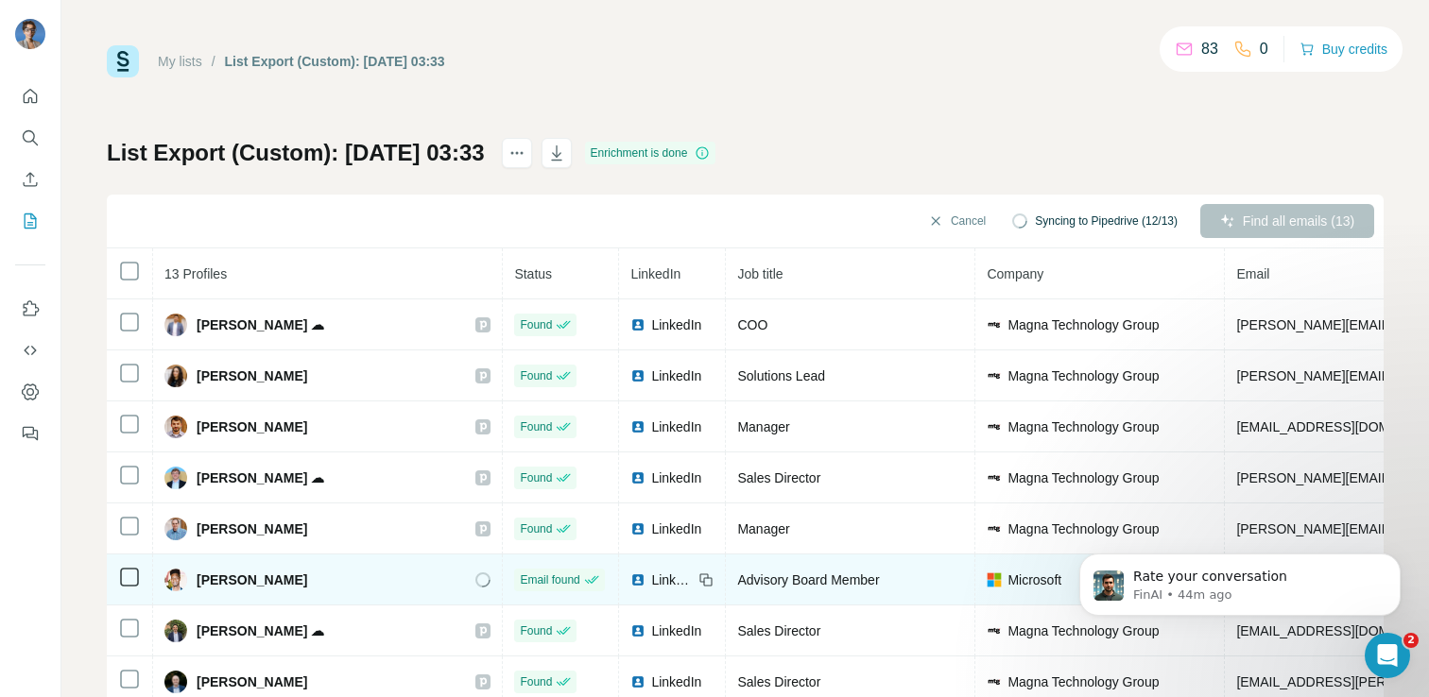
click at [651, 579] on span "LinkedIn" at bounding box center [672, 580] width 42 height 19
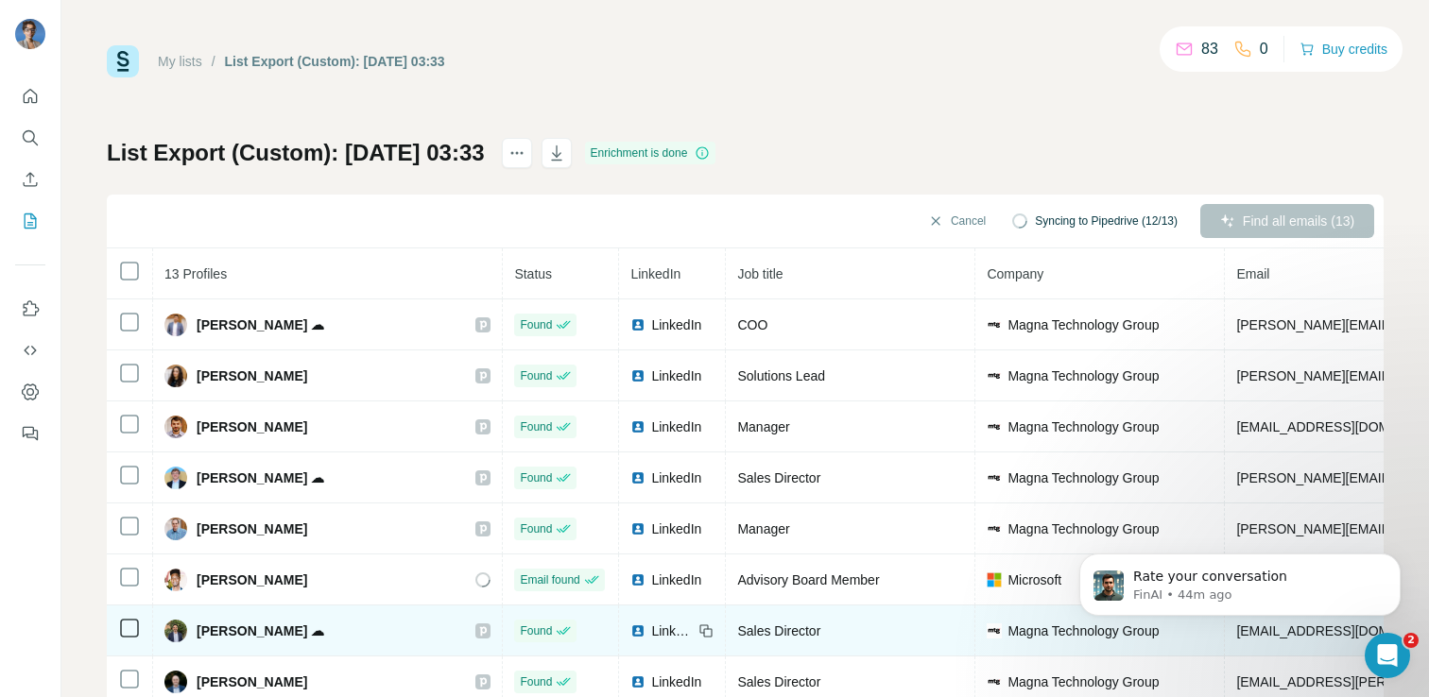
click at [651, 633] on span "LinkedIn" at bounding box center [672, 631] width 42 height 19
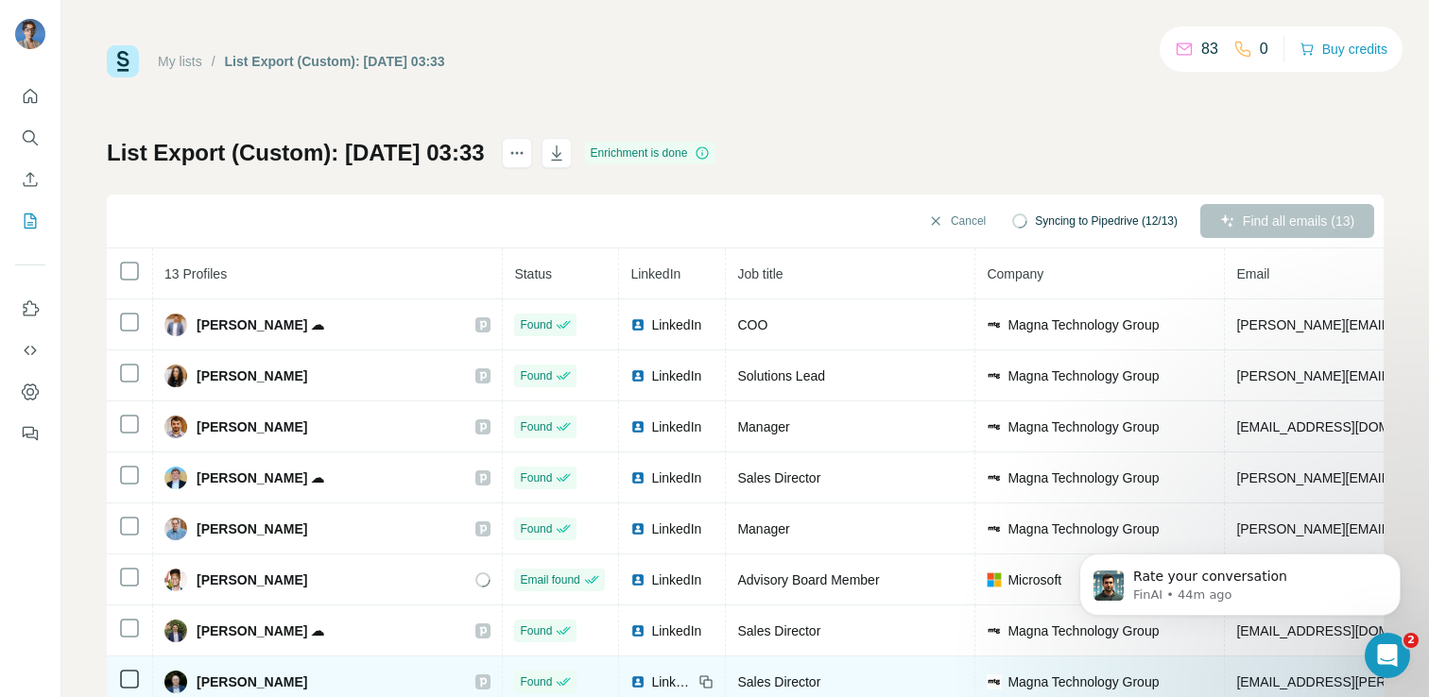
click at [651, 678] on span "LinkedIn" at bounding box center [672, 682] width 42 height 19
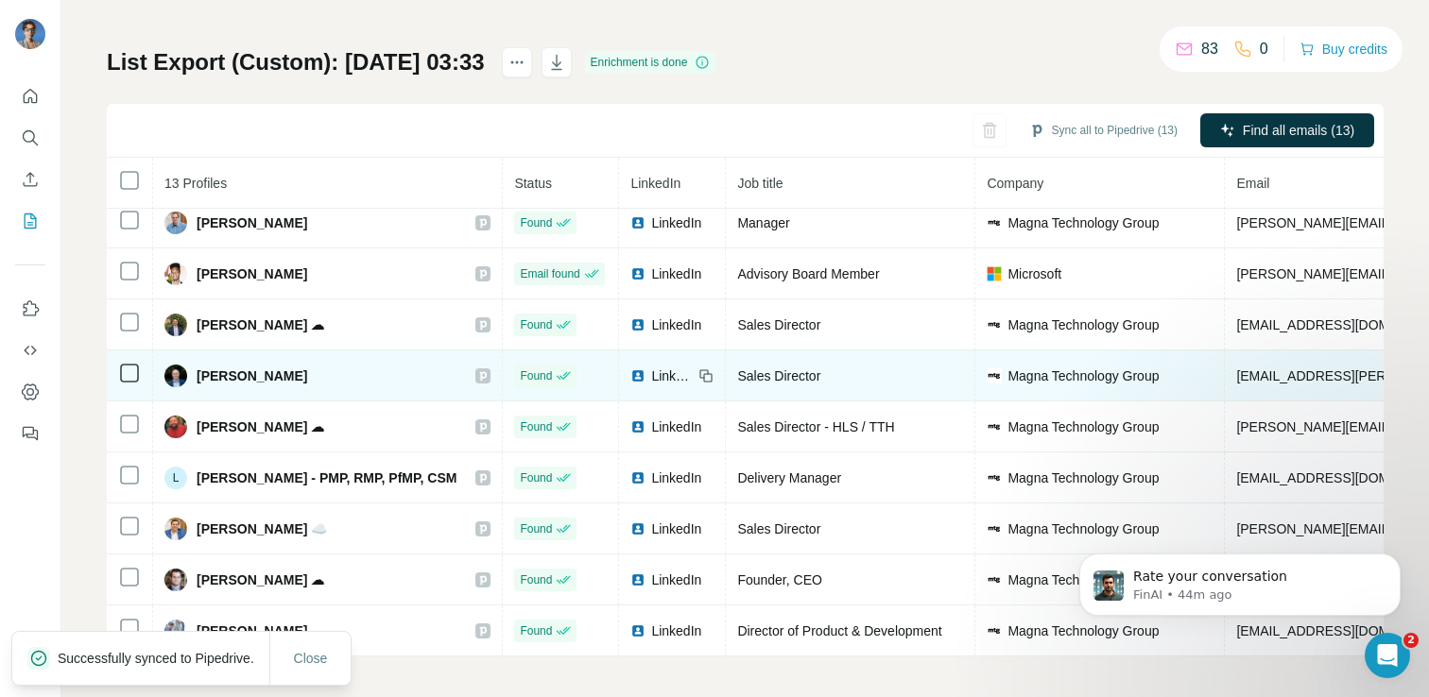
scroll to position [95, 0]
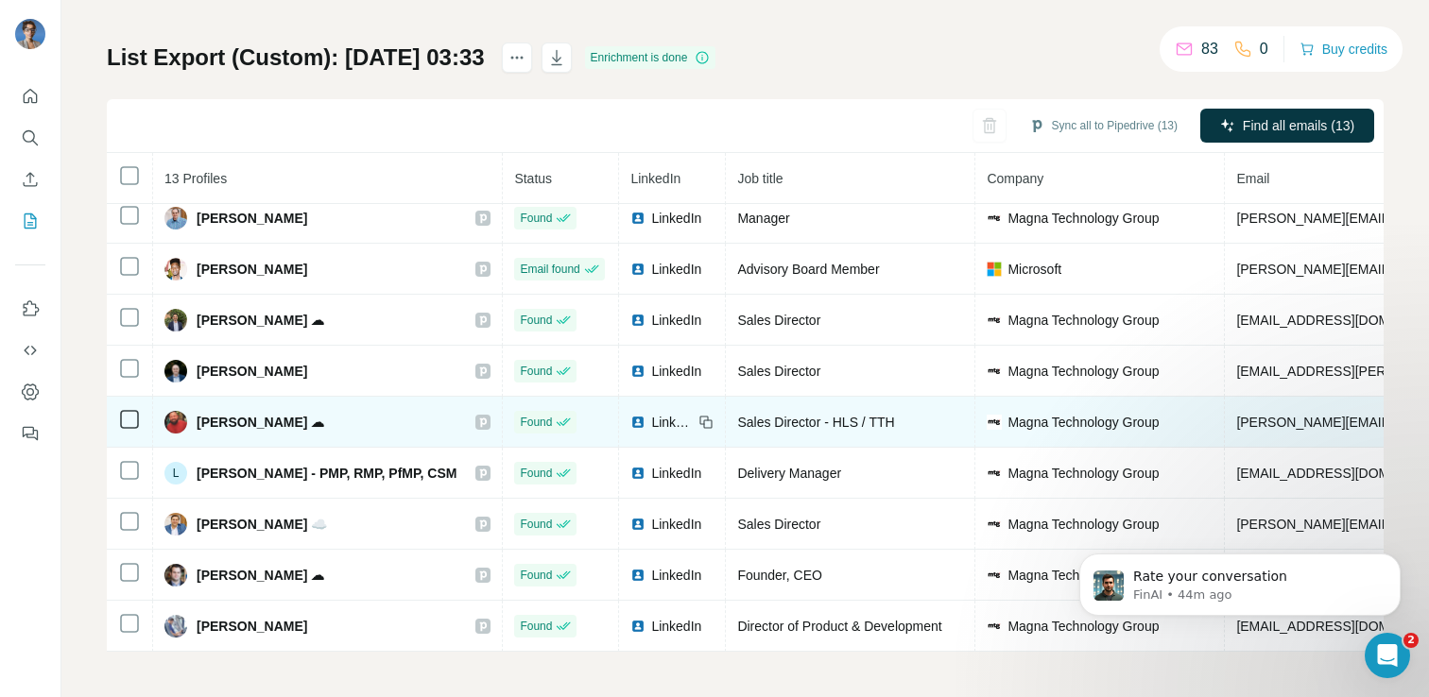
click at [651, 420] on span "LinkedIn" at bounding box center [672, 422] width 42 height 19
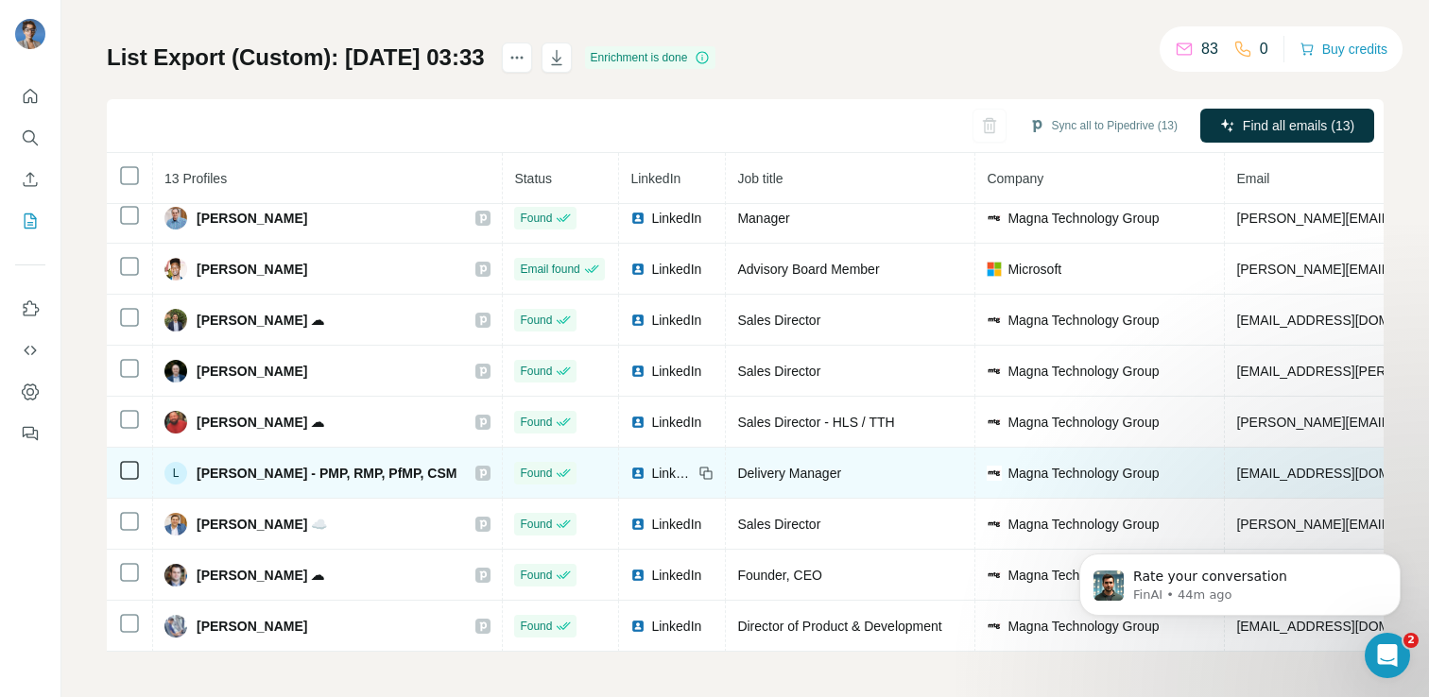
click at [651, 475] on span "LinkedIn" at bounding box center [672, 473] width 42 height 19
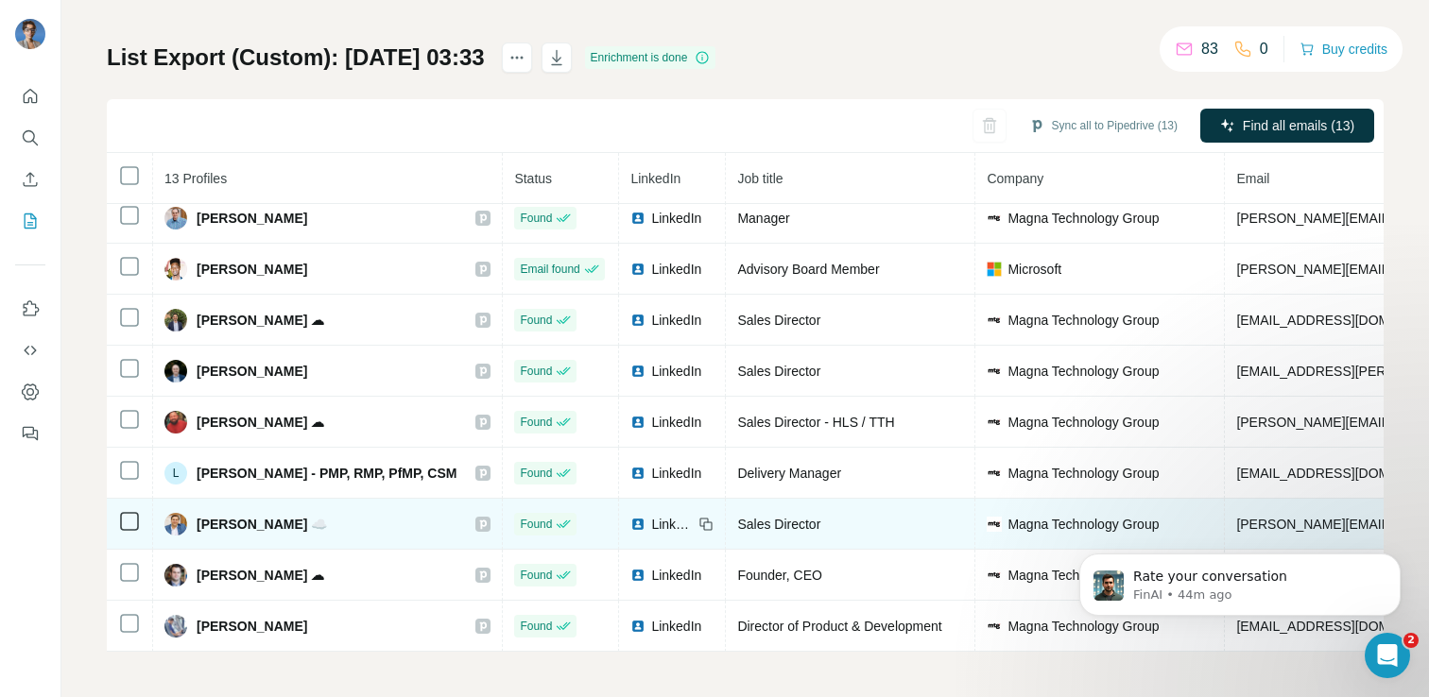
click at [651, 528] on span "LinkedIn" at bounding box center [672, 524] width 42 height 19
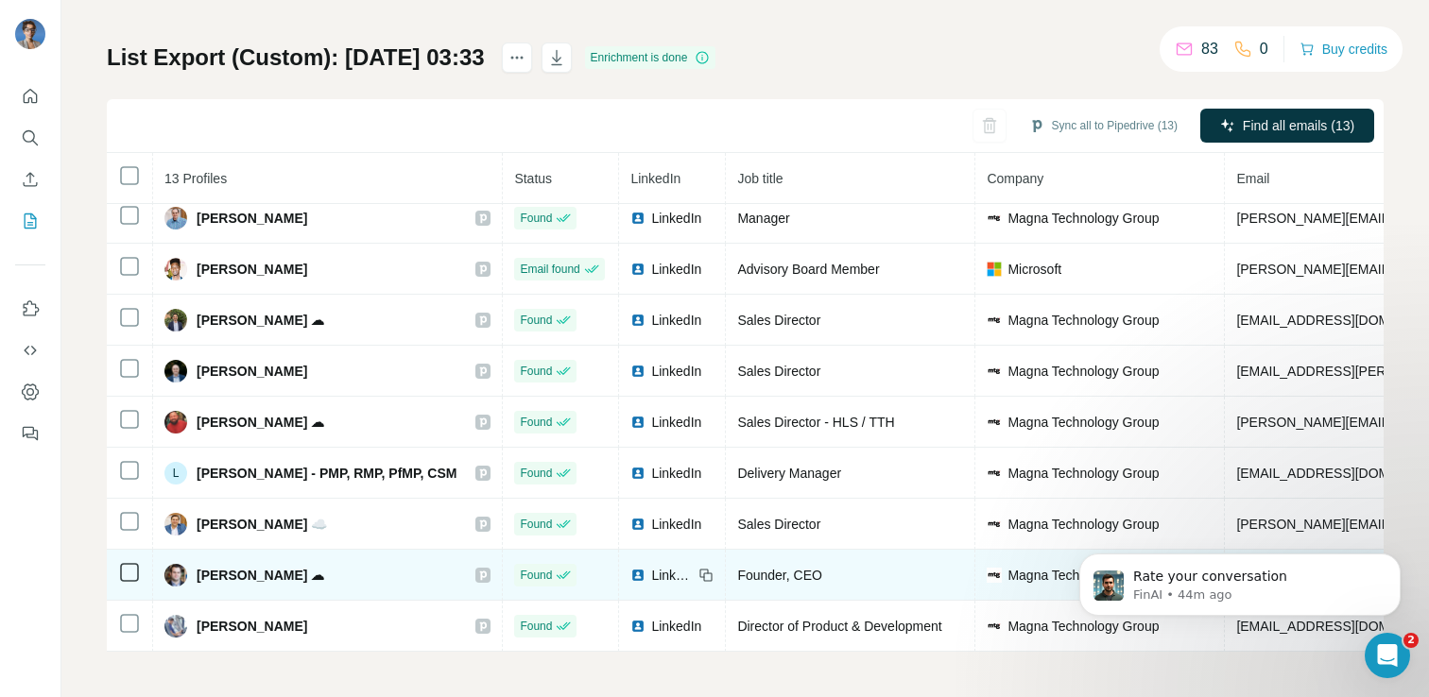
click at [651, 577] on span "LinkedIn" at bounding box center [672, 575] width 42 height 19
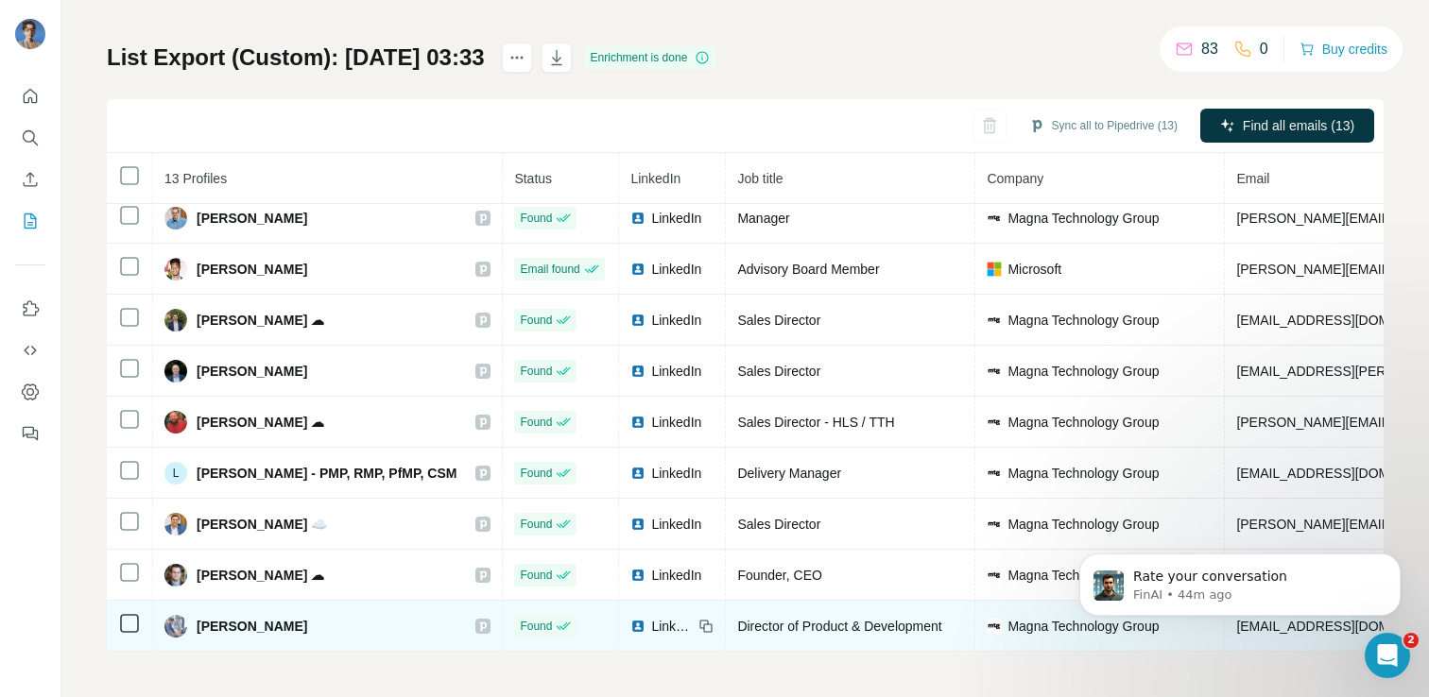
click at [651, 626] on span "LinkedIn" at bounding box center [672, 626] width 42 height 19
